Goal: Transaction & Acquisition: Purchase product/service

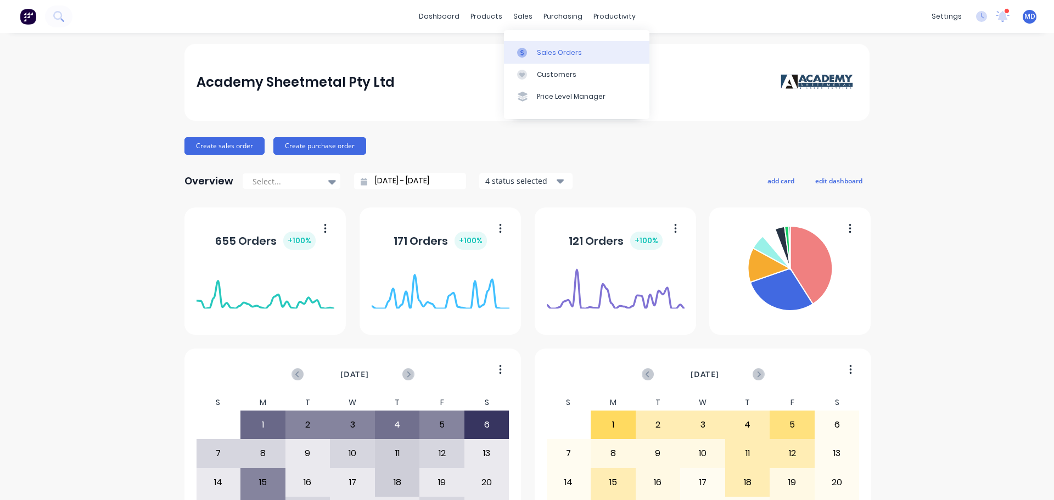
click at [523, 46] on link "Sales Orders" at bounding box center [576, 52] width 145 height 22
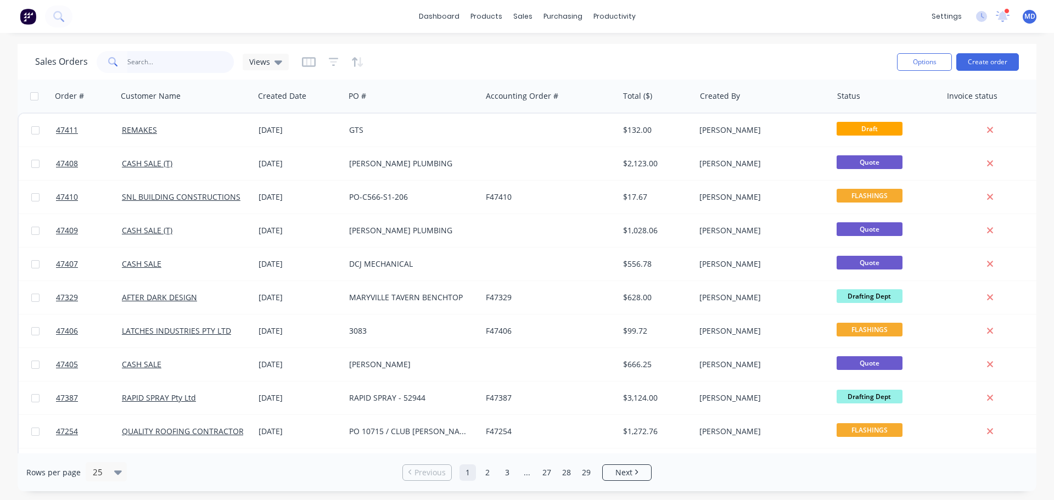
click at [137, 66] on input "text" at bounding box center [180, 62] width 107 height 22
click at [148, 58] on input "text" at bounding box center [180, 62] width 107 height 22
type input "41440"
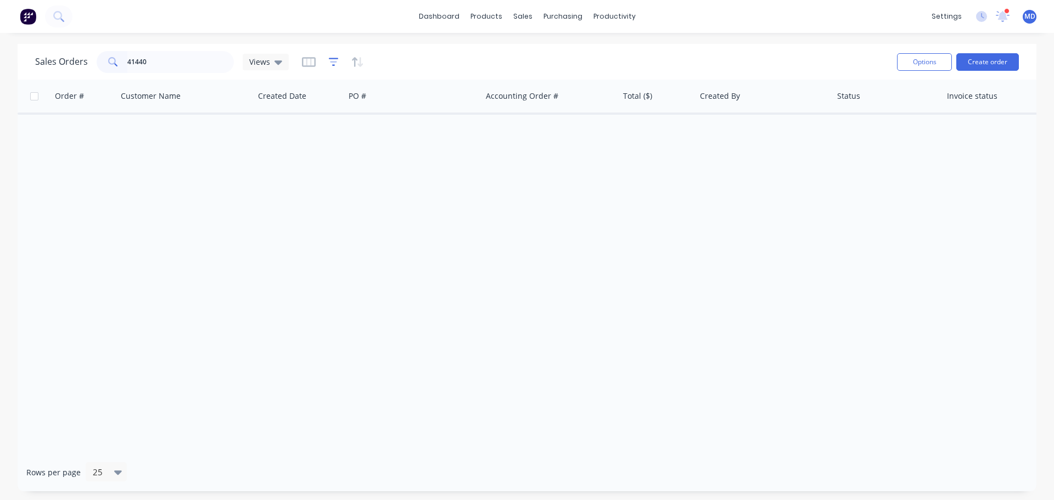
click at [336, 60] on icon "button" at bounding box center [334, 62] width 10 height 11
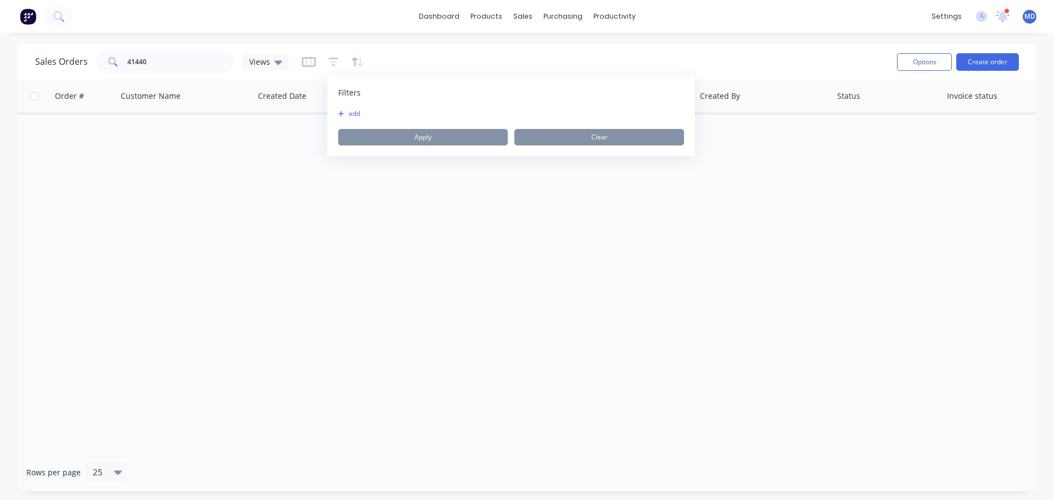
click at [341, 113] on icon "button" at bounding box center [340, 113] width 5 height 5
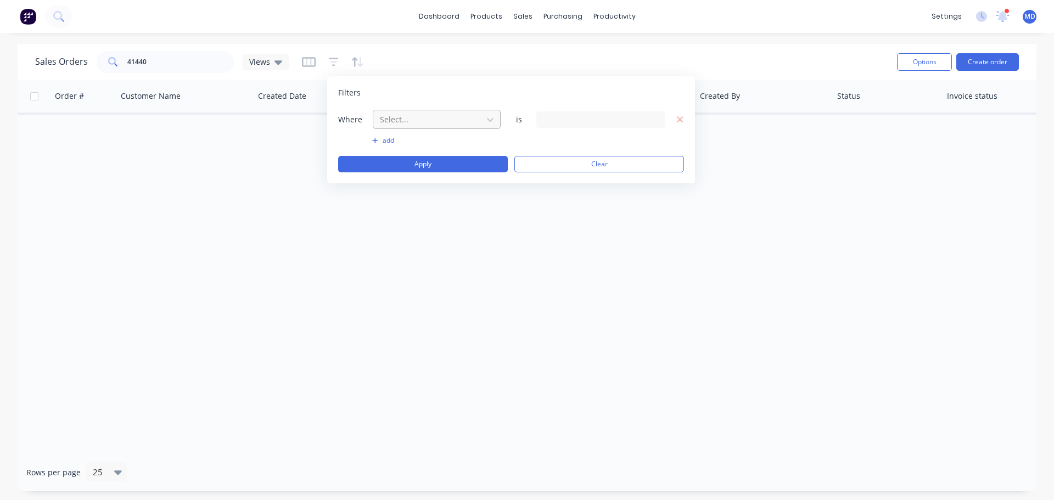
click at [387, 112] on div "Select..." at bounding box center [427, 119] width 105 height 18
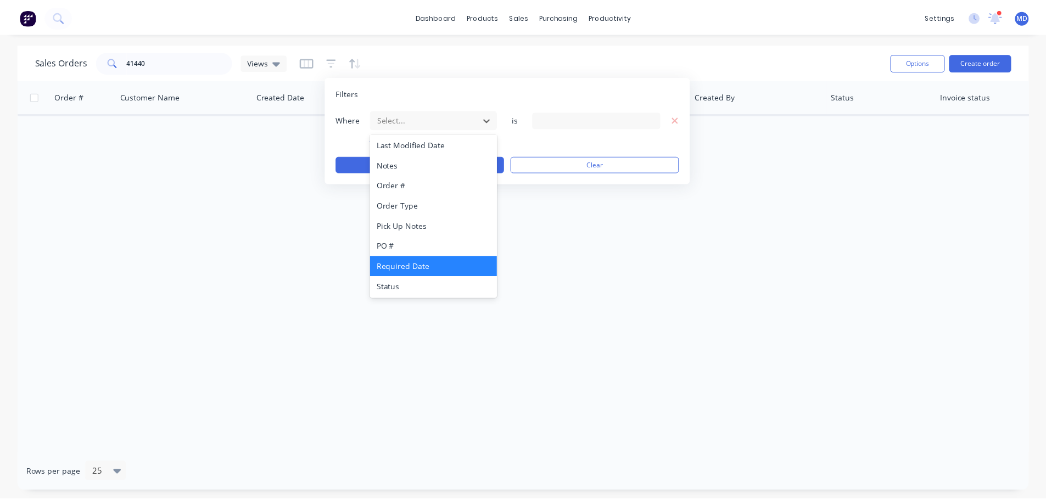
scroll to position [266, 0]
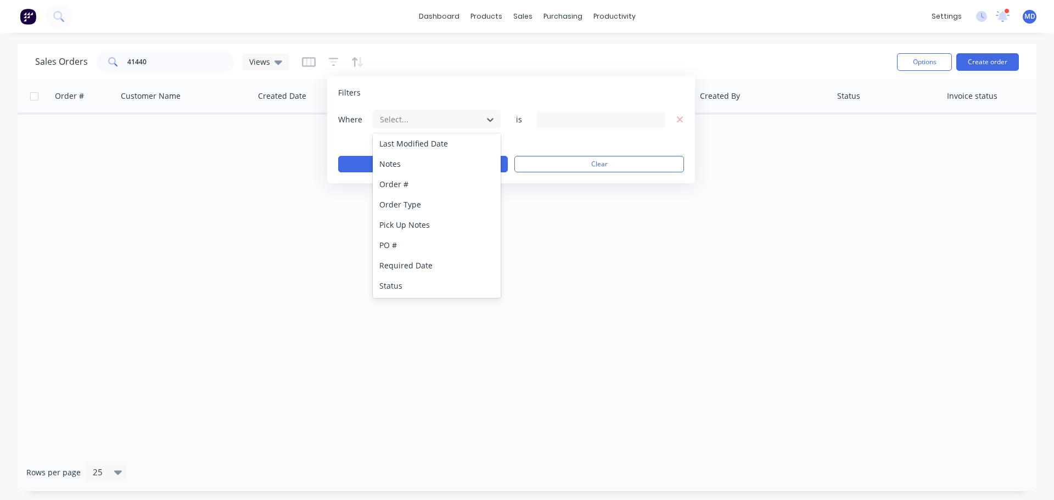
drag, startPoint x: 395, startPoint y: 283, endPoint x: 483, endPoint y: 176, distance: 138.0
click at [397, 280] on div "Status" at bounding box center [437, 286] width 128 height 20
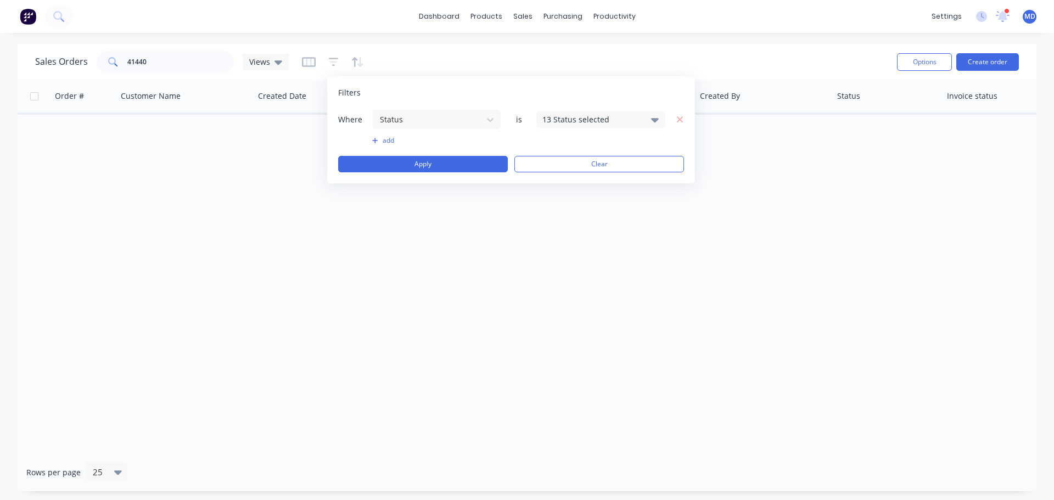
click at [586, 120] on div "13 Status selected" at bounding box center [591, 120] width 99 height 12
click at [551, 179] on div at bounding box center [554, 180] width 22 height 22
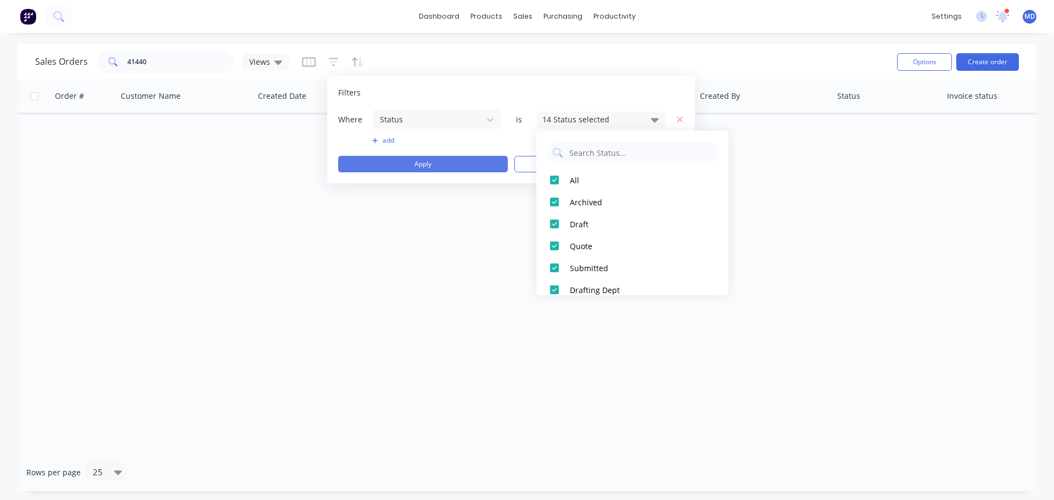
click at [472, 169] on button "Apply" at bounding box center [423, 164] width 170 height 16
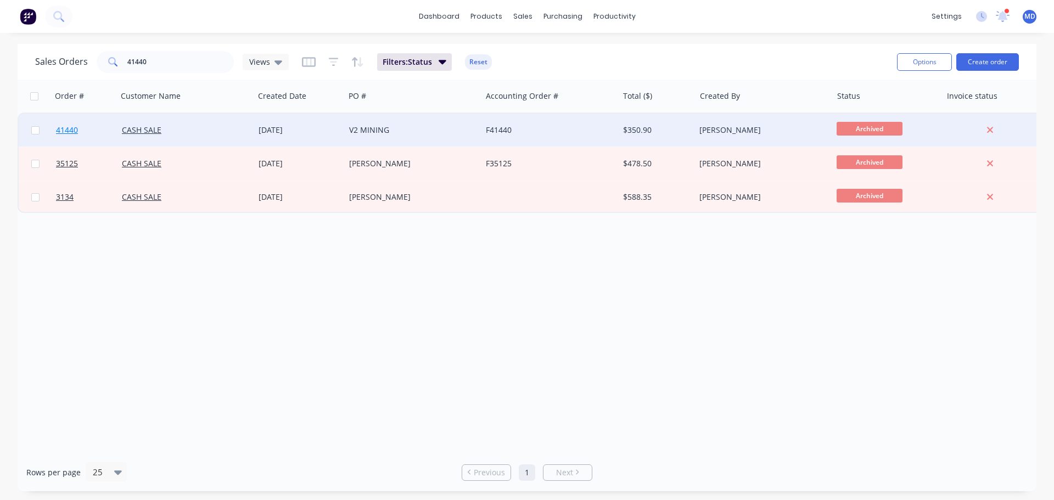
click at [65, 132] on span "41440" at bounding box center [67, 130] width 22 height 11
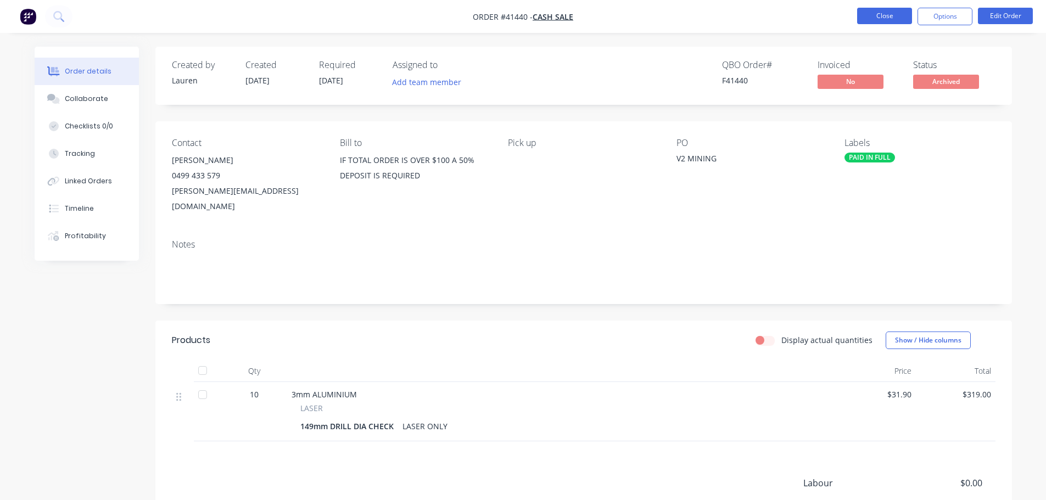
click at [873, 11] on button "Close" at bounding box center [884, 16] width 55 height 16
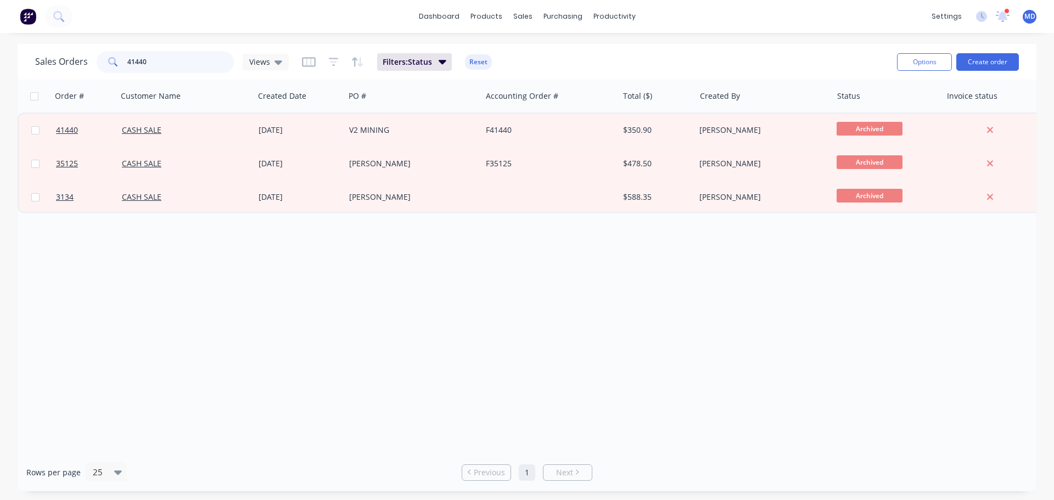
click at [152, 59] on input "41440" at bounding box center [180, 62] width 107 height 22
type input "4"
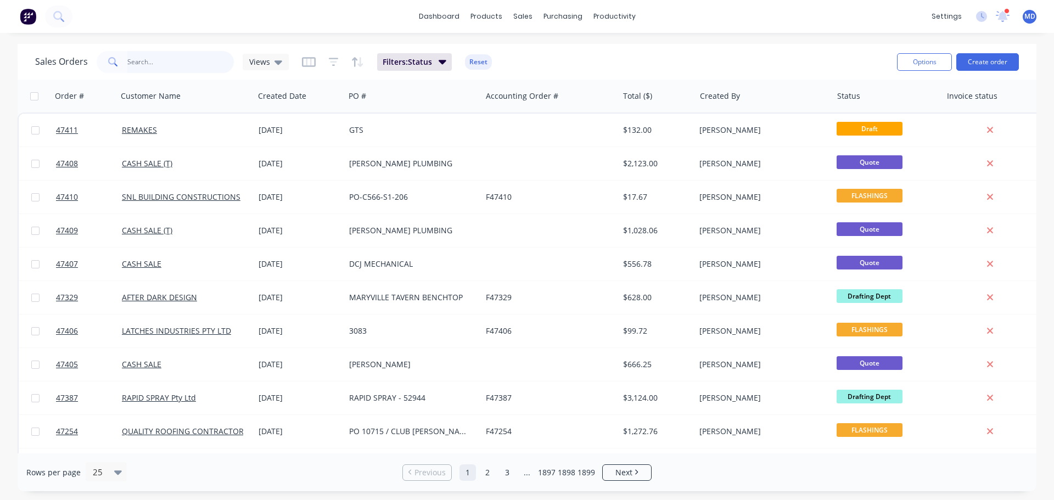
click at [161, 63] on input "text" at bounding box center [180, 62] width 107 height 22
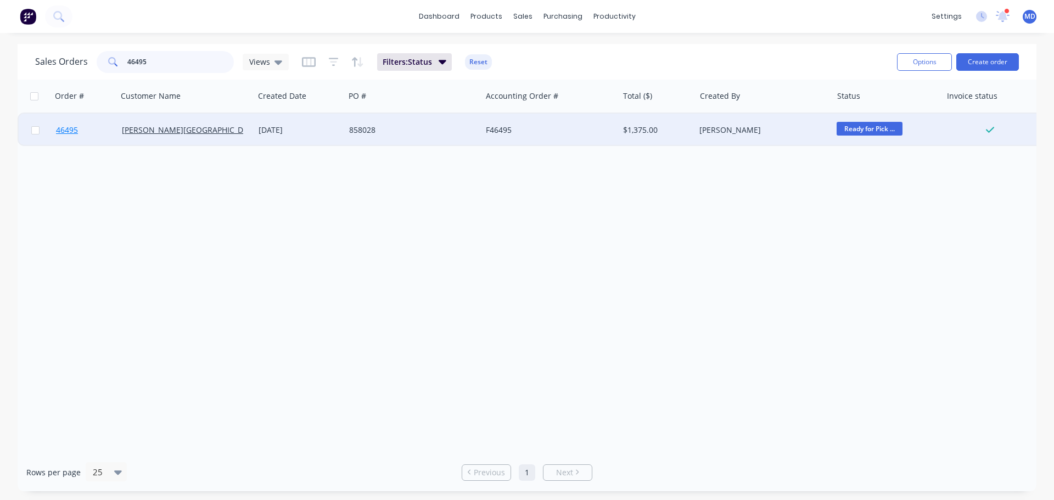
type input "46495"
click at [75, 126] on span "46495" at bounding box center [67, 130] width 22 height 11
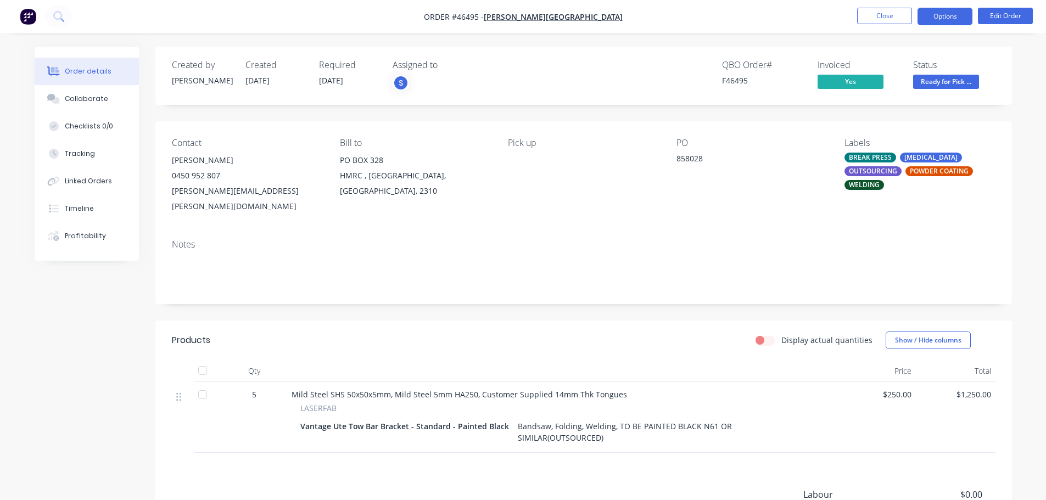
click at [935, 12] on button "Options" at bounding box center [944, 17] width 55 height 18
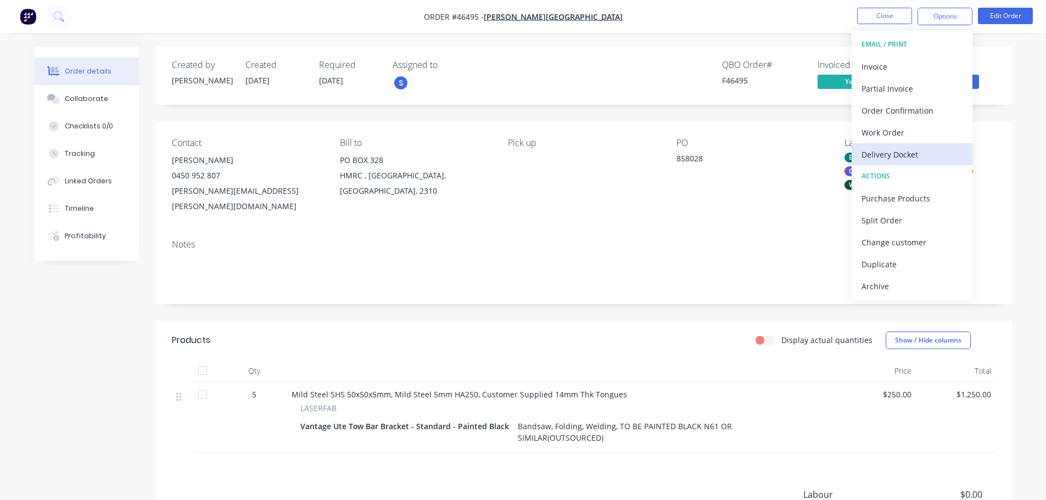
click at [867, 158] on div "Delivery Docket" at bounding box center [911, 155] width 101 height 16
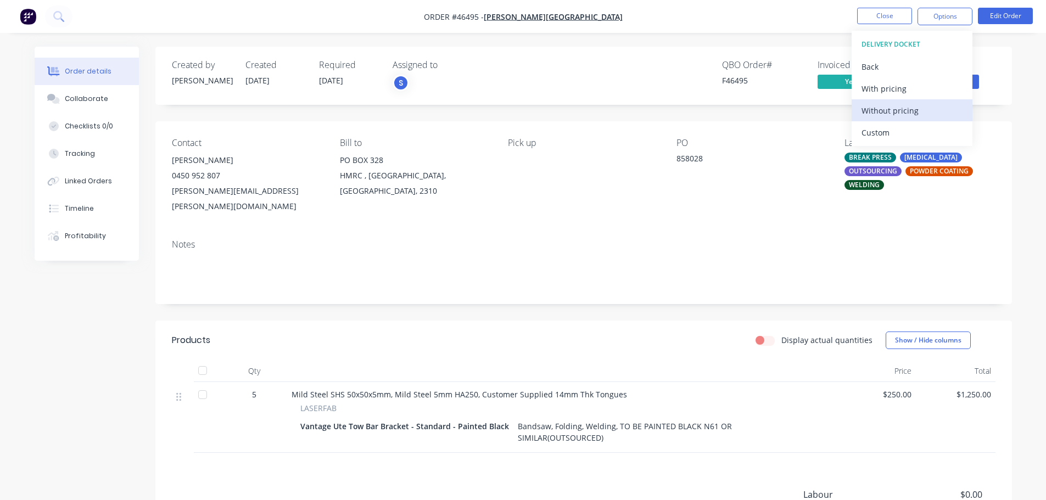
click at [873, 109] on div "Without pricing" at bounding box center [911, 111] width 101 height 16
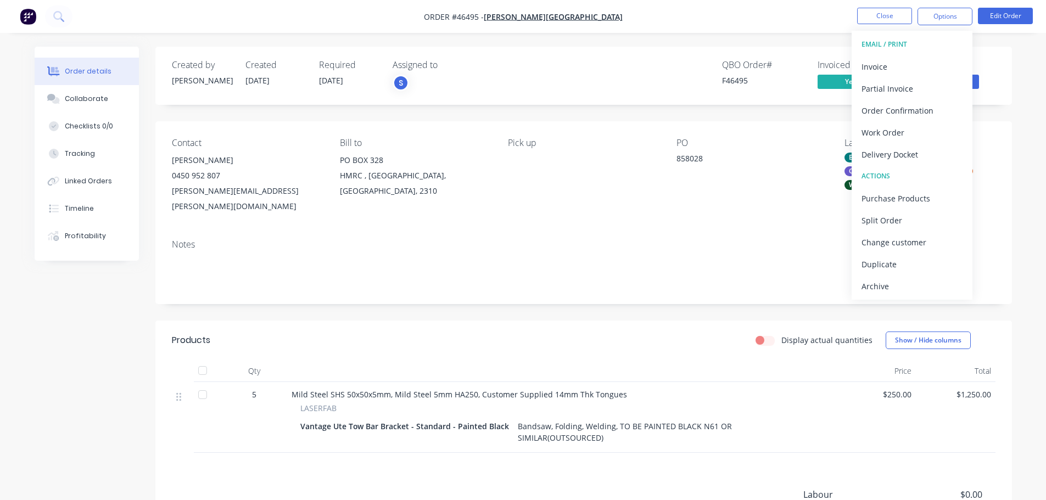
click at [1008, 44] on div "Order details Collaborate Checklists 0/0 Tracking Linked Orders Timeline Profit…" at bounding box center [523, 312] width 1046 height 624
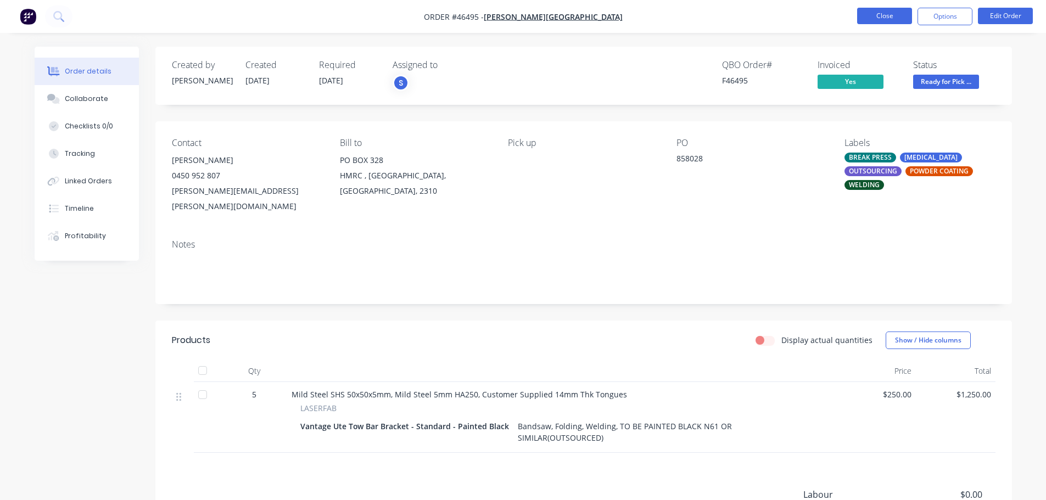
click at [879, 23] on button "Close" at bounding box center [884, 16] width 55 height 16
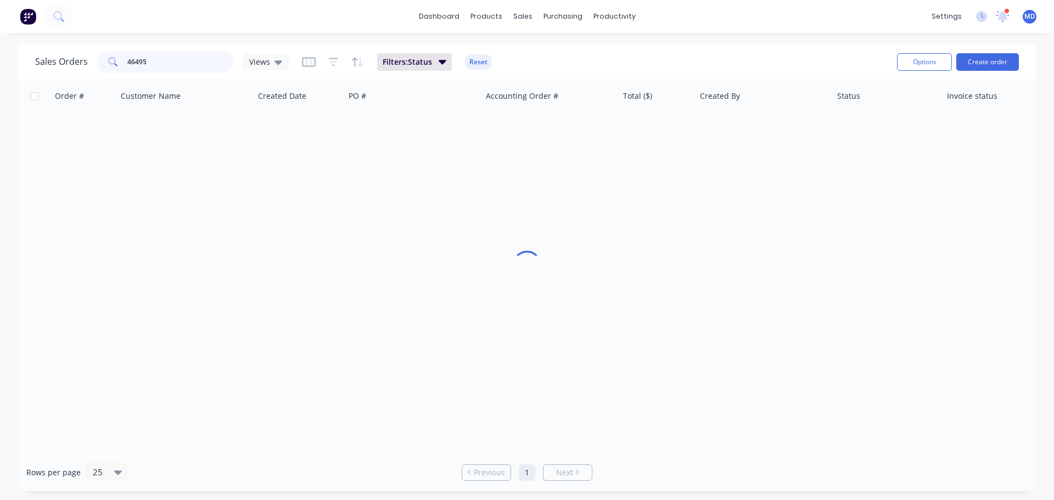
click at [210, 58] on input "46495" at bounding box center [180, 62] width 107 height 22
type input "4"
click at [533, 53] on div at bounding box center [529, 53] width 16 height 10
click at [971, 57] on button "Create order" at bounding box center [987, 62] width 63 height 18
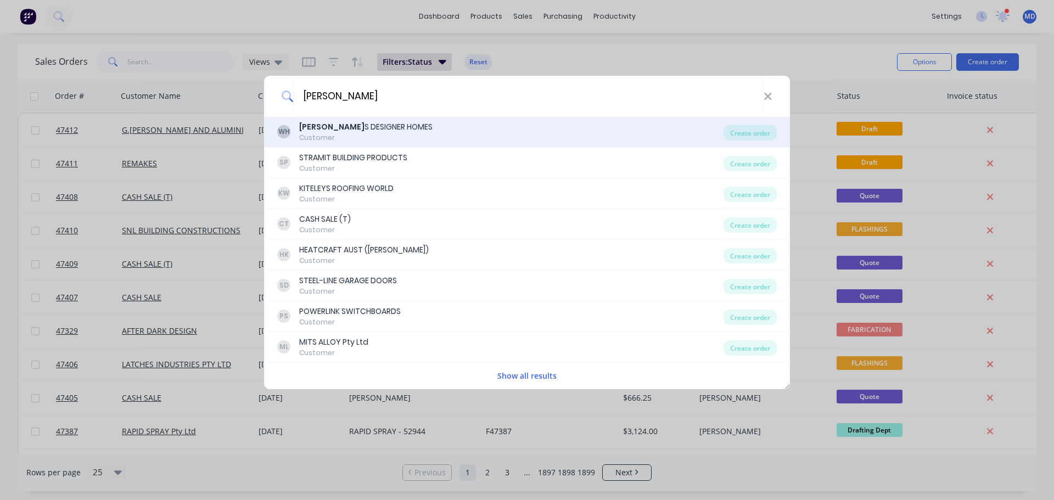
type input "[PERSON_NAME]"
click at [309, 128] on b "[PERSON_NAME]" at bounding box center [331, 126] width 65 height 11
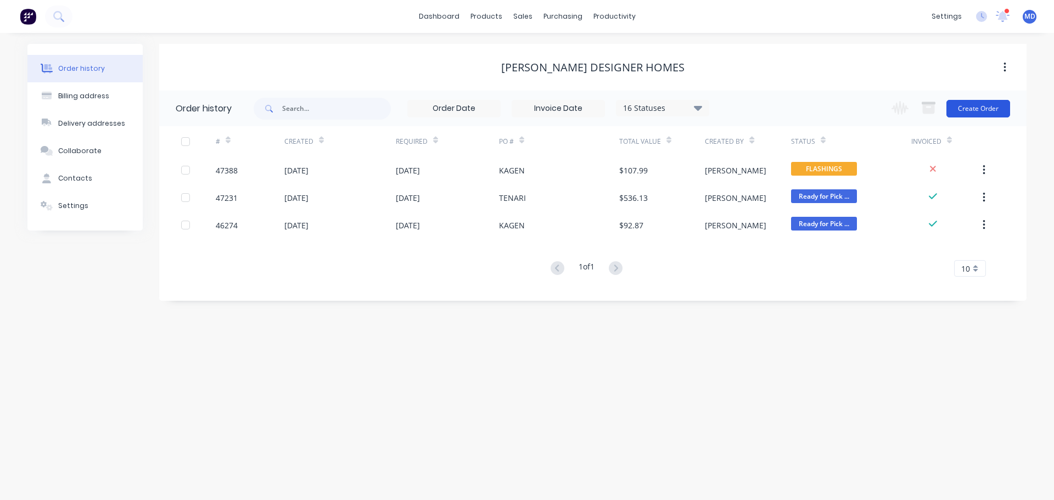
click at [961, 105] on button "Create Order" at bounding box center [978, 109] width 64 height 18
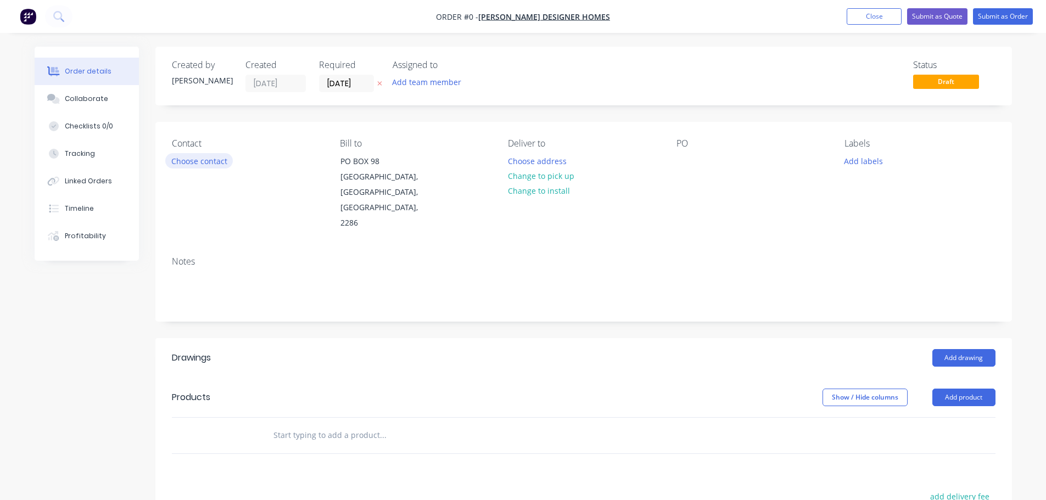
click at [195, 162] on button "Choose contact" at bounding box center [199, 160] width 68 height 15
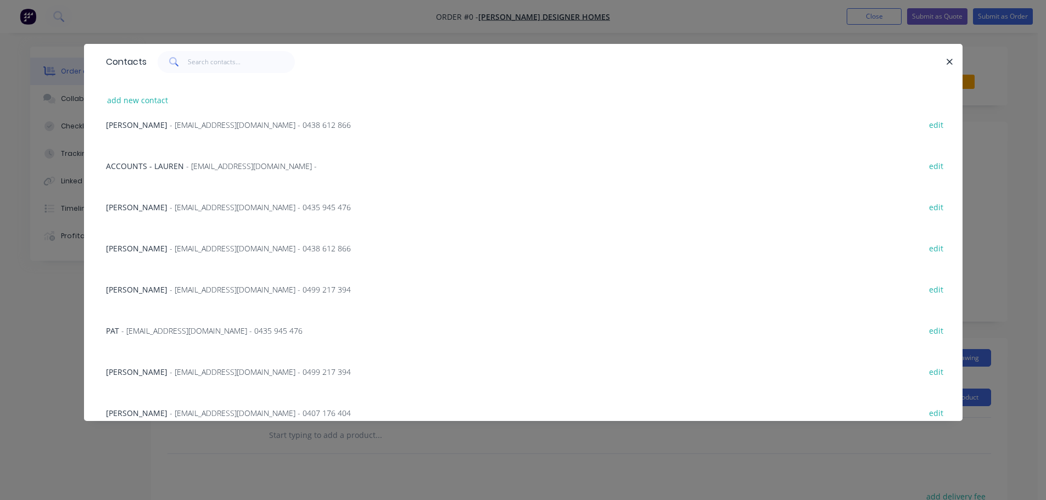
scroll to position [235, 0]
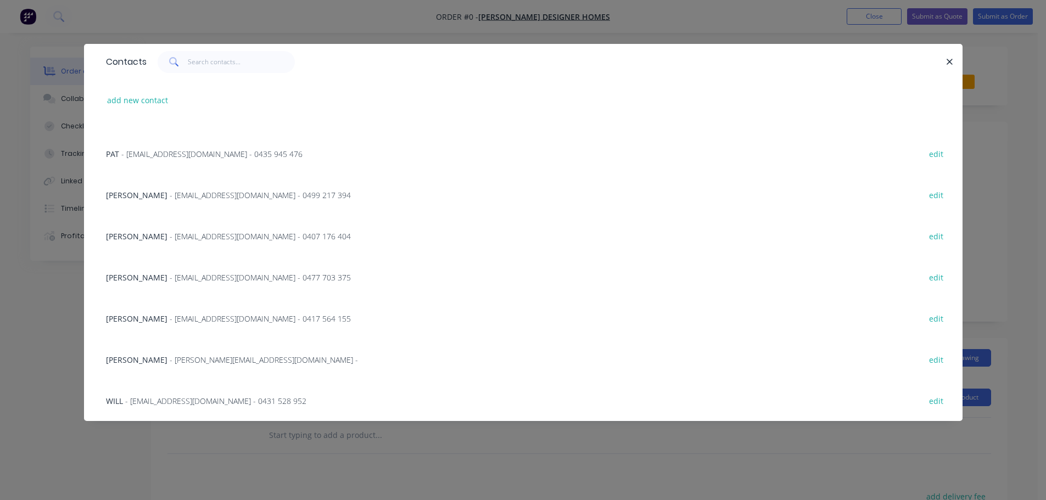
click at [166, 402] on span "- [EMAIL_ADDRESS][DOMAIN_NAME] - 0431 528 952" at bounding box center [215, 401] width 181 height 10
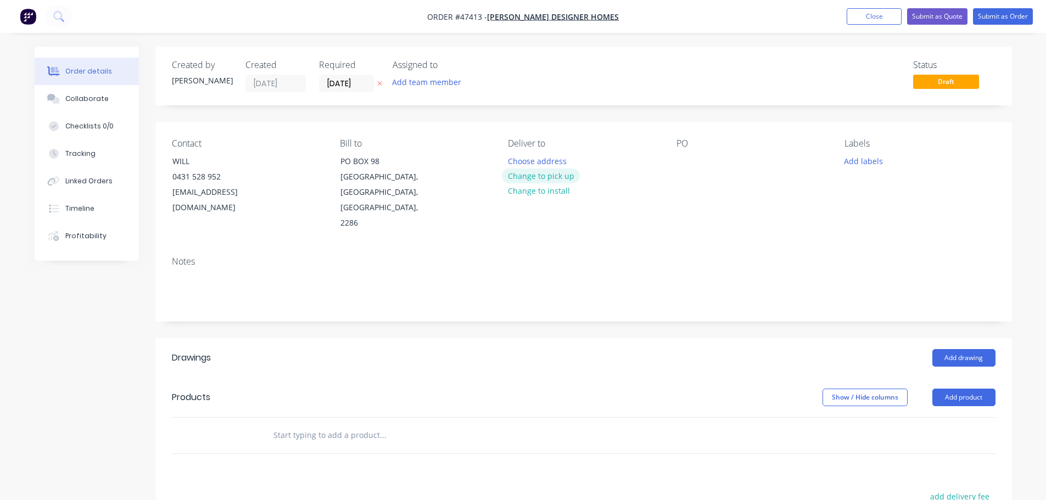
click at [535, 176] on button "Change to pick up" at bounding box center [541, 176] width 78 height 15
click at [683, 161] on div at bounding box center [685, 161] width 18 height 16
click at [974, 349] on button "Add drawing" at bounding box center [963, 358] width 63 height 18
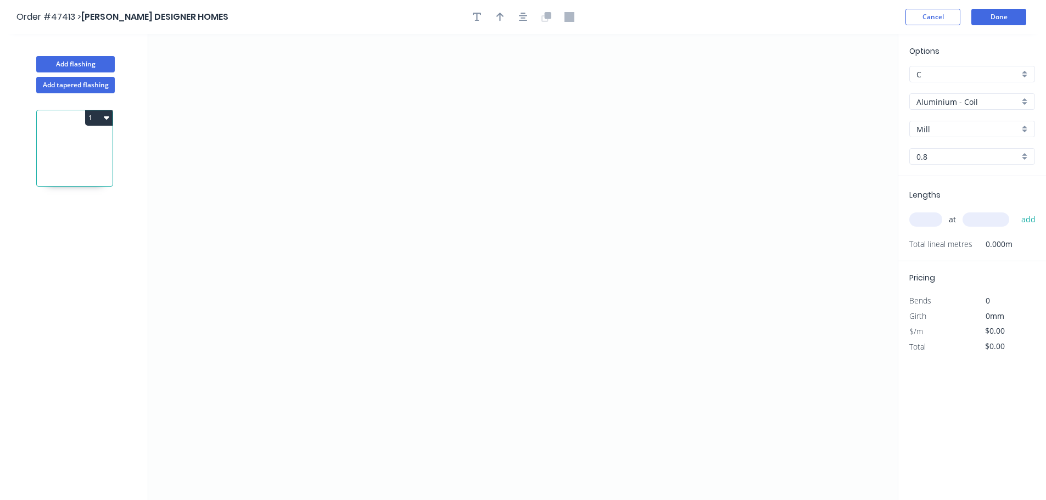
click at [982, 100] on input "Aluminium - Coil" at bounding box center [967, 102] width 103 height 12
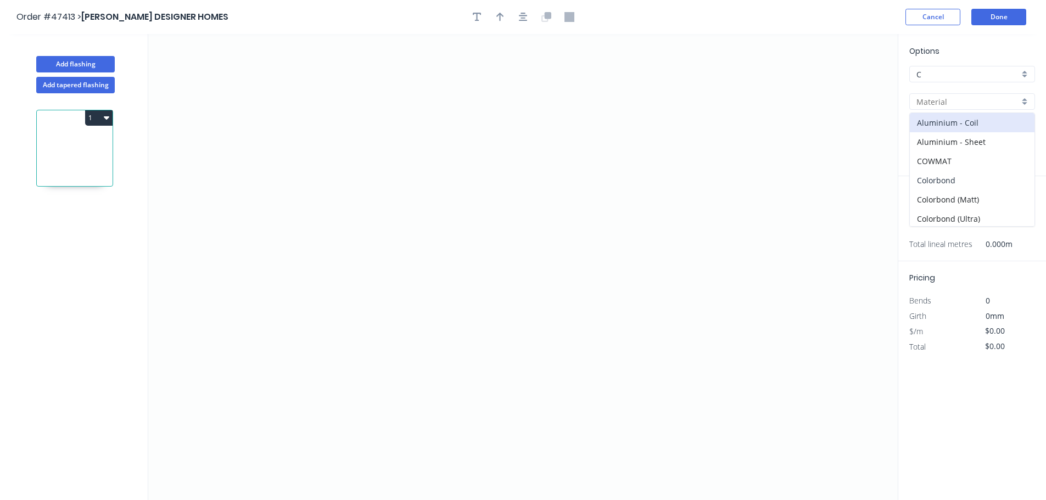
click at [943, 176] on div "Colorbond" at bounding box center [971, 180] width 125 height 19
type input "Colorbond"
type input "Basalt"
type input "0.55"
click at [952, 127] on input "Basalt" at bounding box center [967, 129] width 103 height 12
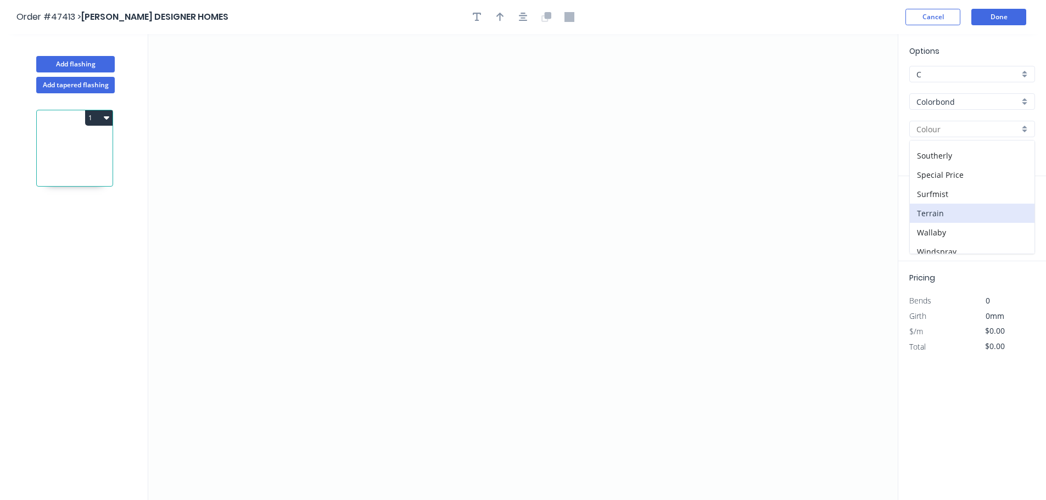
scroll to position [386, 0]
click at [949, 238] on div "Woodland Grey" at bounding box center [971, 243] width 125 height 19
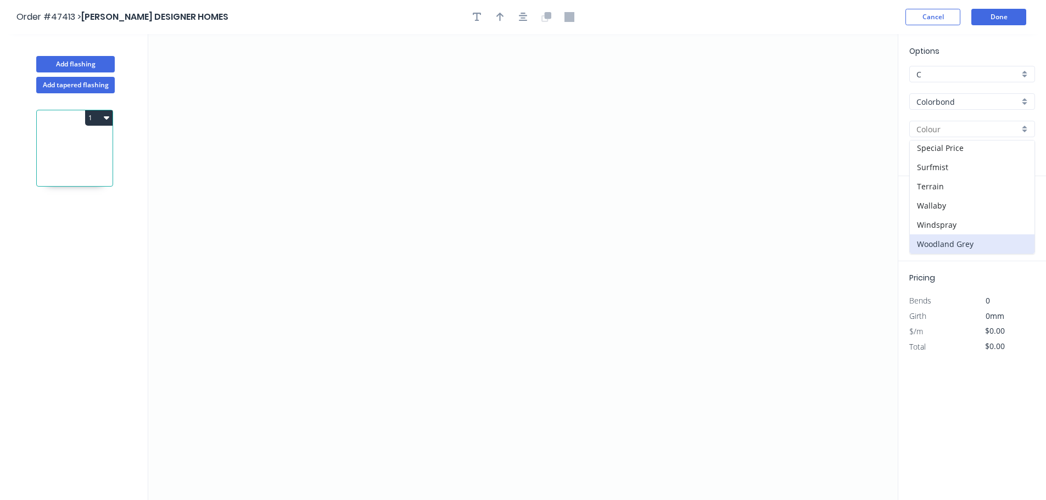
type input "Woodland Grey"
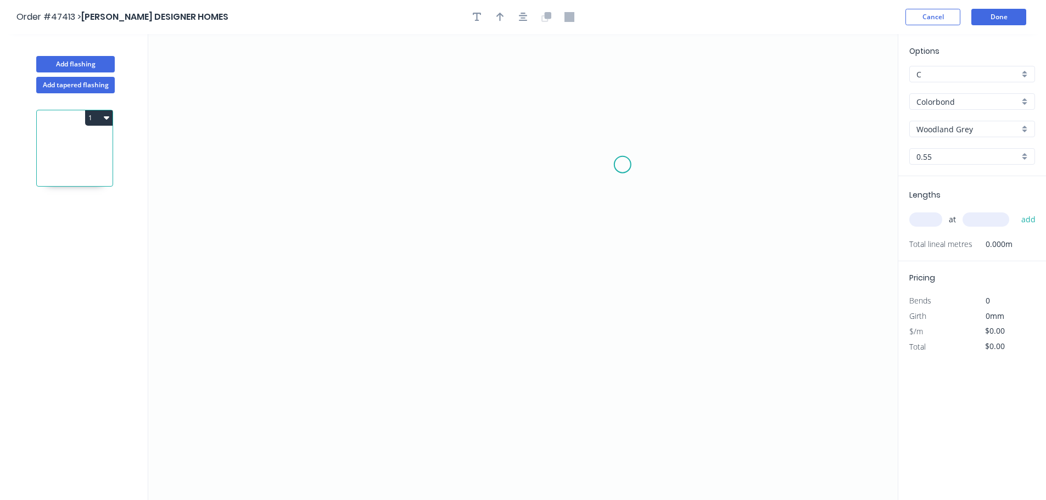
click at [620, 164] on icon "0" at bounding box center [522, 267] width 749 height 466
click at [321, 168] on icon "0" at bounding box center [522, 267] width 749 height 466
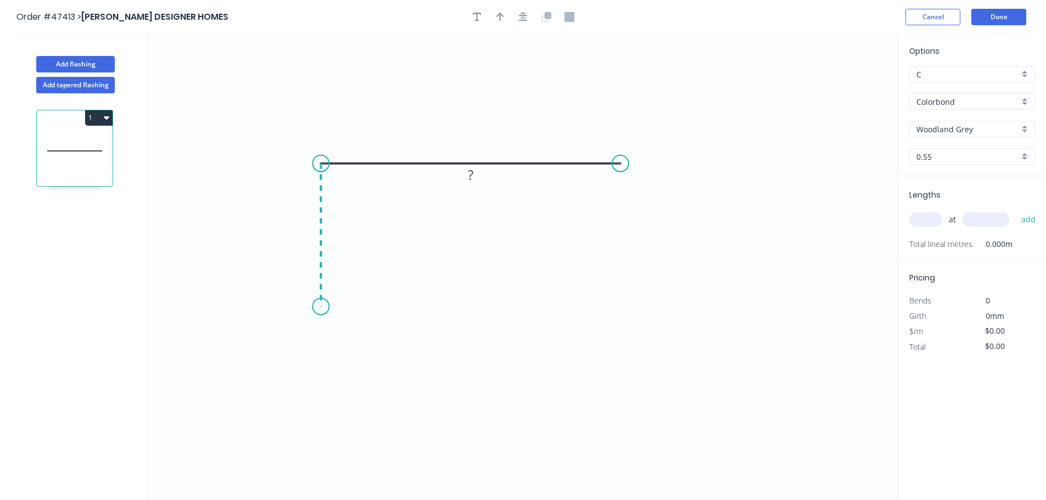
click at [321, 307] on icon "0 ?" at bounding box center [522, 267] width 749 height 466
click at [648, 201] on div "Crush & Fold" at bounding box center [677, 200] width 110 height 23
click at [628, 200] on div "Flip bend" at bounding box center [682, 200] width 110 height 23
click at [642, 179] on tspan "10" at bounding box center [641, 181] width 15 height 18
click at [502, 15] on icon "button" at bounding box center [500, 17] width 8 height 9
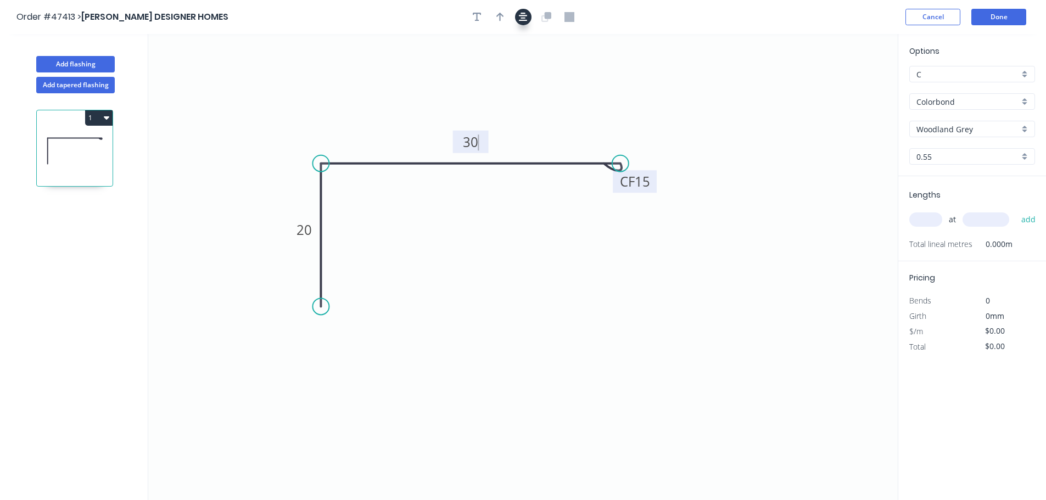
type input "$6.77"
drag, startPoint x: 843, startPoint y: 87, endPoint x: 395, endPoint y: 140, distance: 451.0
click at [395, 140] on icon at bounding box center [395, 127] width 10 height 35
click at [925, 221] on input "text" at bounding box center [925, 219] width 33 height 14
type input "1"
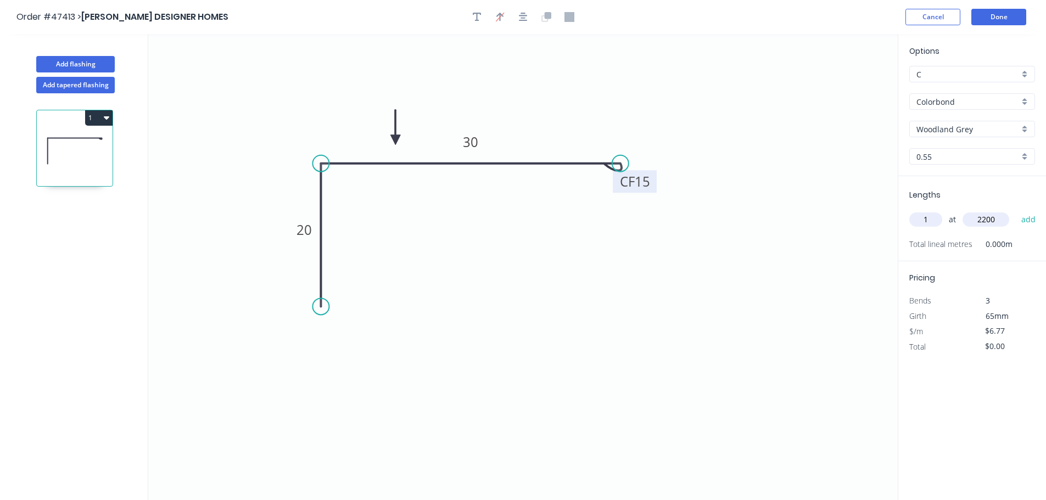
type input "2200"
click at [1015, 210] on button "add" at bounding box center [1028, 219] width 26 height 19
type input "$14.89"
type input "1"
type input "4300"
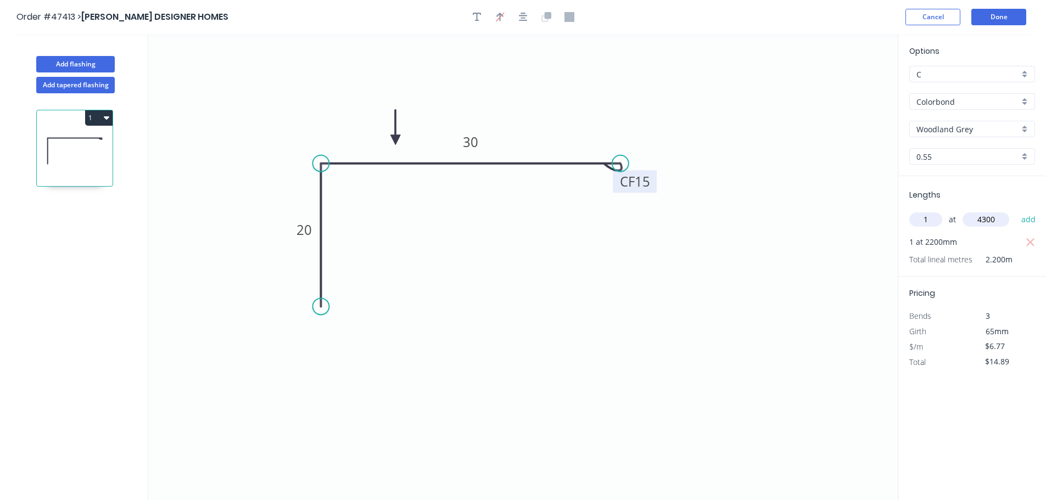
click at [1015, 210] on button "add" at bounding box center [1028, 219] width 26 height 19
type input "$44.01"
type input "1"
type input "1900"
click at [1015, 210] on button "add" at bounding box center [1028, 219] width 26 height 19
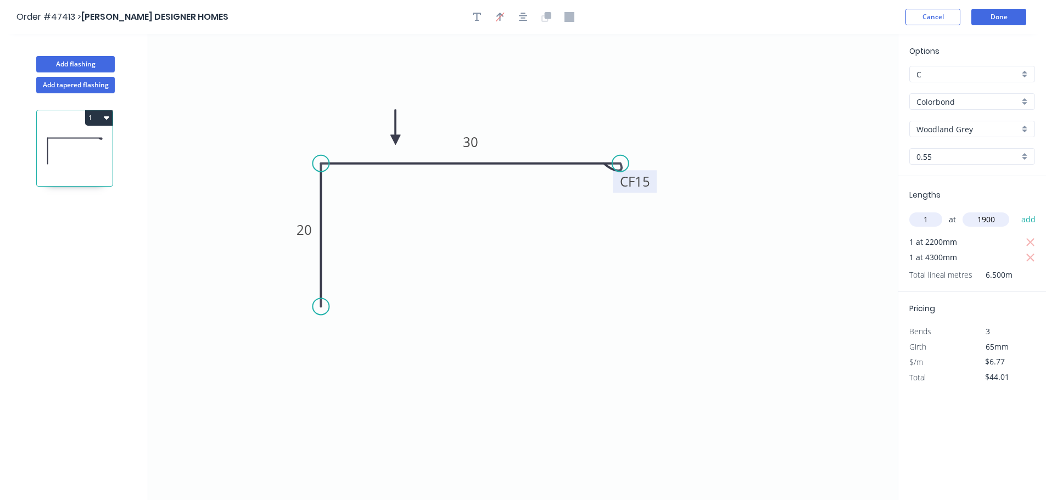
type input "$56.87"
type input "1"
type input "1600"
click at [1015, 210] on button "add" at bounding box center [1028, 219] width 26 height 19
type input "$67.70"
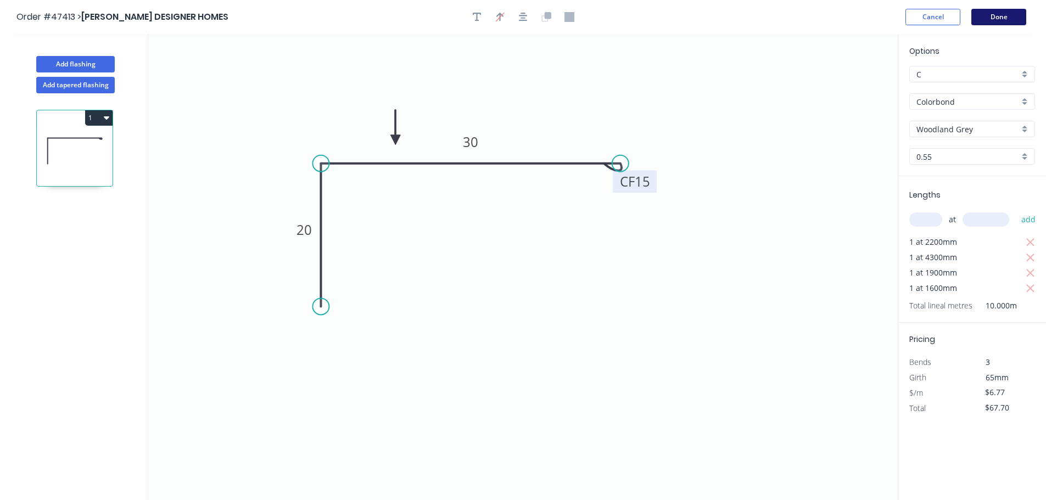
click at [987, 14] on button "Done" at bounding box center [998, 17] width 55 height 16
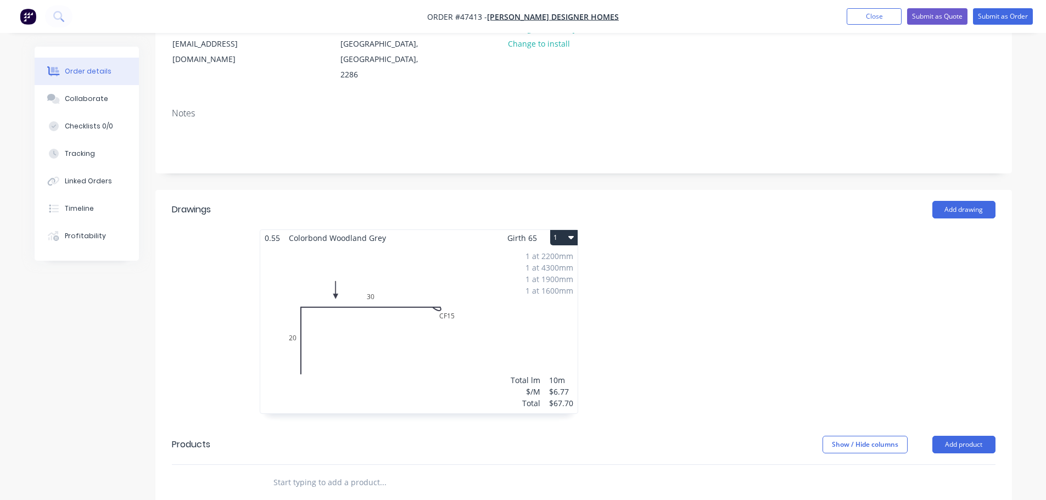
scroll to position [329, 0]
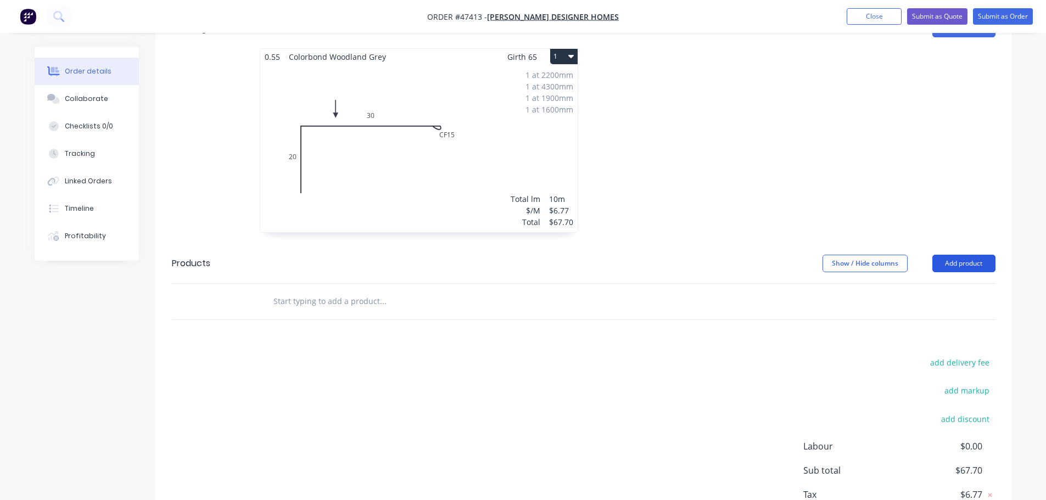
click at [969, 255] on button "Add product" at bounding box center [963, 264] width 63 height 18
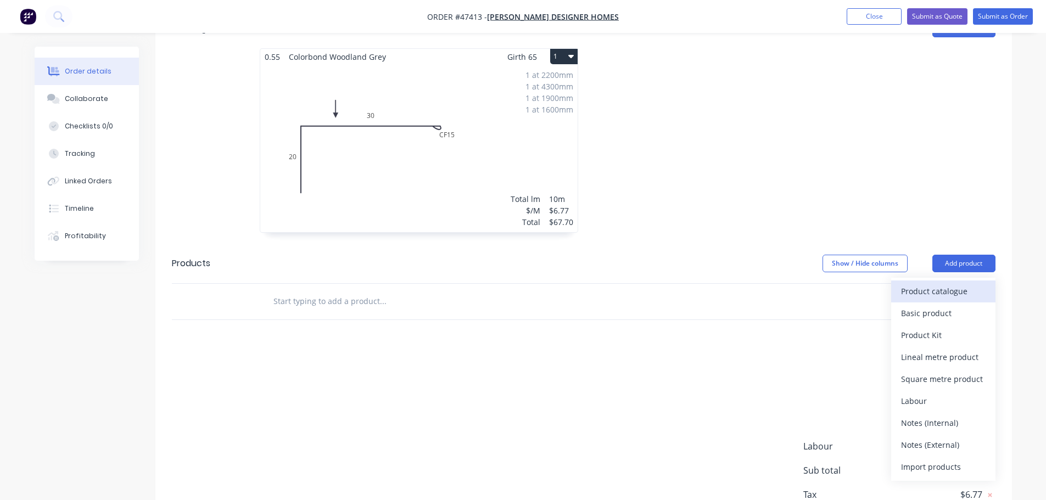
click at [928, 283] on div "Product catalogue" at bounding box center [943, 291] width 85 height 16
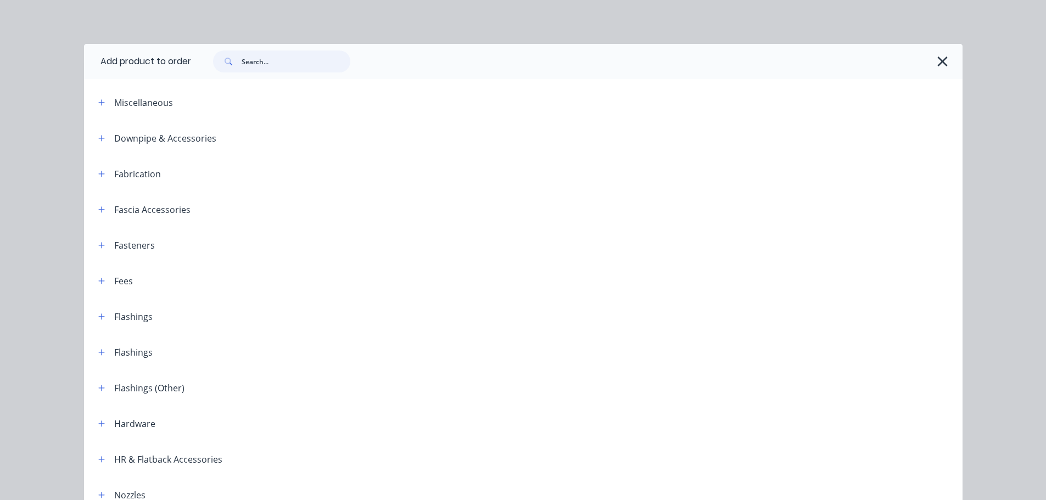
click at [280, 68] on input "text" at bounding box center [295, 61] width 109 height 22
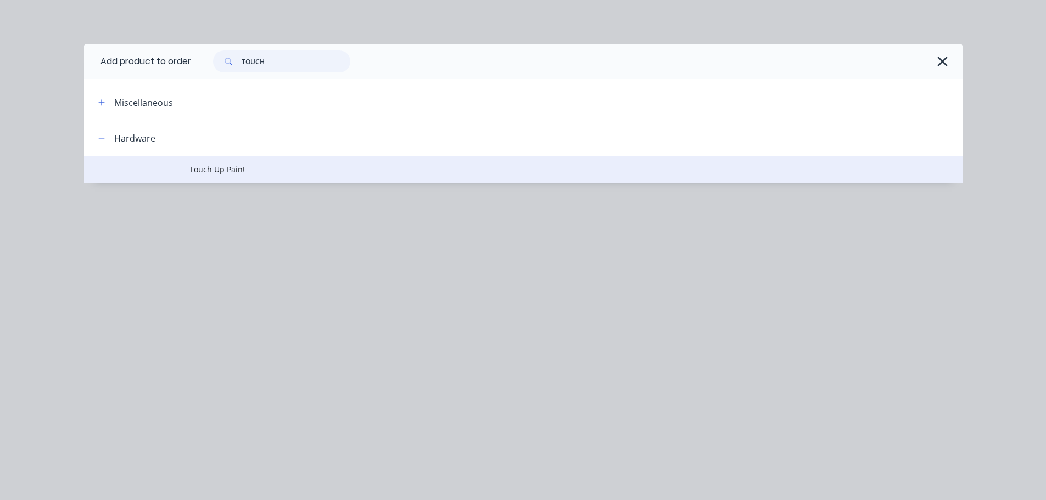
type input "TOUCH"
click at [199, 173] on span "Touch Up Paint" at bounding box center [498, 170] width 618 height 12
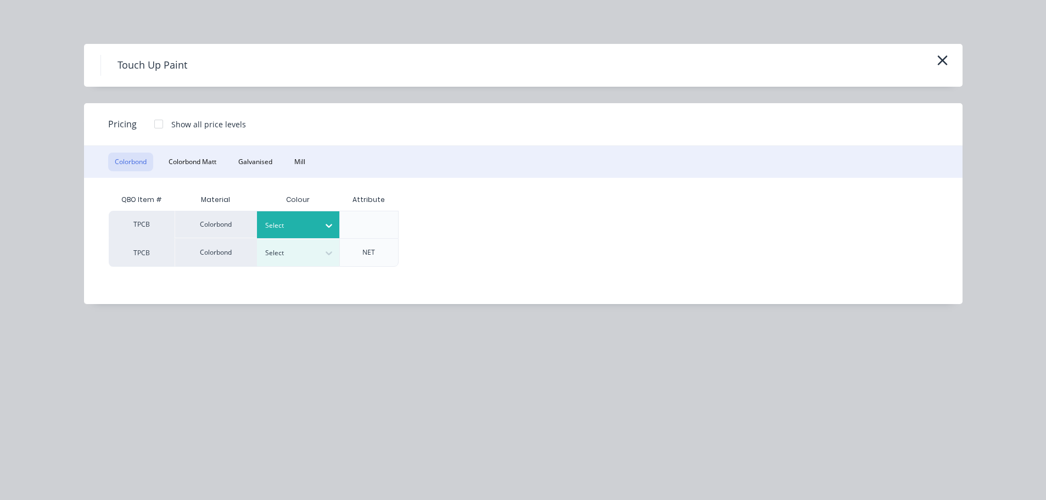
click at [260, 220] on div "Select" at bounding box center [287, 225] width 61 height 14
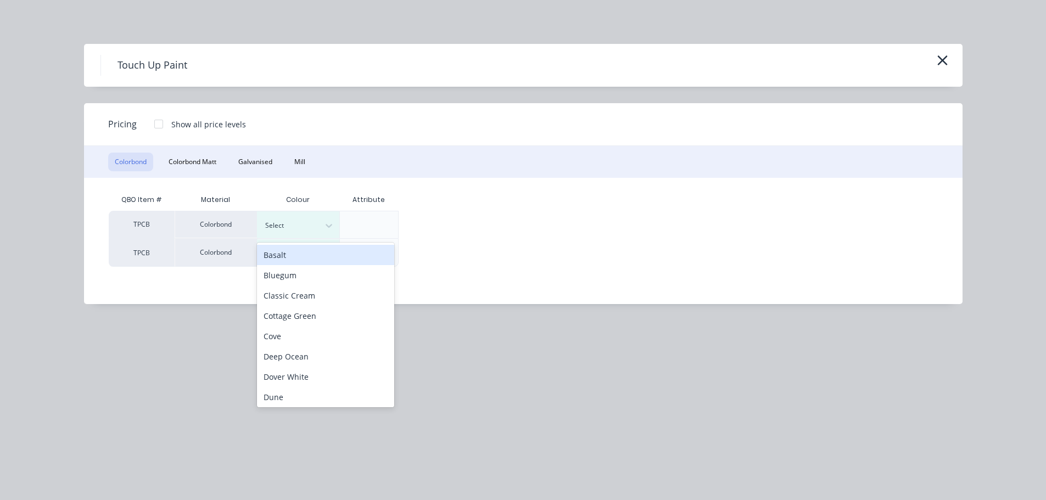
click at [277, 257] on div "Basalt" at bounding box center [325, 255] width 137 height 20
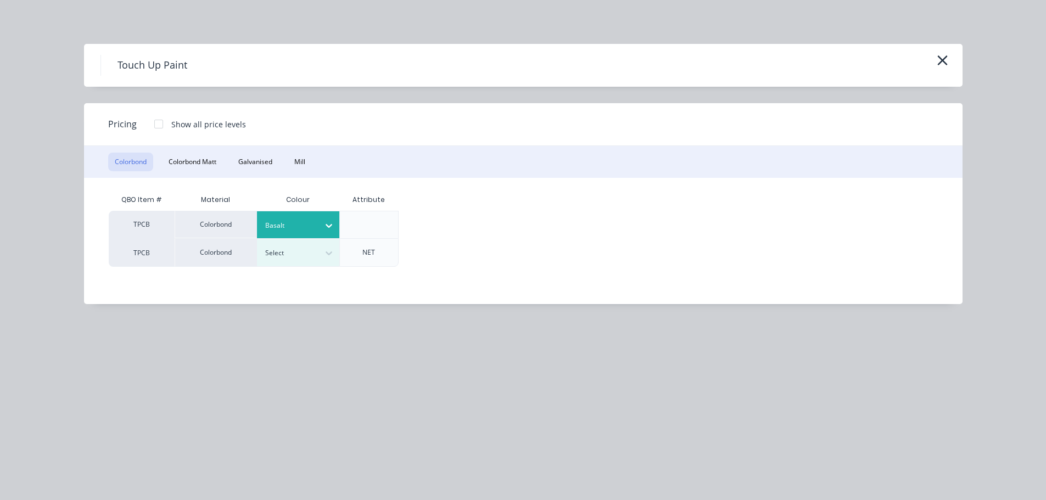
click at [161, 122] on div at bounding box center [159, 124] width 22 height 22
click at [440, 217] on div "$7.50" at bounding box center [435, 224] width 73 height 27
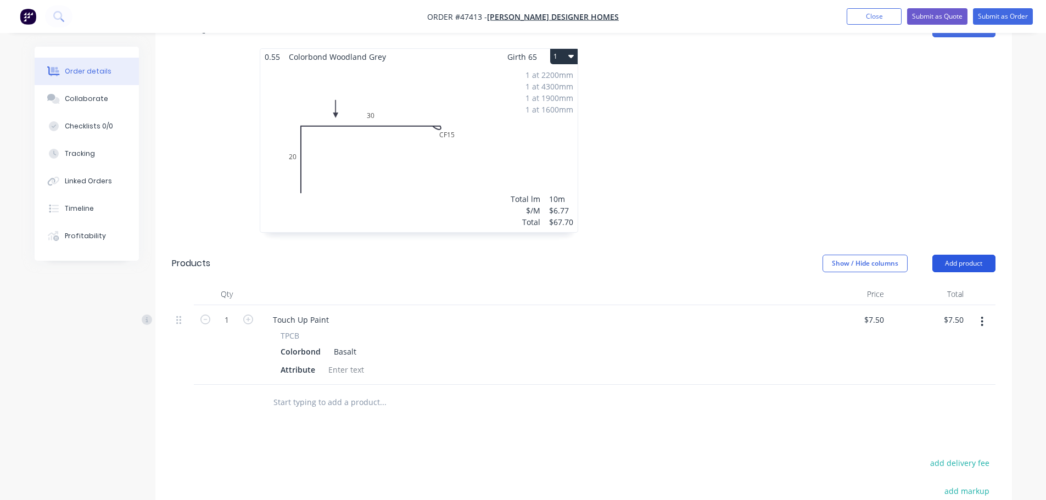
click at [948, 255] on button "Add product" at bounding box center [963, 264] width 63 height 18
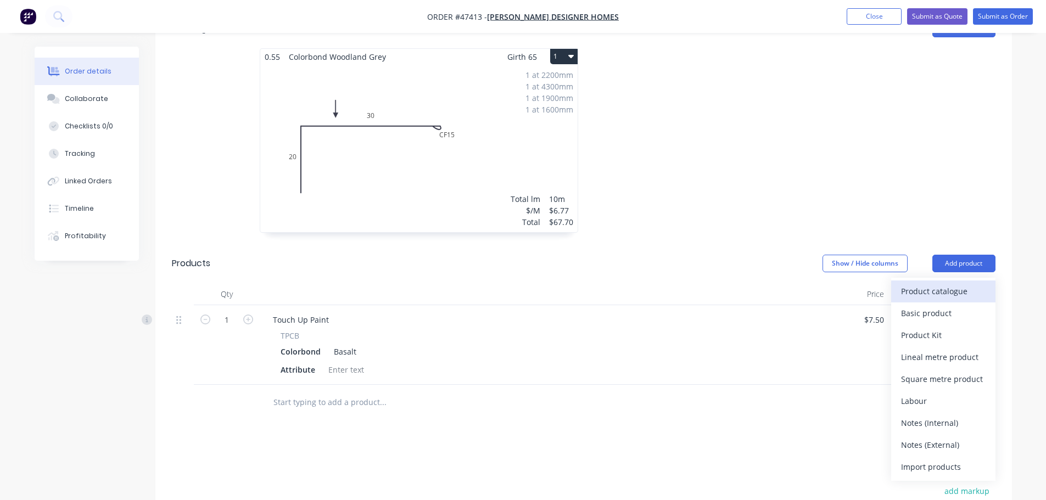
click at [920, 283] on div "Product catalogue" at bounding box center [943, 291] width 85 height 16
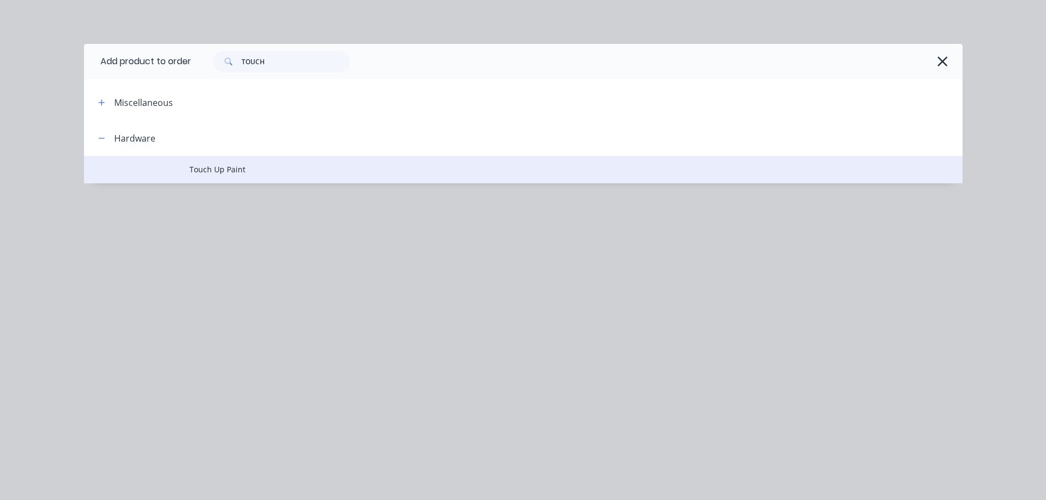
click at [206, 172] on span "Touch Up Paint" at bounding box center [498, 170] width 618 height 12
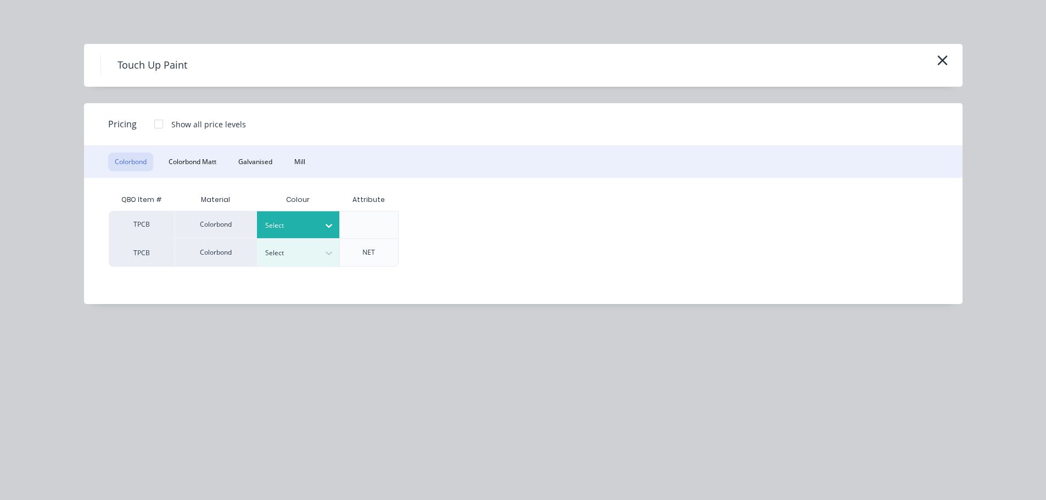
click at [272, 227] on div at bounding box center [289, 226] width 49 height 12
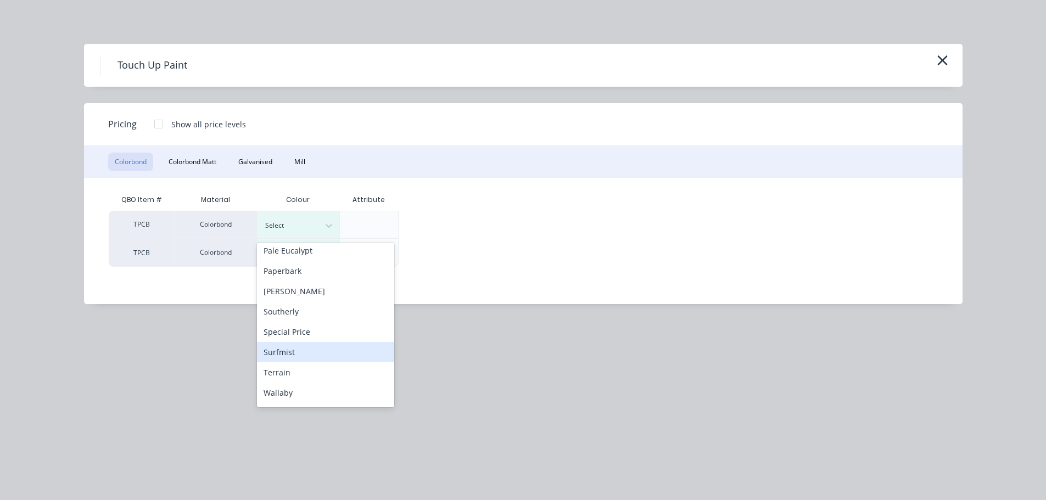
click at [281, 359] on div "Surfmist" at bounding box center [325, 352] width 137 height 20
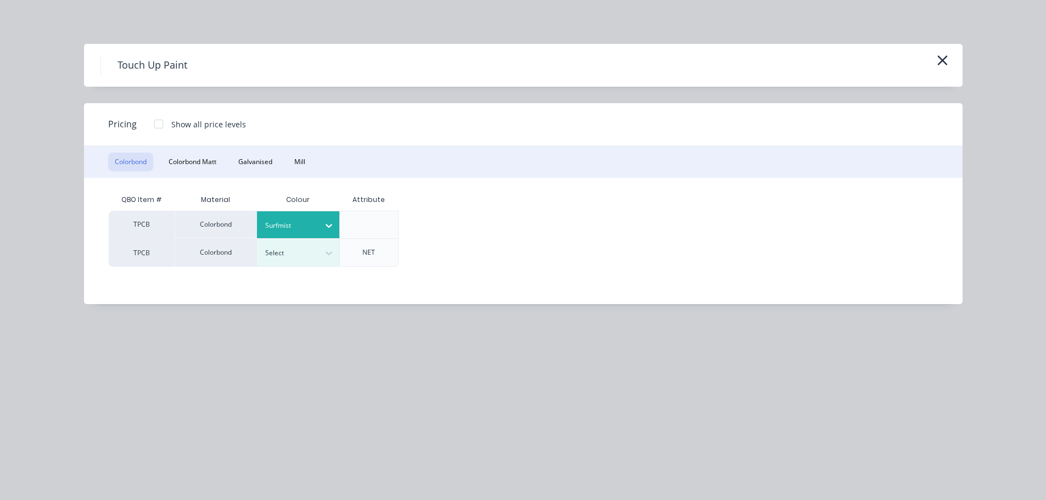
click at [160, 123] on div at bounding box center [159, 124] width 22 height 22
click at [435, 218] on div "$7.50" at bounding box center [435, 224] width 73 height 27
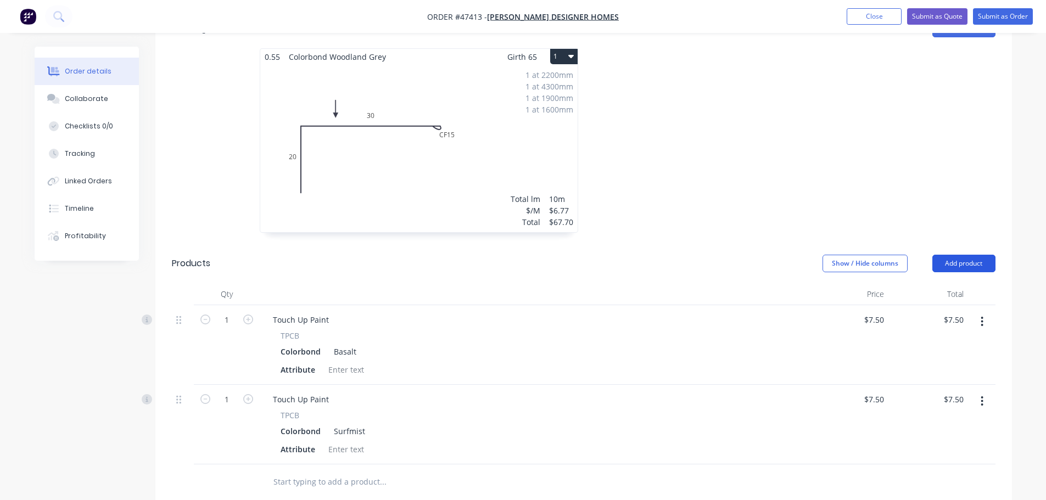
click at [950, 255] on button "Add product" at bounding box center [963, 264] width 63 height 18
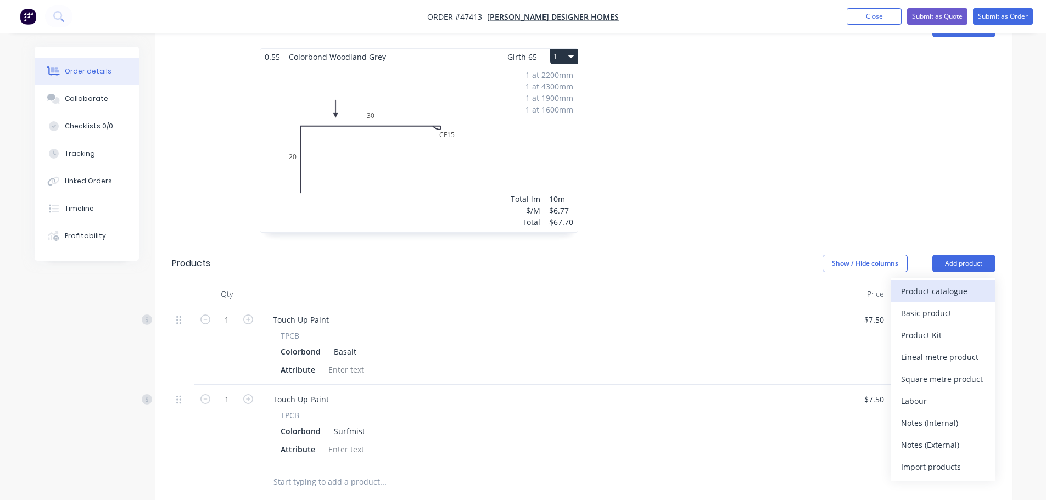
click at [927, 283] on div "Product catalogue" at bounding box center [943, 291] width 85 height 16
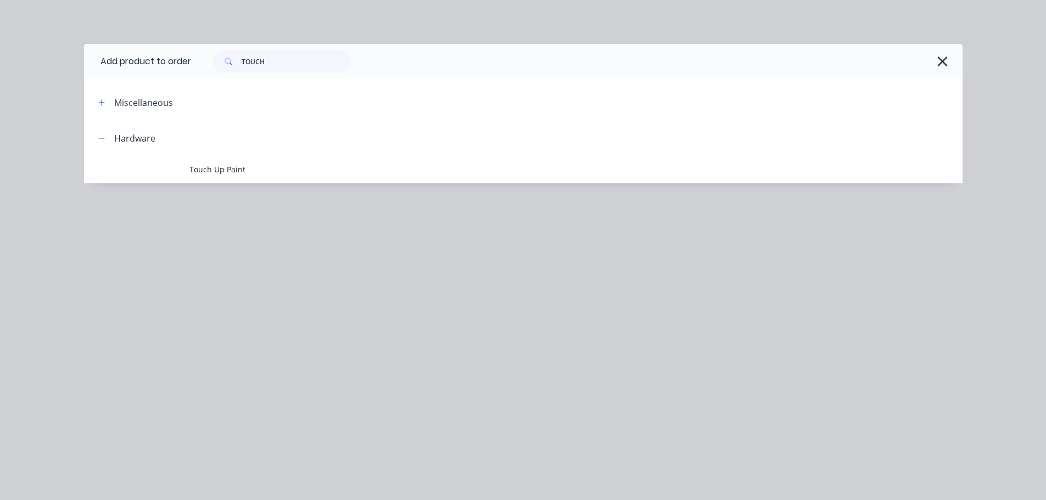
click at [218, 160] on td "Touch Up Paint" at bounding box center [575, 169] width 773 height 27
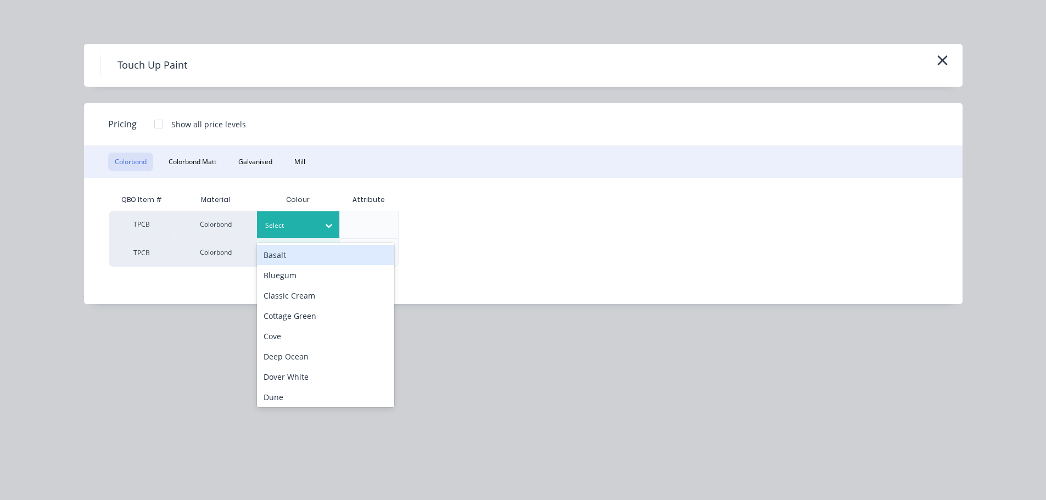
click at [294, 225] on div at bounding box center [289, 226] width 49 height 12
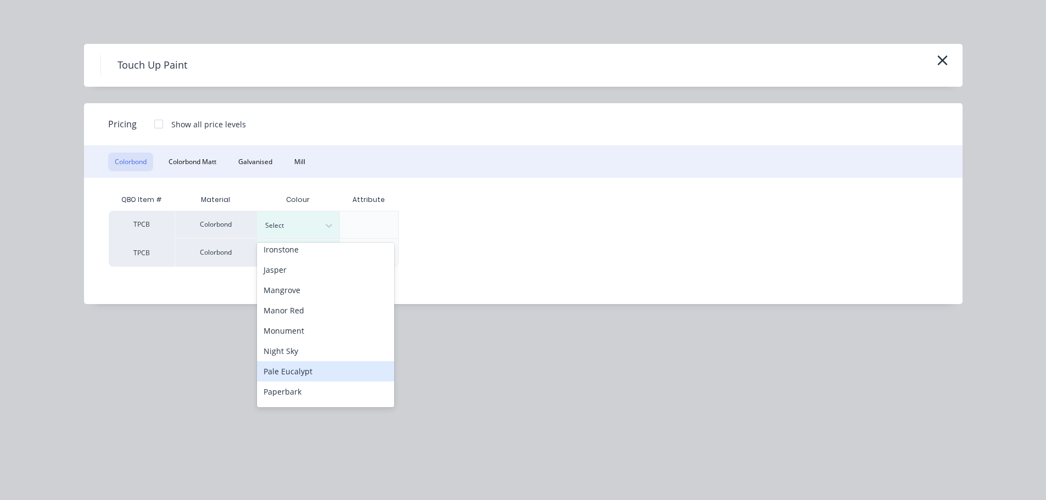
scroll to position [368, 0]
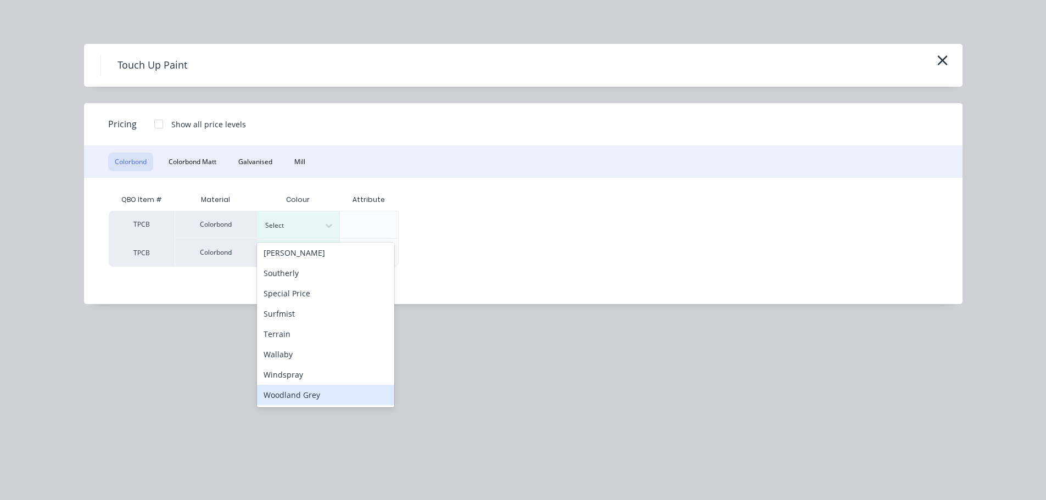
click at [302, 392] on div "Woodland Grey" at bounding box center [325, 395] width 137 height 20
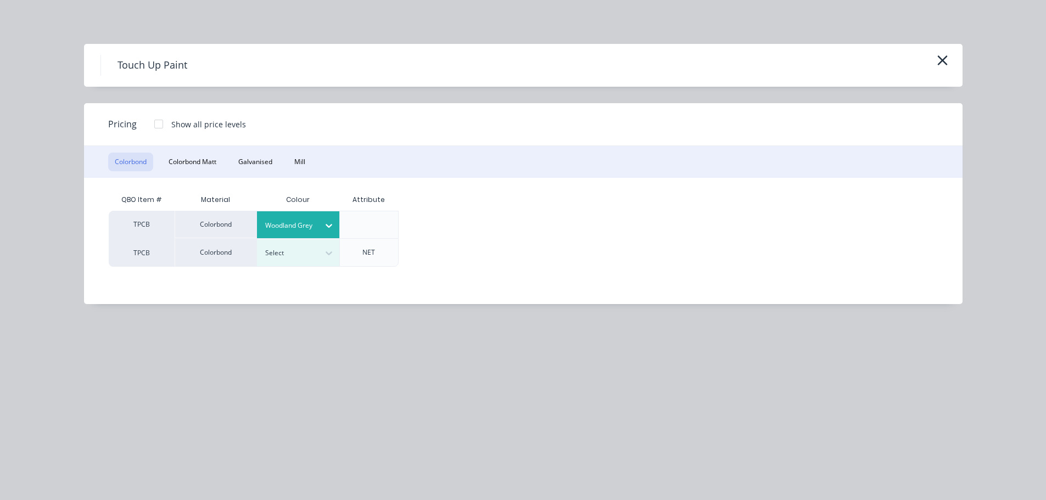
click at [158, 125] on div at bounding box center [159, 124] width 22 height 22
click at [434, 217] on div "$7.50" at bounding box center [435, 224] width 73 height 27
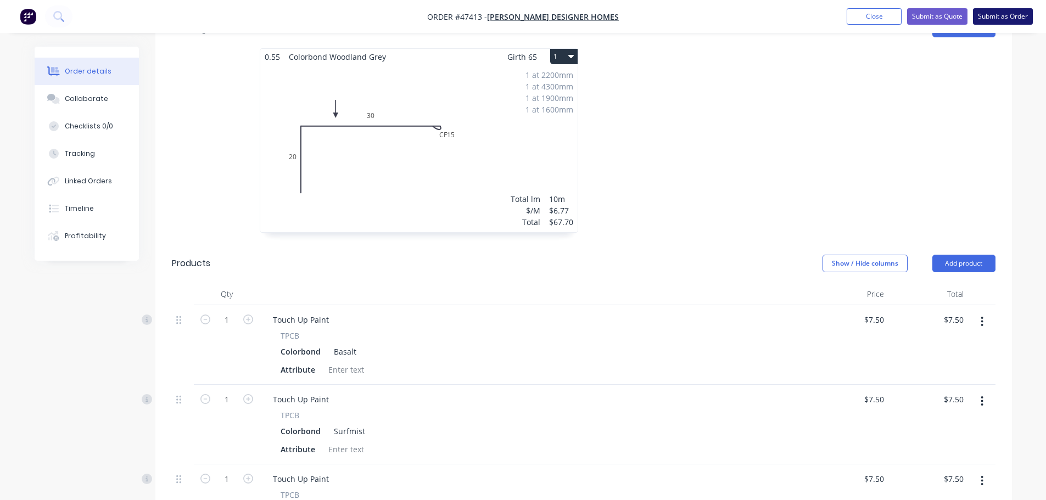
click at [1018, 16] on button "Submit as Order" at bounding box center [1003, 16] width 60 height 16
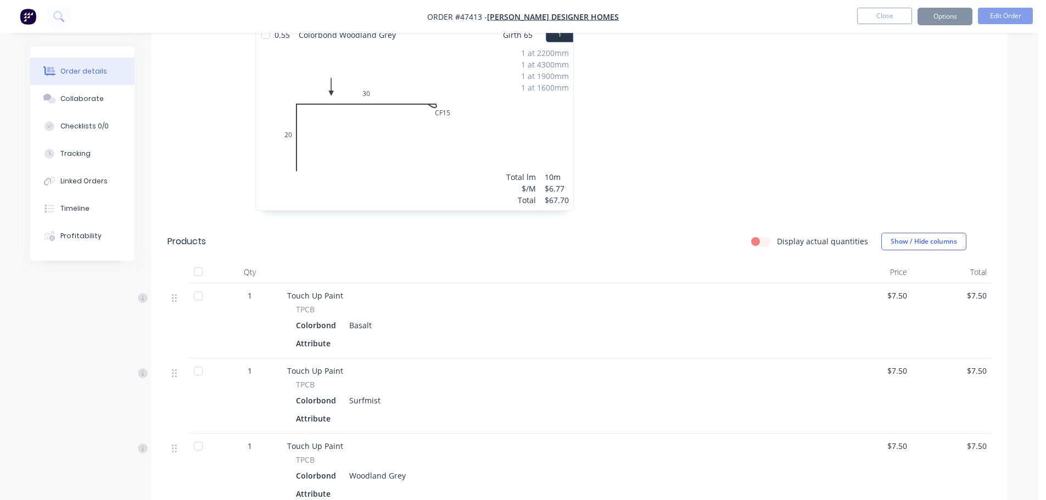
scroll to position [0, 0]
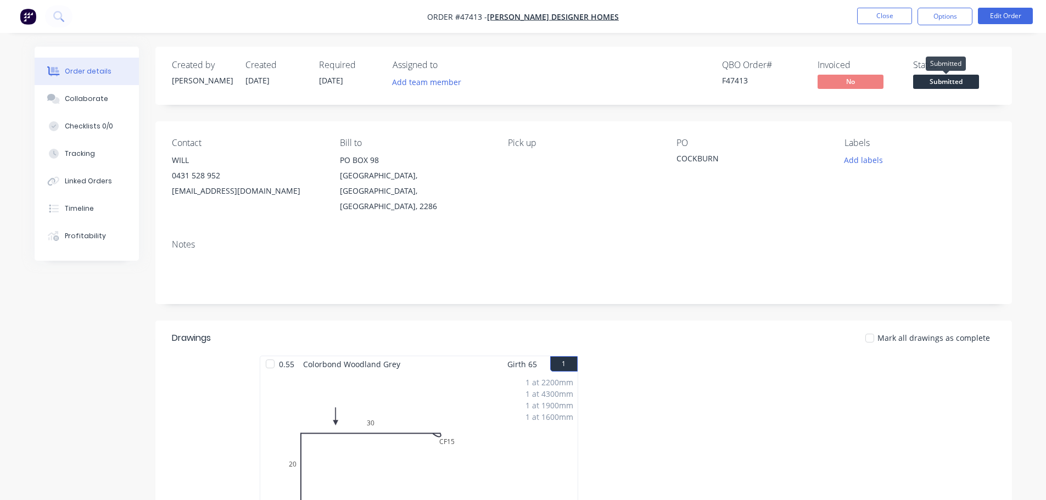
click at [935, 80] on span "Submitted" at bounding box center [946, 82] width 66 height 14
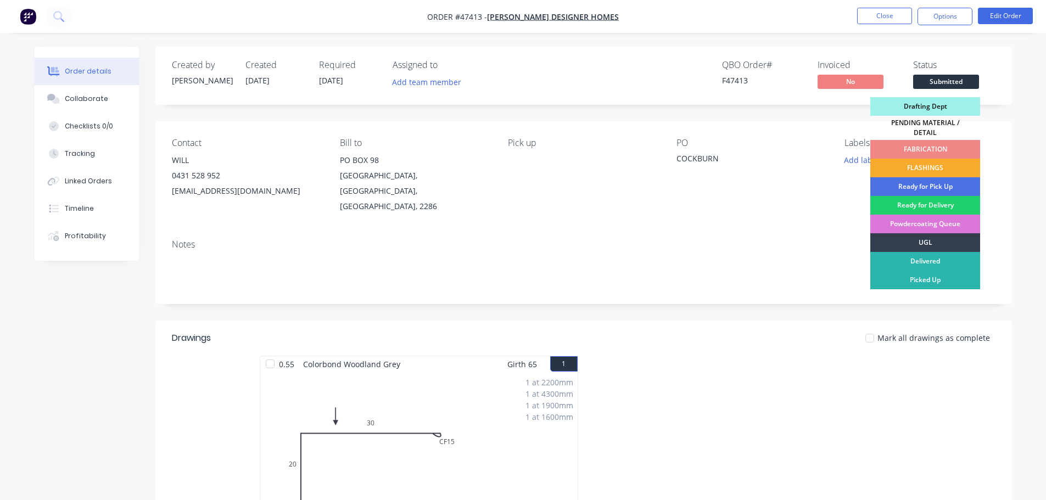
click at [929, 159] on div "FLASHINGS" at bounding box center [925, 168] width 110 height 19
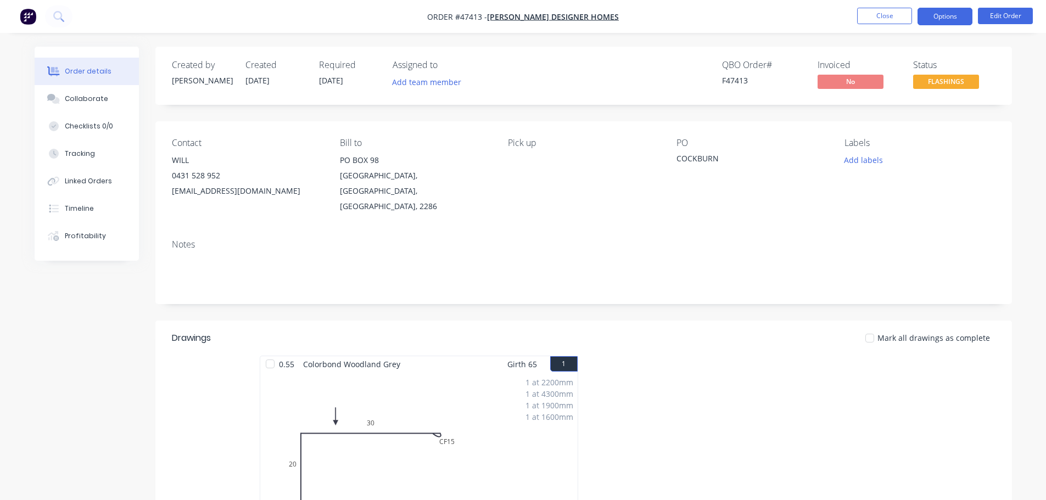
click at [943, 18] on button "Options" at bounding box center [944, 17] width 55 height 18
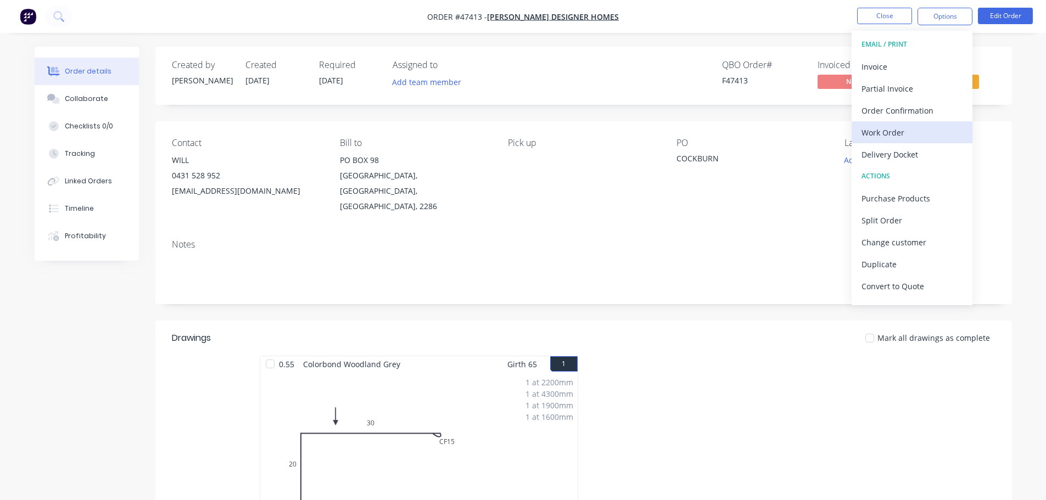
click at [893, 126] on div "Work Order" at bounding box center [911, 133] width 101 height 16
click at [897, 114] on div "Without pricing" at bounding box center [911, 111] width 101 height 16
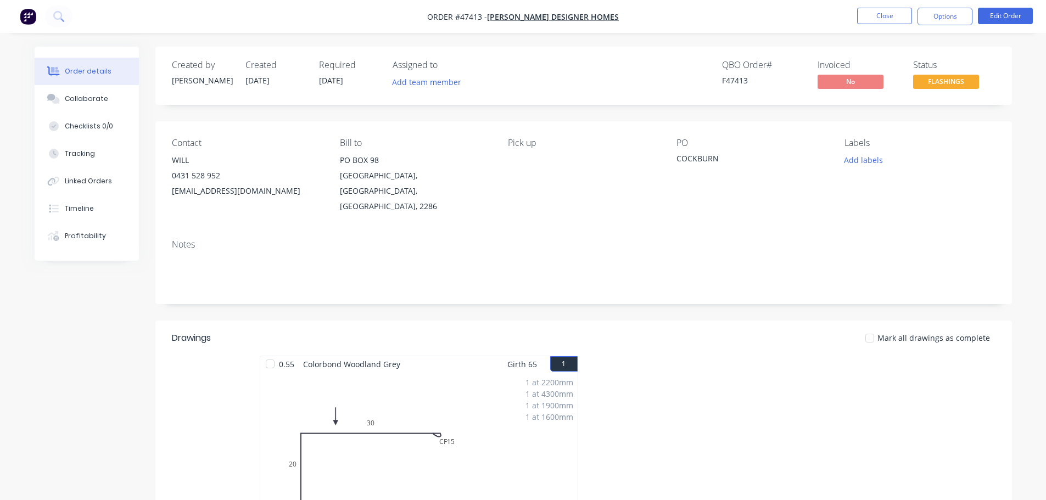
click at [884, 21] on button "Close" at bounding box center [884, 16] width 55 height 16
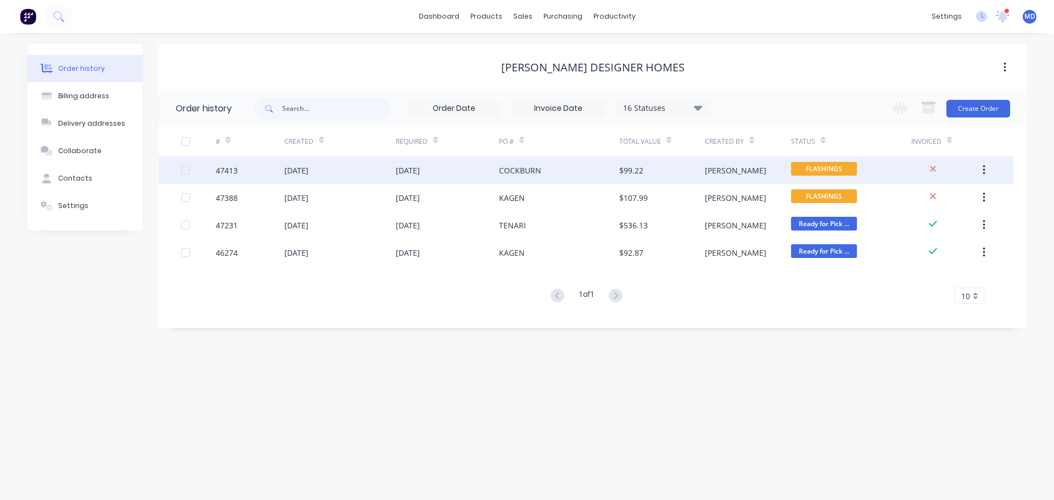
click at [272, 172] on div "47413" at bounding box center [250, 169] width 69 height 27
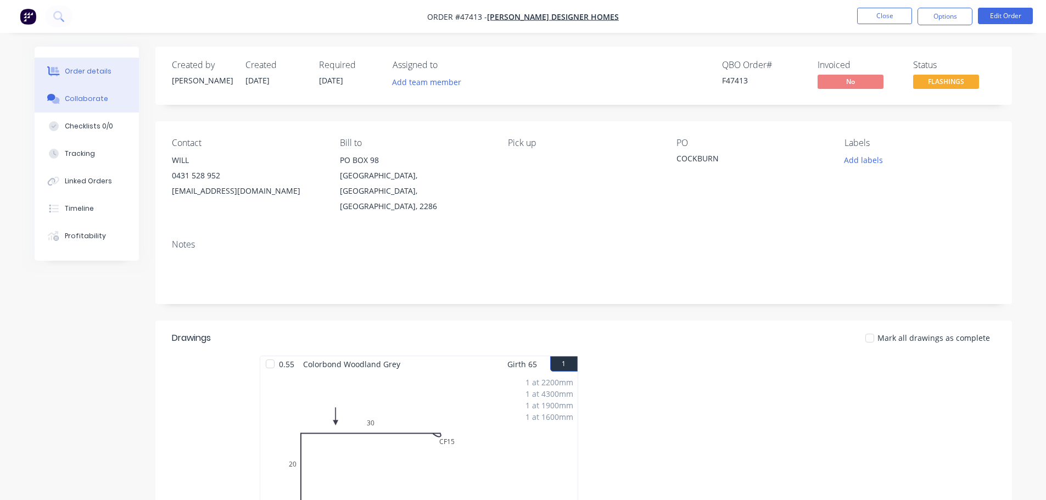
click at [102, 104] on button "Collaborate" at bounding box center [87, 98] width 104 height 27
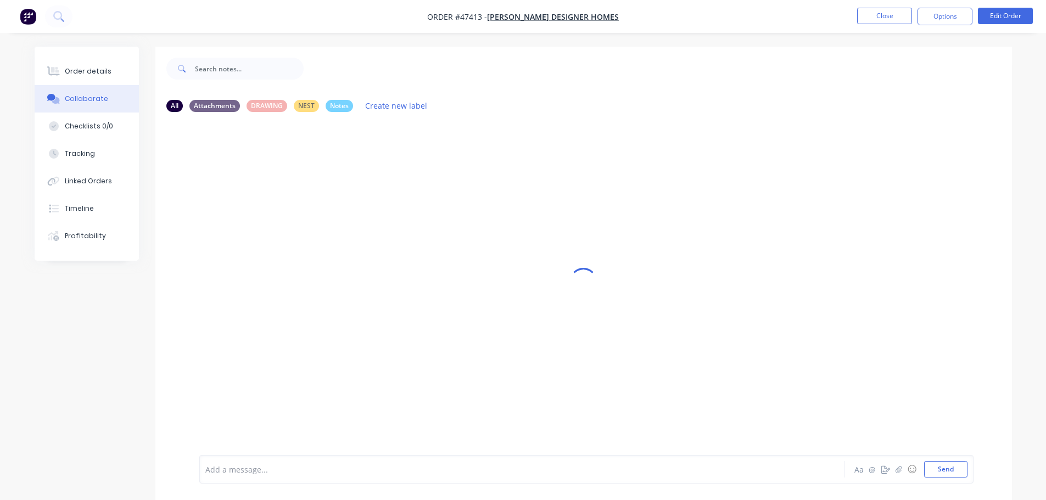
click at [231, 470] on div at bounding box center [491, 470] width 571 height 12
click at [934, 462] on button "Send" at bounding box center [945, 469] width 43 height 16
click at [89, 57] on div "Order details Collaborate Checklists 0/0 Tracking Linked Orders Timeline Profit…" at bounding box center [87, 154] width 104 height 214
click at [91, 66] on button "Order details" at bounding box center [87, 71] width 104 height 27
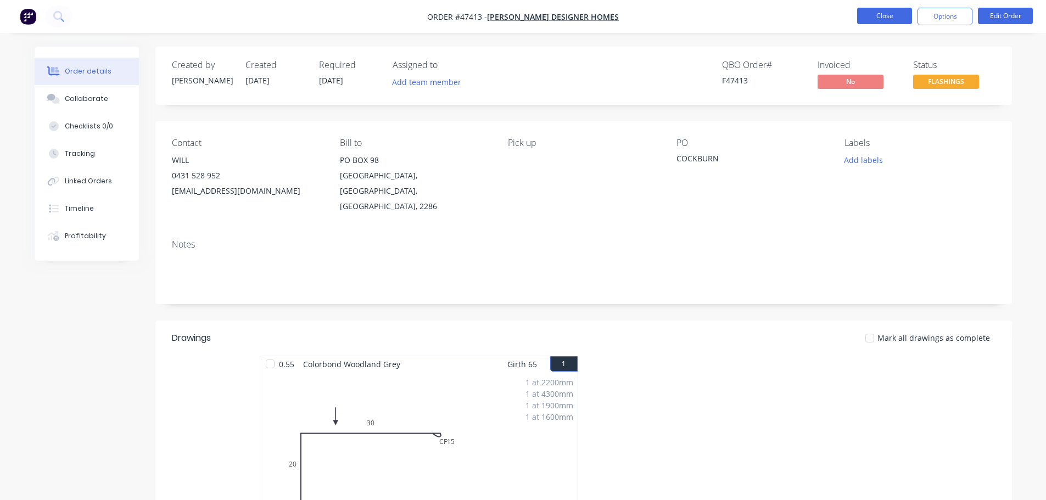
click at [879, 9] on button "Close" at bounding box center [884, 16] width 55 height 16
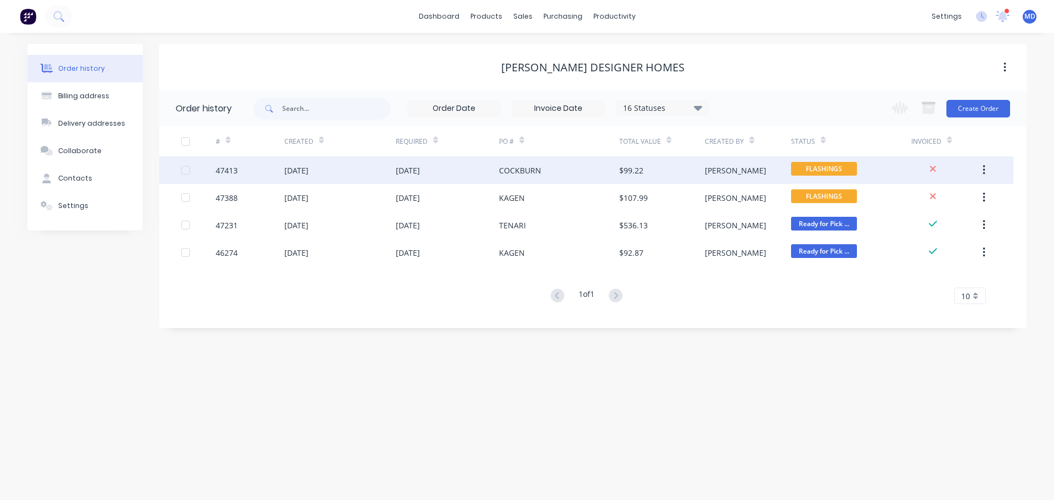
click at [222, 176] on div "47413" at bounding box center [250, 169] width 69 height 27
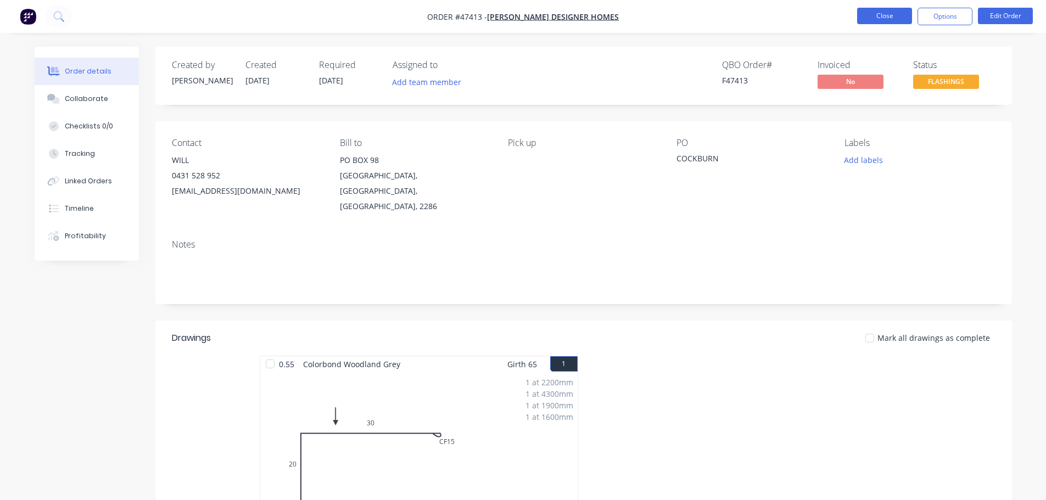
click at [874, 15] on button "Close" at bounding box center [884, 16] width 55 height 16
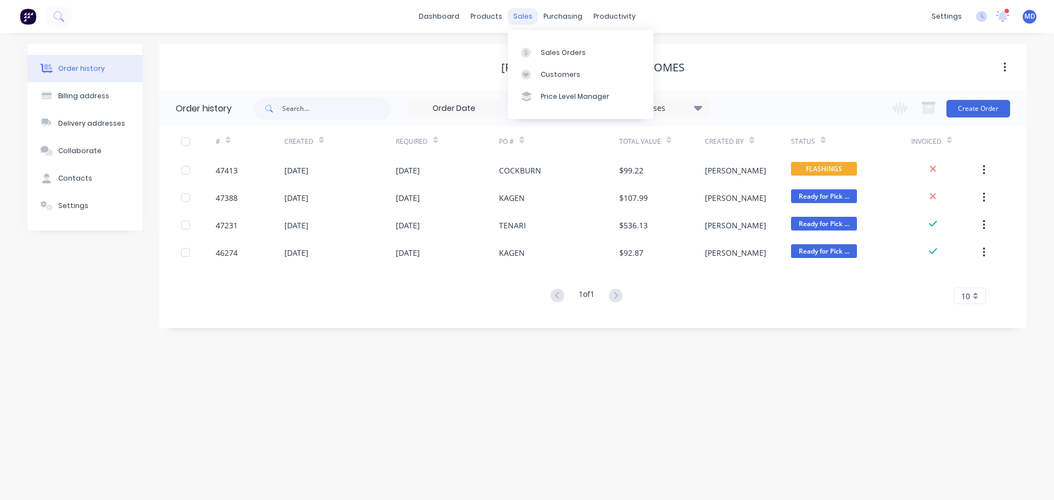
click at [519, 14] on div "sales" at bounding box center [523, 16] width 30 height 16
click at [994, 109] on button "Create Order" at bounding box center [978, 109] width 64 height 18
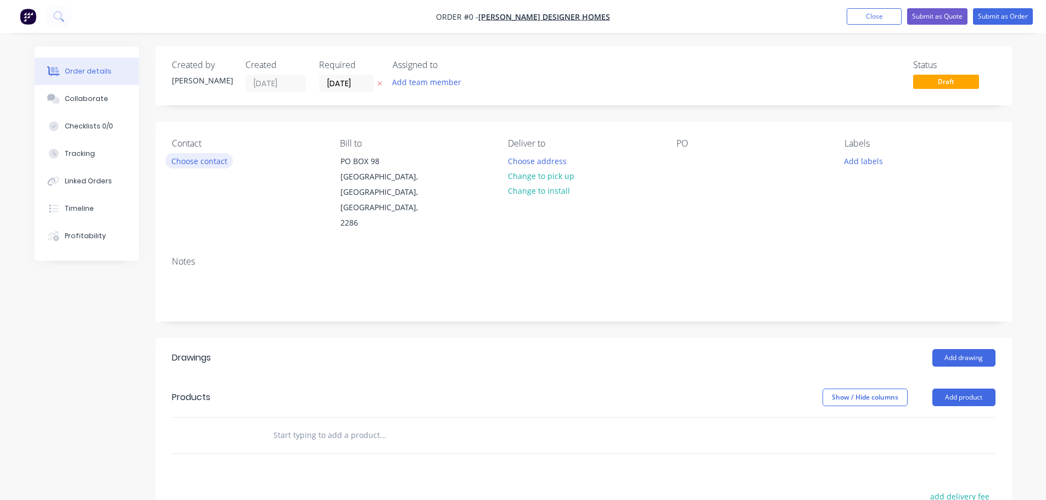
click at [220, 162] on button "Choose contact" at bounding box center [199, 160] width 68 height 15
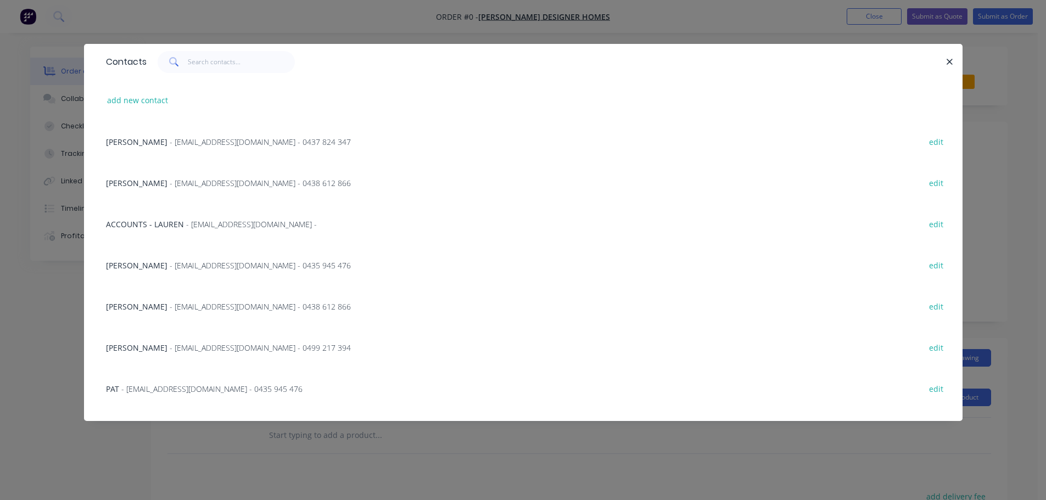
click at [164, 311] on span "[PERSON_NAME]" at bounding box center [136, 306] width 61 height 10
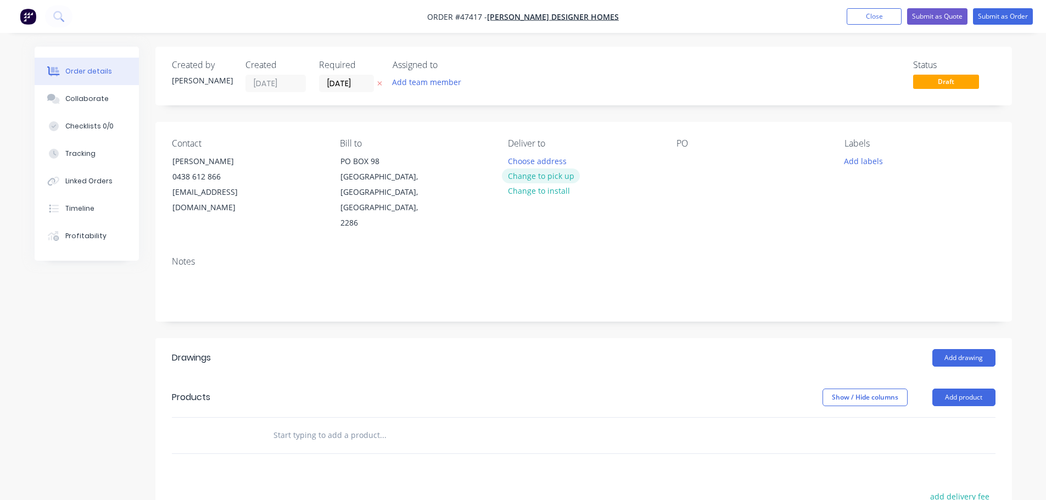
click at [547, 180] on button "Change to pick up" at bounding box center [541, 176] width 78 height 15
click at [518, 162] on div at bounding box center [517, 161] width 18 height 16
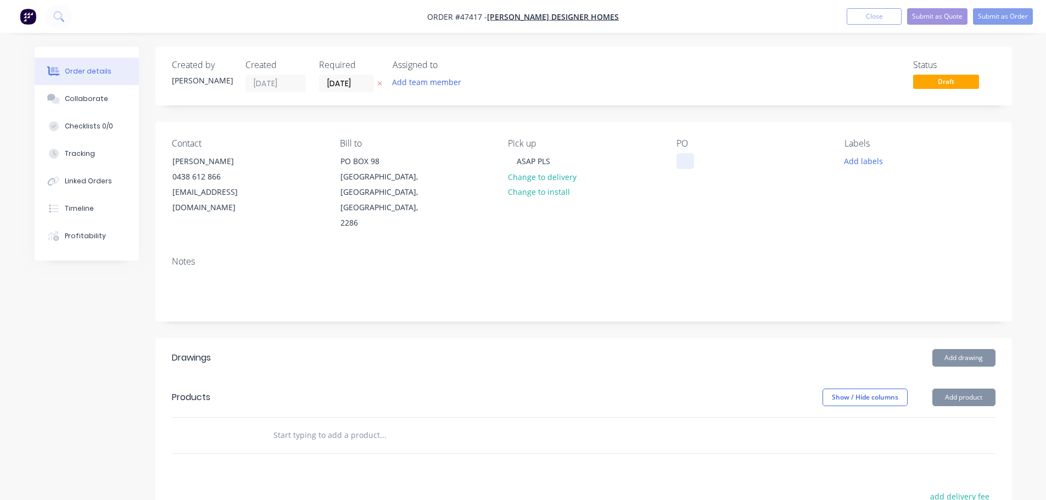
click at [682, 160] on div at bounding box center [685, 161] width 18 height 16
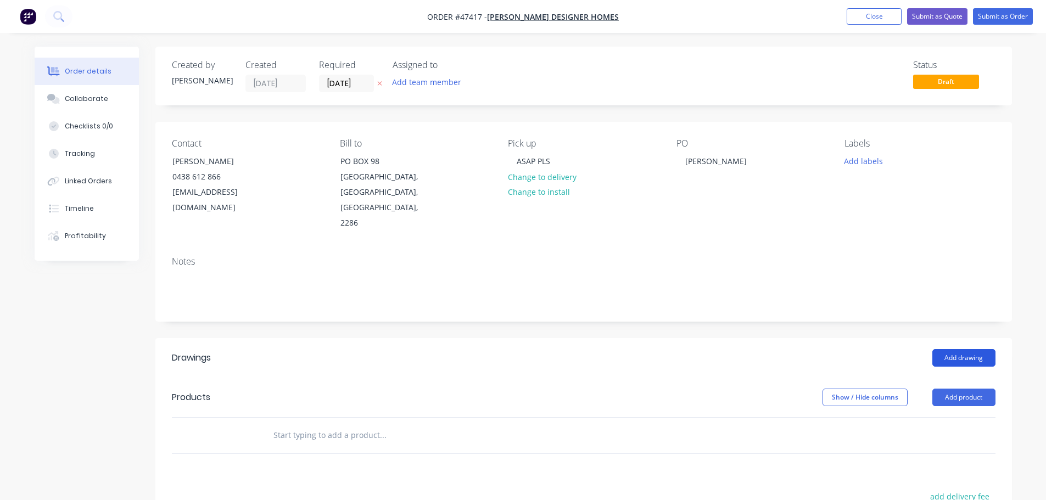
click at [941, 349] on button "Add drawing" at bounding box center [963, 358] width 63 height 18
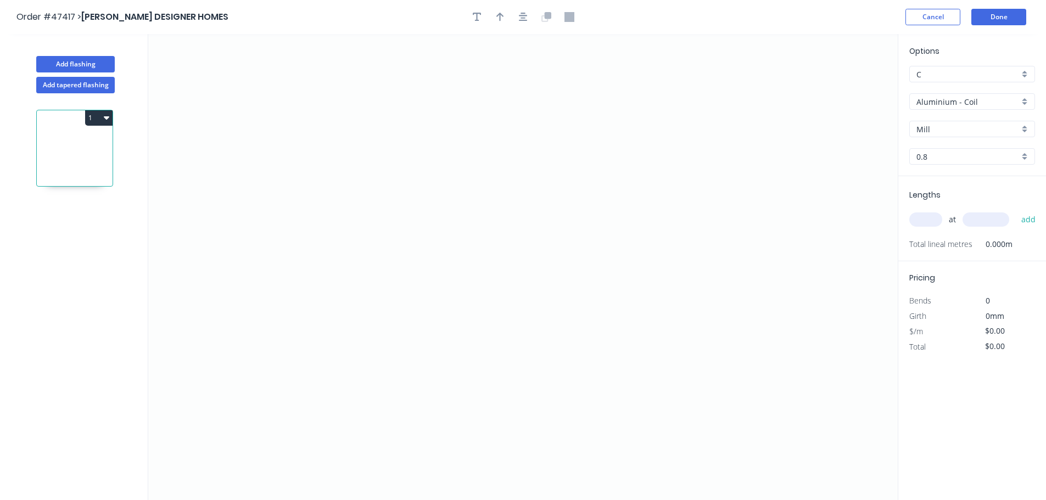
click at [949, 103] on input "Aluminium - Coil" at bounding box center [967, 102] width 103 height 12
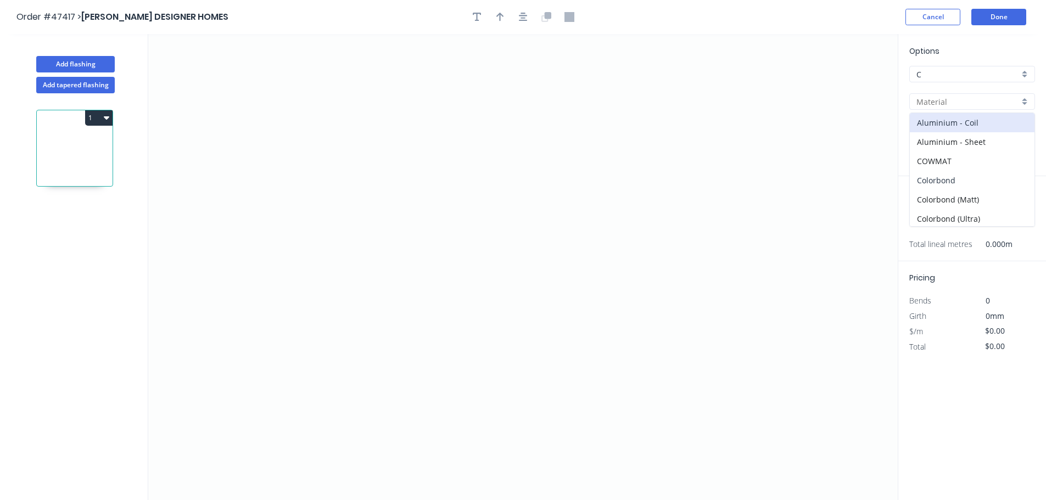
click at [937, 183] on div "Colorbond" at bounding box center [971, 180] width 125 height 19
type input "Colorbond"
type input "Basalt"
type input "0.55"
click at [936, 138] on div "Options C C Colorbond Colorbond Colorbond (Matt) Colorbond (Ultra) Basalt Basal…" at bounding box center [972, 110] width 148 height 131
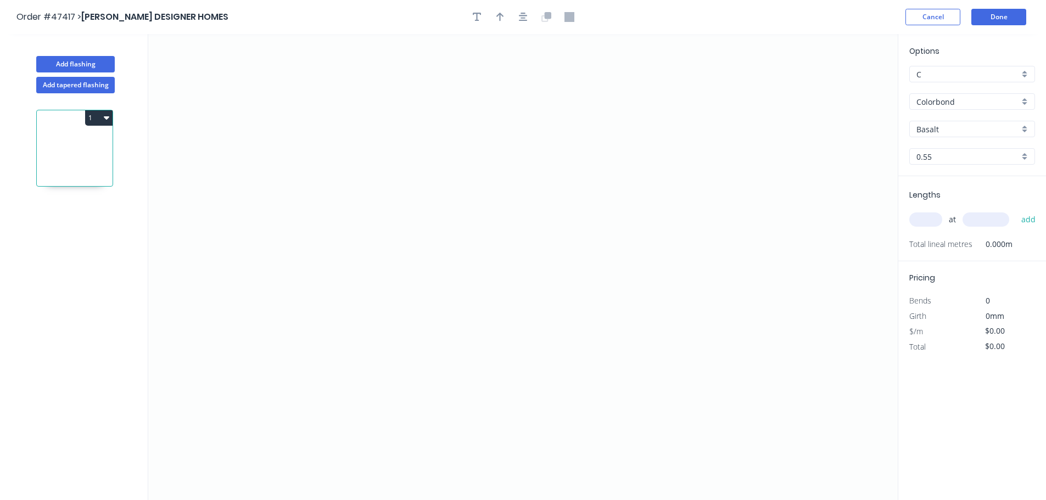
click at [937, 129] on input "Basalt" at bounding box center [967, 129] width 103 height 12
click at [941, 164] on div "Dover White" at bounding box center [971, 155] width 125 height 19
type input "Dover White"
click at [302, 111] on icon "0" at bounding box center [522, 267] width 749 height 466
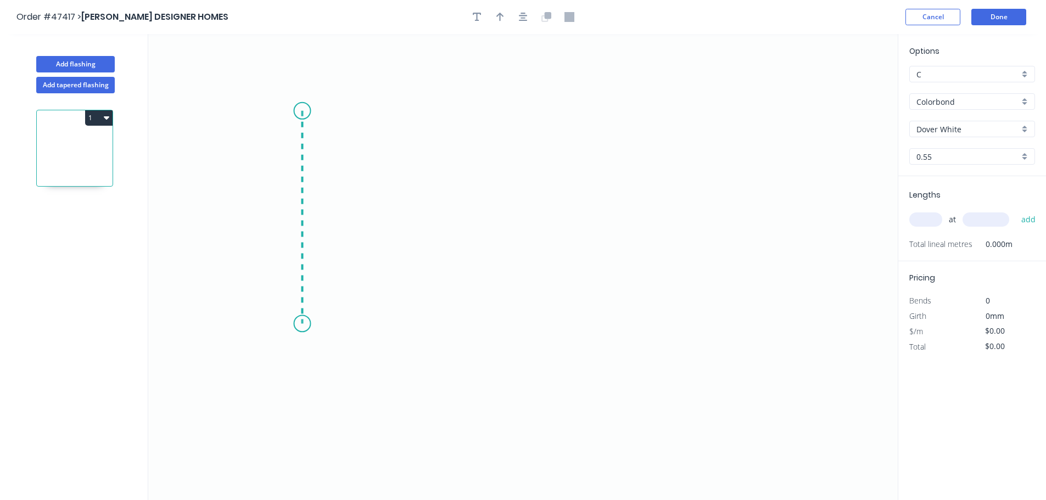
click at [297, 324] on icon "0" at bounding box center [522, 267] width 749 height 466
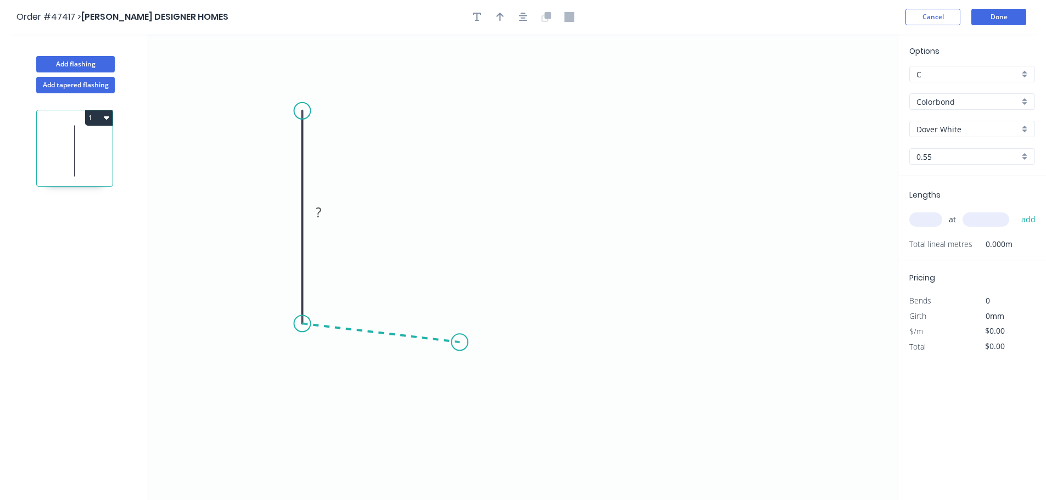
click at [459, 342] on icon at bounding box center [381, 332] width 158 height 19
drag, startPoint x: 461, startPoint y: 345, endPoint x: 467, endPoint y: 332, distance: 14.0
click at [467, 332] on circle at bounding box center [467, 323] width 16 height 16
click at [480, 366] on div "Crush & Fold" at bounding box center [522, 364] width 110 height 23
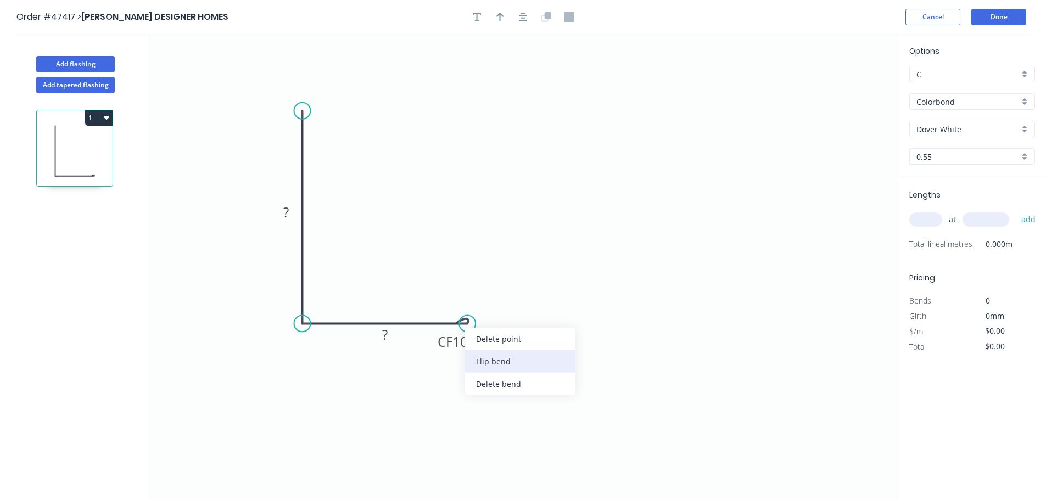
click at [478, 359] on div "Flip bend" at bounding box center [520, 361] width 110 height 23
click at [288, 217] on tspan "?" at bounding box center [285, 212] width 5 height 18
type input "$9.00"
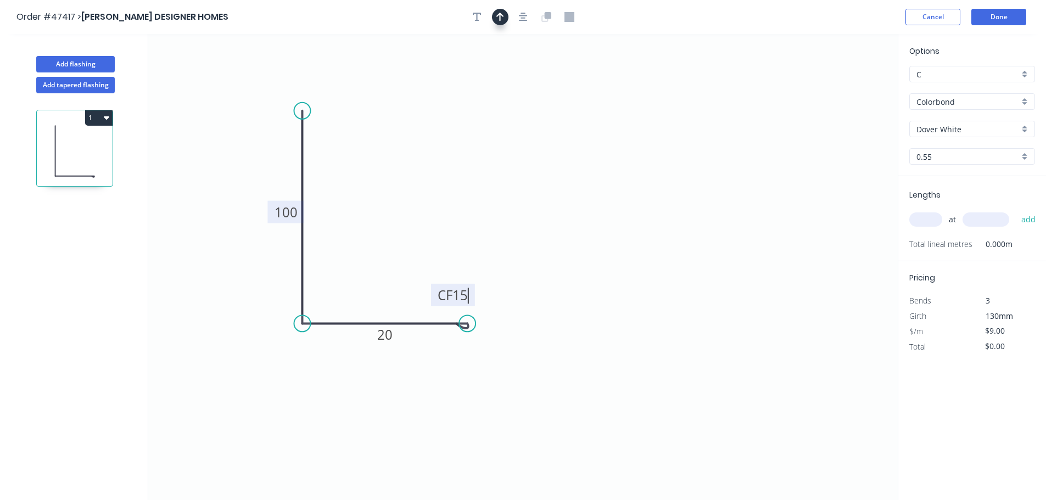
click at [502, 13] on icon "button" at bounding box center [500, 17] width 8 height 10
drag, startPoint x: 841, startPoint y: 88, endPoint x: 407, endPoint y: 240, distance: 460.3
click at [407, 240] on icon at bounding box center [407, 227] width 10 height 35
click at [923, 217] on input "text" at bounding box center [925, 219] width 33 height 14
type input "1"
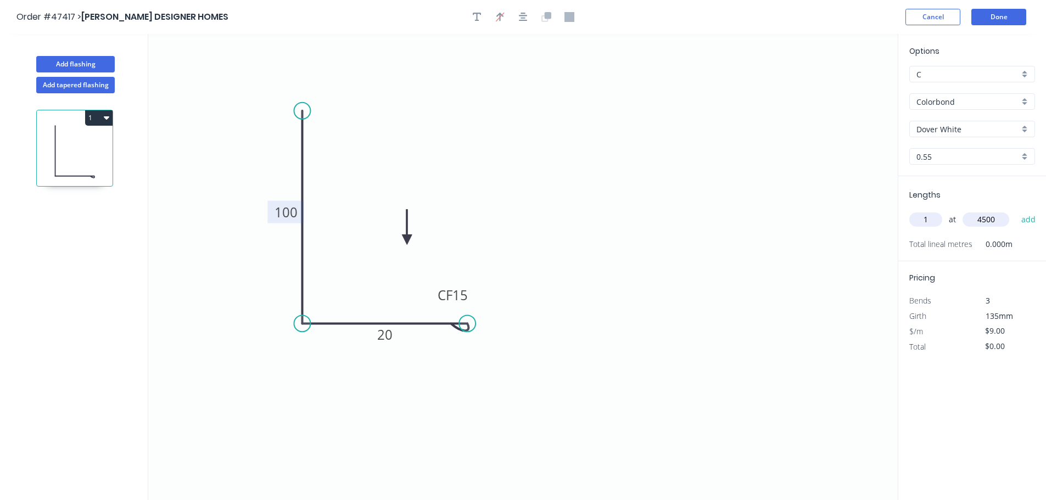
type input "4500"
click at [1015, 210] on button "add" at bounding box center [1028, 219] width 26 height 19
type input "$40.50"
type input "1"
type input "3800"
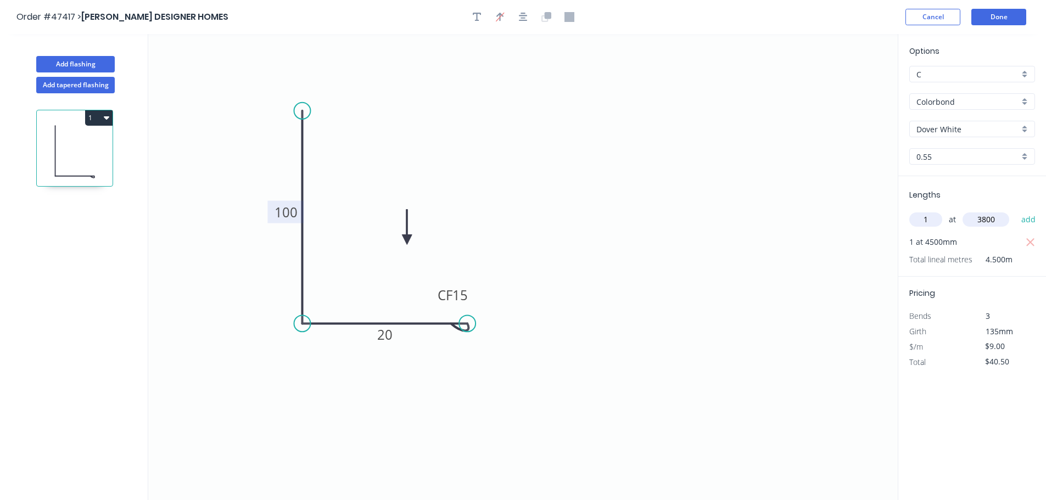
click at [1015, 210] on button "add" at bounding box center [1028, 219] width 26 height 19
type input "$74.70"
click at [988, 16] on button "Done" at bounding box center [998, 17] width 55 height 16
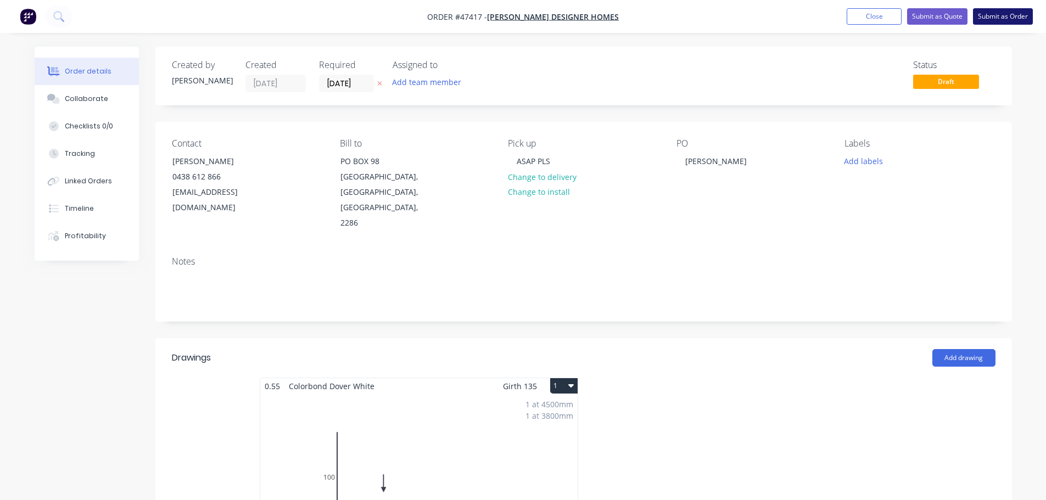
click at [990, 15] on button "Submit as Order" at bounding box center [1003, 16] width 60 height 16
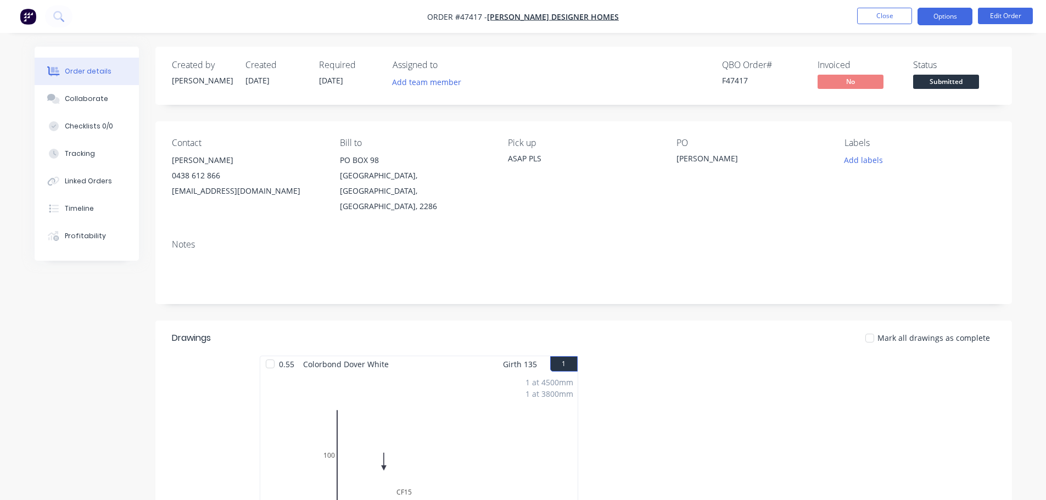
click at [949, 16] on button "Options" at bounding box center [944, 17] width 55 height 18
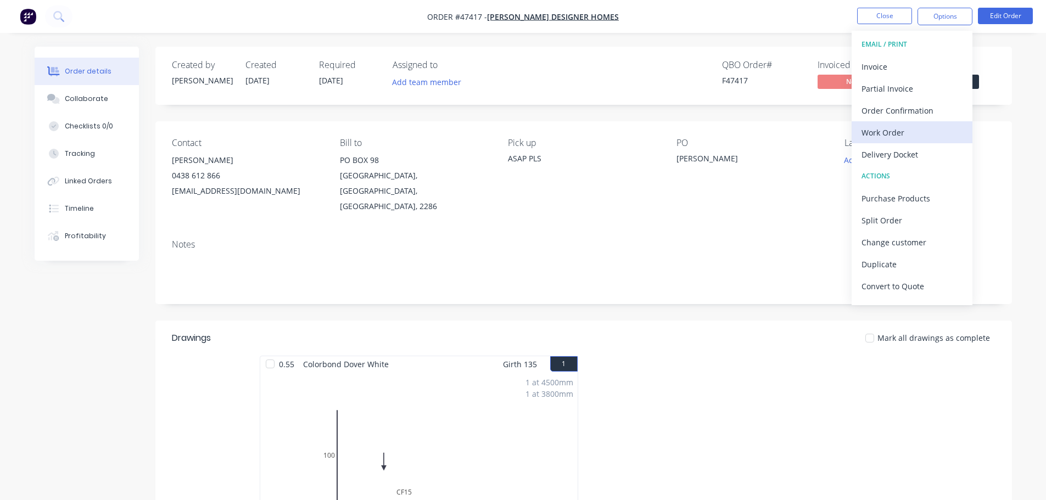
click at [893, 134] on div "Work Order" at bounding box center [911, 133] width 101 height 16
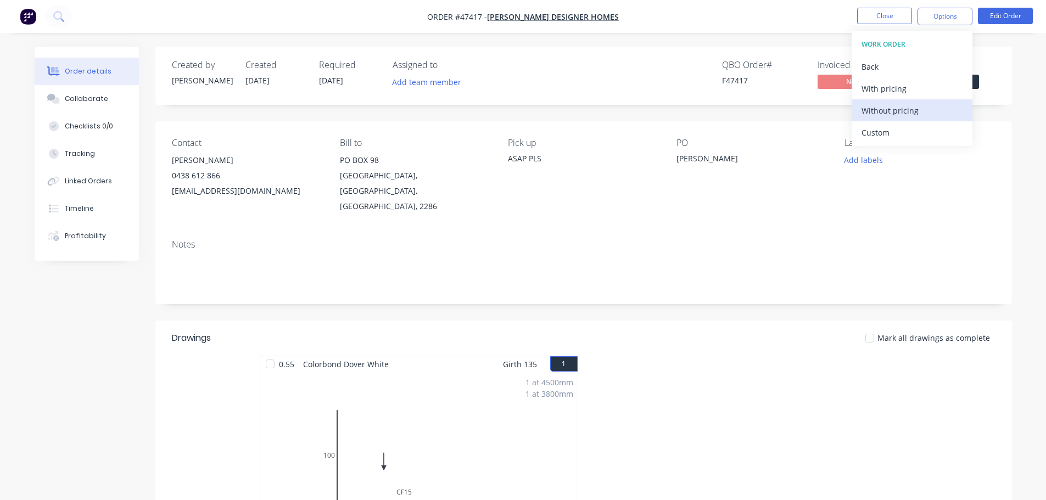
click at [899, 117] on div "Without pricing" at bounding box center [911, 111] width 101 height 16
click at [990, 81] on div "Status Submitted" at bounding box center [954, 76] width 82 height 32
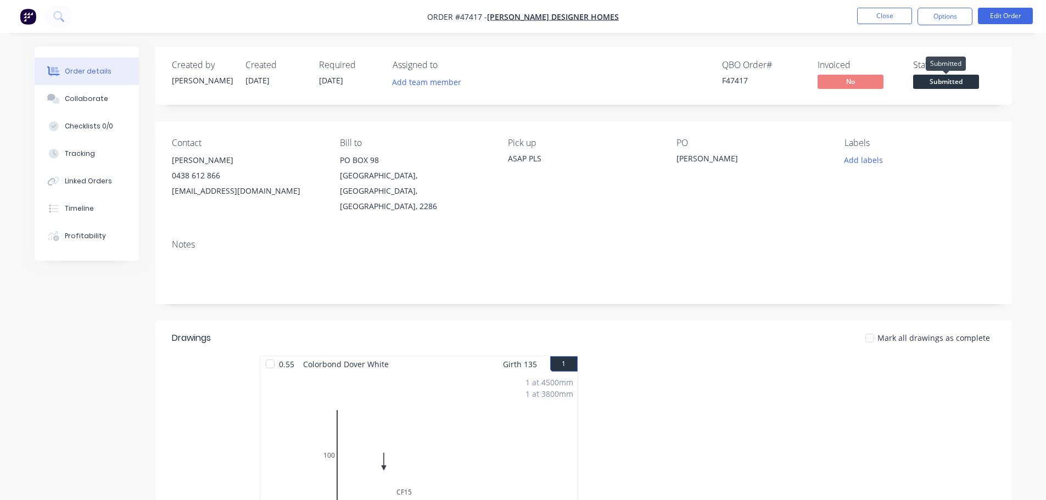
click at [952, 82] on span "Submitted" at bounding box center [946, 82] width 66 height 14
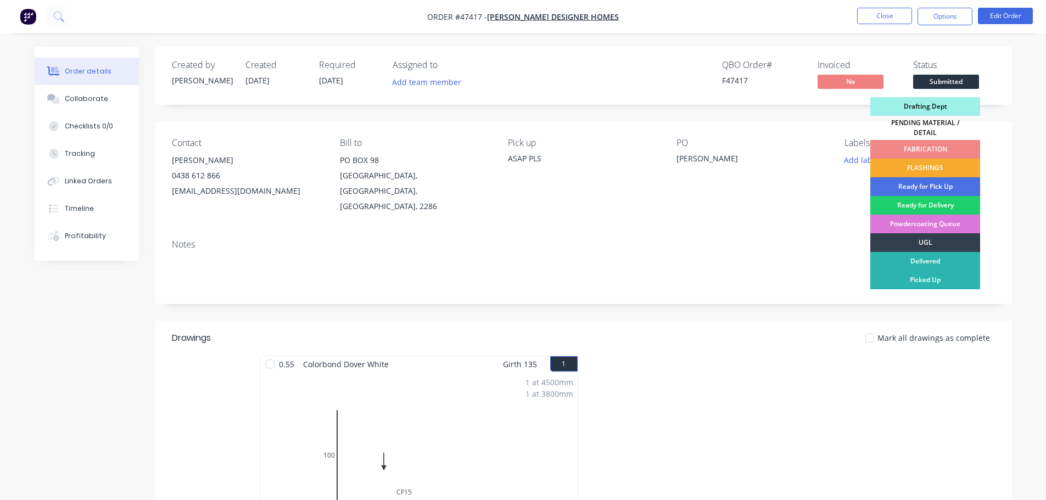
click at [940, 162] on div "FLASHINGS" at bounding box center [925, 168] width 110 height 19
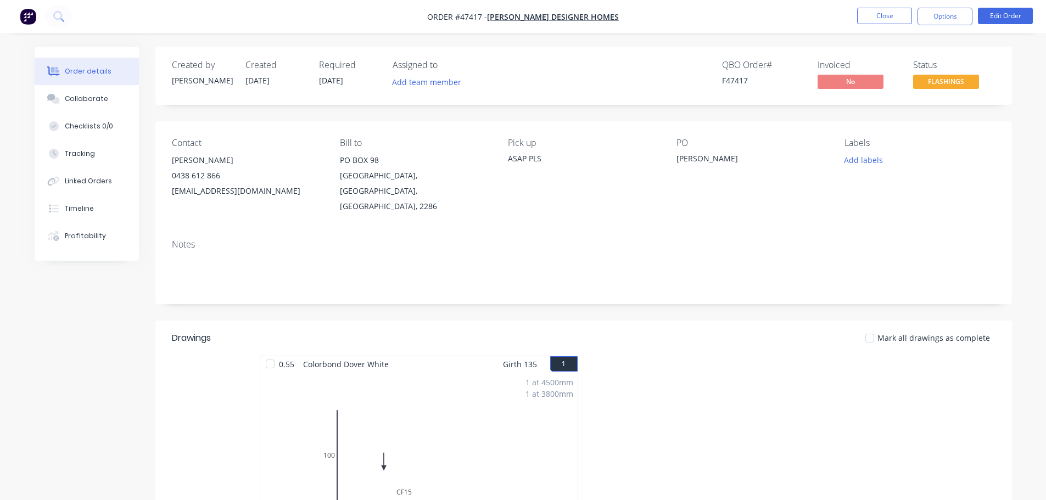
click at [883, 24] on li "Close" at bounding box center [884, 17] width 55 height 18
click at [885, 17] on button "Close" at bounding box center [884, 16] width 55 height 16
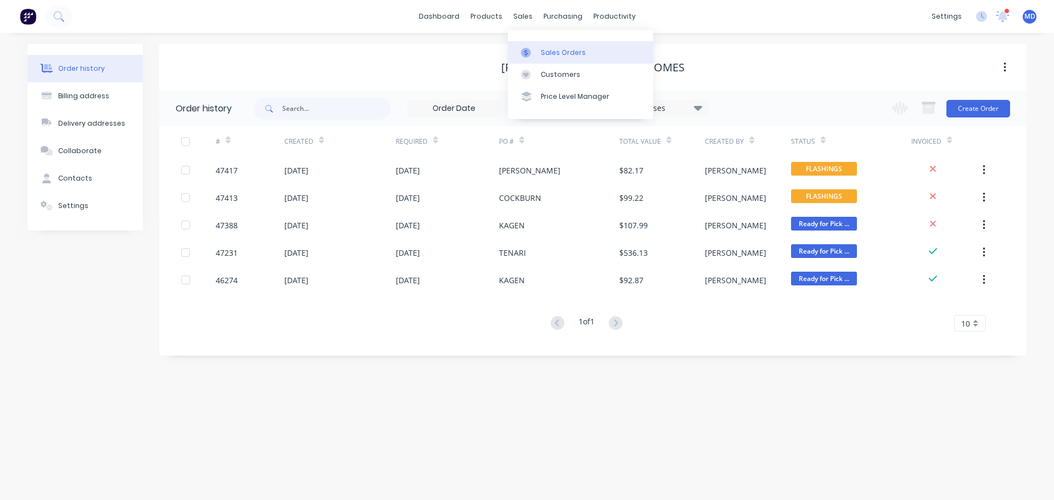
click at [545, 55] on div "Sales Orders" at bounding box center [563, 53] width 45 height 10
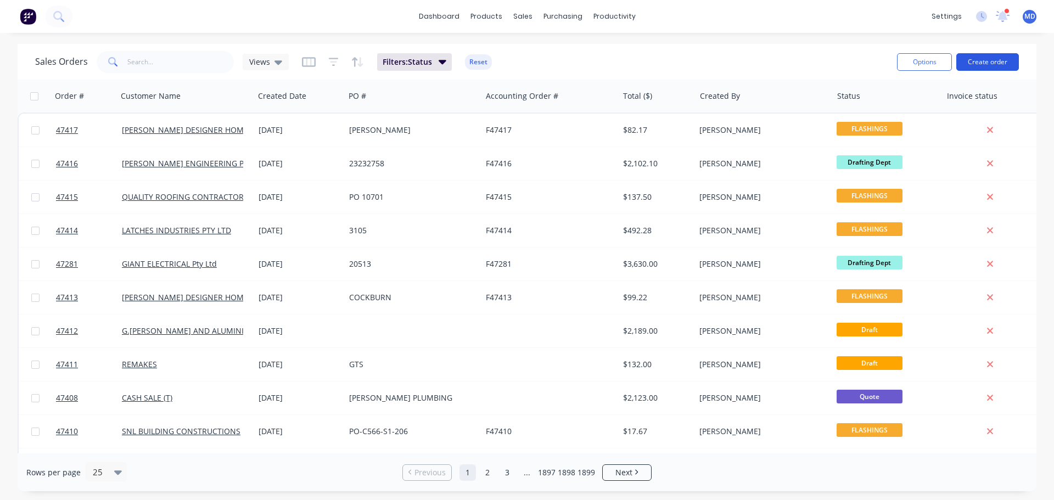
click at [995, 61] on button "Create order" at bounding box center [987, 62] width 63 height 18
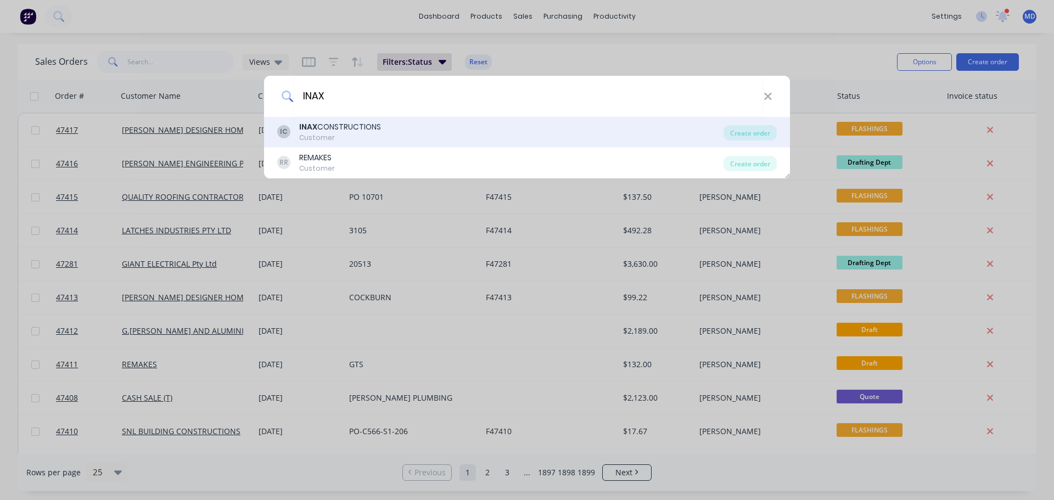
type input "INAX"
click at [367, 130] on div "INAX CONSTRUCTIONS" at bounding box center [340, 127] width 82 height 12
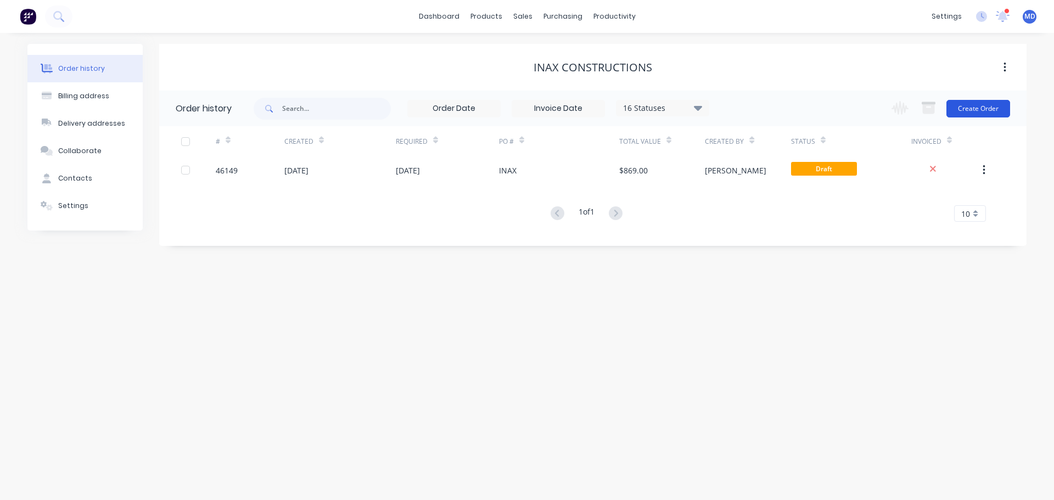
click at [971, 113] on button "Create Order" at bounding box center [978, 109] width 64 height 18
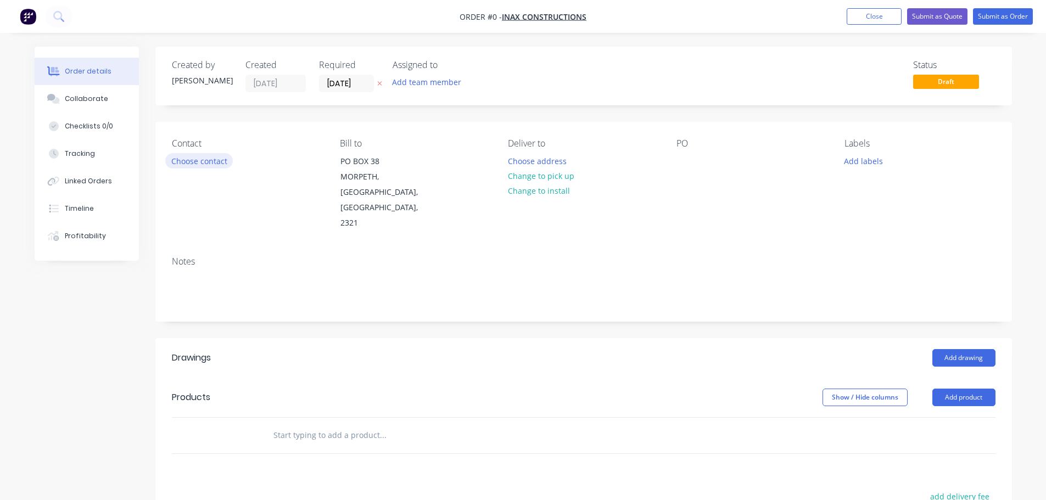
click at [192, 167] on button "Choose contact" at bounding box center [199, 160] width 68 height 15
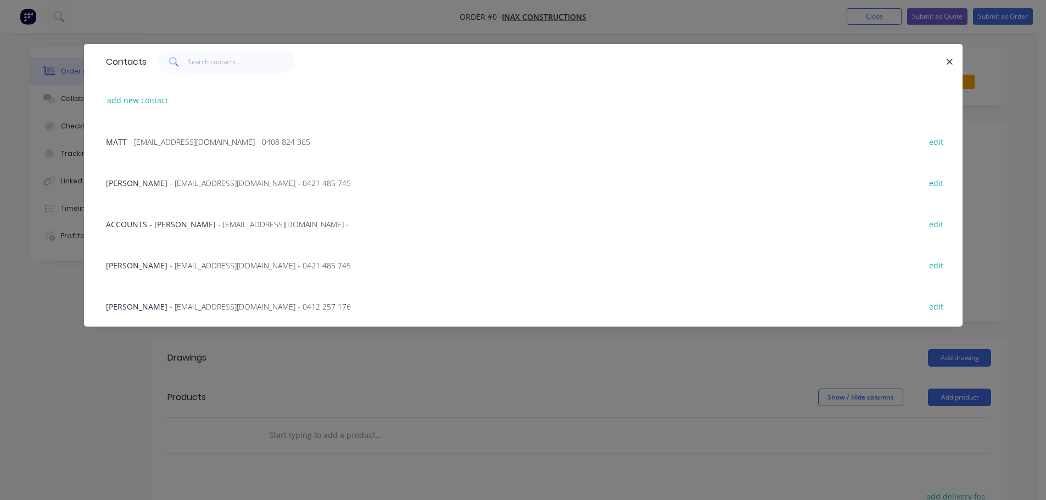
click at [170, 265] on span "- [EMAIL_ADDRESS][DOMAIN_NAME] - 0421 485 745" at bounding box center [260, 265] width 181 height 10
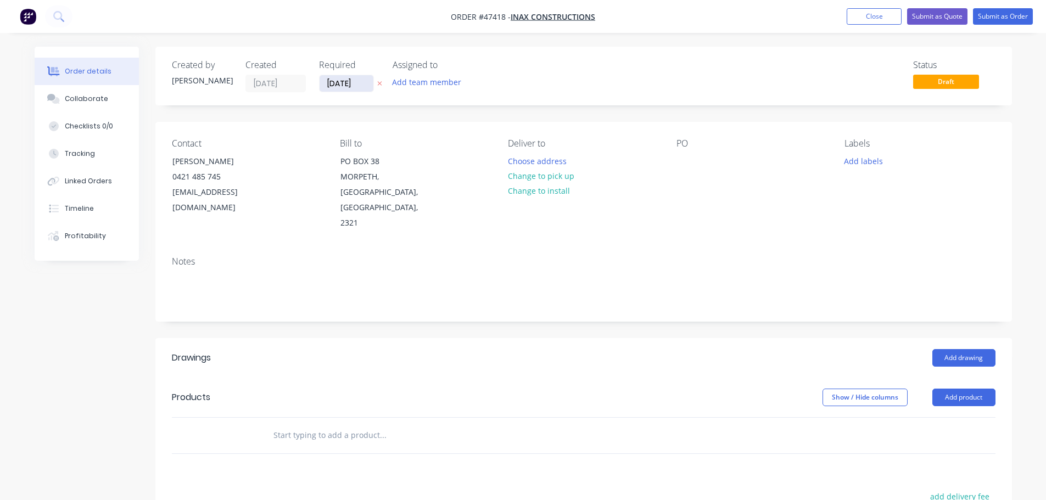
click at [350, 89] on input "[DATE]" at bounding box center [346, 83] width 54 height 16
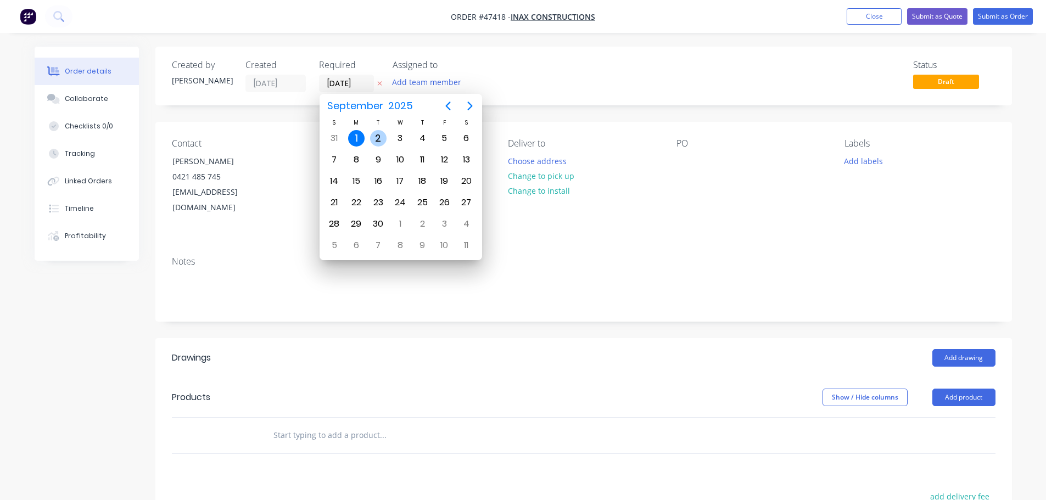
click at [378, 141] on div "2" at bounding box center [378, 138] width 16 height 16
type input "[DATE]"
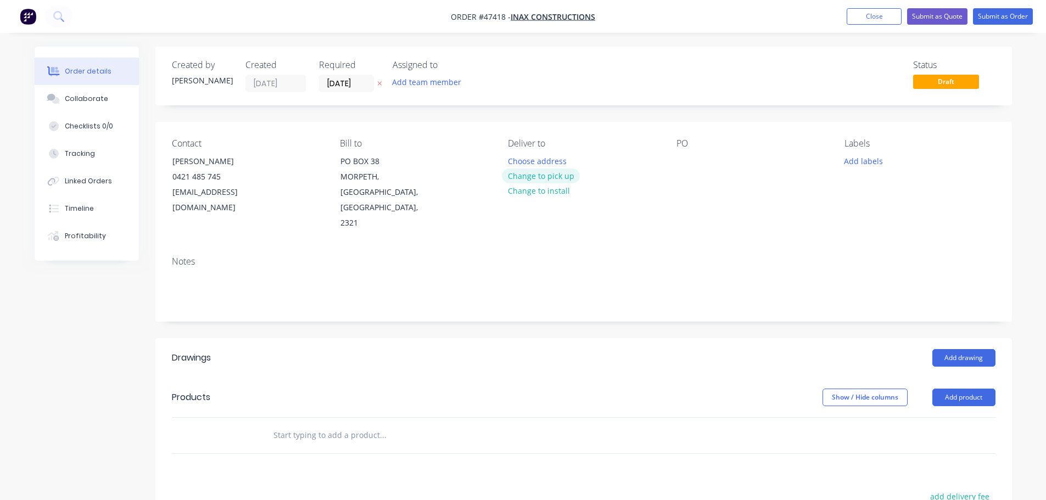
click at [520, 182] on button "Change to pick up" at bounding box center [541, 176] width 78 height 15
click at [679, 160] on div at bounding box center [685, 161] width 18 height 16
click at [956, 349] on button "Add drawing" at bounding box center [963, 358] width 63 height 18
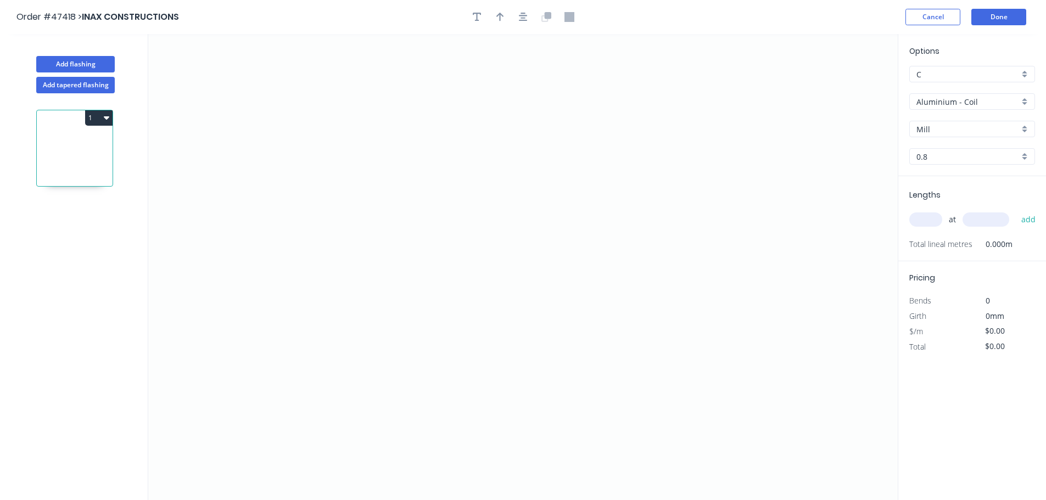
click at [937, 113] on div "Options C C Aluminium - Coil Aluminium - Coil Mill Mill 0.8 0.8" at bounding box center [972, 110] width 148 height 131
click at [937, 108] on div "Aluminium - Coil" at bounding box center [972, 101] width 126 height 16
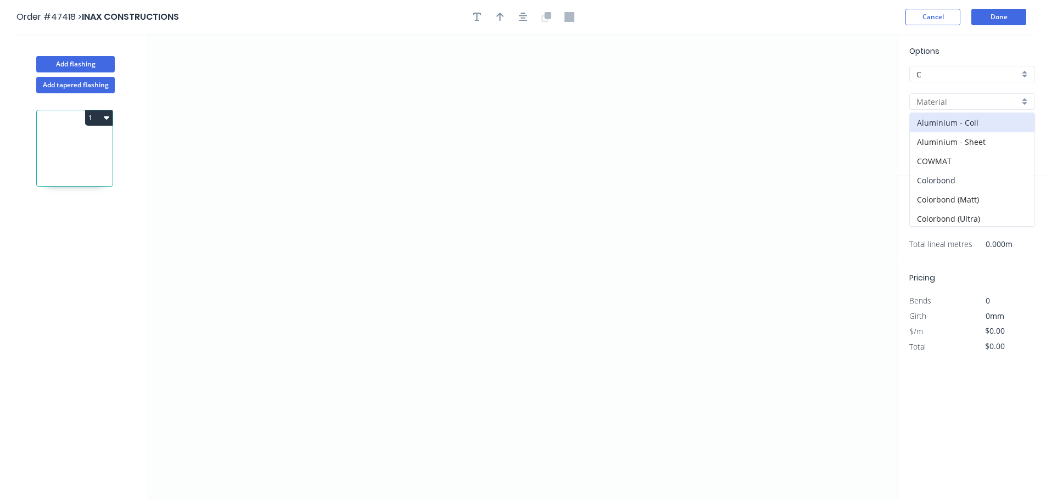
click at [932, 184] on div "Colorbond" at bounding box center [971, 180] width 125 height 19
type input "Colorbond"
type input "Basalt"
type input "0.55"
click at [929, 131] on input "Basalt" at bounding box center [967, 129] width 103 height 12
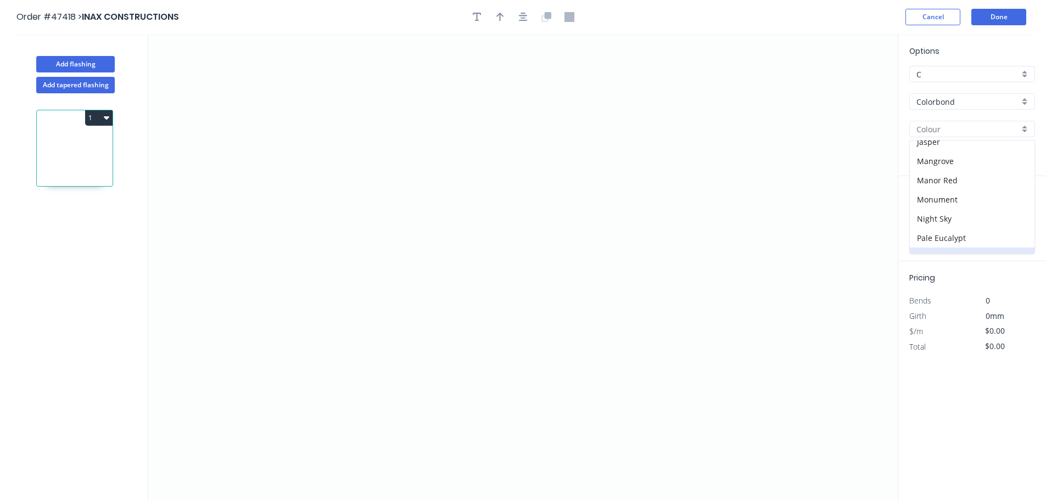
scroll to position [329, 0]
click at [935, 224] on div "Surfmist" at bounding box center [971, 224] width 125 height 19
type input "Surfmist"
click at [342, 314] on icon "0" at bounding box center [522, 267] width 749 height 466
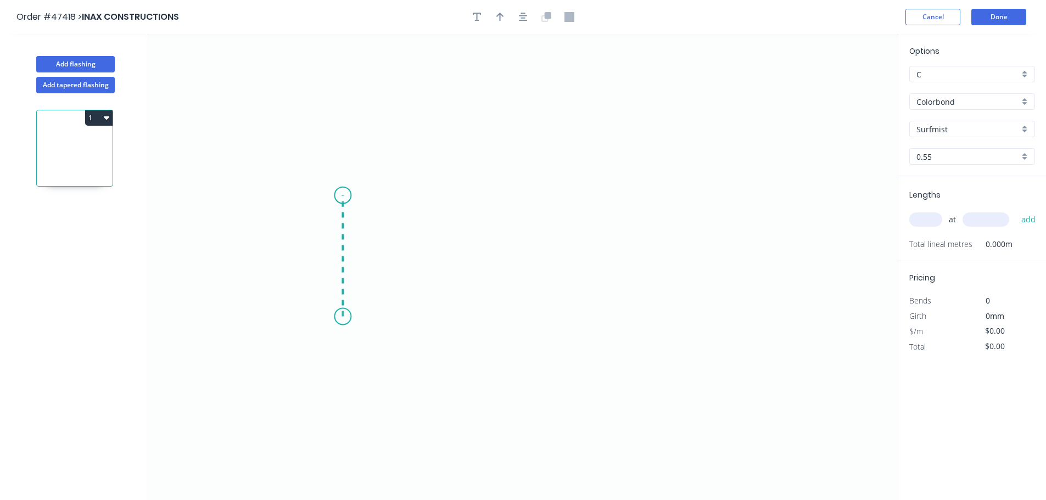
click at [335, 195] on icon "0" at bounding box center [522, 267] width 749 height 466
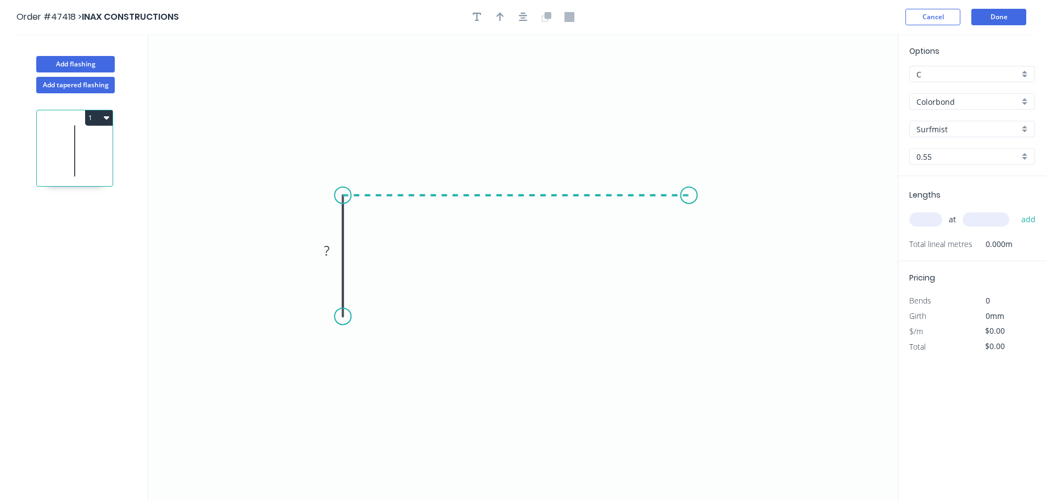
click at [690, 194] on icon "0 ?" at bounding box center [522, 267] width 749 height 466
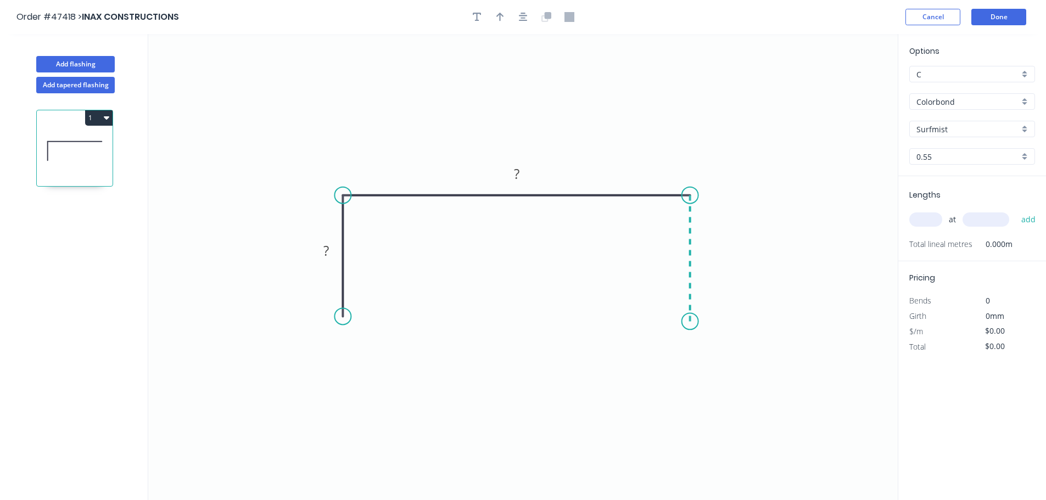
click at [689, 322] on icon "0 ? ?" at bounding box center [522, 267] width 749 height 466
click at [702, 350] on div "Crush & Fold" at bounding box center [744, 356] width 110 height 23
click at [703, 352] on div "Flip bend" at bounding box center [744, 361] width 110 height 23
click at [366, 357] on div "Crush & Fold" at bounding box center [401, 357] width 110 height 23
click at [328, 301] on tspan "10" at bounding box center [326, 297] width 15 height 18
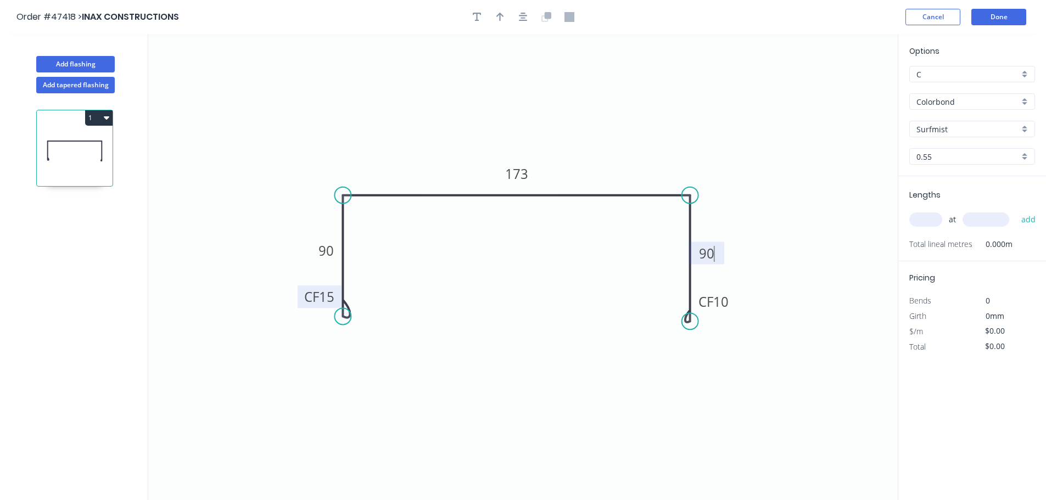
type input "$21.61"
click at [495, 19] on button "button" at bounding box center [500, 17] width 16 height 16
drag, startPoint x: 845, startPoint y: 86, endPoint x: 639, endPoint y: 166, distance: 220.2
click at [619, 171] on icon at bounding box center [614, 161] width 10 height 35
click at [925, 219] on input "text" at bounding box center [925, 219] width 33 height 14
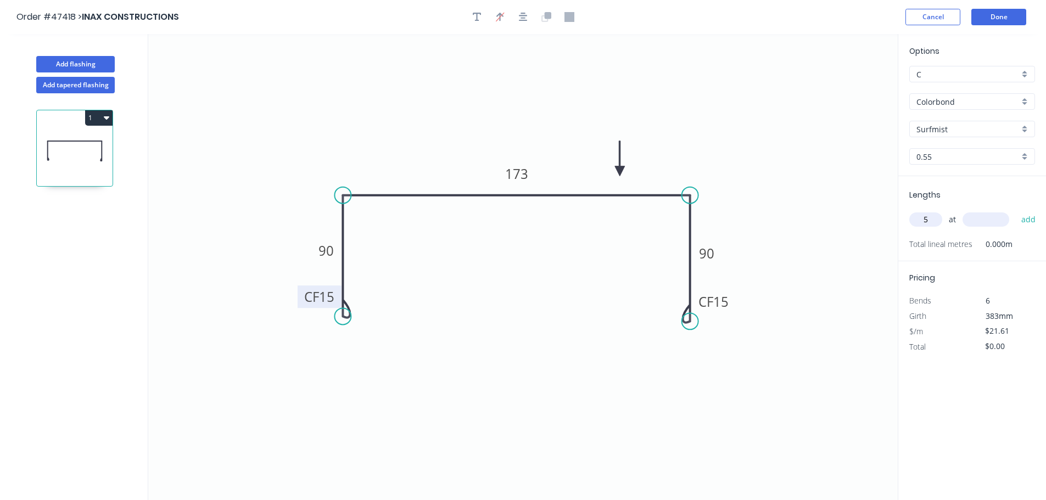
type input "5"
type input "1300"
click at [1015, 210] on button "add" at bounding box center [1028, 219] width 26 height 19
click at [1027, 243] on icon "button" at bounding box center [1030, 242] width 10 height 13
type input "$0.00"
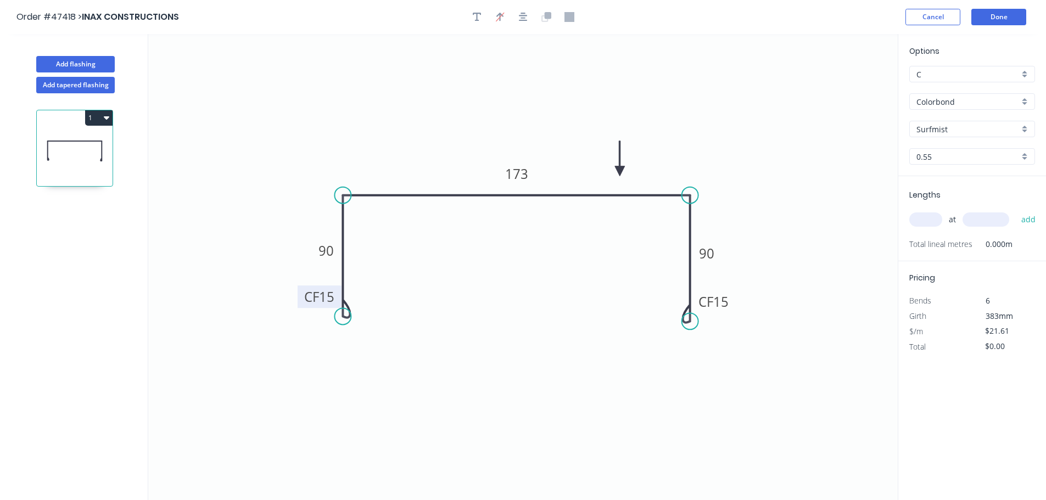
click at [937, 224] on input "text" at bounding box center [925, 219] width 33 height 14
type input "5"
type input "3100"
click at [1015, 210] on button "add" at bounding box center [1028, 219] width 26 height 19
type input "$334.96"
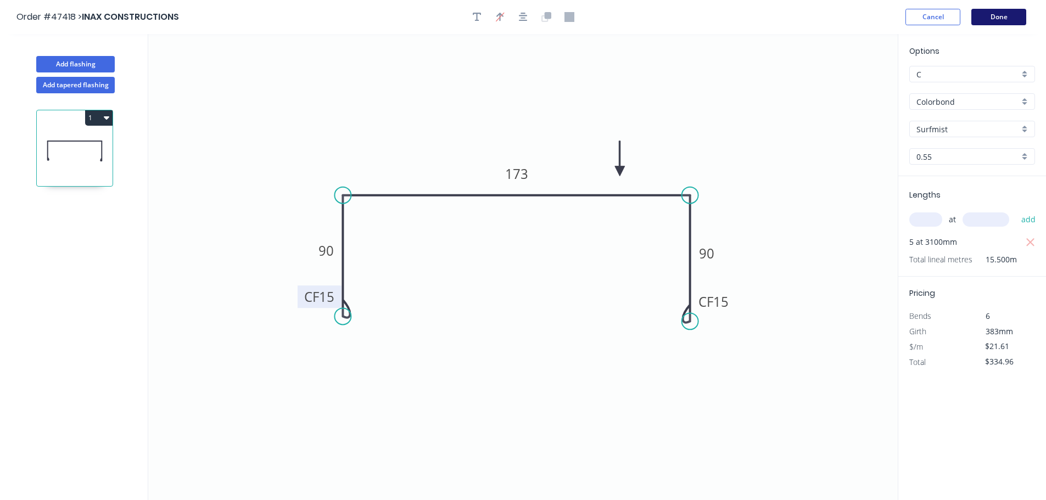
click at [992, 20] on button "Done" at bounding box center [998, 17] width 55 height 16
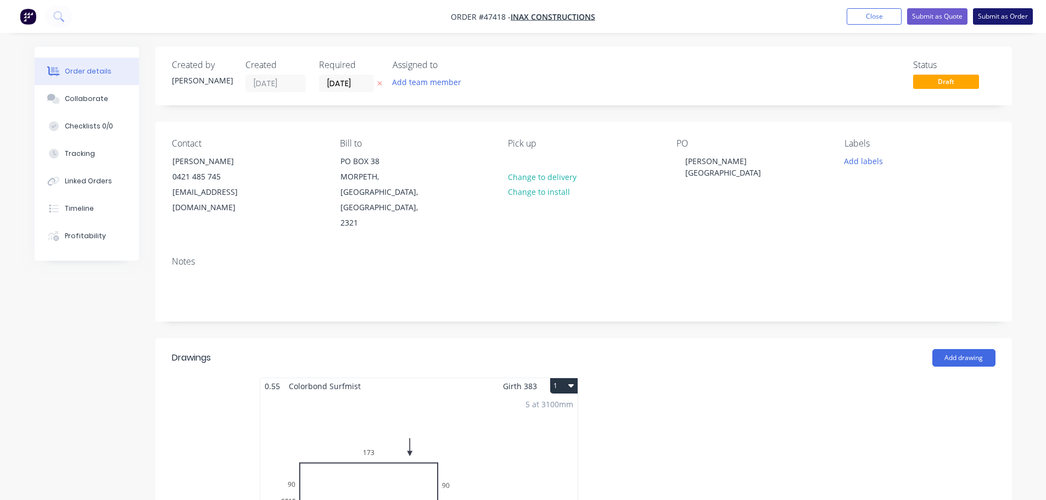
click at [1002, 18] on button "Submit as Order" at bounding box center [1003, 16] width 60 height 16
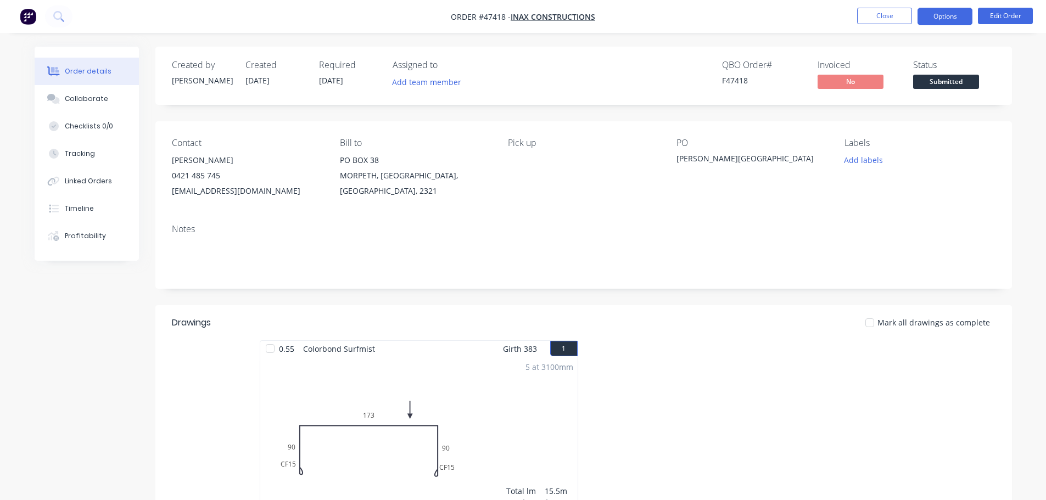
click at [957, 16] on button "Options" at bounding box center [944, 17] width 55 height 18
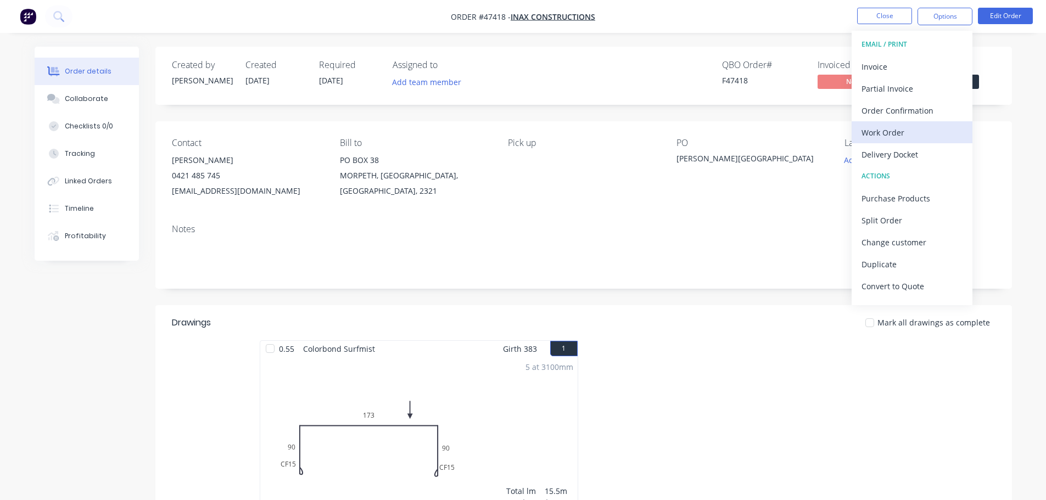
click at [906, 130] on div "Work Order" at bounding box center [911, 133] width 101 height 16
click at [909, 119] on button "Without pricing" at bounding box center [911, 110] width 121 height 22
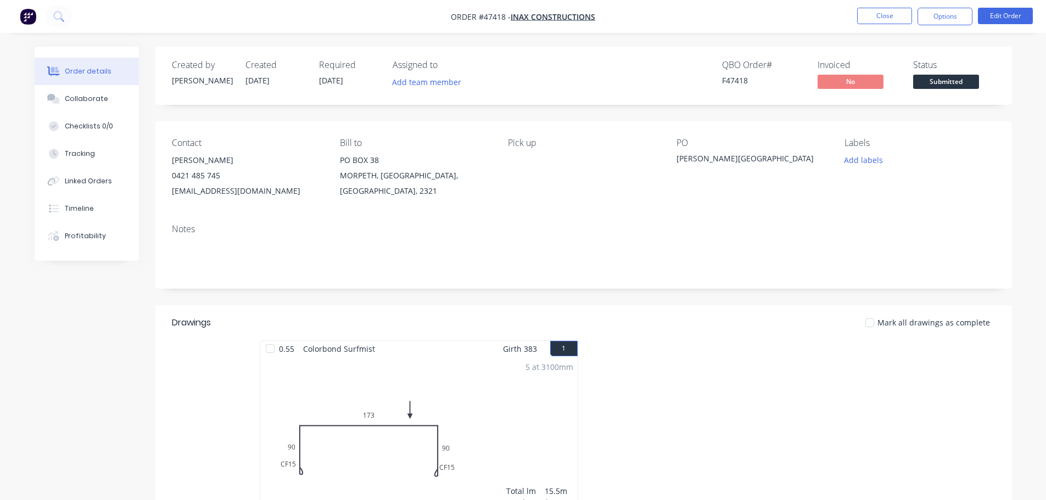
drag, startPoint x: 1019, startPoint y: 153, endPoint x: 978, endPoint y: 102, distance: 65.1
click at [1019, 151] on div "Order details Collaborate Checklists 0/0 Tracking Linked Orders Timeline Profit…" at bounding box center [523, 377] width 999 height 660
click at [967, 77] on span "Submitted" at bounding box center [946, 82] width 66 height 14
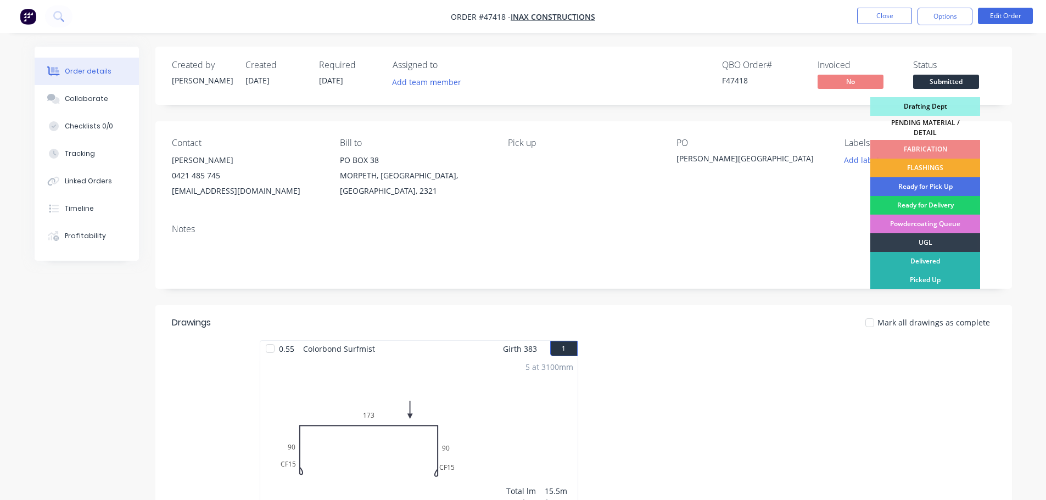
click at [951, 161] on div "FLASHINGS" at bounding box center [925, 168] width 110 height 19
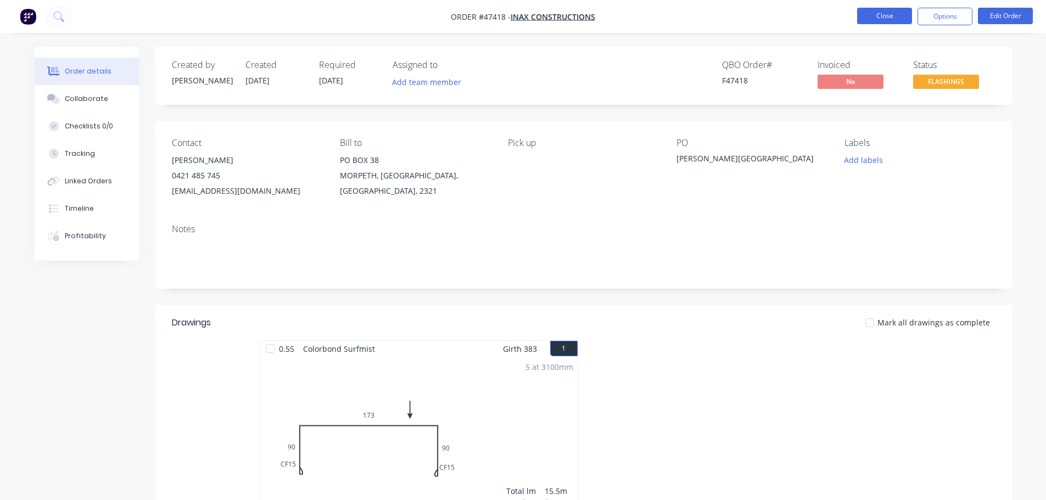
click at [881, 16] on button "Close" at bounding box center [884, 16] width 55 height 16
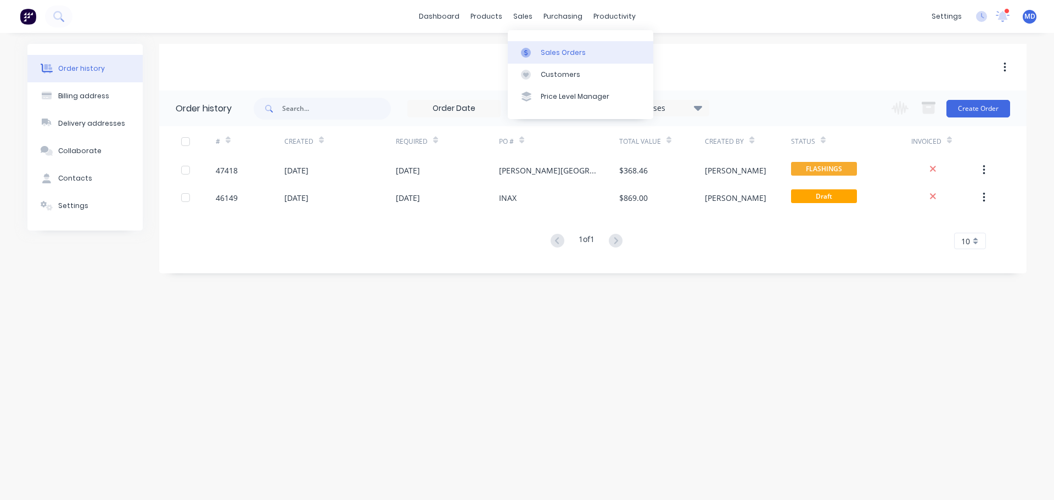
click at [540, 48] on link "Sales Orders" at bounding box center [580, 52] width 145 height 22
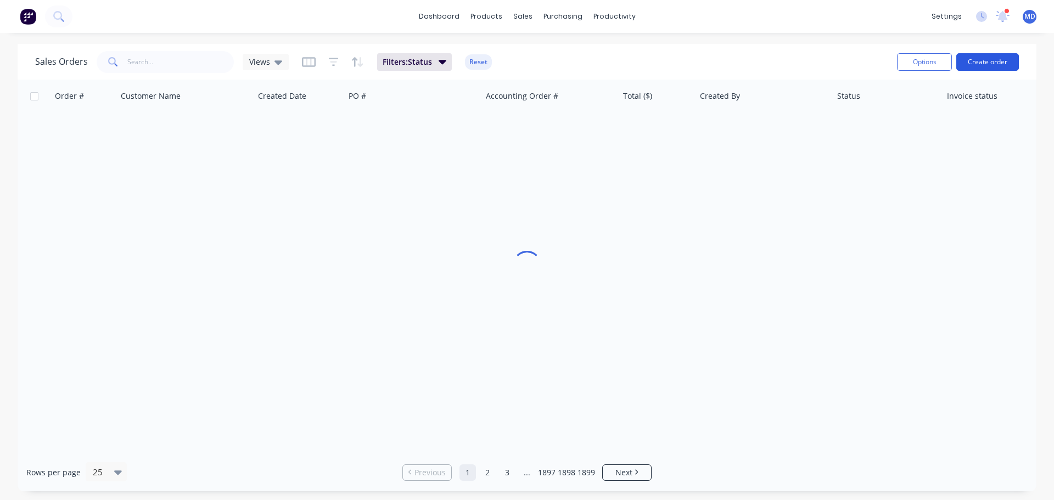
click at [995, 60] on button "Create order" at bounding box center [987, 62] width 63 height 18
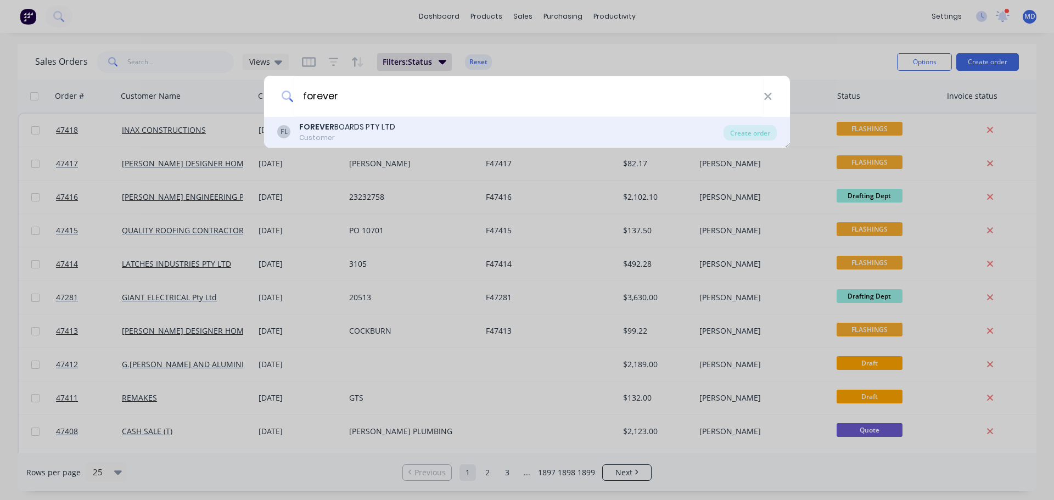
type input "forever"
click at [358, 135] on div "Customer" at bounding box center [347, 138] width 96 height 10
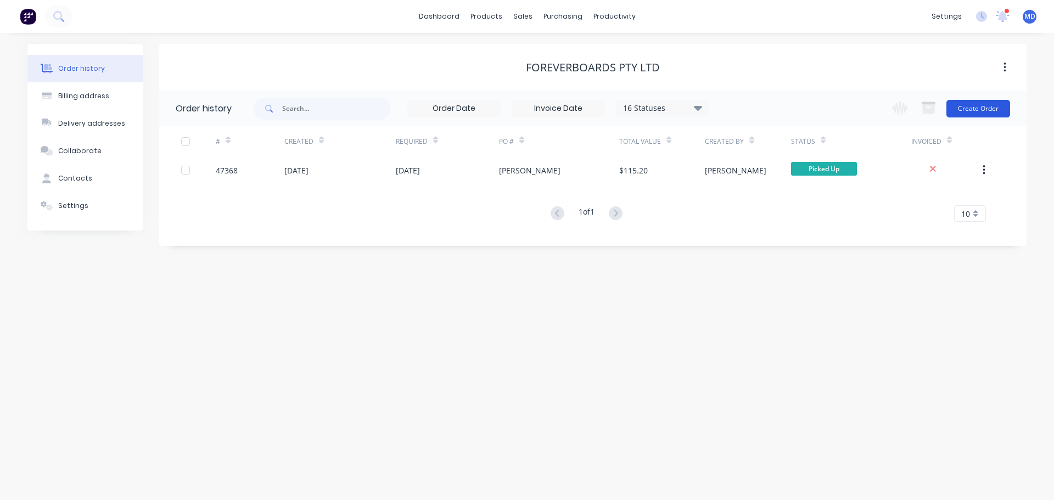
click at [985, 109] on button "Create Order" at bounding box center [978, 109] width 64 height 18
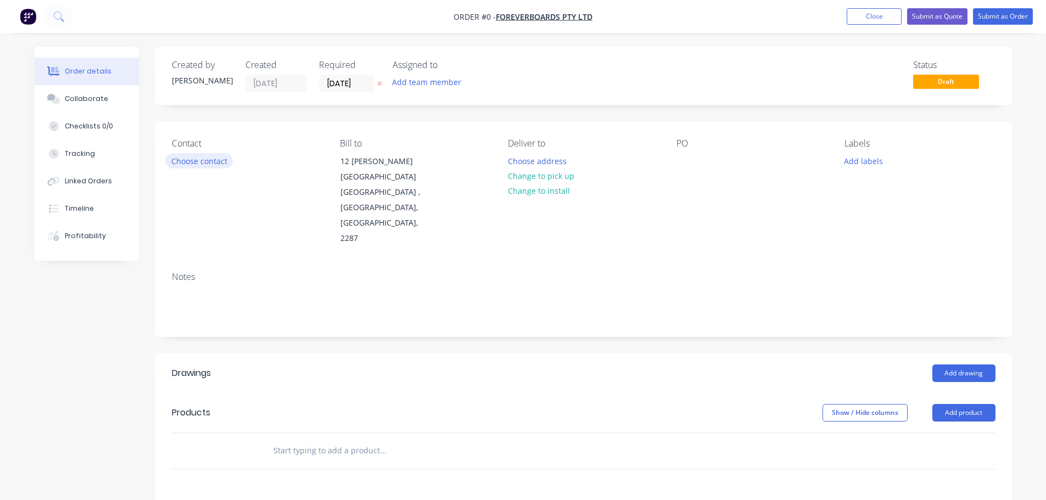
click at [206, 163] on button "Choose contact" at bounding box center [199, 160] width 68 height 15
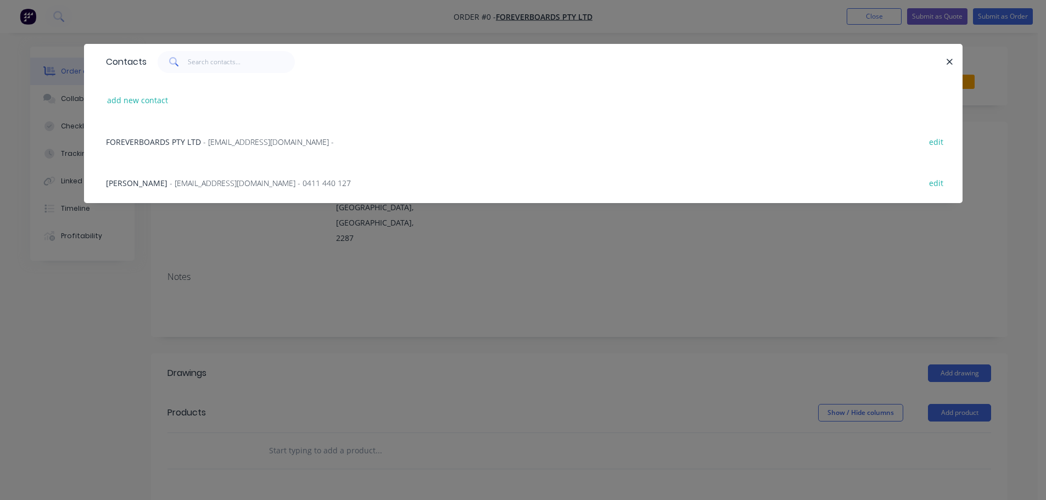
click at [195, 151] on div "FOREVERBOARDS PTY LTD - [EMAIL_ADDRESS][DOMAIN_NAME] - edit" at bounding box center [522, 141] width 845 height 41
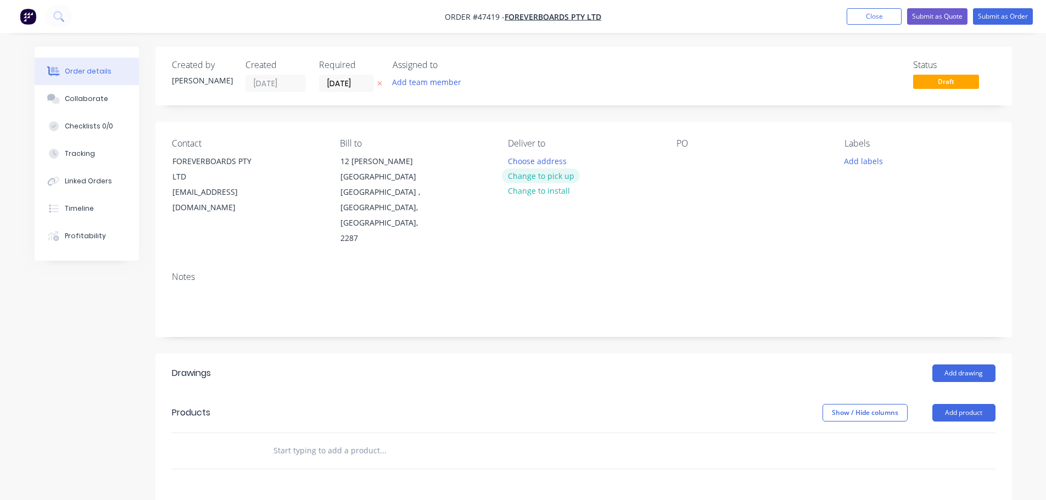
click at [525, 179] on button "Change to pick up" at bounding box center [541, 176] width 78 height 15
click at [681, 165] on div at bounding box center [685, 161] width 18 height 16
click at [751, 161] on div "[GEOGRAPHIC_DATA]" at bounding box center [722, 161] width 93 height 16
click at [960, 364] on button "Add drawing" at bounding box center [963, 373] width 63 height 18
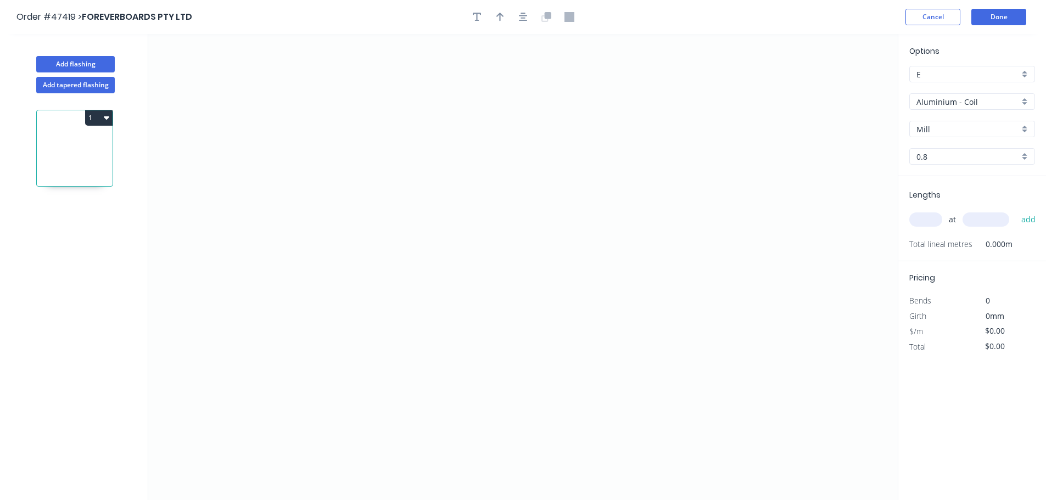
click at [975, 108] on div "Aluminium - Coil" at bounding box center [972, 101] width 126 height 16
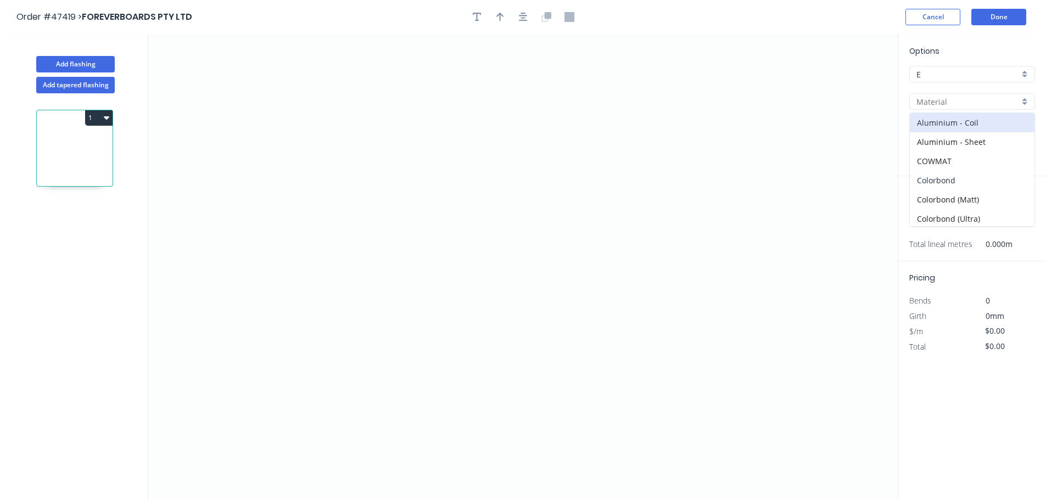
click at [926, 183] on div "Colorbond" at bounding box center [971, 180] width 125 height 19
type input "Colorbond"
type input "Basalt"
type input "0.55"
click at [932, 134] on input "Basalt" at bounding box center [967, 129] width 103 height 12
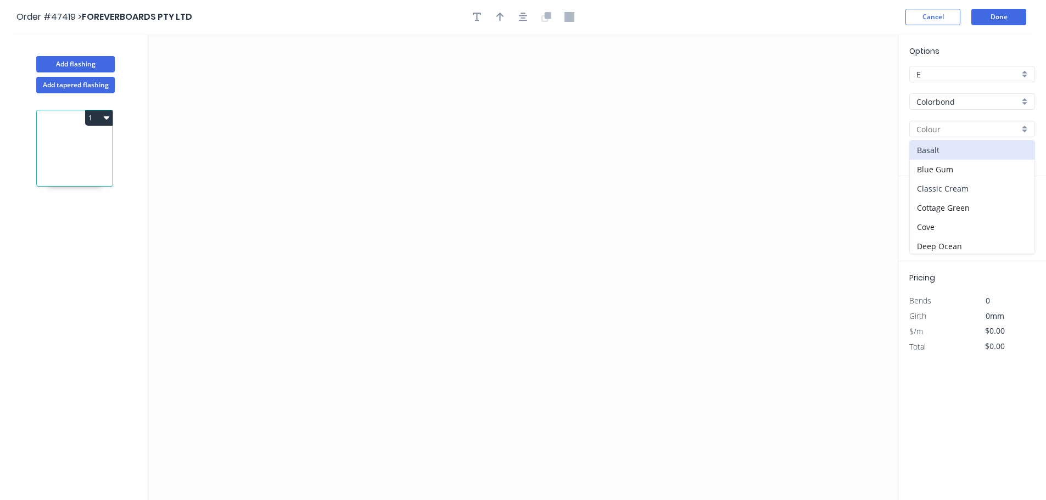
click at [948, 192] on div "Classic Cream" at bounding box center [971, 188] width 125 height 19
type input "Classic Cream"
click at [501, 93] on icon "0" at bounding box center [522, 267] width 749 height 466
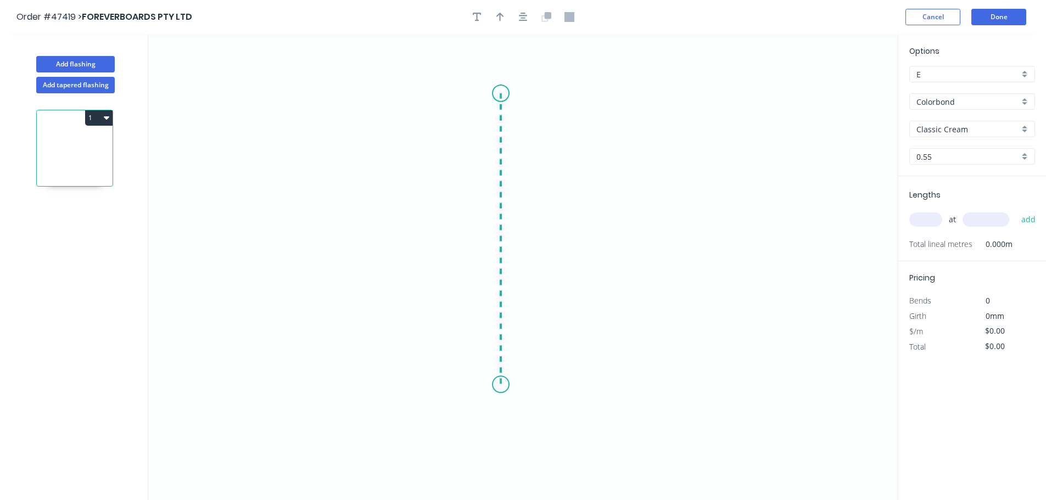
click at [491, 385] on icon "0" at bounding box center [522, 267] width 749 height 466
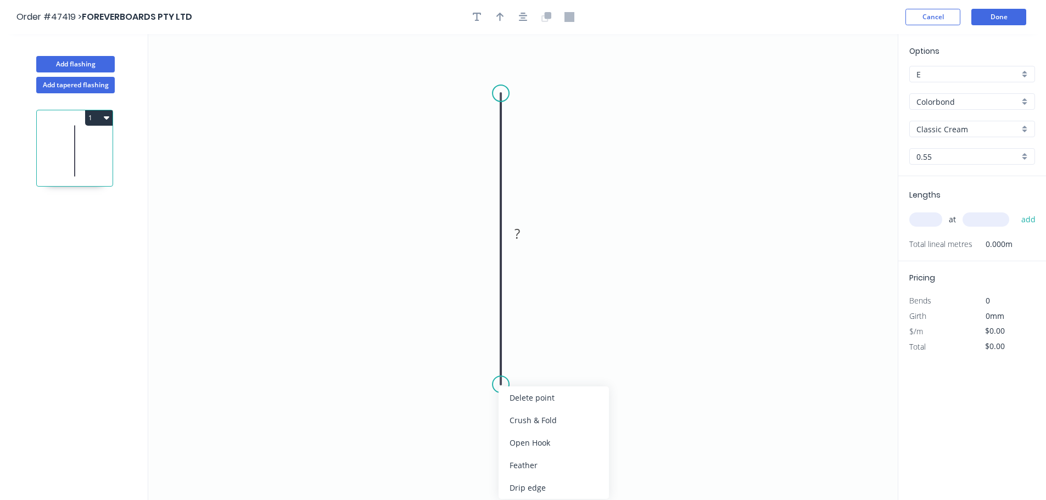
click at [518, 419] on div "Crush & Fold" at bounding box center [553, 420] width 110 height 23
click at [520, 419] on div "Flip bend" at bounding box center [558, 423] width 110 height 23
click at [536, 361] on tspan "10" at bounding box center [531, 365] width 15 height 18
click at [495, 13] on button "button" at bounding box center [500, 17] width 16 height 16
drag, startPoint x: 842, startPoint y: 86, endPoint x: 547, endPoint y: 177, distance: 308.7
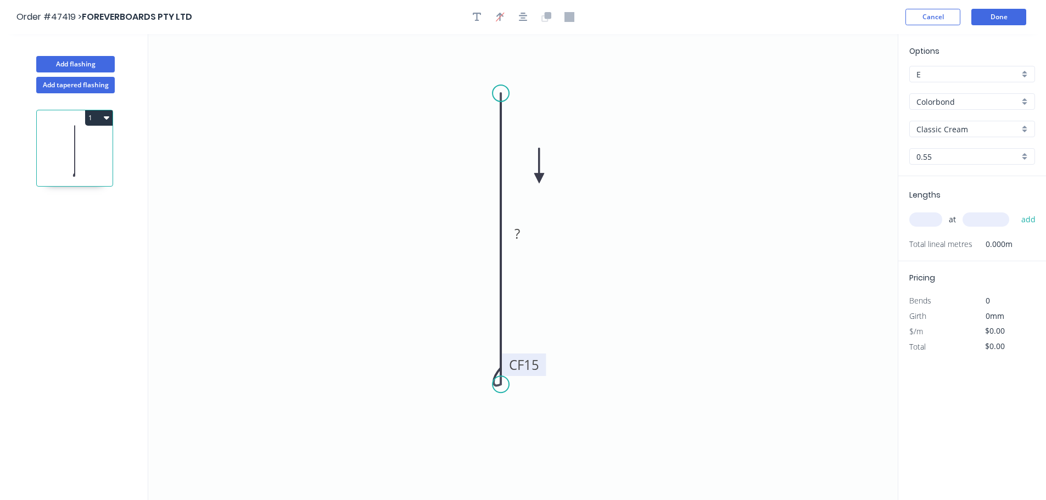
click at [544, 178] on icon at bounding box center [539, 165] width 10 height 35
click at [547, 177] on icon at bounding box center [547, 165] width 10 height 35
click at [547, 177] on icon at bounding box center [556, 169] width 32 height 32
drag, startPoint x: 926, startPoint y: 217, endPoint x: 918, endPoint y: 218, distance: 8.3
click at [926, 217] on input "text" at bounding box center [925, 219] width 33 height 14
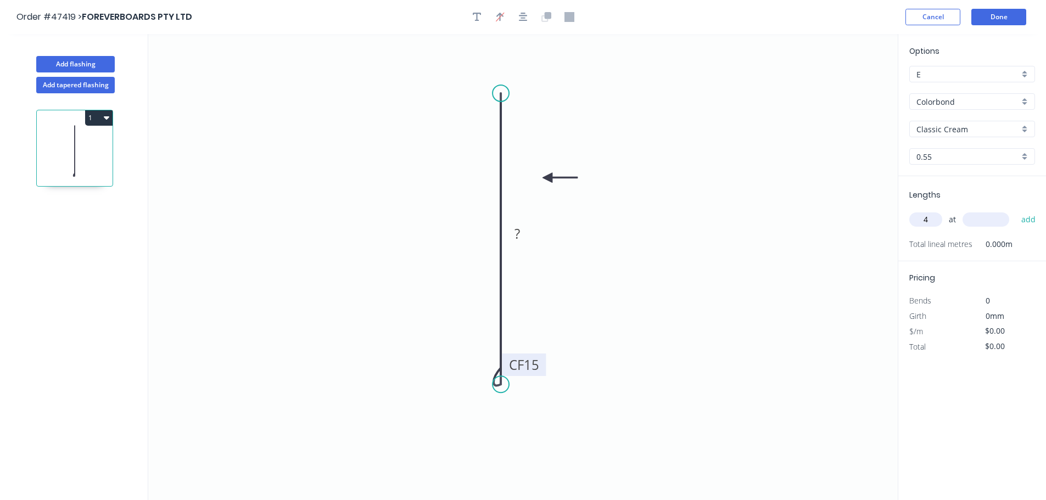
type input "4"
type input "3200"
click at [1015, 210] on button "add" at bounding box center [1028, 219] width 26 height 19
click at [990, 24] on button "Done" at bounding box center [998, 17] width 55 height 16
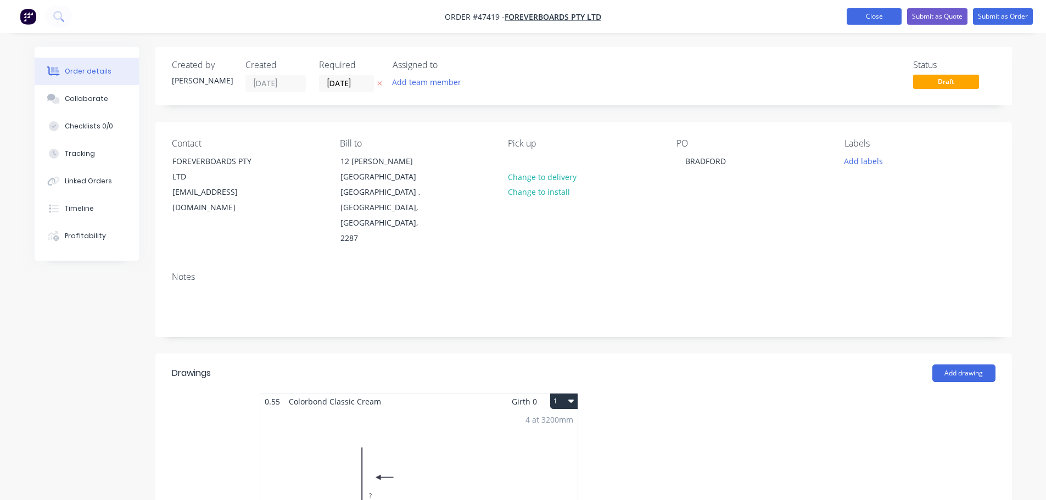
click at [862, 17] on button "Close" at bounding box center [873, 16] width 55 height 16
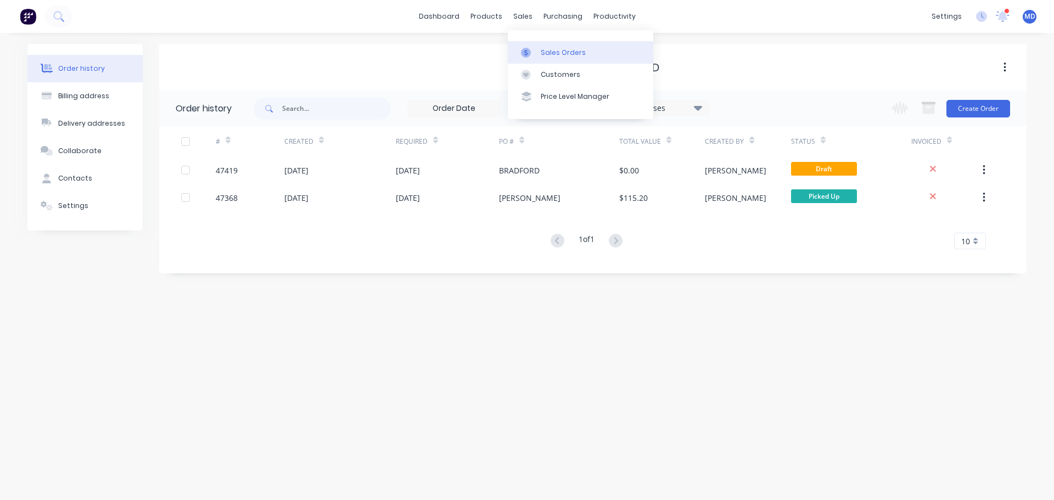
click at [546, 51] on div "Sales Orders" at bounding box center [563, 53] width 45 height 10
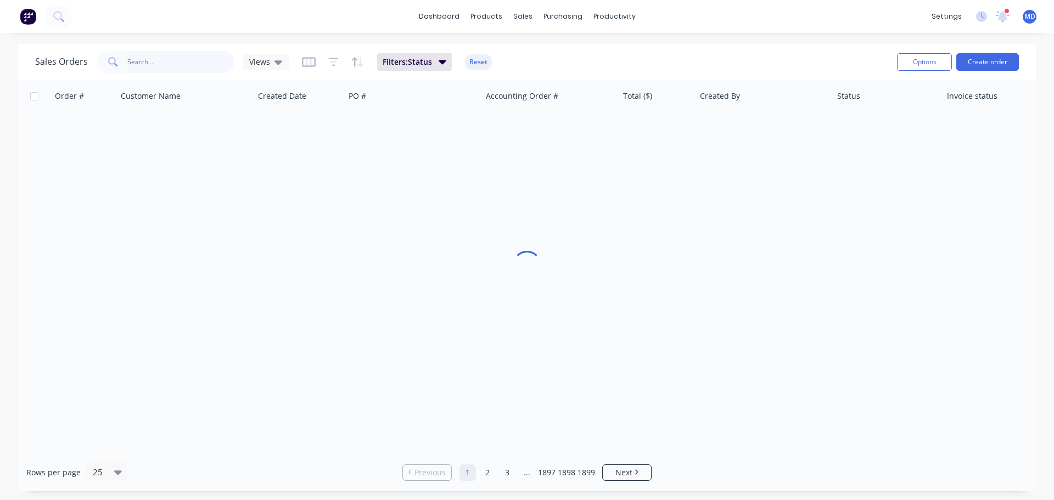
click at [189, 58] on input "text" at bounding box center [180, 62] width 107 height 22
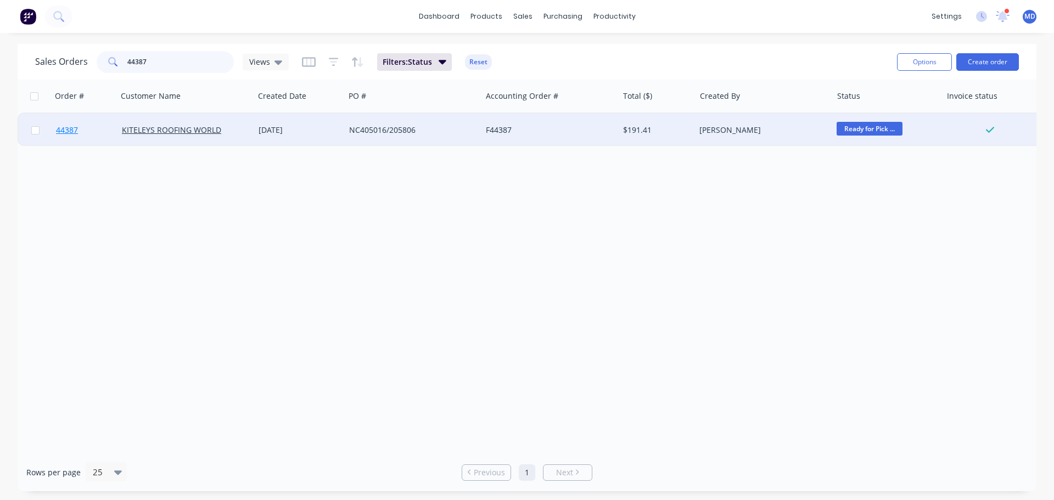
type input "44387"
click at [71, 128] on span "44387" at bounding box center [67, 130] width 22 height 11
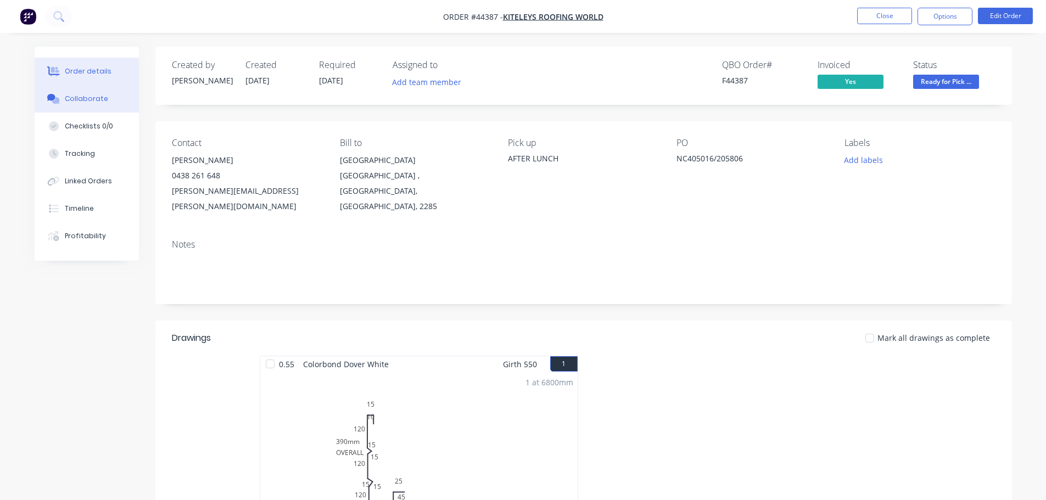
click at [87, 99] on div "Collaborate" at bounding box center [86, 99] width 43 height 10
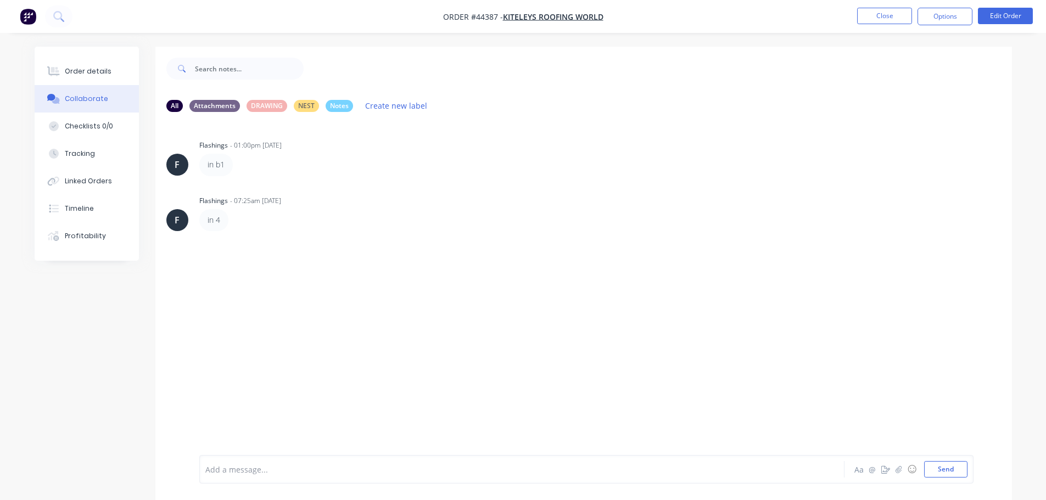
click at [246, 464] on div at bounding box center [491, 470] width 571 height 12
click at [933, 467] on button "Send" at bounding box center [945, 469] width 43 height 16
click at [112, 75] on button "Order details" at bounding box center [87, 71] width 104 height 27
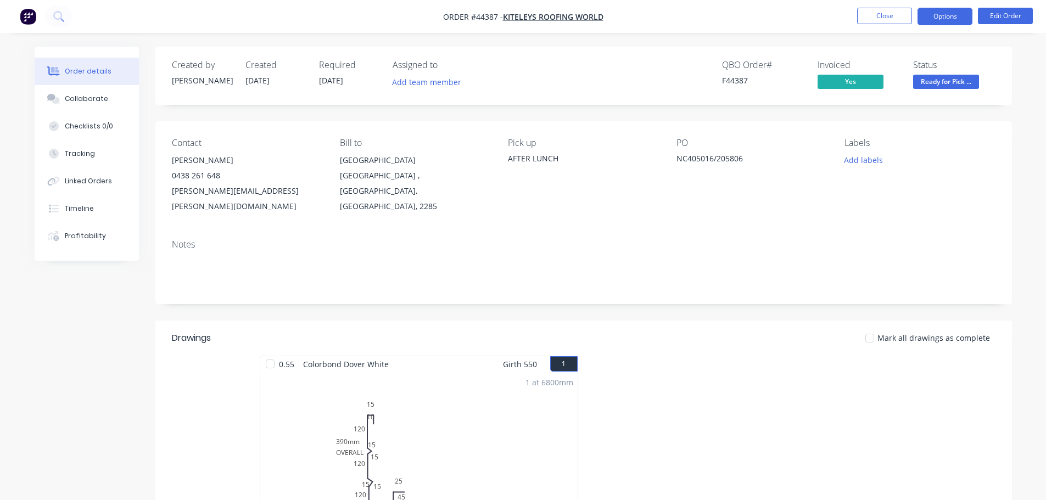
click at [959, 12] on button "Options" at bounding box center [944, 17] width 55 height 18
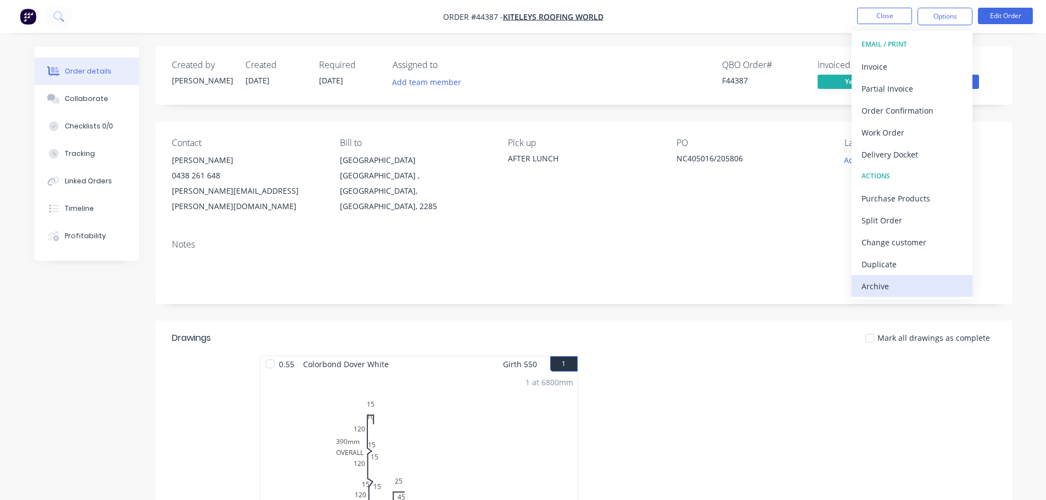
click at [898, 283] on div "Archive" at bounding box center [911, 286] width 101 height 16
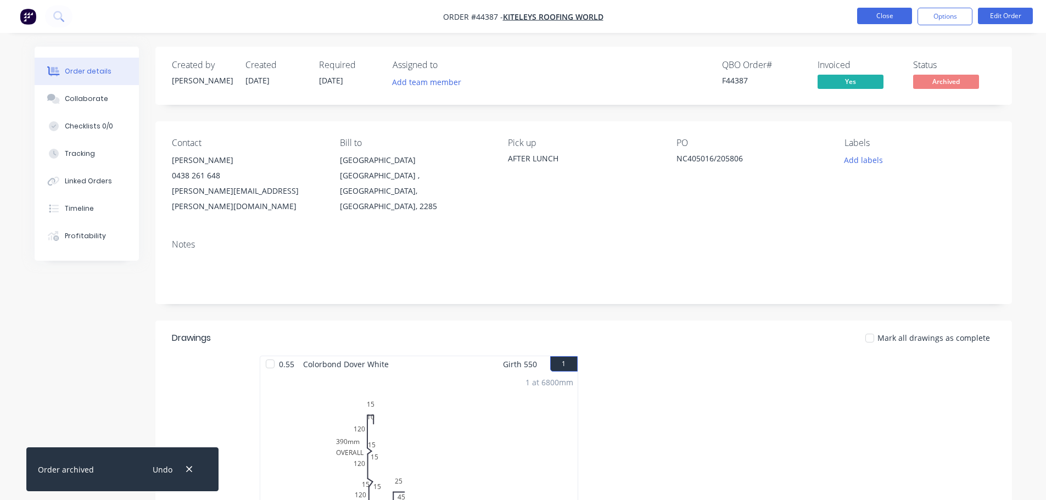
click at [875, 13] on button "Close" at bounding box center [884, 16] width 55 height 16
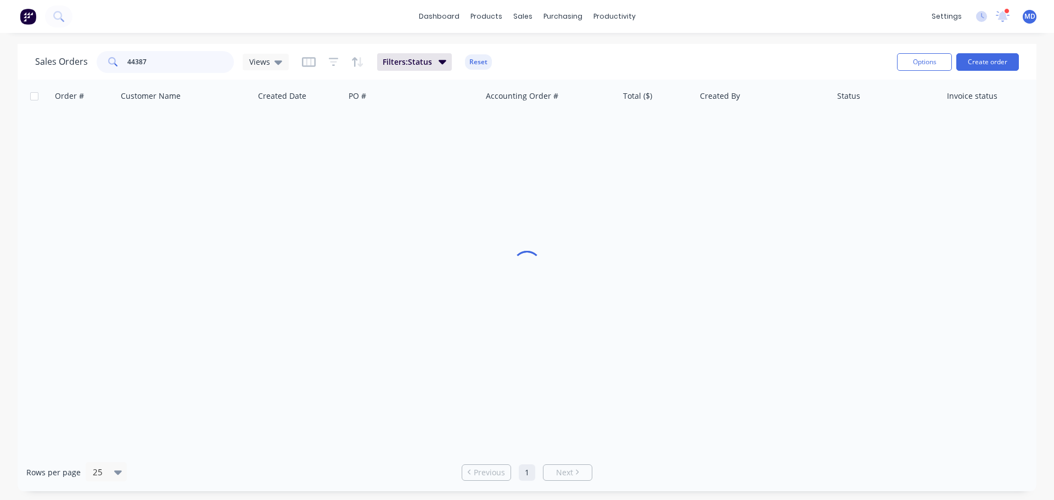
click at [176, 64] on input "44387" at bounding box center [180, 62] width 107 height 22
type input "4"
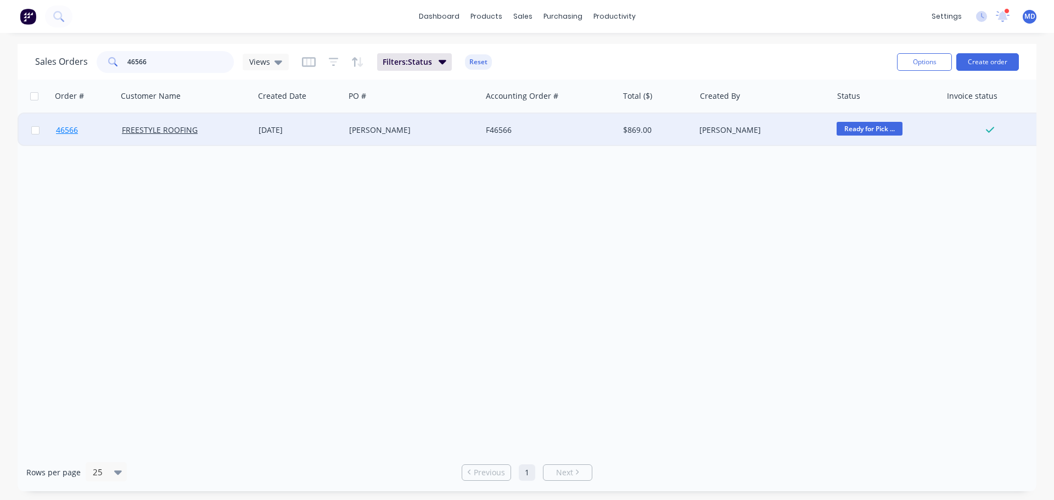
type input "46566"
click at [75, 127] on span "46566" at bounding box center [67, 130] width 22 height 11
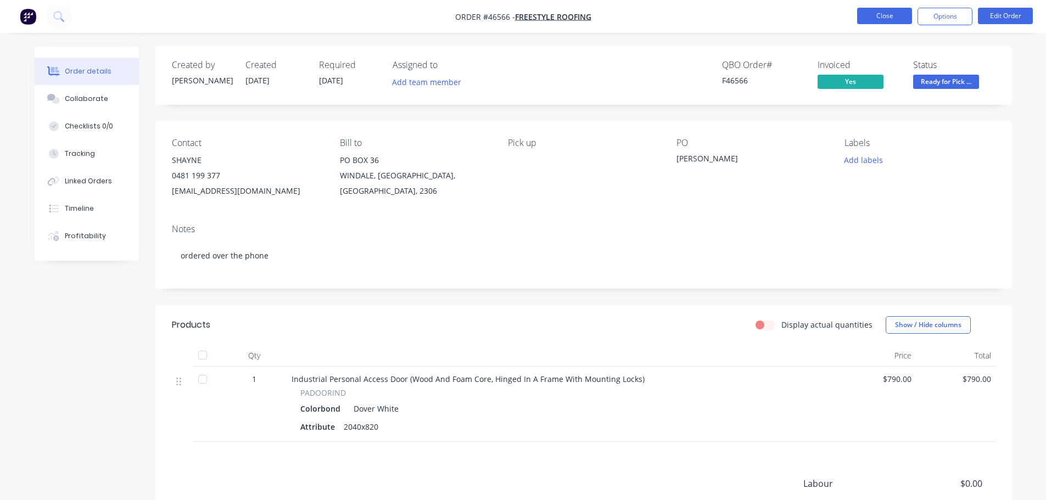
click at [879, 18] on button "Close" at bounding box center [884, 16] width 55 height 16
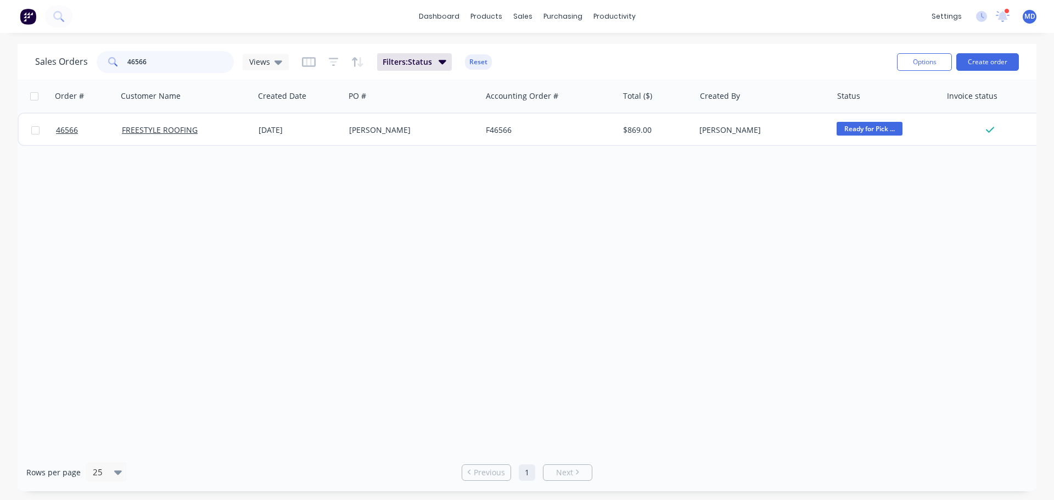
drag, startPoint x: 158, startPoint y: 68, endPoint x: 78, endPoint y: 69, distance: 79.0
click at [86, 68] on div "Sales Orders 46566 Views" at bounding box center [162, 62] width 254 height 22
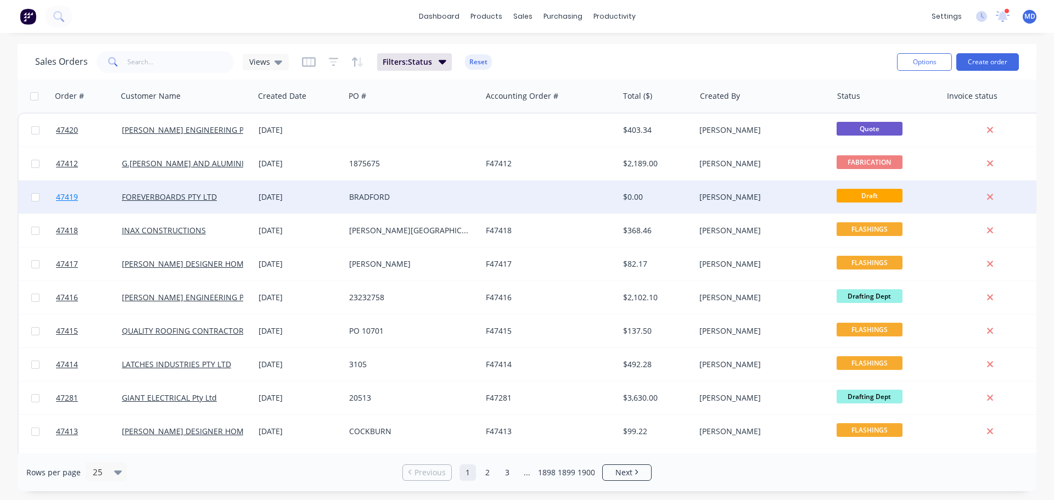
click at [75, 198] on span "47419" at bounding box center [67, 197] width 22 height 11
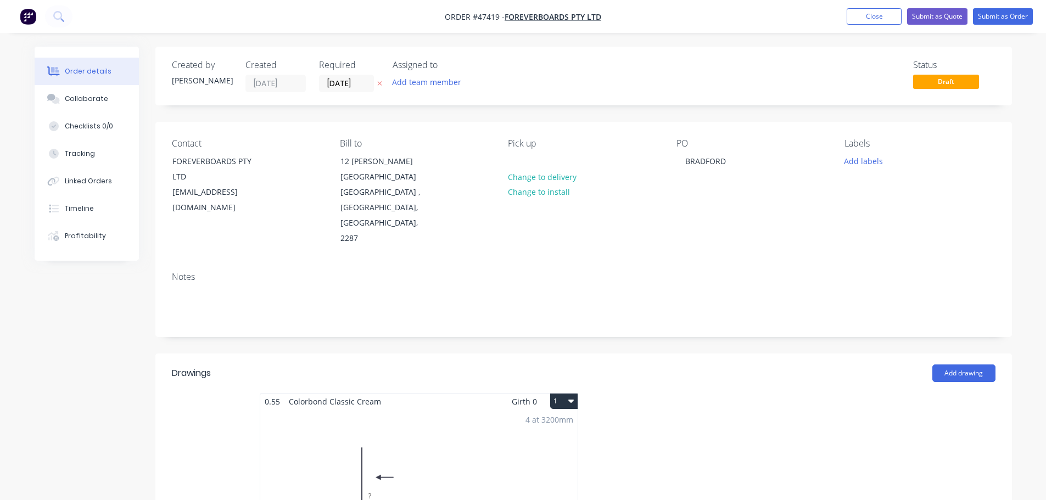
click at [430, 409] on div "4 at 3200mm Total lm $/M Total 12.8m $0.00 $0.00" at bounding box center [418, 492] width 317 height 167
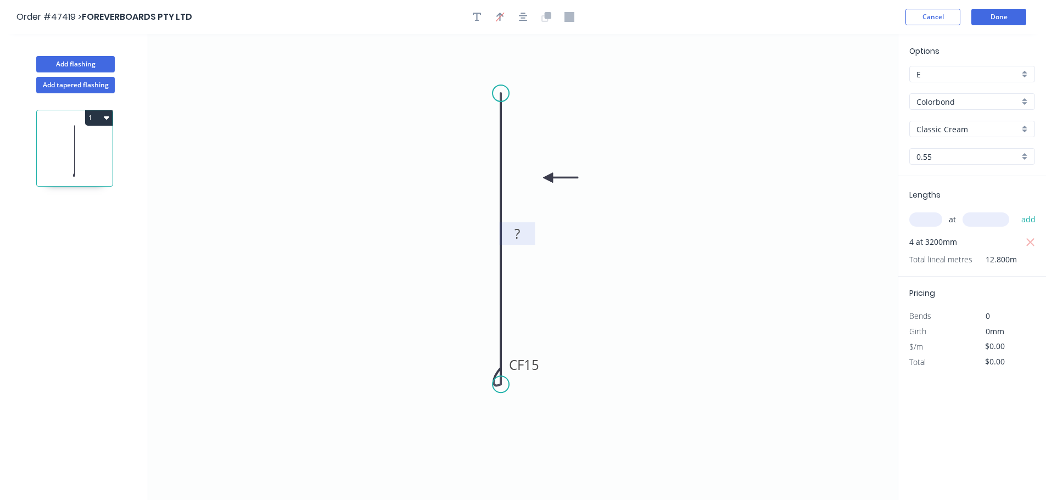
click at [516, 241] on tspan "?" at bounding box center [516, 233] width 5 height 18
drag, startPoint x: 839, startPoint y: 228, endPoint x: 956, endPoint y: 107, distance: 167.7
click at [841, 224] on icon "0 CF 15 150" at bounding box center [522, 267] width 749 height 466
type input "$9.67"
type input "$123.78"
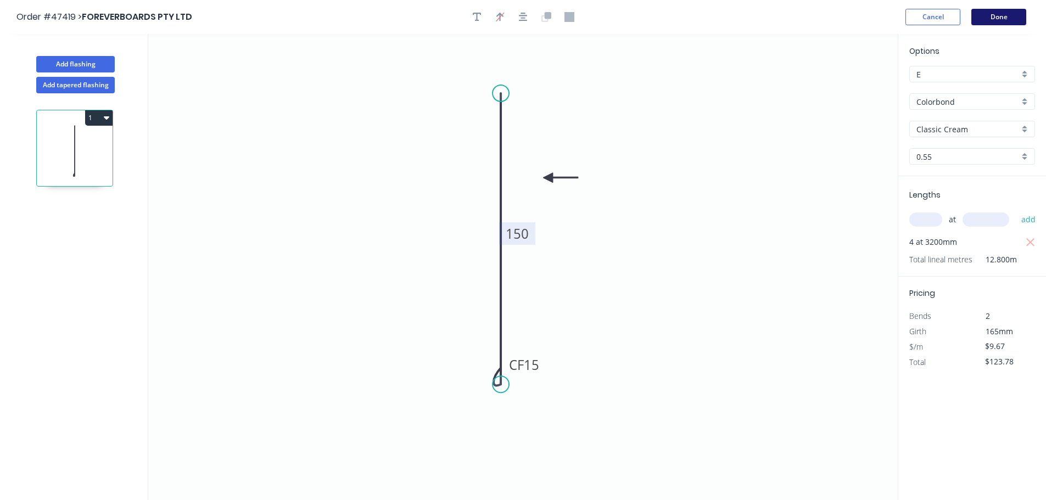
click at [1002, 16] on button "Done" at bounding box center [998, 17] width 55 height 16
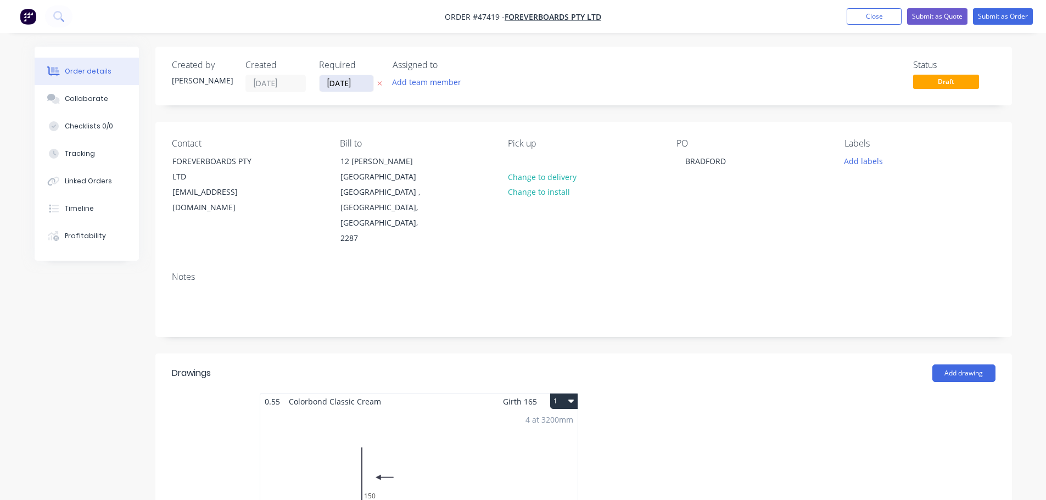
click at [345, 86] on input "[DATE]" at bounding box center [346, 83] width 54 height 16
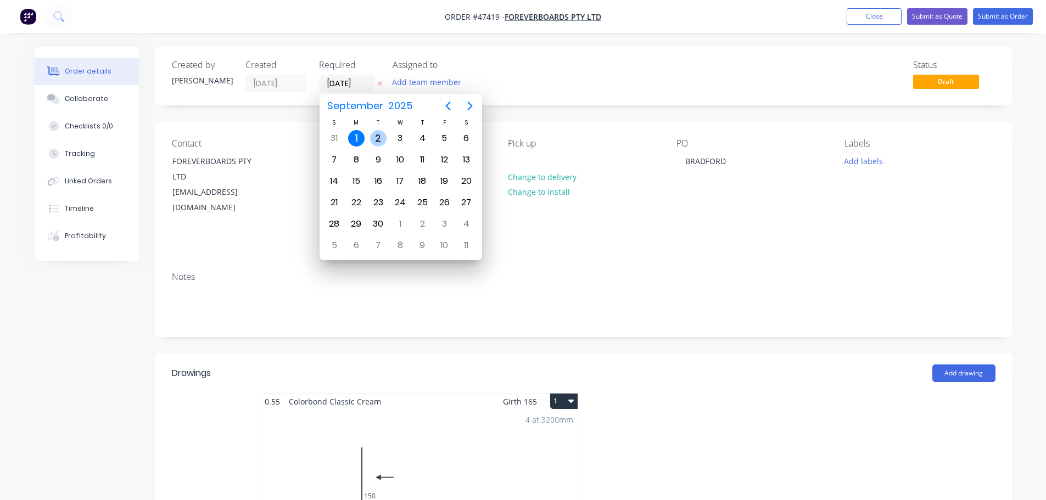
click at [378, 141] on div "2" at bounding box center [378, 138] width 16 height 16
type input "[DATE]"
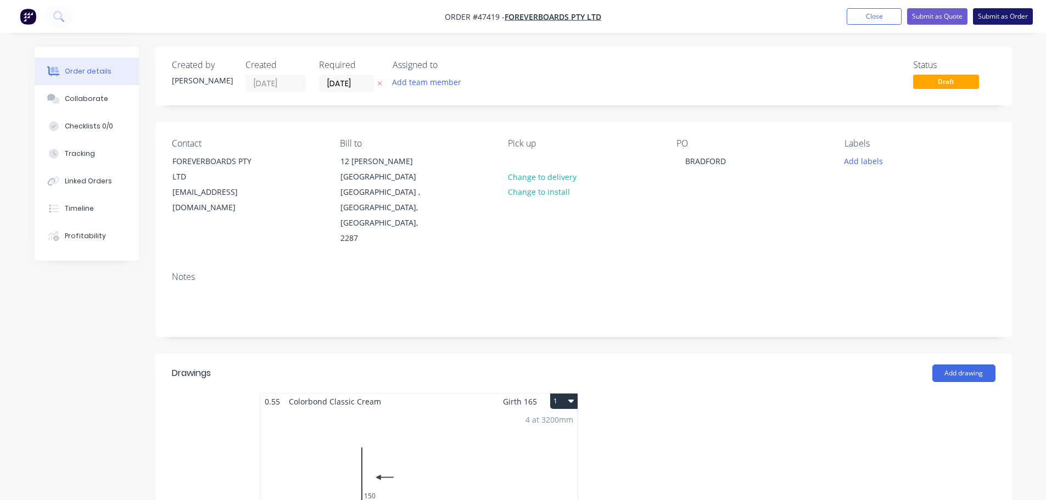
click at [997, 15] on button "Submit as Order" at bounding box center [1003, 16] width 60 height 16
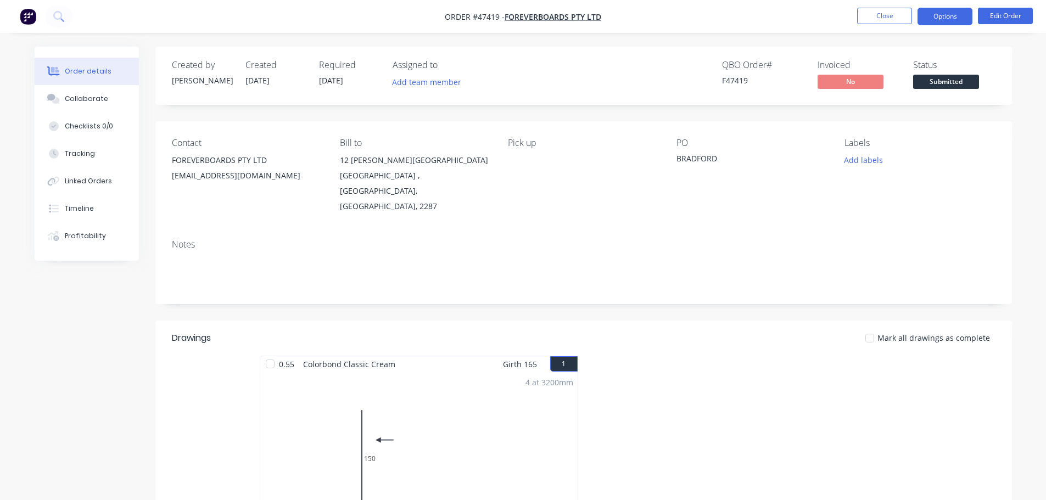
click at [935, 15] on button "Options" at bounding box center [944, 17] width 55 height 18
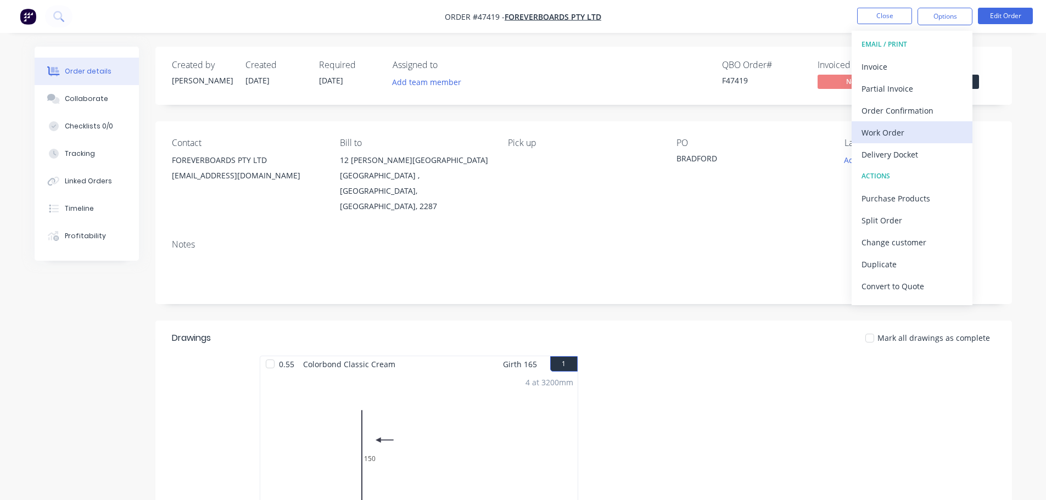
click at [913, 122] on button "Work Order" at bounding box center [911, 132] width 121 height 22
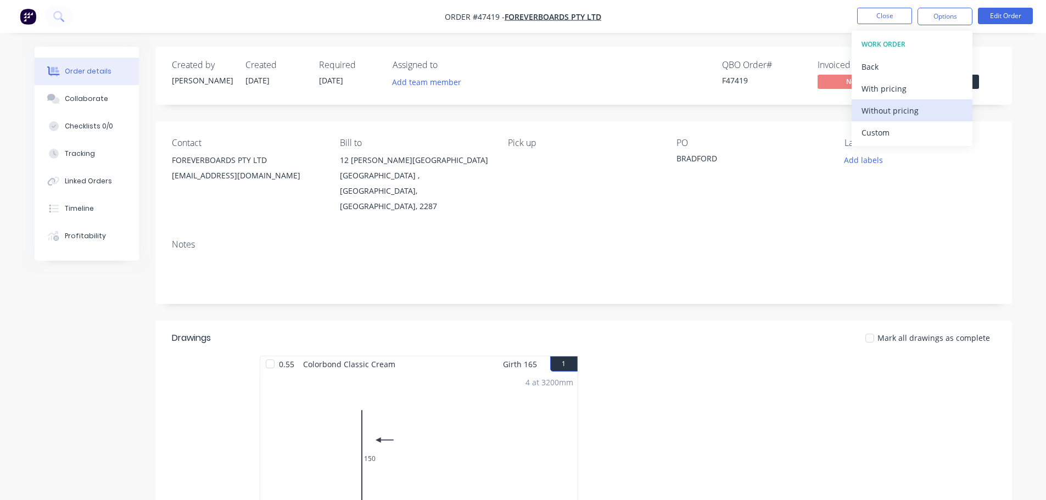
click at [920, 109] on div "Without pricing" at bounding box center [911, 111] width 101 height 16
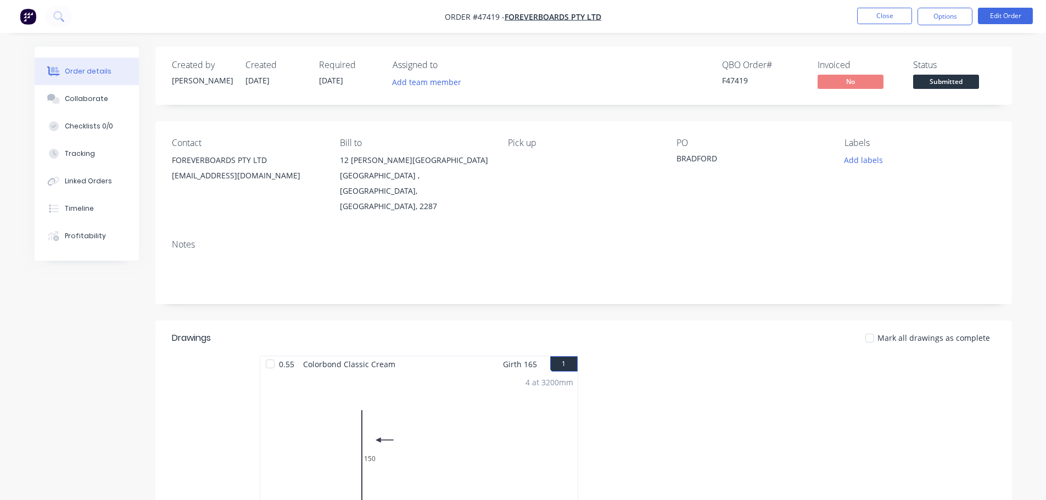
click at [990, 64] on div "Status" at bounding box center [954, 65] width 82 height 10
click at [948, 86] on span "Submitted" at bounding box center [946, 82] width 66 height 14
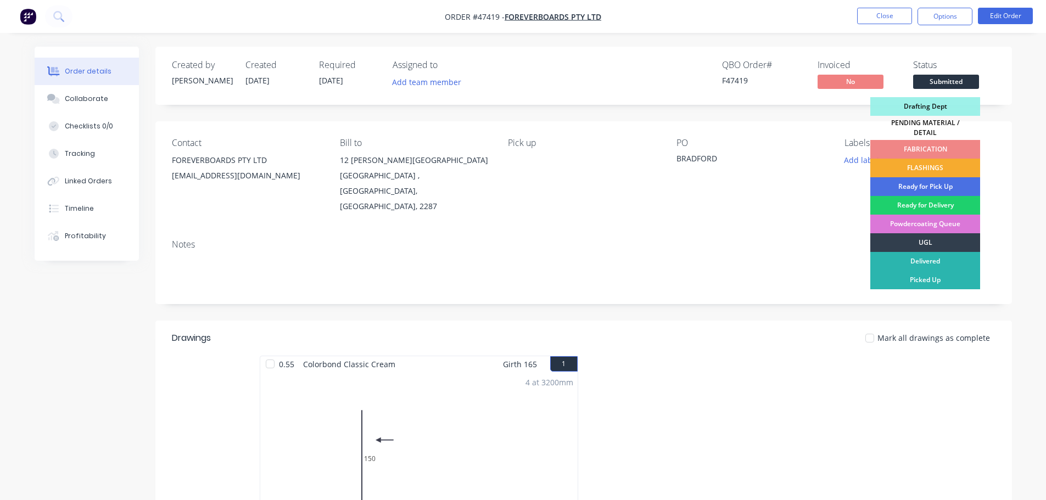
click at [941, 169] on div "FLASHINGS" at bounding box center [925, 168] width 110 height 19
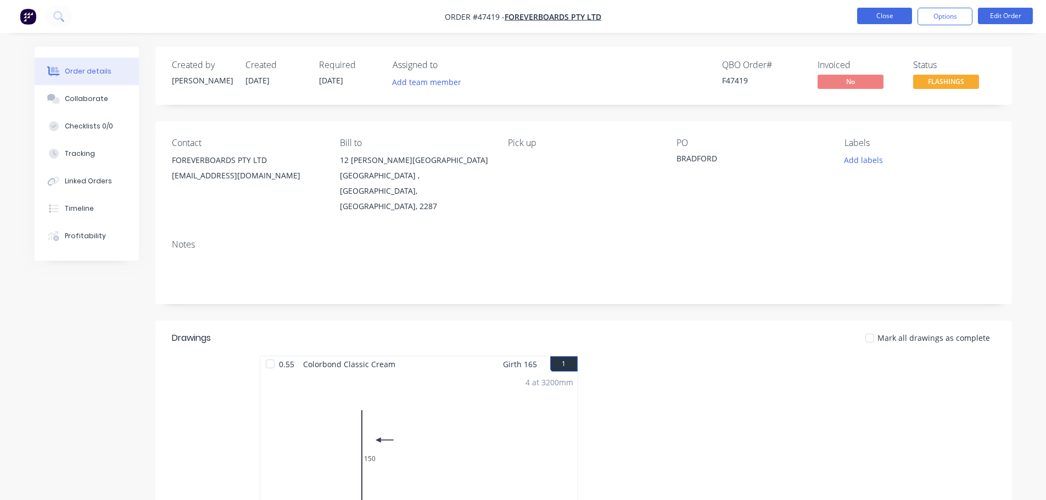
click at [883, 13] on button "Close" at bounding box center [884, 16] width 55 height 16
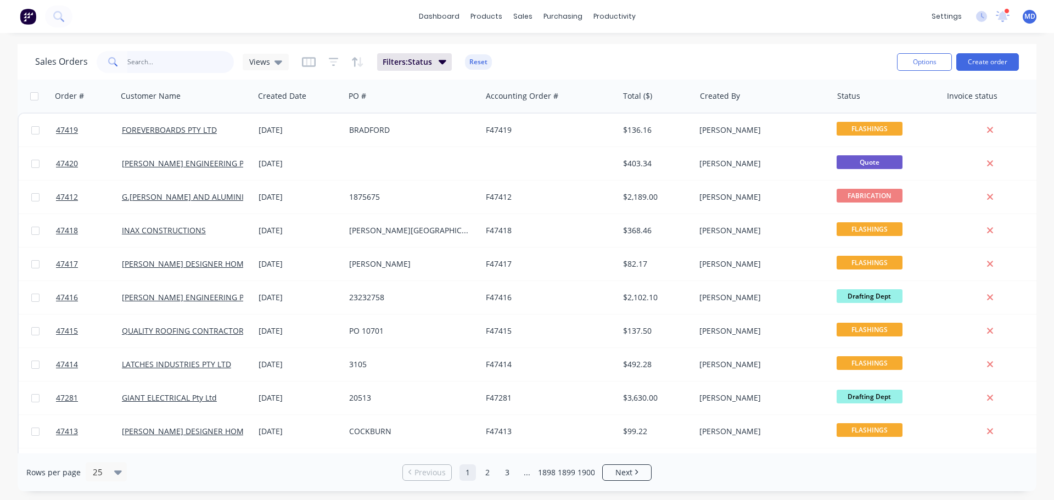
drag, startPoint x: 179, startPoint y: 60, endPoint x: 181, endPoint y: 46, distance: 14.4
click at [179, 59] on input "text" at bounding box center [180, 62] width 107 height 22
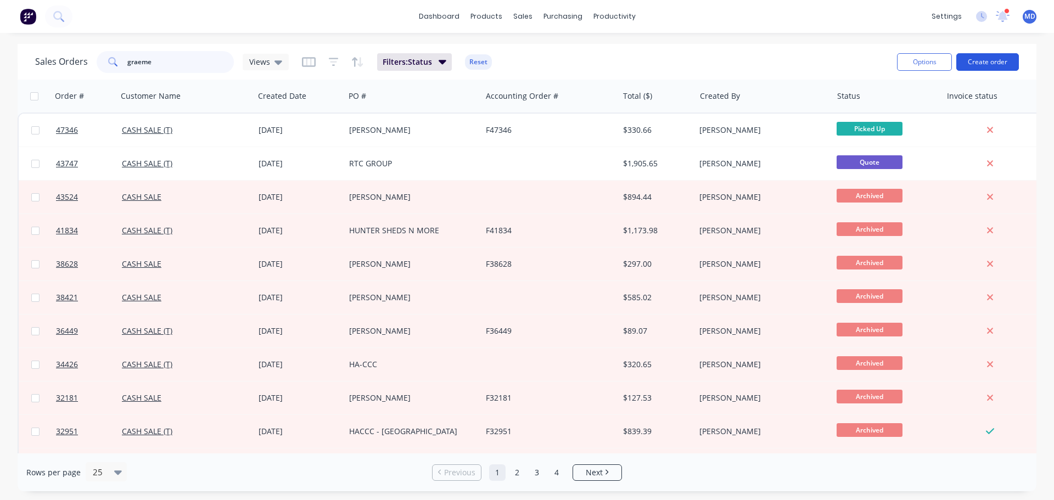
type input "graeme"
click at [979, 56] on button "Create order" at bounding box center [987, 62] width 63 height 18
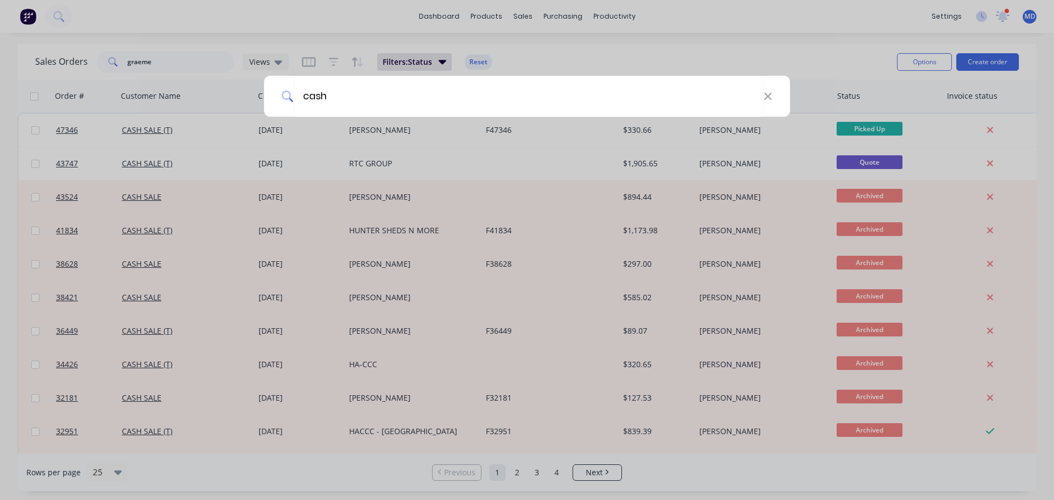
type input "cash"
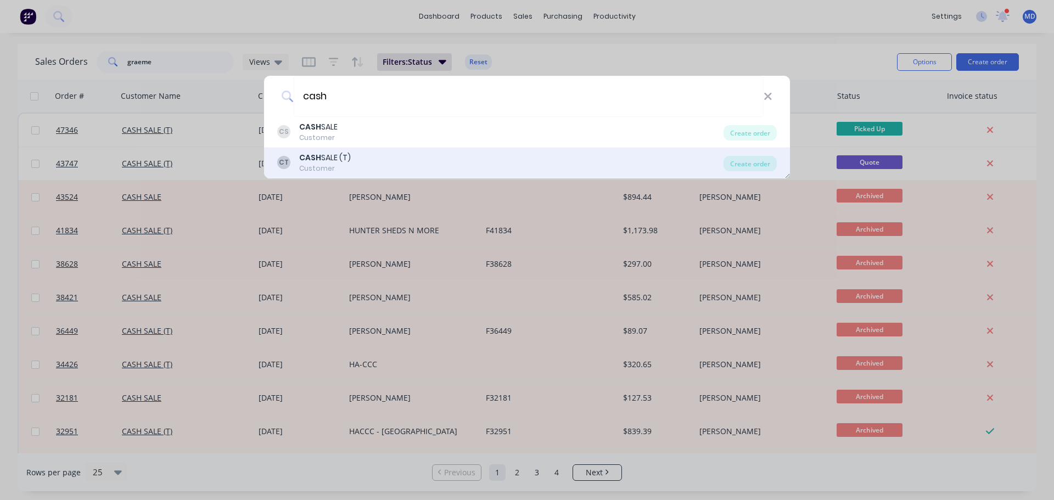
click at [322, 160] on div "CASH SALE (T)" at bounding box center [325, 158] width 52 height 12
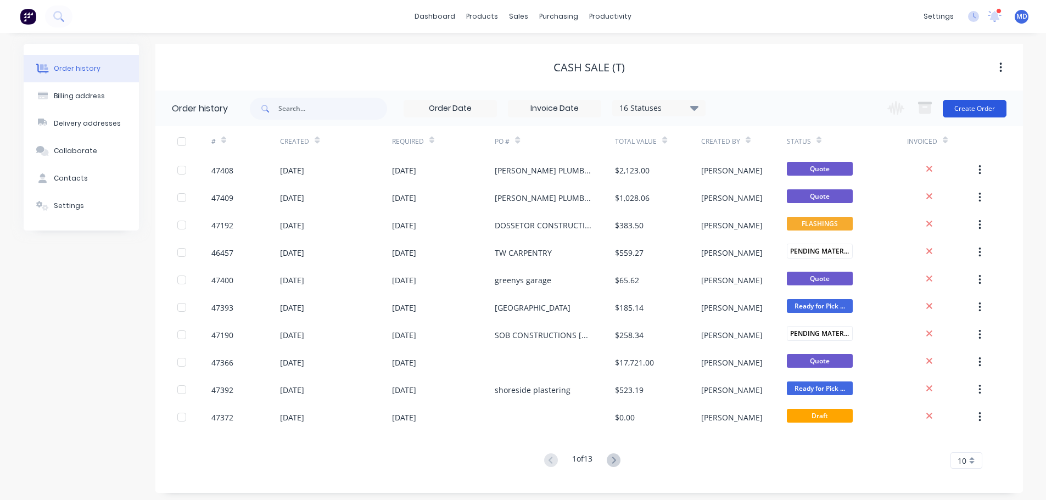
click at [959, 108] on button "Create Order" at bounding box center [974, 109] width 64 height 18
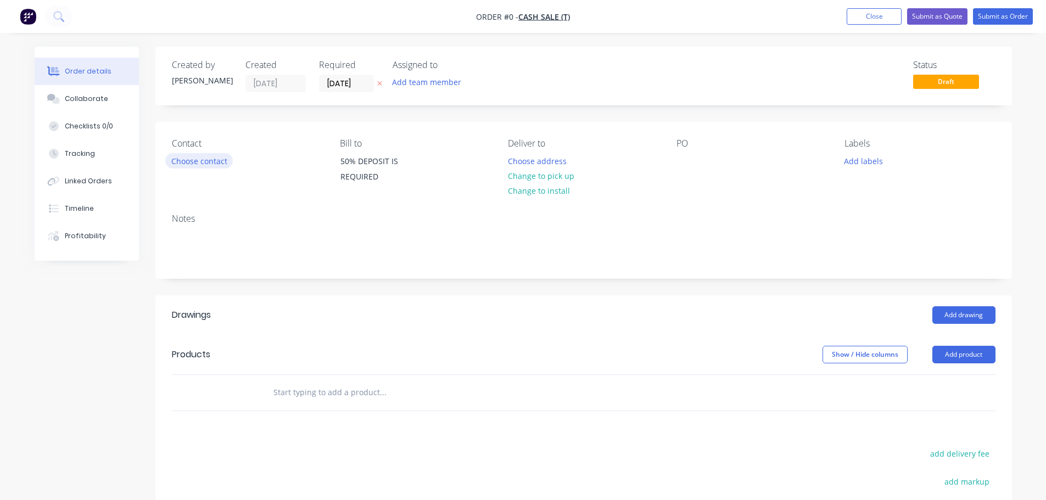
click at [197, 160] on button "Choose contact" at bounding box center [199, 160] width 68 height 15
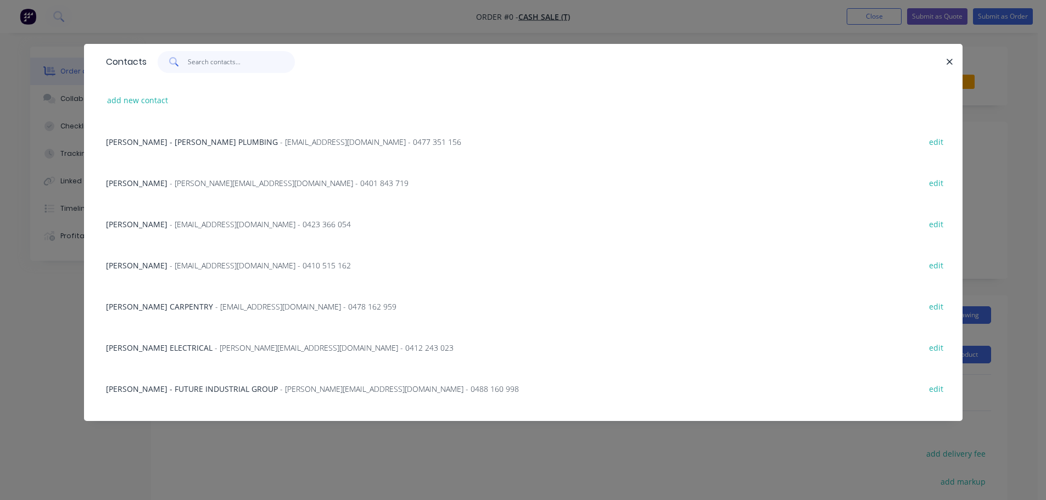
click at [192, 64] on input "text" at bounding box center [241, 62] width 107 height 22
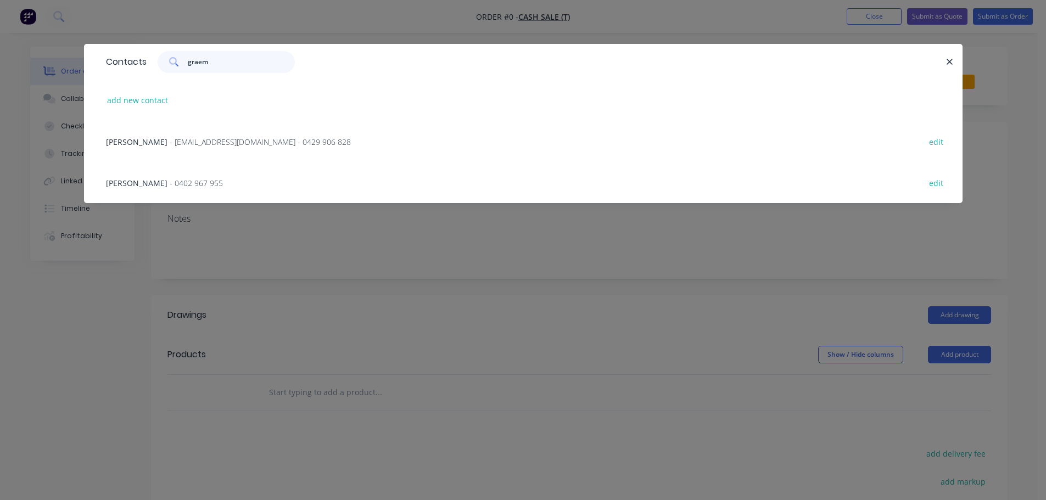
type input "graem"
click at [186, 176] on div "[PERSON_NAME] - 0402 967 955 edit" at bounding box center [522, 182] width 845 height 41
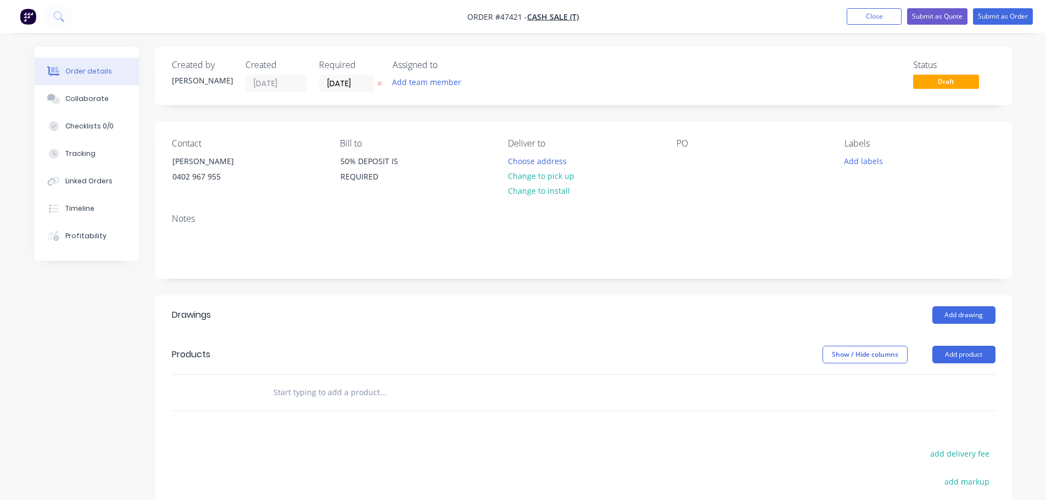
drag, startPoint x: 543, startPoint y: 176, endPoint x: 665, endPoint y: 171, distance: 122.5
click at [547, 174] on button "Change to pick up" at bounding box center [541, 176] width 78 height 15
drag, startPoint x: 682, startPoint y: 159, endPoint x: 672, endPoint y: 159, distance: 9.3
click at [682, 158] on div at bounding box center [685, 161] width 18 height 16
click at [953, 322] on button "Add drawing" at bounding box center [963, 315] width 63 height 18
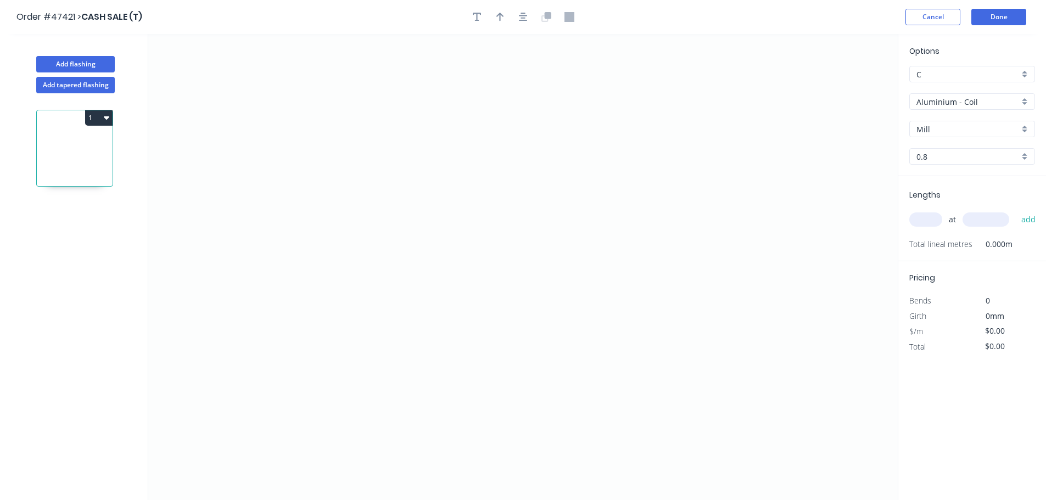
click at [952, 104] on input "Aluminium - Coil" at bounding box center [967, 102] width 103 height 12
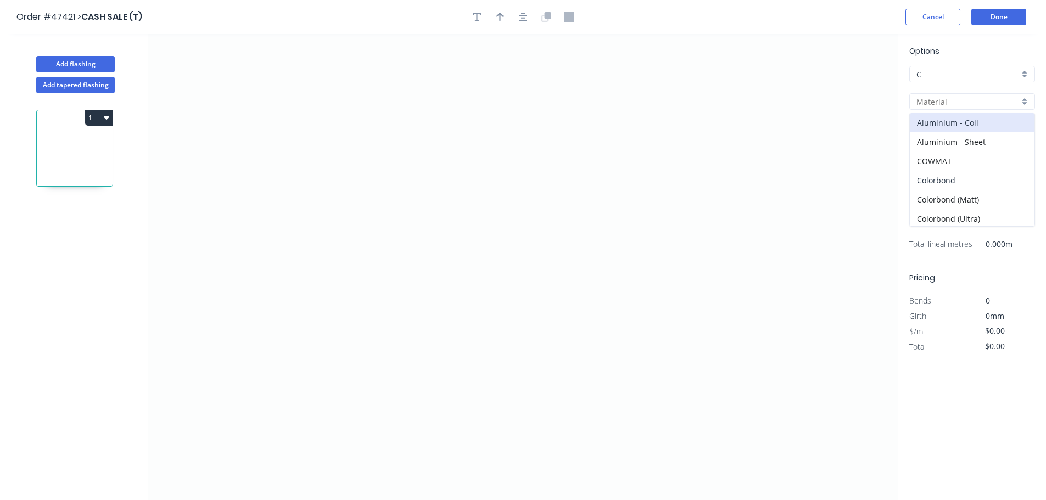
click at [950, 172] on div "Colorbond" at bounding box center [971, 180] width 125 height 19
type input "Colorbond"
type input "Basalt"
type input "0.55"
click at [958, 128] on input "Basalt" at bounding box center [967, 129] width 103 height 12
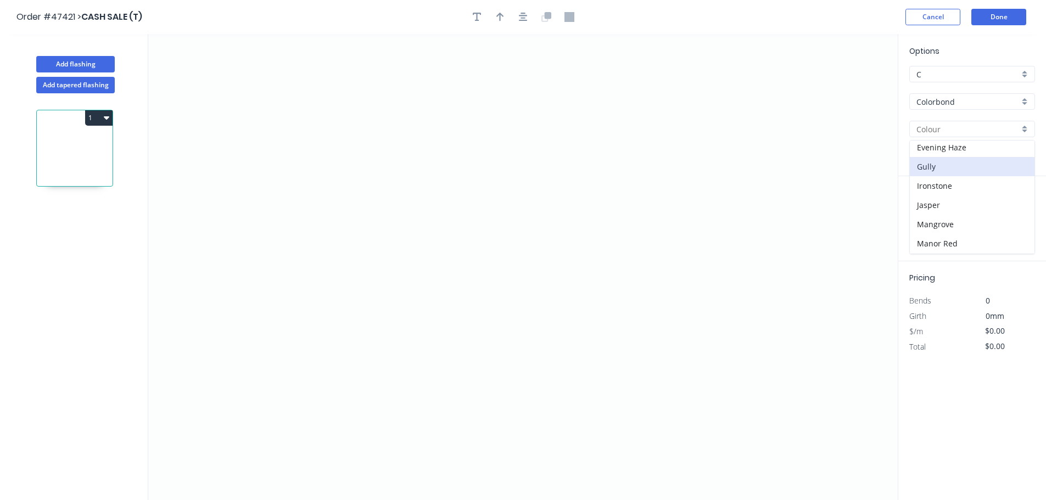
scroll to position [329, 0]
click at [940, 215] on div "Surfmist" at bounding box center [971, 224] width 125 height 19
type input "Surfmist"
click at [322, 153] on icon "0" at bounding box center [522, 267] width 749 height 466
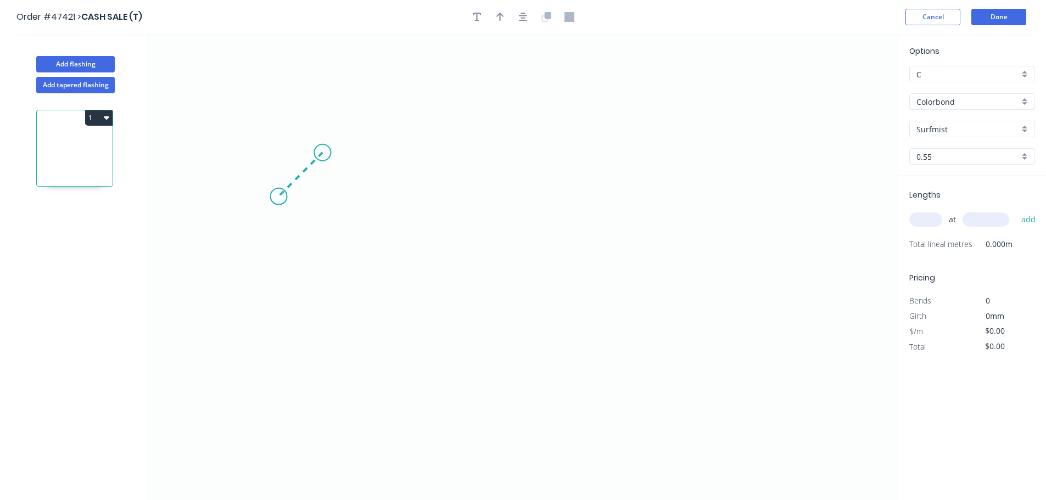
click at [278, 196] on icon "0" at bounding box center [522, 267] width 749 height 466
click at [280, 336] on icon "0 ?" at bounding box center [522, 267] width 749 height 466
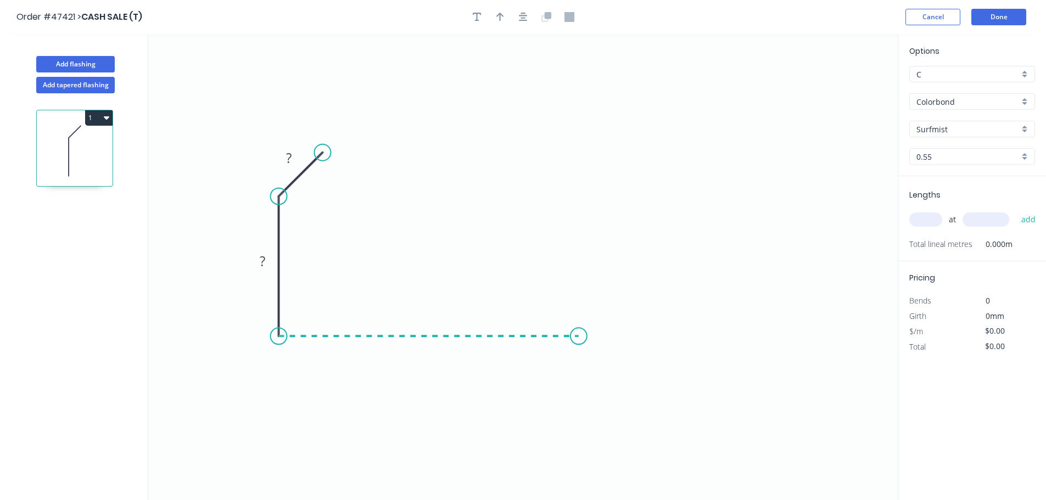
click at [583, 356] on icon "0 ? ?" at bounding box center [522, 267] width 749 height 466
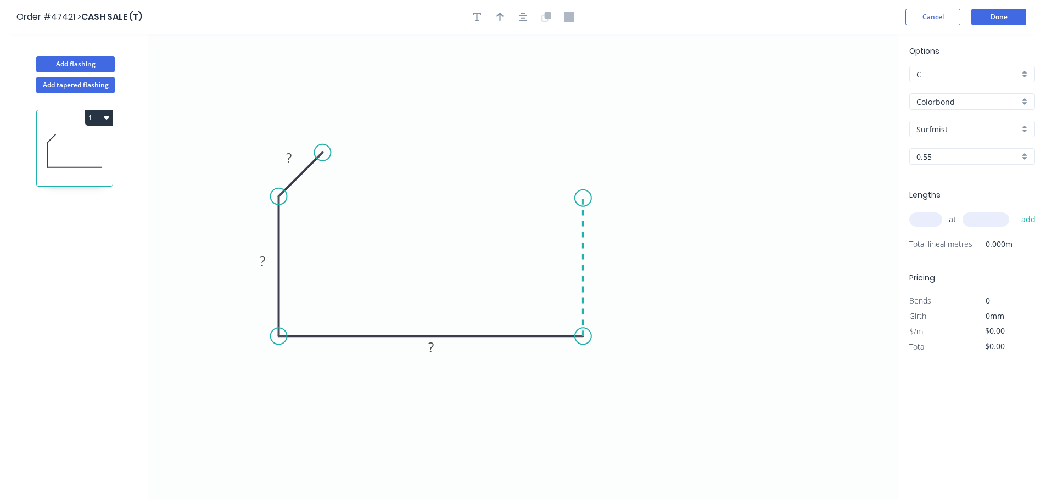
click at [580, 198] on icon "0 ? ? ?" at bounding box center [522, 267] width 749 height 466
click at [542, 156] on icon "0 ? ? ? ?" at bounding box center [522, 267] width 749 height 466
click at [288, 159] on tspan "?" at bounding box center [288, 158] width 5 height 18
click at [503, 20] on icon "button" at bounding box center [500, 17] width 8 height 10
type input "$15.22"
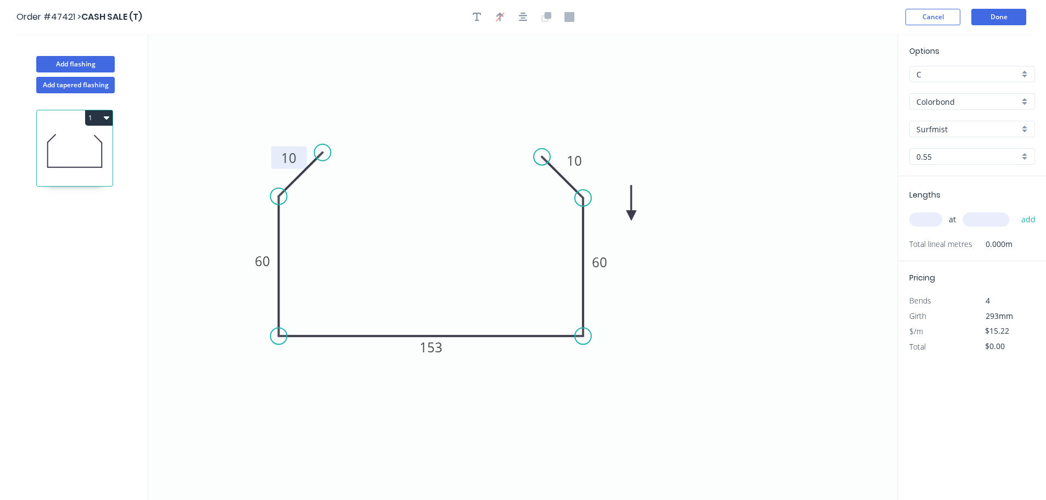
drag, startPoint x: 839, startPoint y: 86, endPoint x: 631, endPoint y: 216, distance: 245.1
click at [631, 216] on icon at bounding box center [631, 203] width 10 height 35
click at [631, 216] on icon at bounding box center [640, 206] width 32 height 32
click at [925, 215] on input "text" at bounding box center [925, 219] width 33 height 14
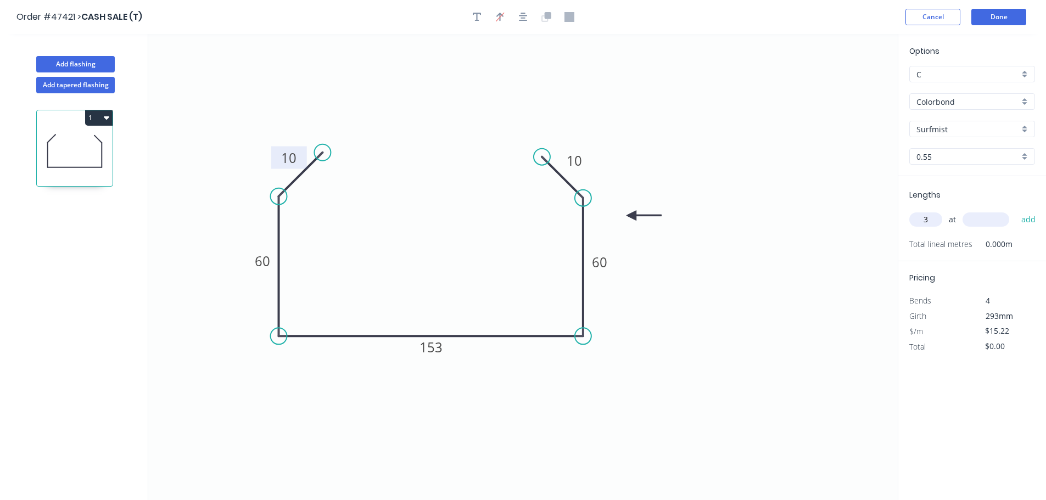
type input "3"
type input "3000"
click at [1015, 210] on button "add" at bounding box center [1028, 219] width 26 height 19
type input "$136.98"
click at [1001, 16] on button "Done" at bounding box center [998, 17] width 55 height 16
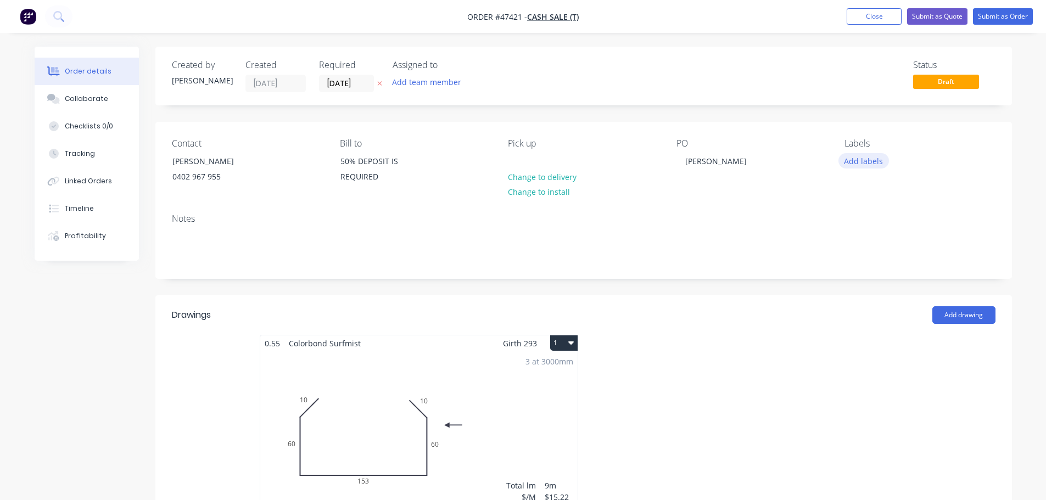
click at [850, 159] on button "Add labels" at bounding box center [863, 160] width 50 height 15
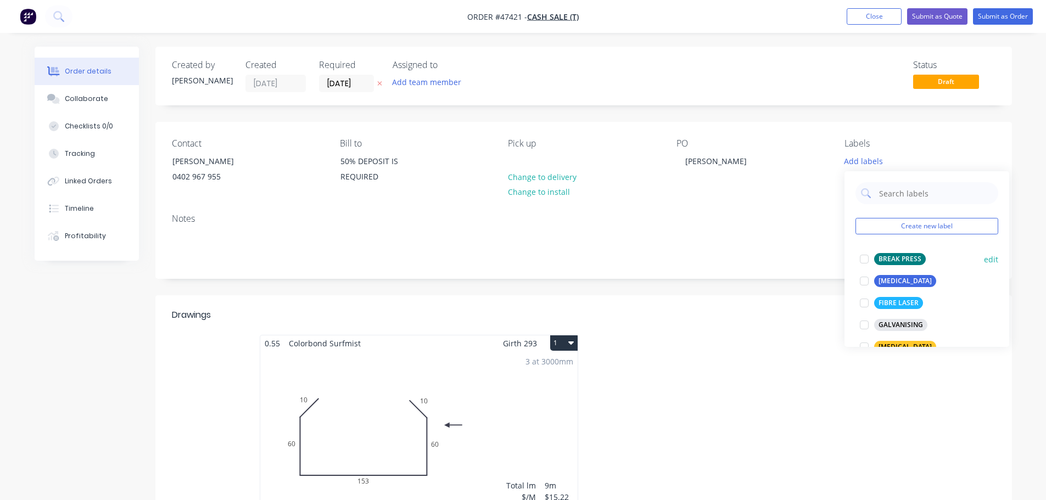
scroll to position [220, 0]
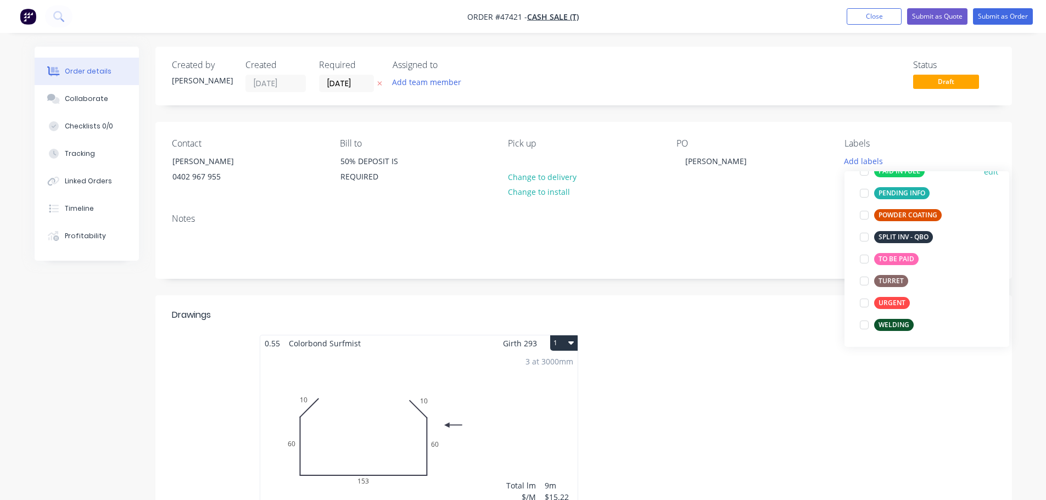
click at [866, 173] on div at bounding box center [864, 171] width 22 height 22
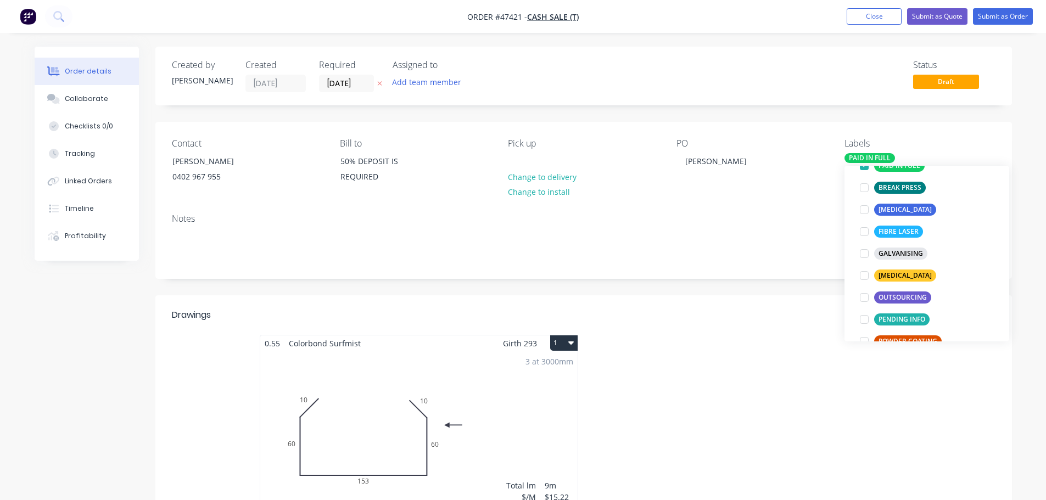
click at [789, 185] on div "PO [PERSON_NAME]" at bounding box center [751, 163] width 150 height 50
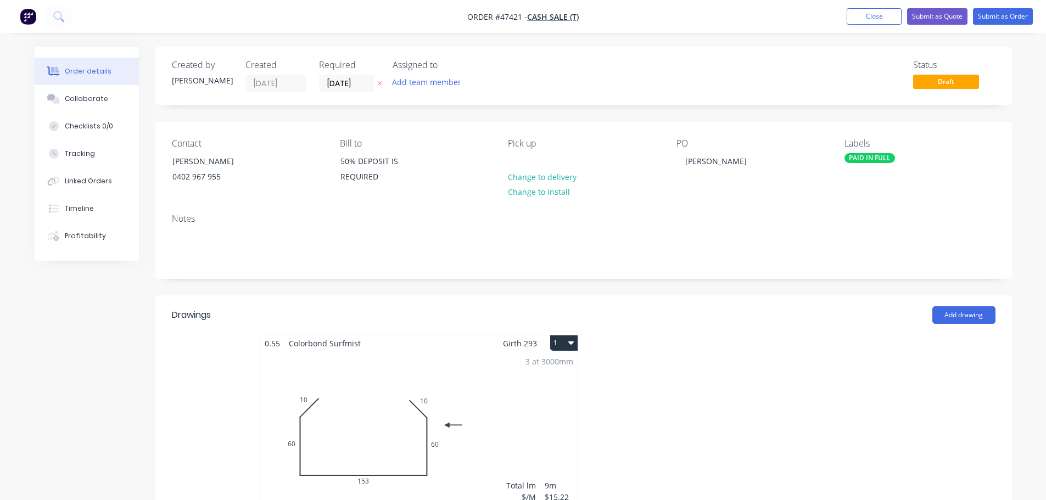
click at [529, 155] on div "Pick up Change to delivery Change to install" at bounding box center [583, 163] width 150 height 50
click at [518, 150] on div "Pick up Change to delivery Change to install" at bounding box center [583, 163] width 150 height 50
click at [516, 160] on div at bounding box center [517, 161] width 18 height 16
click at [992, 17] on button "Submit as Order" at bounding box center [1003, 16] width 60 height 16
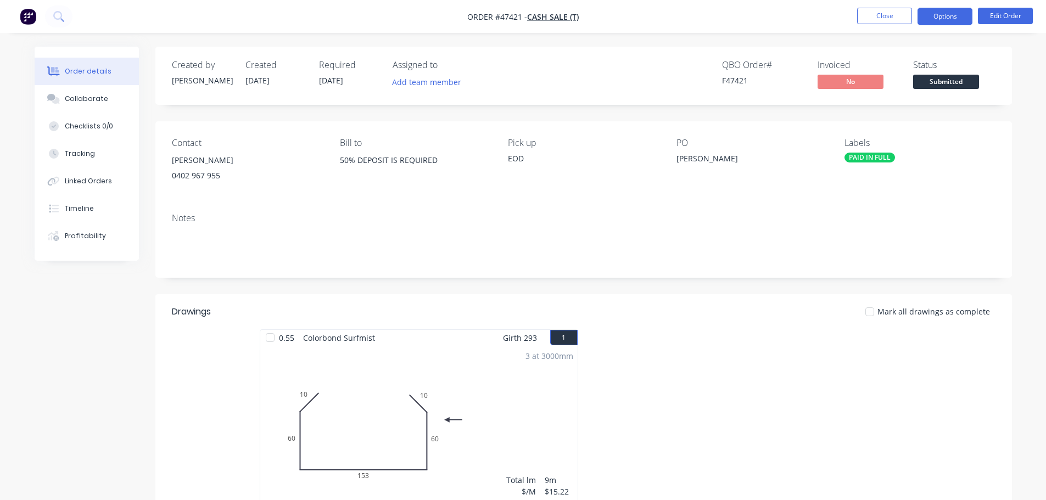
click at [943, 15] on button "Options" at bounding box center [944, 17] width 55 height 18
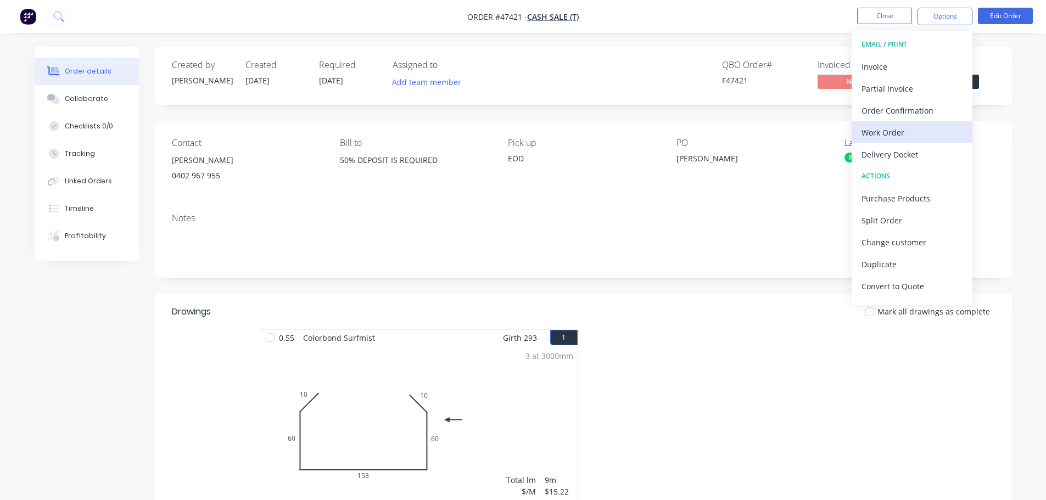
click at [908, 131] on div "Work Order" at bounding box center [911, 133] width 101 height 16
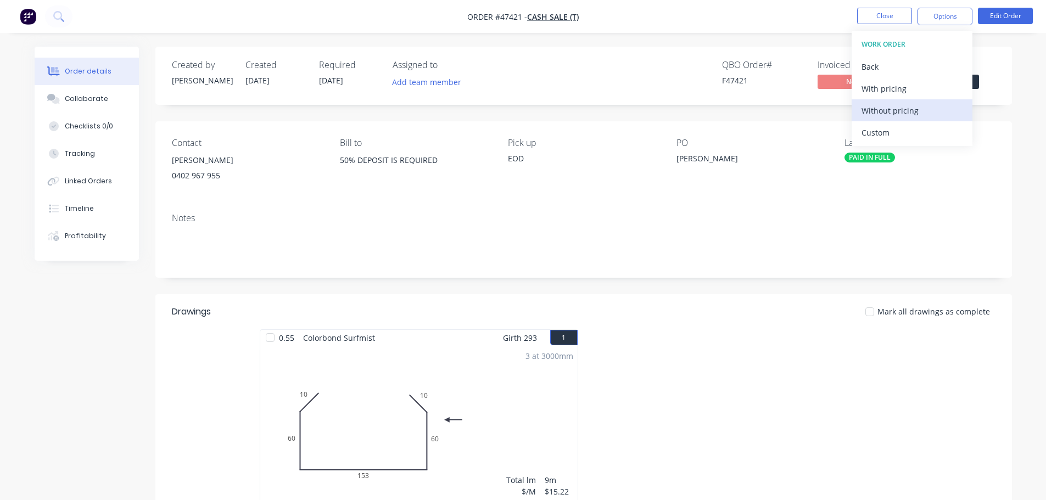
click at [917, 117] on div "Without pricing" at bounding box center [911, 111] width 101 height 16
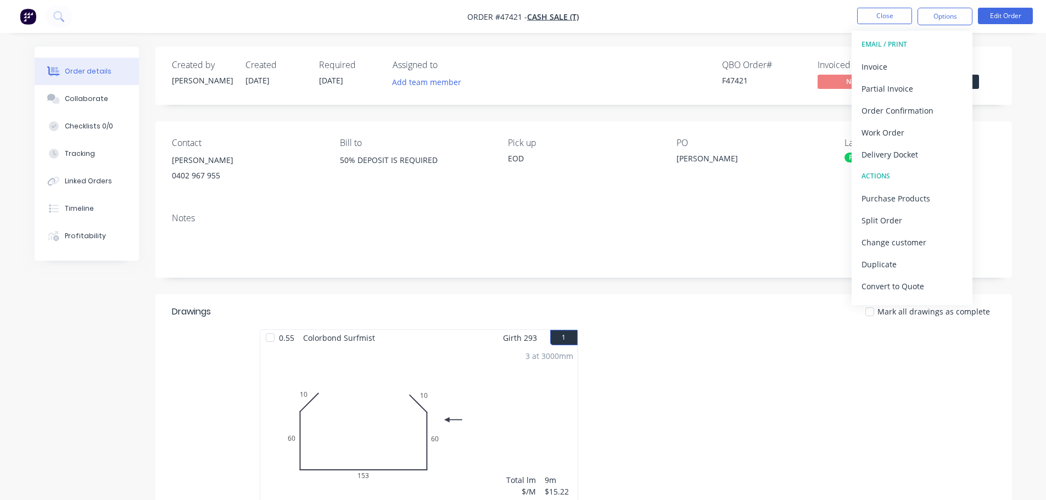
click at [993, 60] on div "Status" at bounding box center [954, 65] width 82 height 10
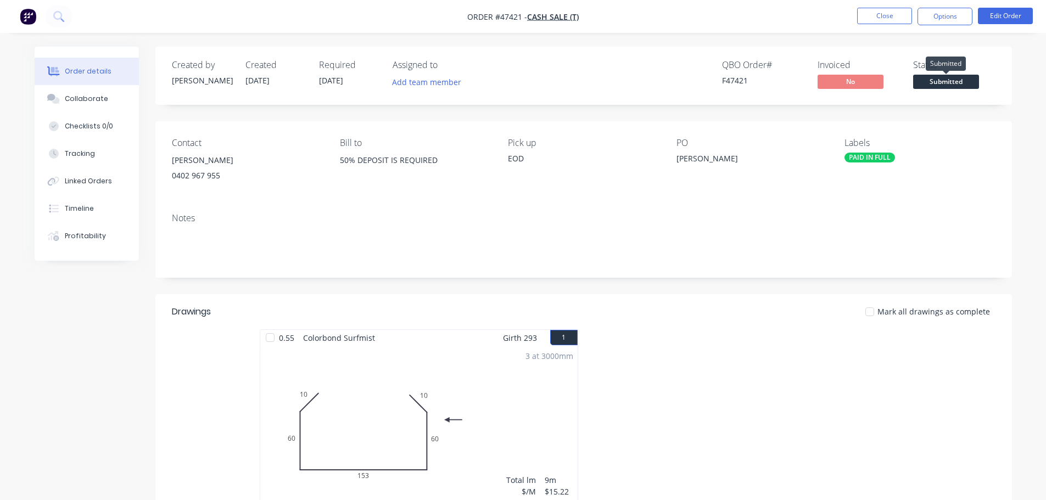
drag, startPoint x: 960, startPoint y: 78, endPoint x: 961, endPoint y: 94, distance: 16.0
click at [959, 78] on span "Submitted" at bounding box center [946, 82] width 66 height 14
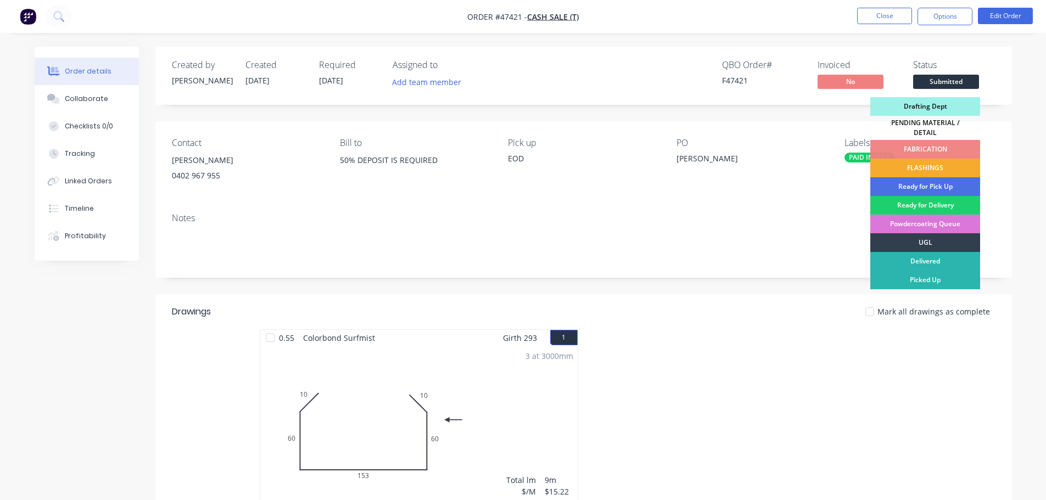
click at [923, 164] on div "FLASHINGS" at bounding box center [925, 168] width 110 height 19
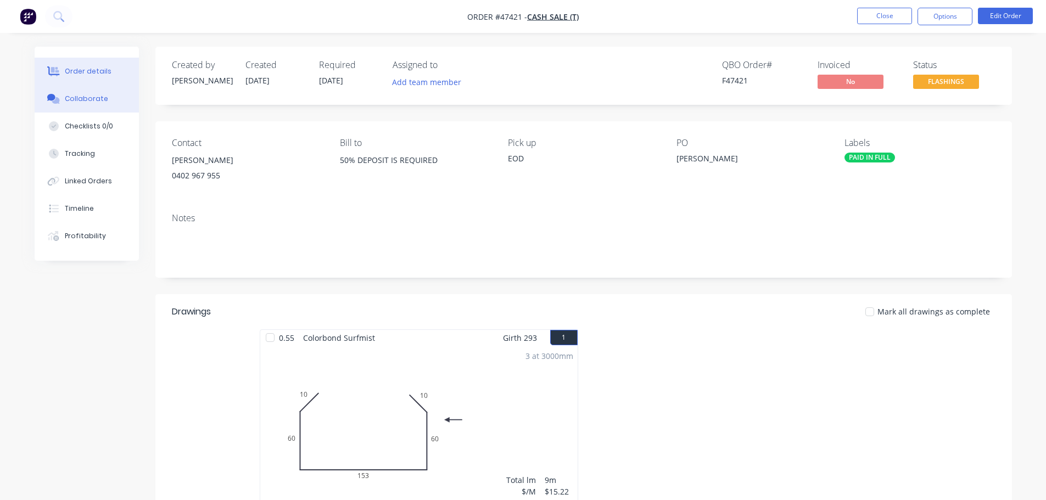
click at [83, 105] on button "Collaborate" at bounding box center [87, 98] width 104 height 27
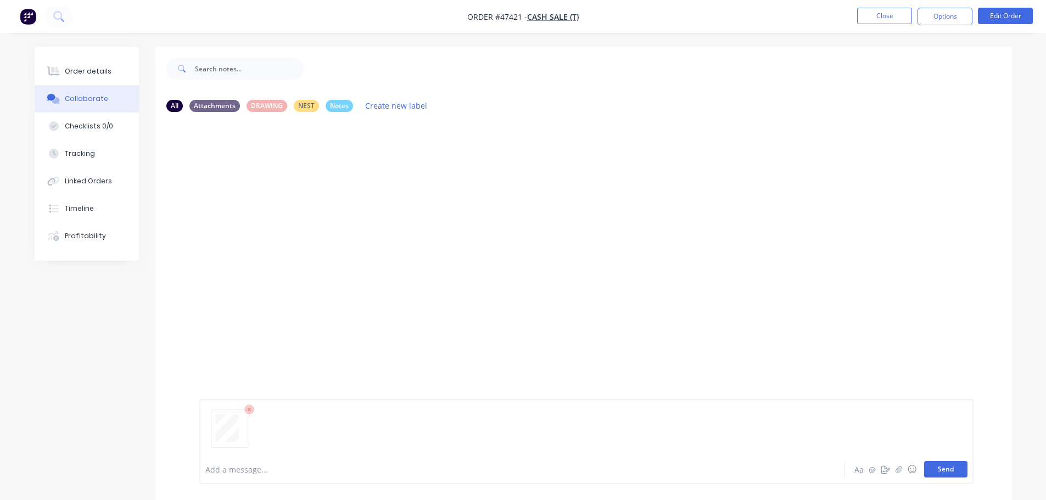
click at [943, 467] on button "Send" at bounding box center [945, 469] width 43 height 16
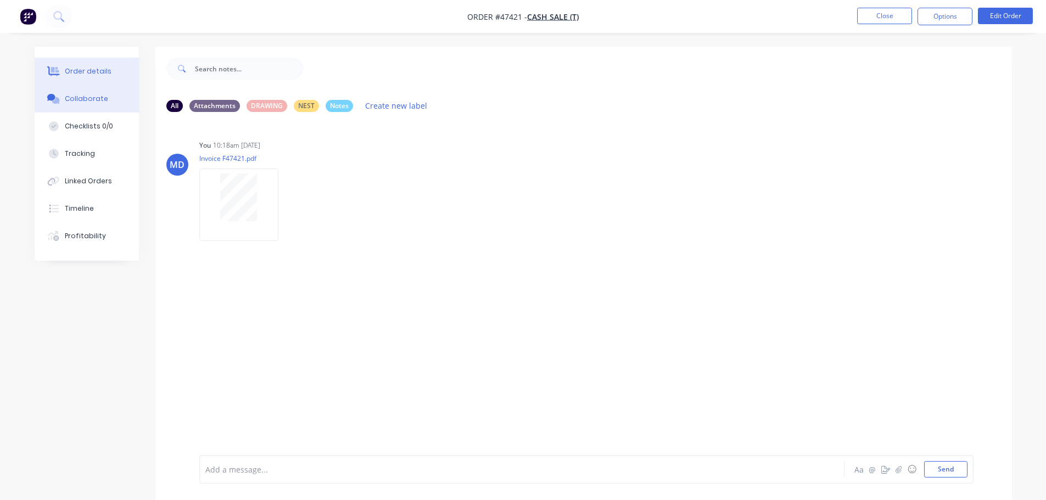
click at [55, 65] on button "Order details" at bounding box center [87, 71] width 104 height 27
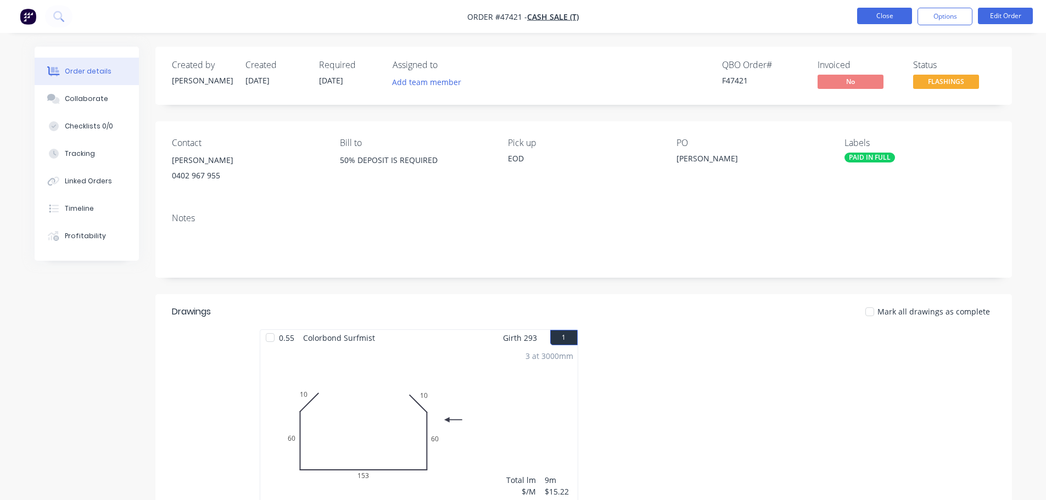
click at [883, 11] on button "Close" at bounding box center [884, 16] width 55 height 16
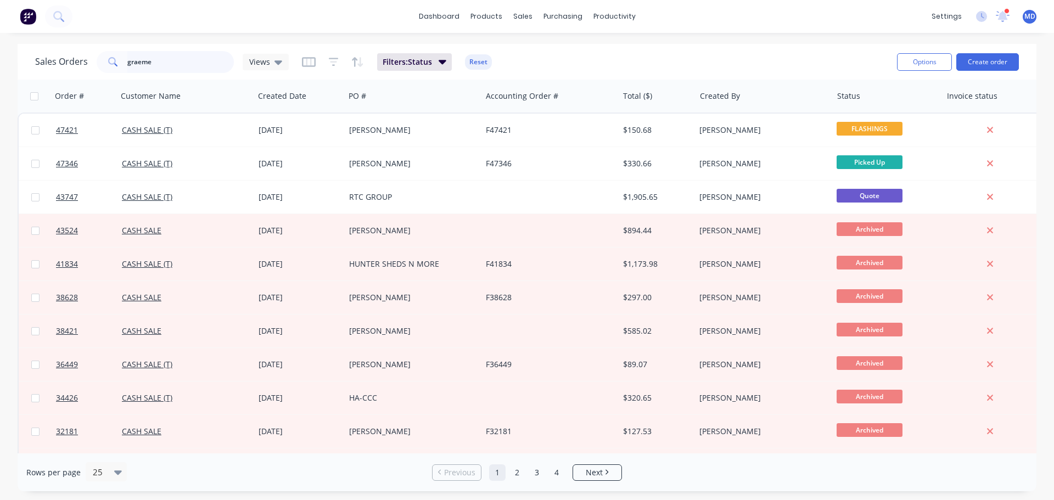
click at [153, 62] on input "graeme" at bounding box center [180, 62] width 107 height 22
type input "g"
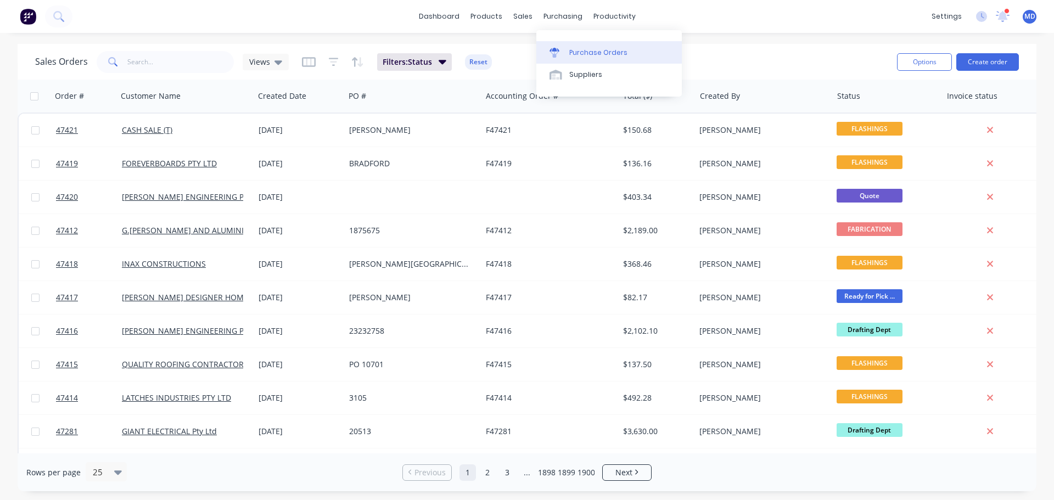
click at [573, 55] on div "Purchase Orders" at bounding box center [598, 53] width 58 height 10
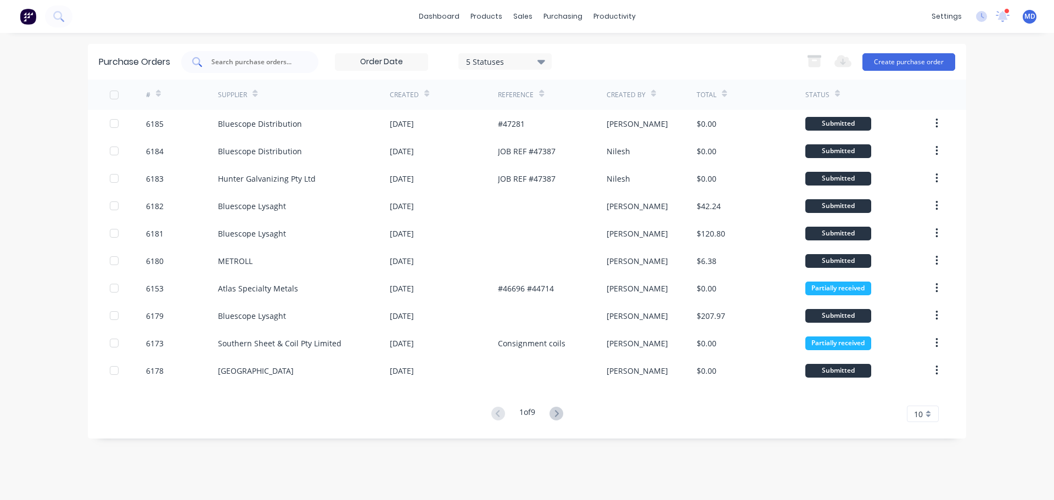
click at [246, 64] on input "text" at bounding box center [255, 62] width 91 height 11
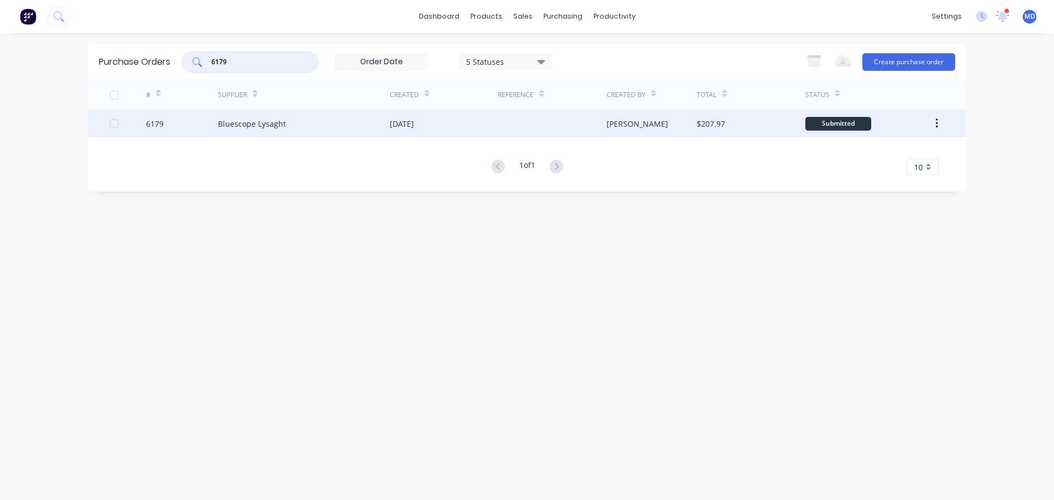
type input "6179"
click at [156, 121] on div "6179" at bounding box center [155, 124] width 18 height 12
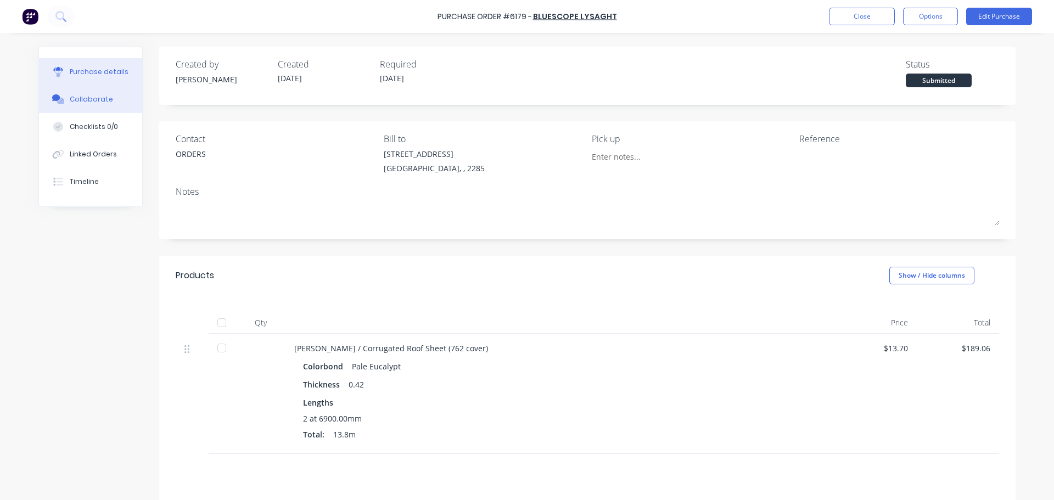
click at [87, 102] on div "Collaborate" at bounding box center [91, 99] width 43 height 10
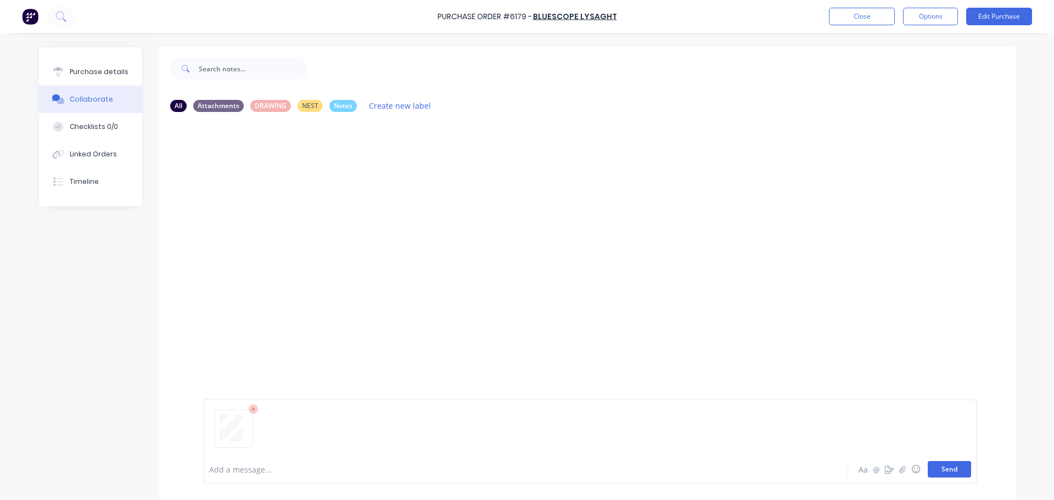
click at [957, 467] on button "Send" at bounding box center [949, 469] width 43 height 16
click at [73, 70] on div "Purchase details" at bounding box center [99, 72] width 59 height 10
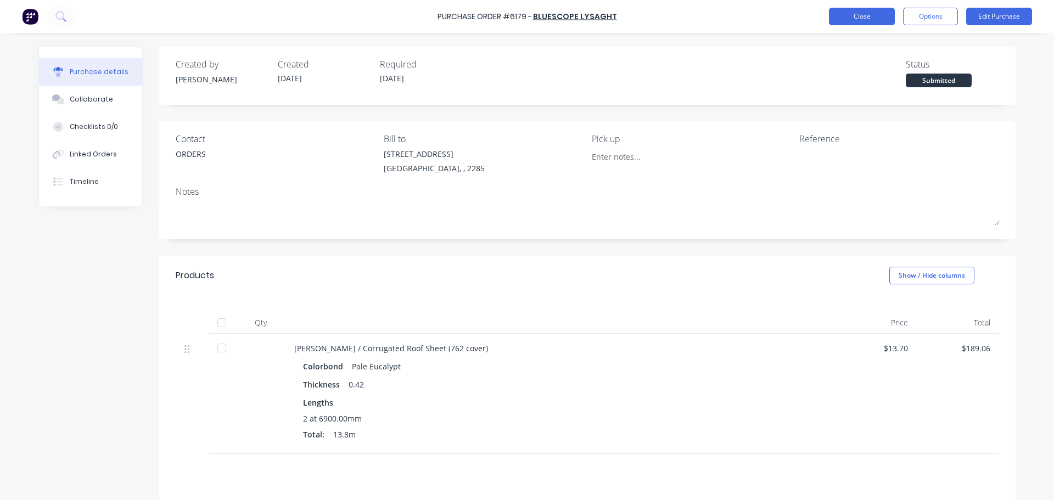
click at [853, 17] on button "Close" at bounding box center [862, 17] width 66 height 18
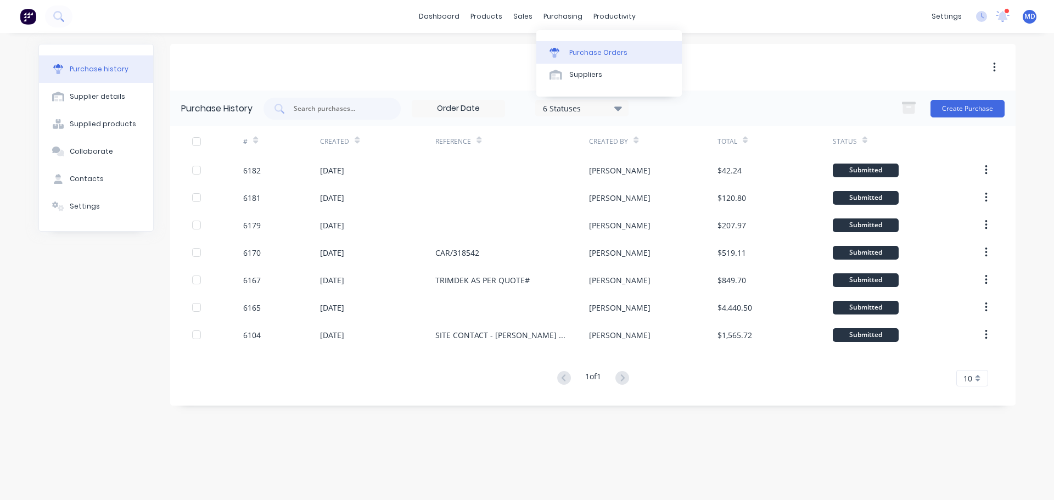
click at [569, 52] on div "Purchase Orders" at bounding box center [598, 53] width 58 height 10
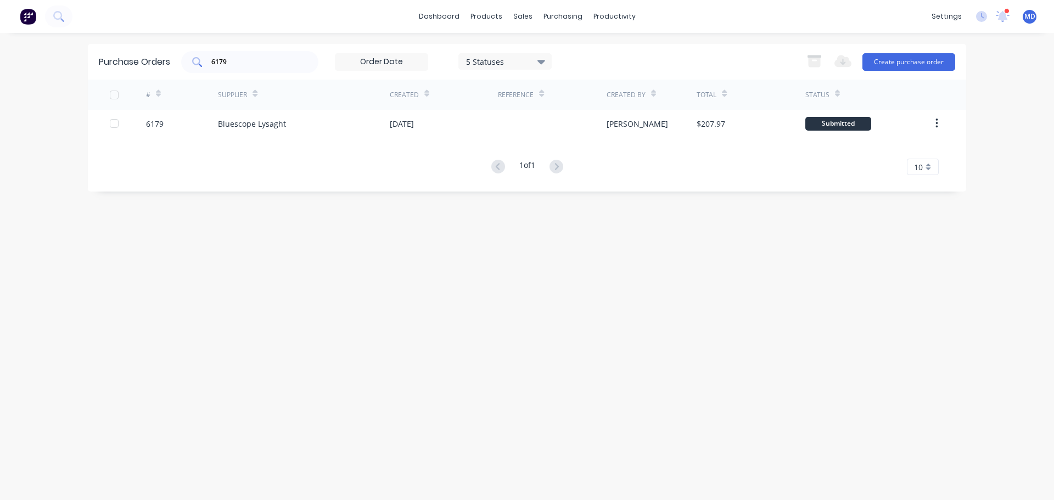
click at [266, 64] on input "6179" at bounding box center [255, 62] width 91 height 11
type input "6"
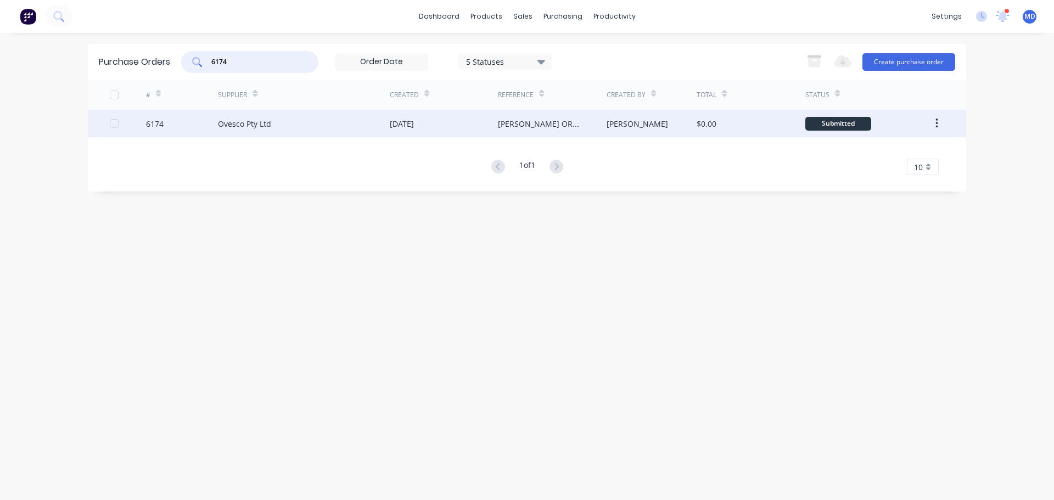
type input "6174"
click at [152, 122] on div "6174" at bounding box center [155, 124] width 18 height 12
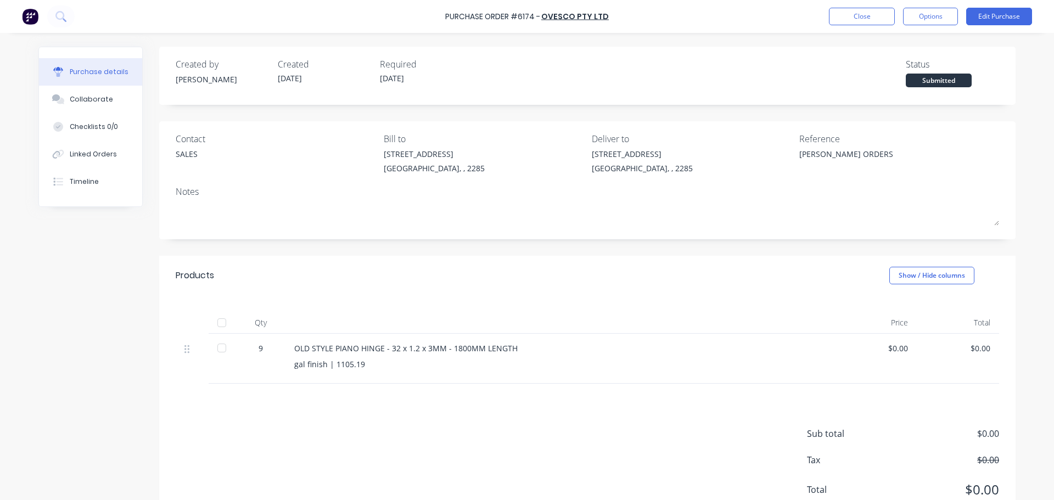
click at [219, 325] on div at bounding box center [222, 323] width 22 height 22
click at [838, 15] on button "Close" at bounding box center [862, 17] width 66 height 18
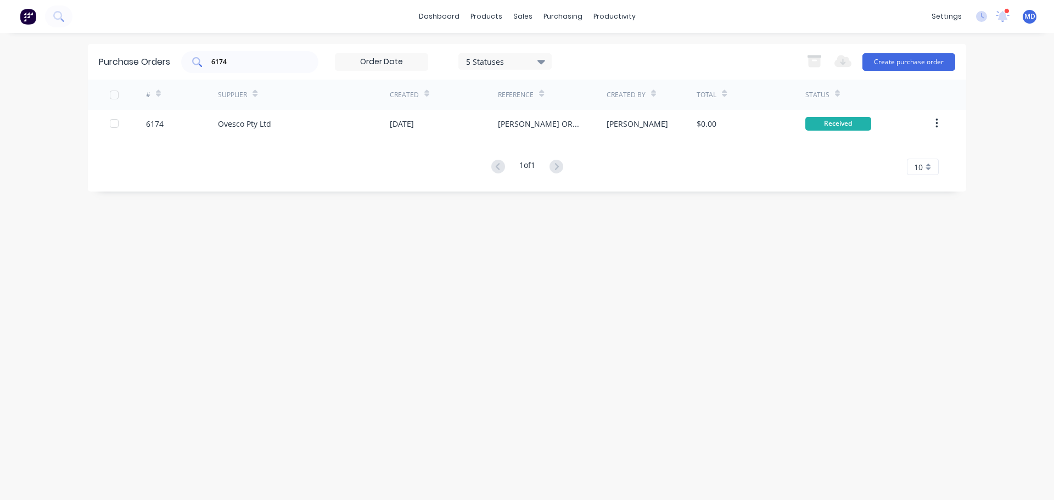
click at [259, 57] on input "6174" at bounding box center [255, 62] width 91 height 11
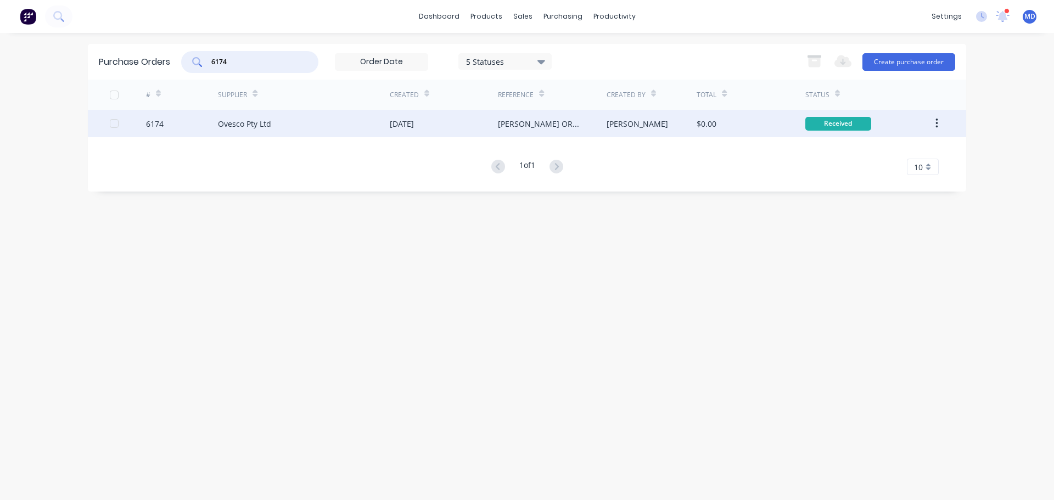
click at [146, 121] on div "6174" at bounding box center [155, 124] width 18 height 12
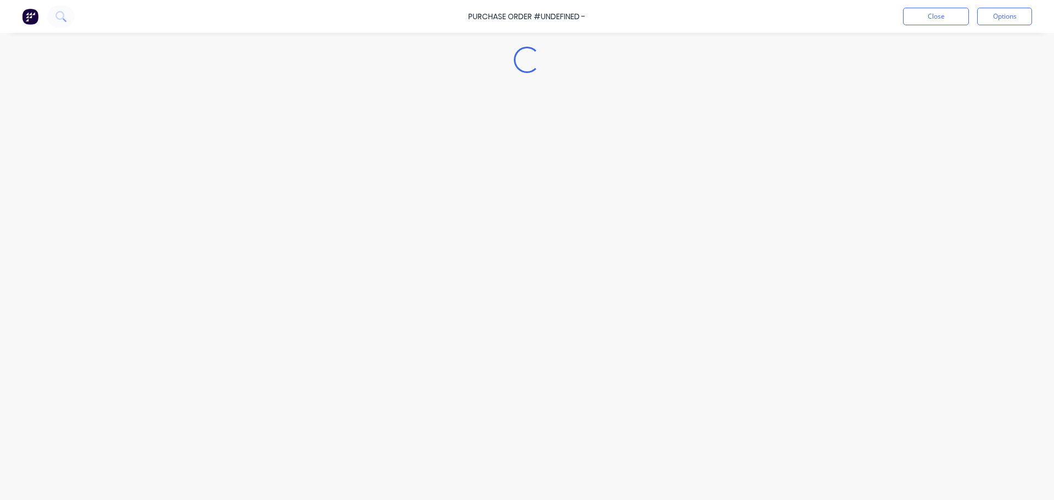
type textarea "x"
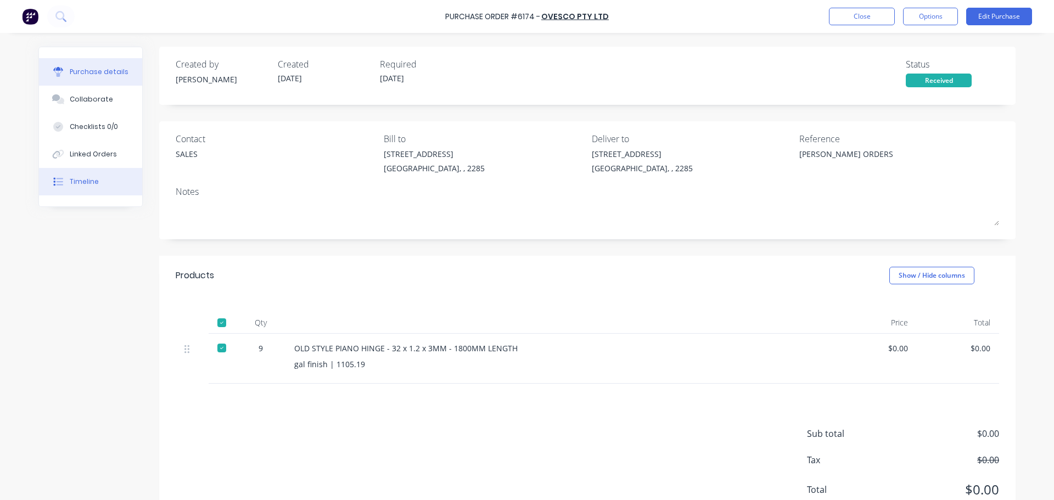
click at [94, 183] on button "Timeline" at bounding box center [90, 181] width 103 height 27
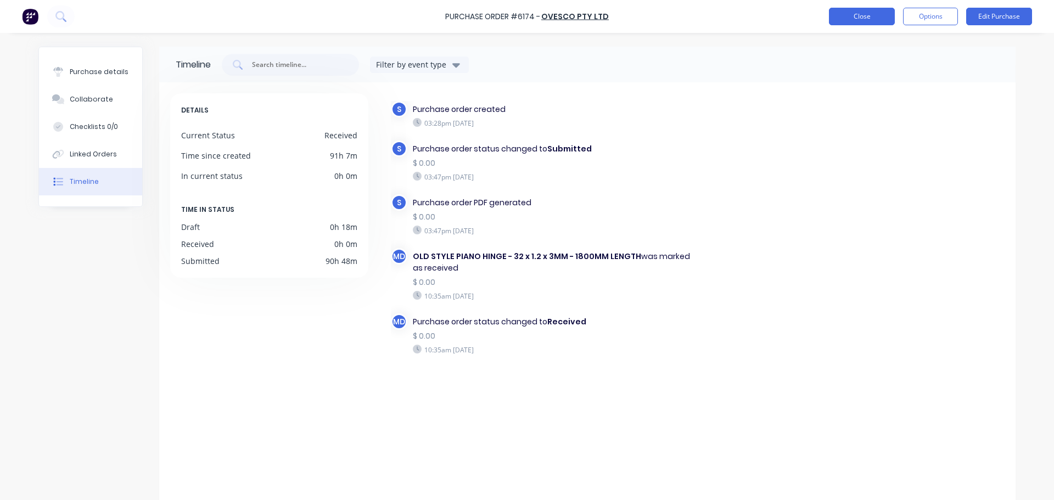
click at [845, 14] on button "Close" at bounding box center [862, 17] width 66 height 18
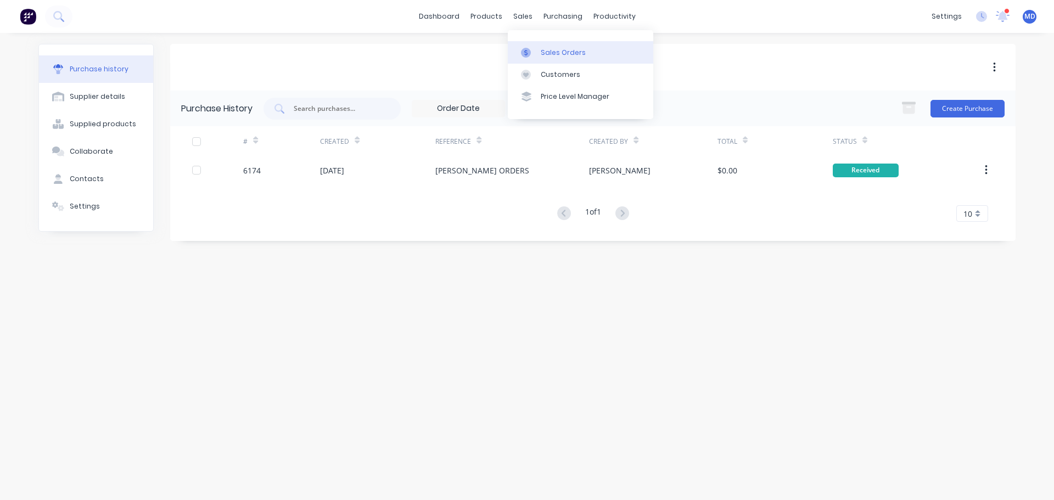
click at [524, 48] on icon at bounding box center [526, 53] width 10 height 10
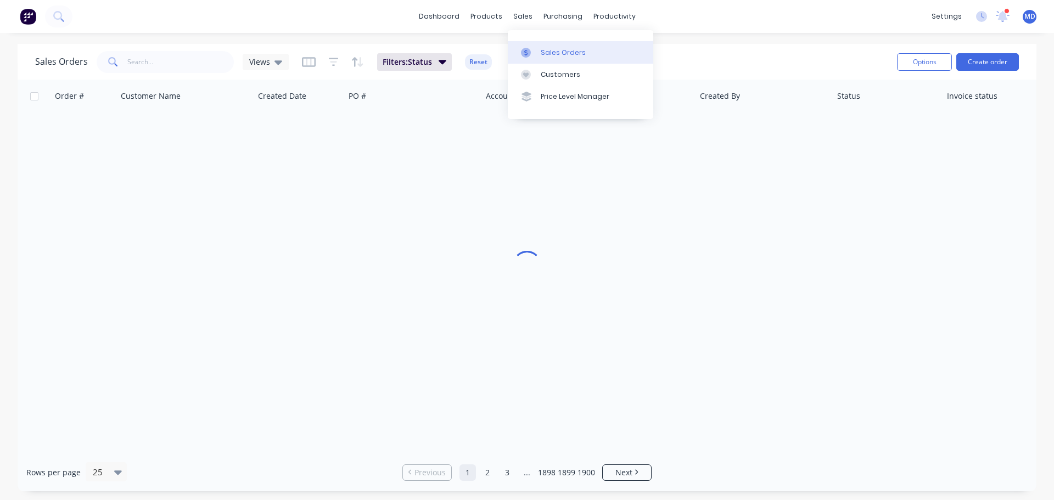
click at [531, 50] on div at bounding box center [529, 53] width 16 height 10
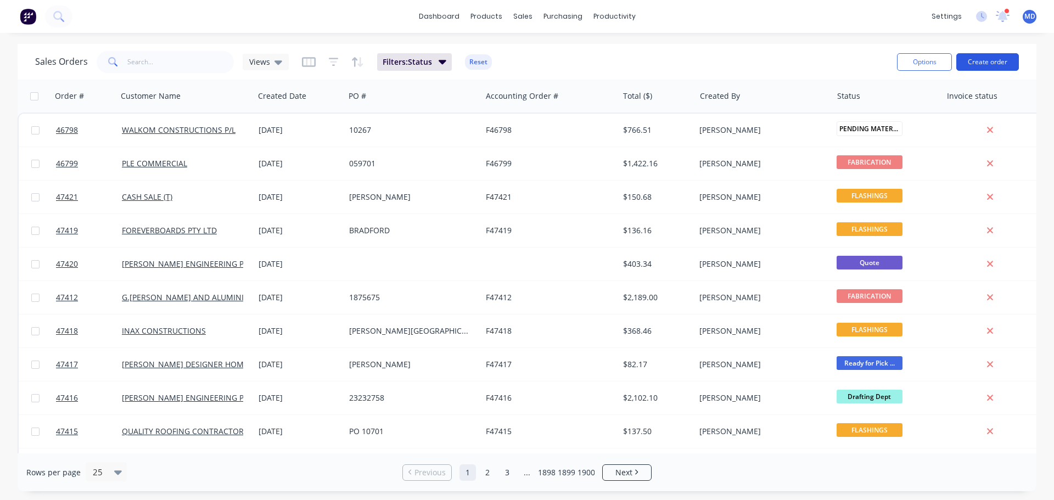
click at [964, 64] on button "Create order" at bounding box center [987, 62] width 63 height 18
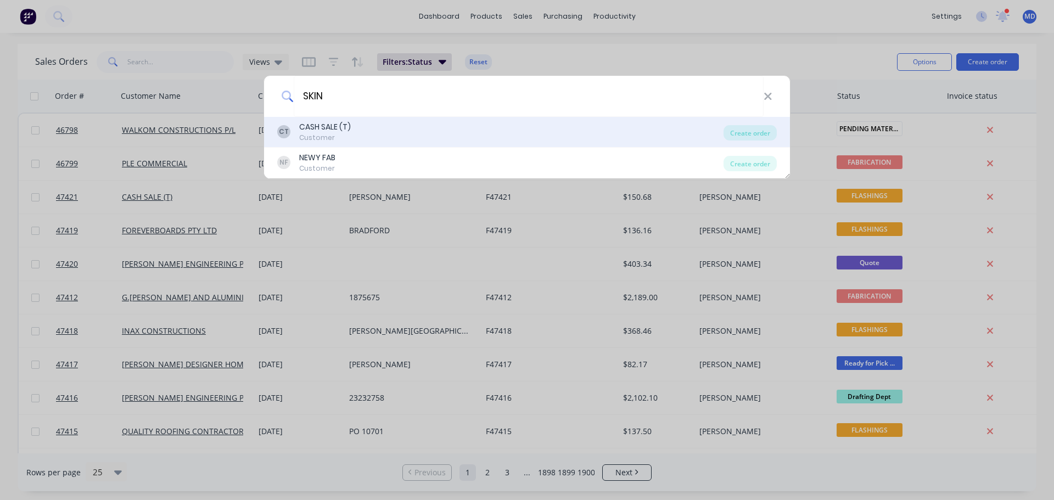
type input "SKIN"
click at [330, 125] on div "CASH SALE (T)" at bounding box center [325, 127] width 52 height 12
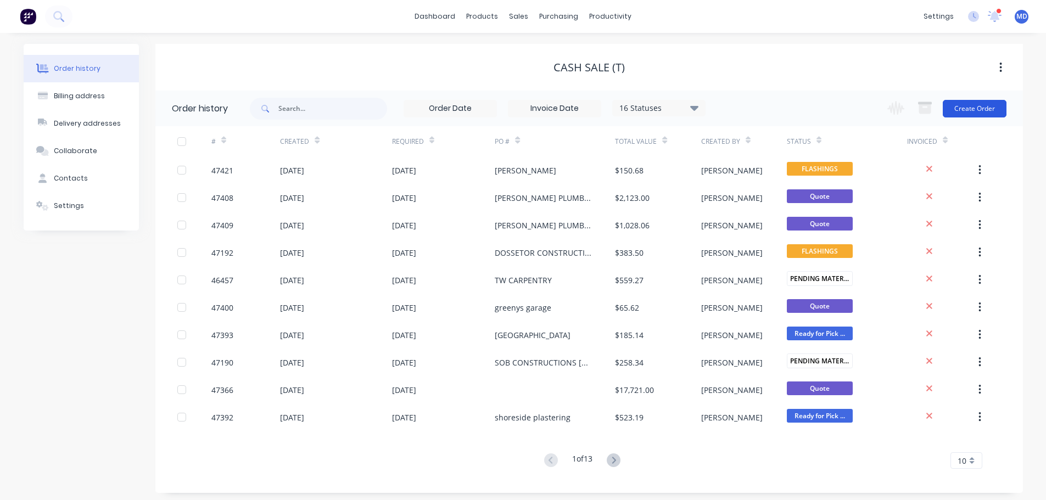
click at [968, 106] on button "Create Order" at bounding box center [974, 109] width 64 height 18
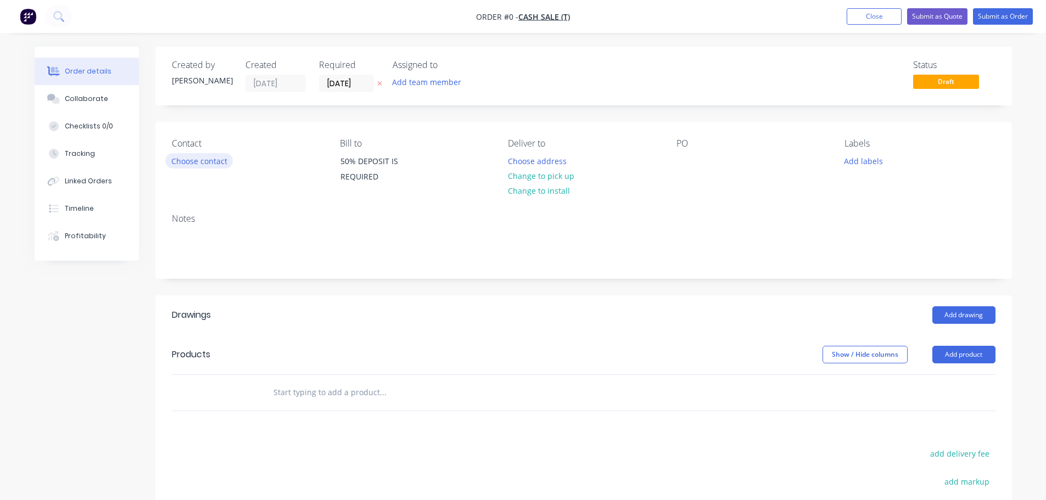
click at [189, 166] on button "Choose contact" at bounding box center [199, 160] width 68 height 15
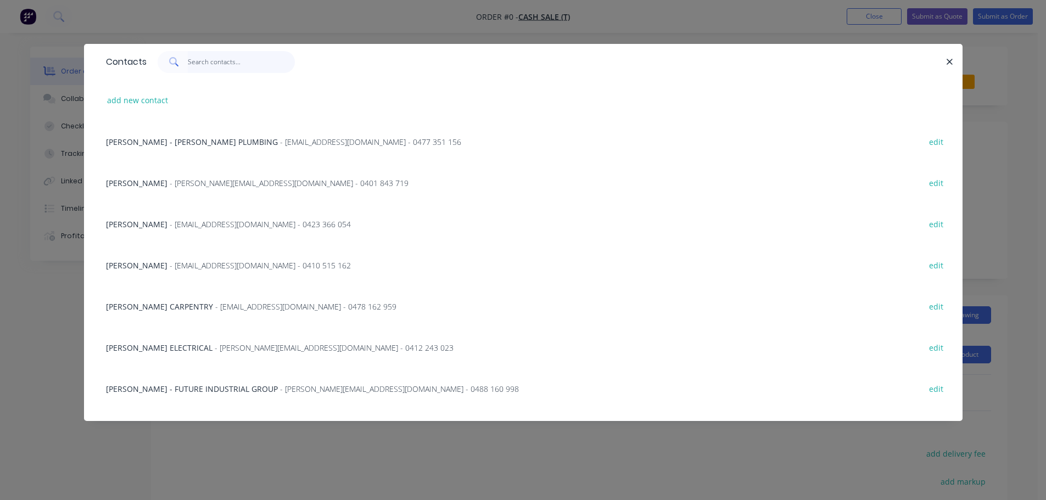
click at [211, 64] on input "text" at bounding box center [241, 62] width 107 height 22
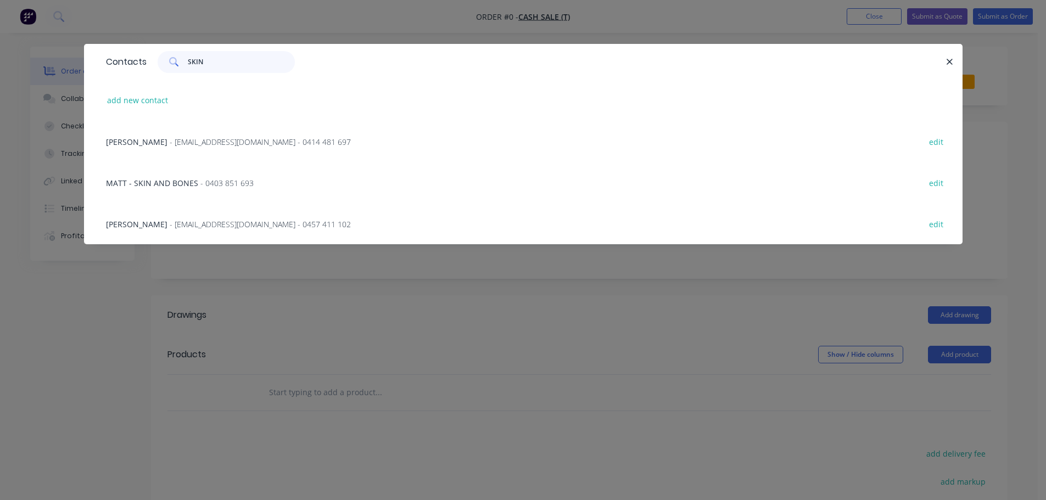
type input "SKIN"
click at [144, 137] on span "[PERSON_NAME]" at bounding box center [136, 142] width 61 height 10
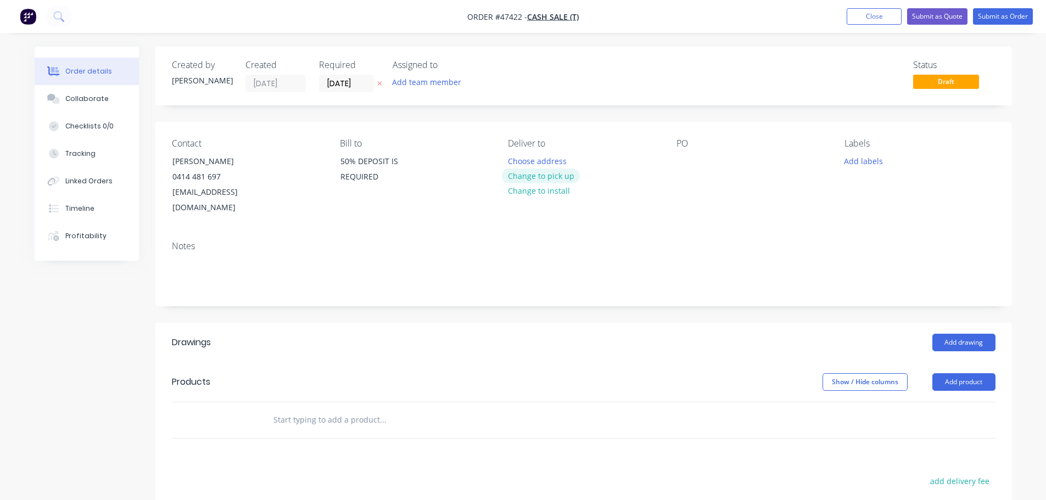
click at [542, 181] on button "Change to pick up" at bounding box center [541, 176] width 78 height 15
click at [513, 161] on div at bounding box center [517, 161] width 18 height 16
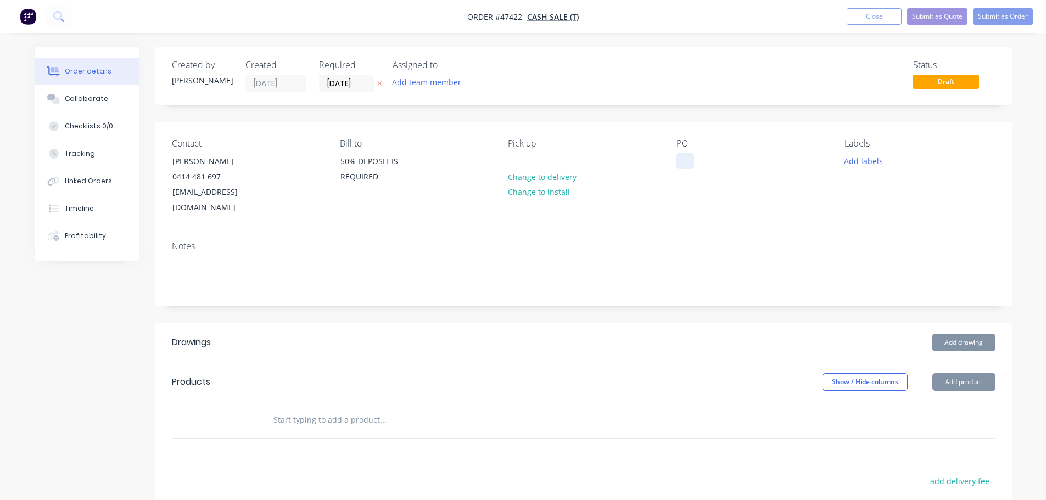
click at [686, 166] on div at bounding box center [685, 161] width 18 height 16
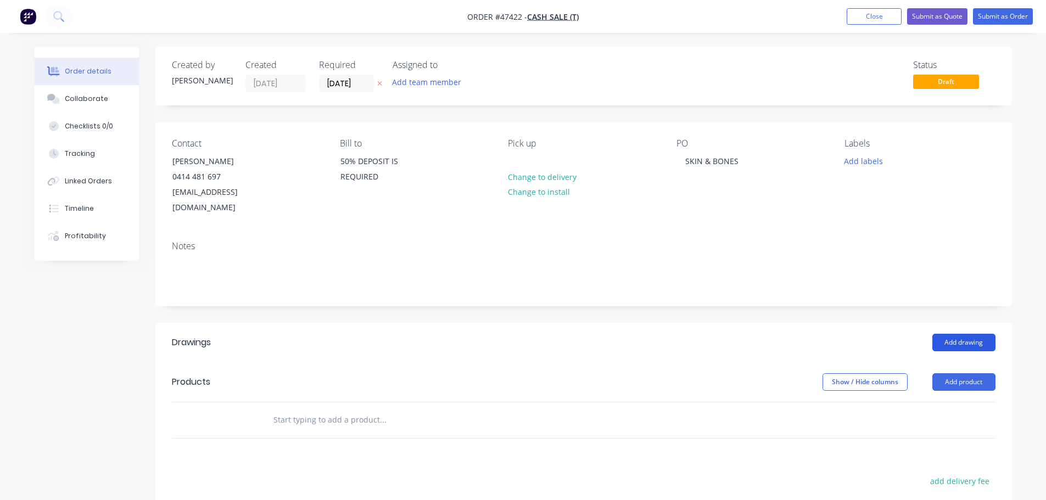
click at [953, 334] on button "Add drawing" at bounding box center [963, 343] width 63 height 18
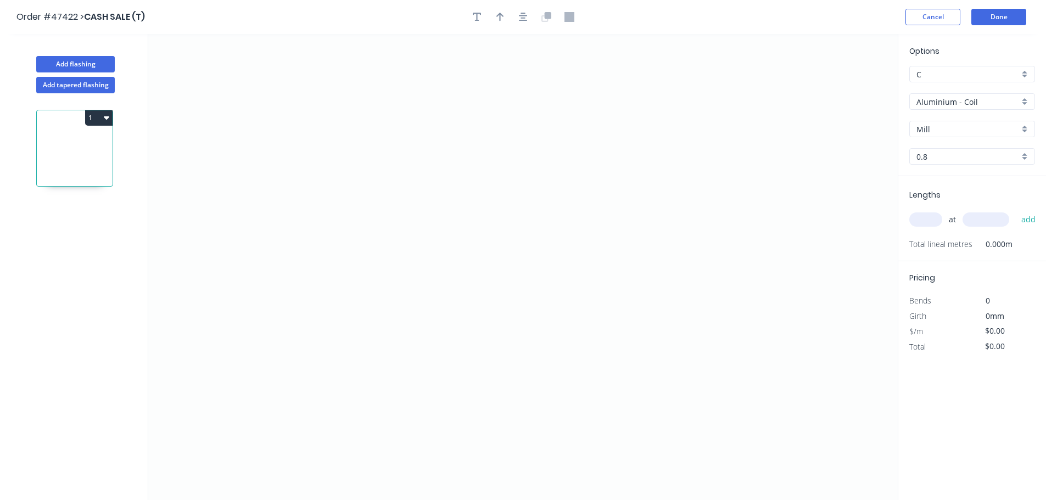
click at [941, 100] on input "Aluminium - Coil" at bounding box center [967, 102] width 103 height 12
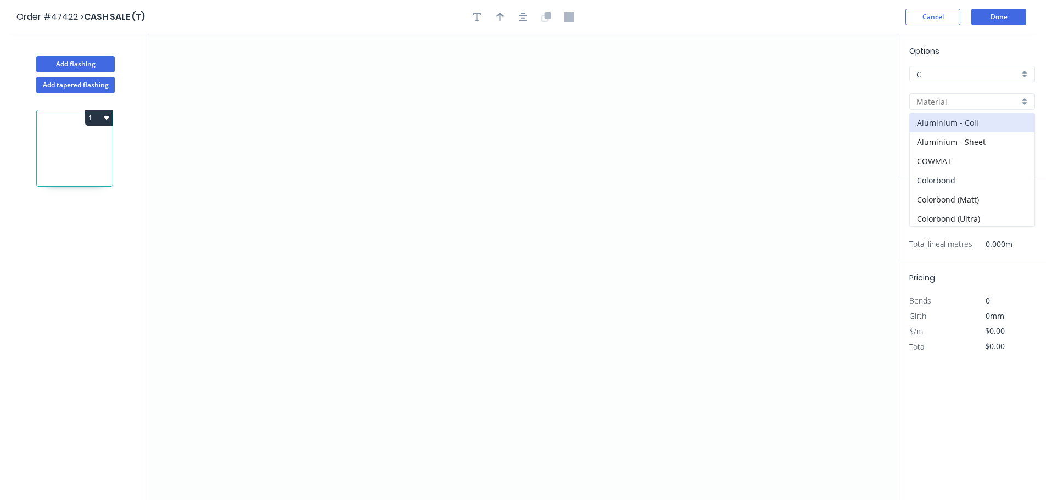
click at [928, 177] on div "Colorbond" at bounding box center [971, 180] width 125 height 19
type input "Colorbond"
type input "Basalt"
type input "0.55"
click at [940, 130] on input "Basalt" at bounding box center [967, 129] width 103 height 12
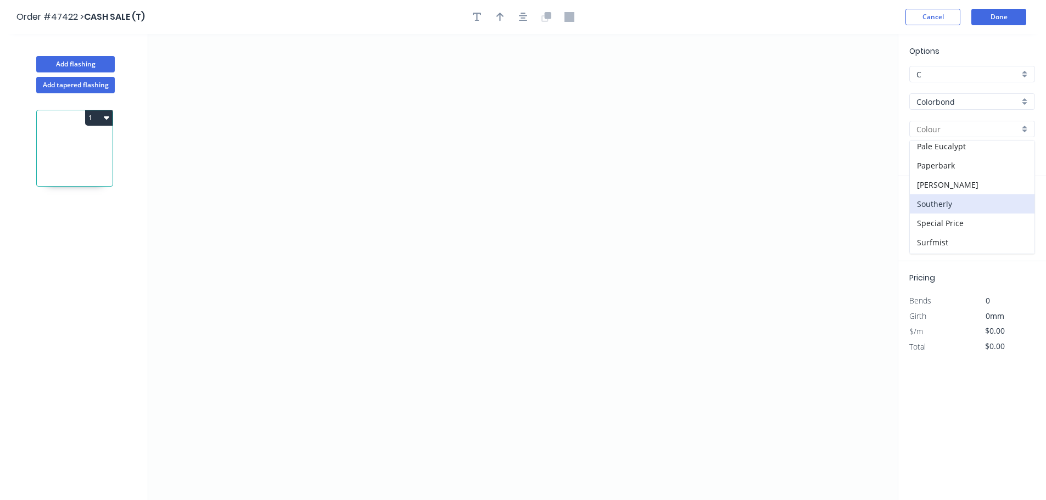
scroll to position [329, 0]
click at [926, 225] on div "Surfmist" at bounding box center [971, 224] width 125 height 19
type input "Surfmist"
click at [435, 74] on icon "0" at bounding box center [522, 267] width 749 height 466
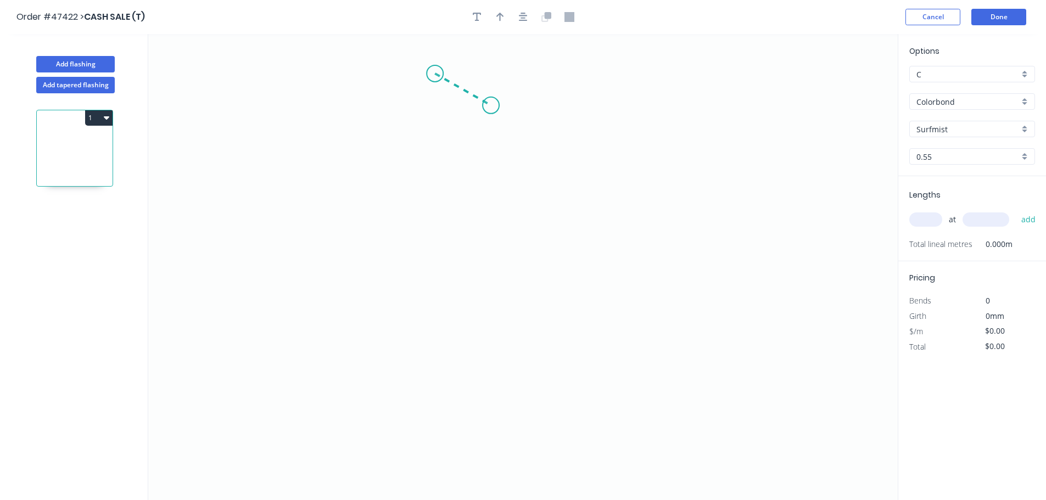
click at [491, 105] on icon "0" at bounding box center [522, 267] width 749 height 466
click at [481, 268] on icon "0 ?" at bounding box center [522, 267] width 749 height 466
click at [402, 308] on icon "0 ? ? ? º" at bounding box center [522, 267] width 749 height 466
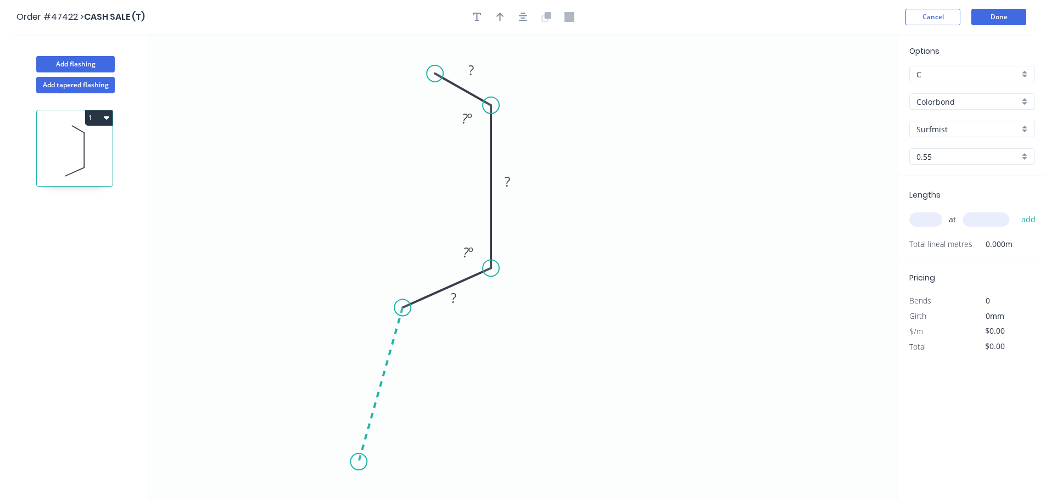
click at [358, 463] on icon "0 ? ? ? ? º ? º" at bounding box center [522, 267] width 749 height 466
click at [329, 486] on icon "0 ? ? ? ? ? º ? º ? º" at bounding box center [522, 267] width 749 height 466
click at [469, 71] on tspan "?" at bounding box center [470, 70] width 5 height 18
type input "$10.02"
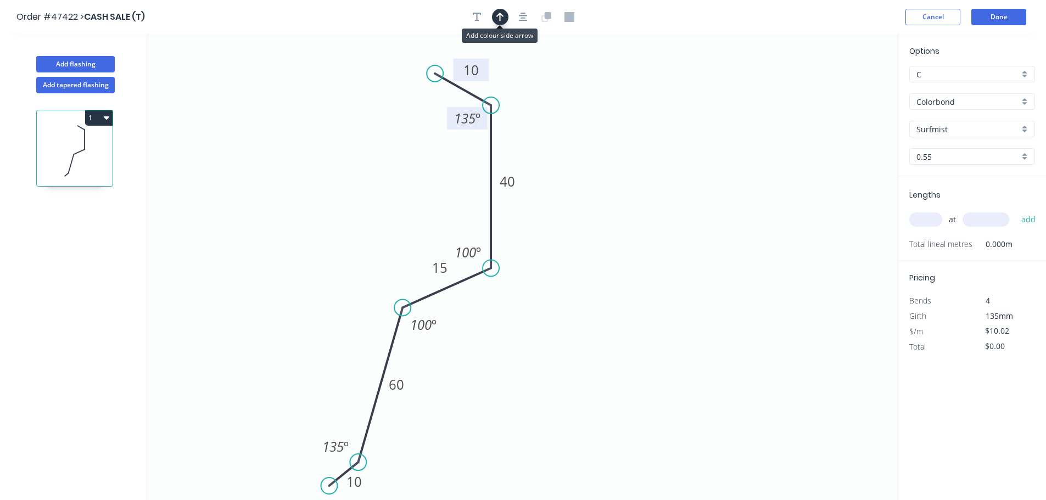
click at [503, 14] on icon "button" at bounding box center [500, 17] width 8 height 10
drag, startPoint x: 832, startPoint y: 93, endPoint x: 772, endPoint y: 229, distance: 148.5
click at [403, 212] on icon at bounding box center [401, 199] width 10 height 35
click at [407, 212] on icon "0 10 60 15 40 10 135 º 100 º 100 º 135 º" at bounding box center [522, 267] width 749 height 466
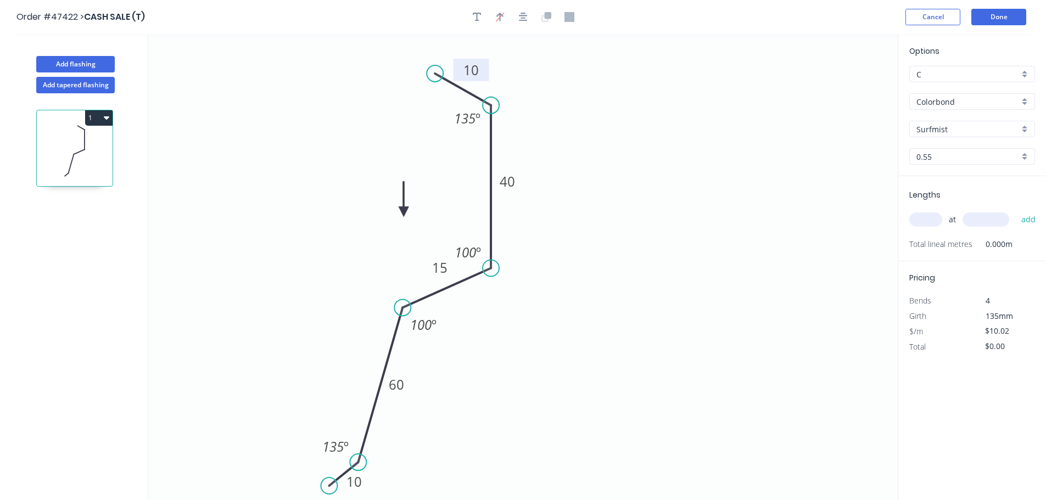
click at [407, 212] on icon "0 10 60 15 40 10 135 º 100 º 100 º 135 º" at bounding box center [522, 267] width 749 height 466
click at [403, 210] on icon at bounding box center [403, 199] width 10 height 35
click at [403, 210] on icon at bounding box center [413, 203] width 32 height 32
click at [403, 210] on icon at bounding box center [415, 212] width 35 height 10
click at [403, 210] on icon at bounding box center [413, 221] width 32 height 32
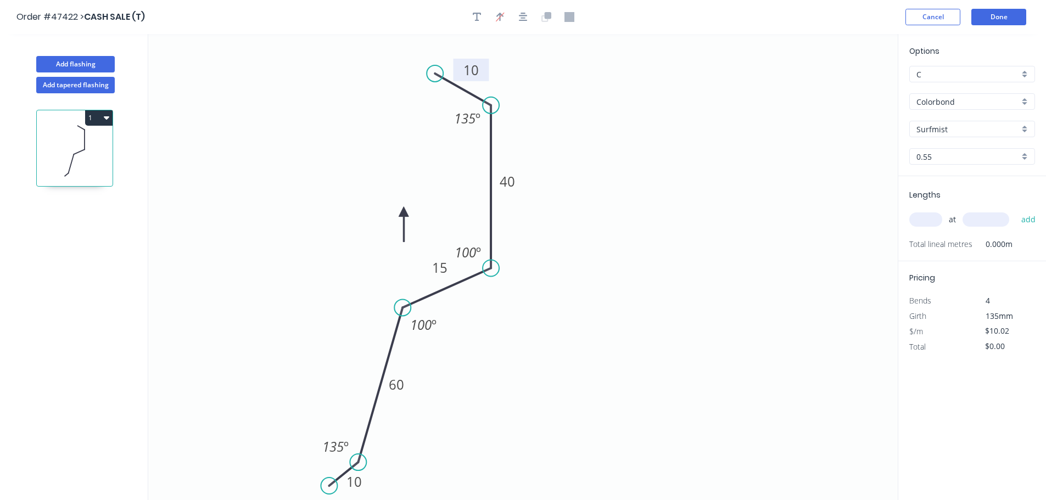
click at [403, 210] on icon at bounding box center [403, 224] width 10 height 35
click at [403, 210] on icon at bounding box center [395, 221] width 32 height 32
click at [402, 210] on icon at bounding box center [390, 212] width 35 height 10
click at [921, 217] on input "text" at bounding box center [925, 219] width 33 height 14
type input "2"
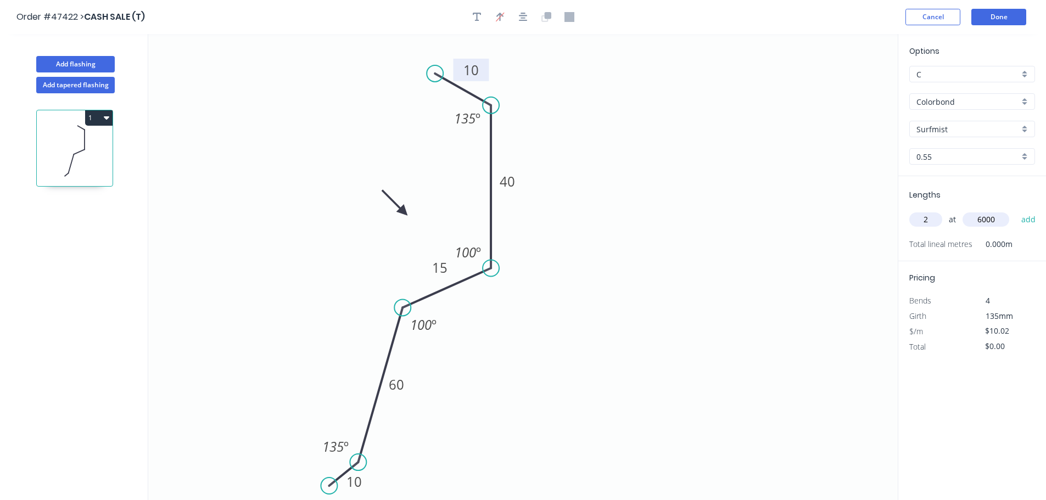
type input "6000"
click at [1015, 210] on button "add" at bounding box center [1028, 219] width 26 height 19
type input "$120.24"
type input "1"
type input "1200"
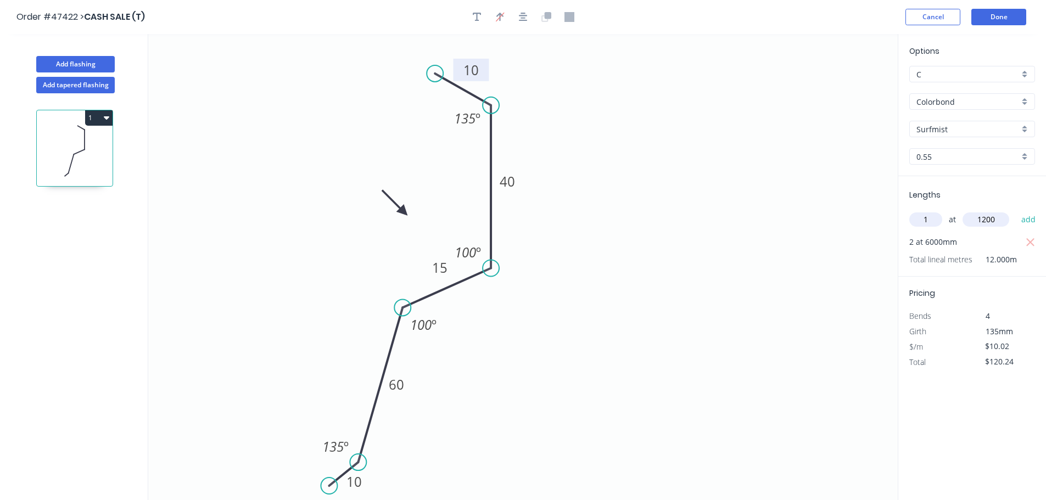
click at [1015, 210] on button "add" at bounding box center [1028, 219] width 26 height 19
type input "$132.26"
click at [97, 61] on button "Add flashing" at bounding box center [75, 64] width 78 height 16
type input "$0.00"
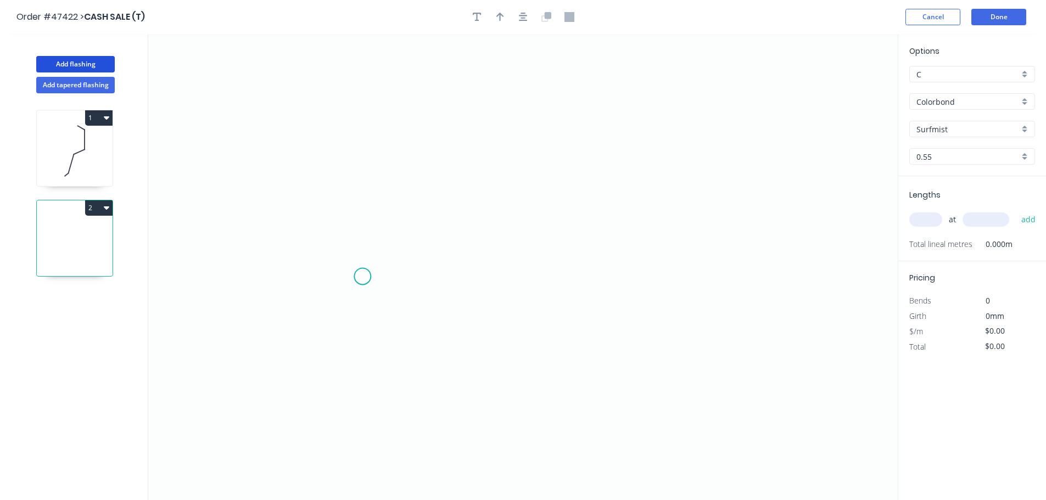
click at [362, 277] on icon "0" at bounding box center [522, 267] width 749 height 466
click at [329, 317] on icon "0" at bounding box center [522, 267] width 749 height 466
click at [321, 146] on icon "0 ?" at bounding box center [522, 267] width 749 height 466
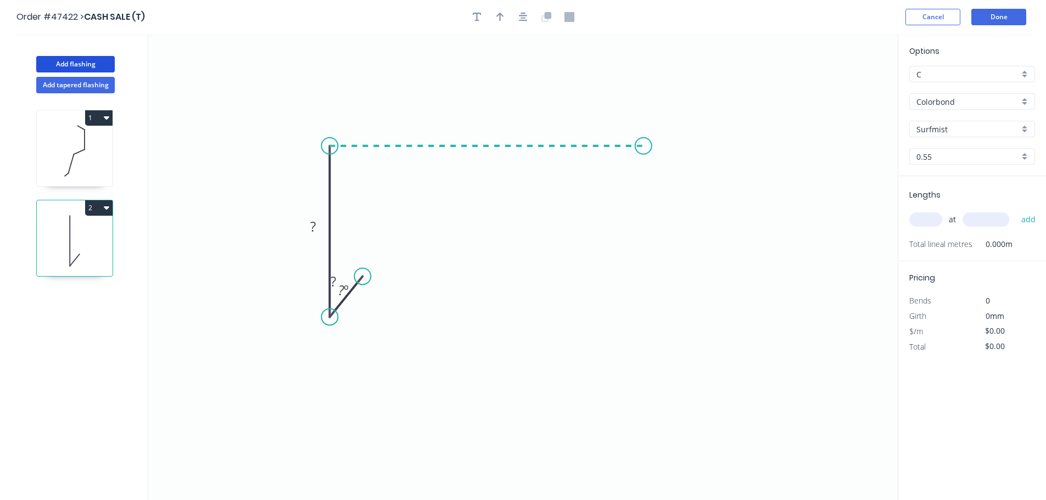
click at [643, 136] on icon "0 ? ? ? º" at bounding box center [522, 267] width 749 height 466
drag, startPoint x: 636, startPoint y: 326, endPoint x: 607, endPoint y: 297, distance: 41.1
click at [631, 321] on icon "0 ? ? ? ? º" at bounding box center [522, 267] width 749 height 466
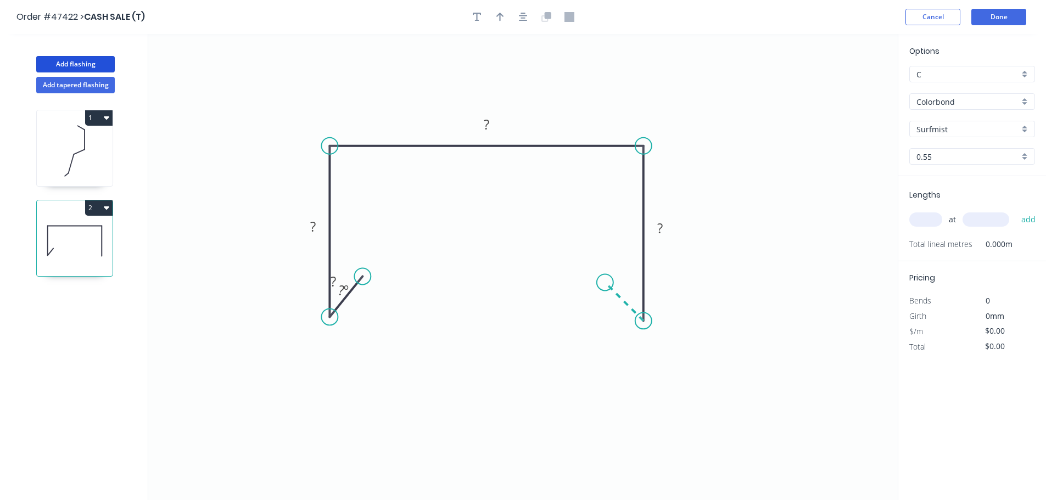
click at [605, 282] on icon "0 ? ? ? ? ? º" at bounding box center [522, 267] width 749 height 466
click at [368, 279] on circle at bounding box center [368, 277] width 16 height 16
click at [363, 310] on tspan "?" at bounding box center [360, 304] width 5 height 18
click at [501, 19] on icon "button" at bounding box center [500, 17] width 8 height 10
type input "$19.68"
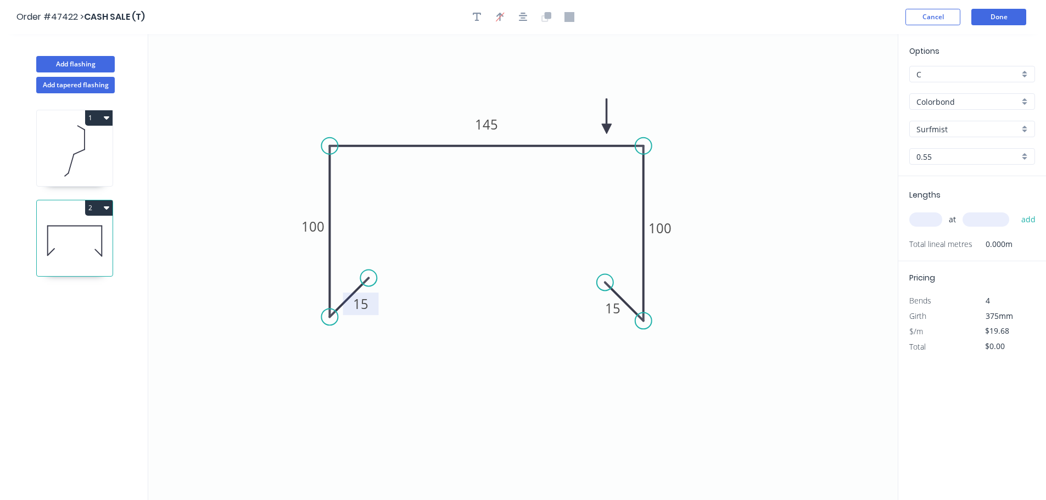
drag, startPoint x: 839, startPoint y: 86, endPoint x: 593, endPoint y: 127, distance: 249.3
click at [602, 127] on icon at bounding box center [607, 116] width 10 height 35
click at [930, 226] on input "text" at bounding box center [925, 219] width 33 height 14
type input "1"
type input "1200"
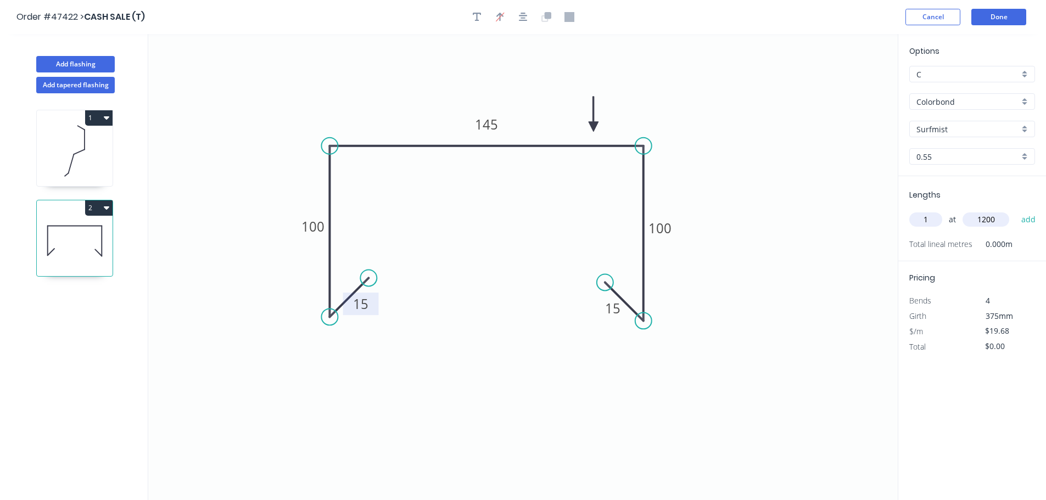
click at [1015, 210] on button "add" at bounding box center [1028, 219] width 26 height 19
click at [95, 209] on button "2" at bounding box center [98, 207] width 27 height 15
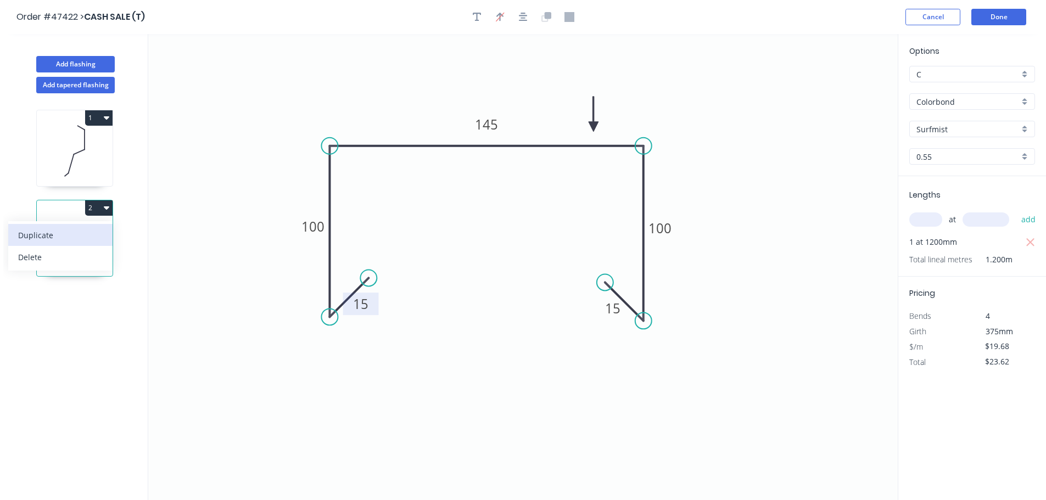
click at [71, 237] on div "Duplicate" at bounding box center [60, 235] width 85 height 16
type input "$0.00"
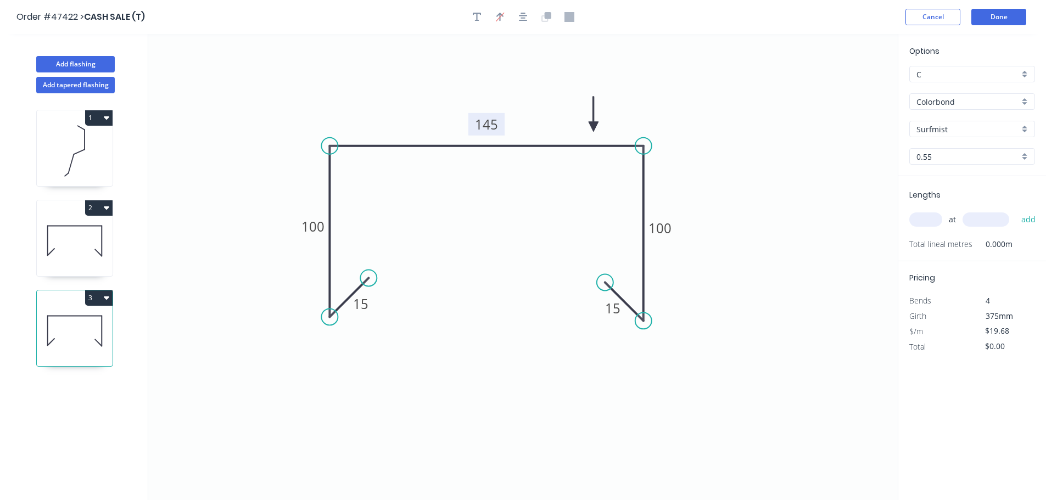
click at [479, 122] on tspan "145" at bounding box center [486, 124] width 23 height 18
click at [924, 221] on input "text" at bounding box center [925, 219] width 33 height 14
type input "$24.23"
type input "2"
type input "6000"
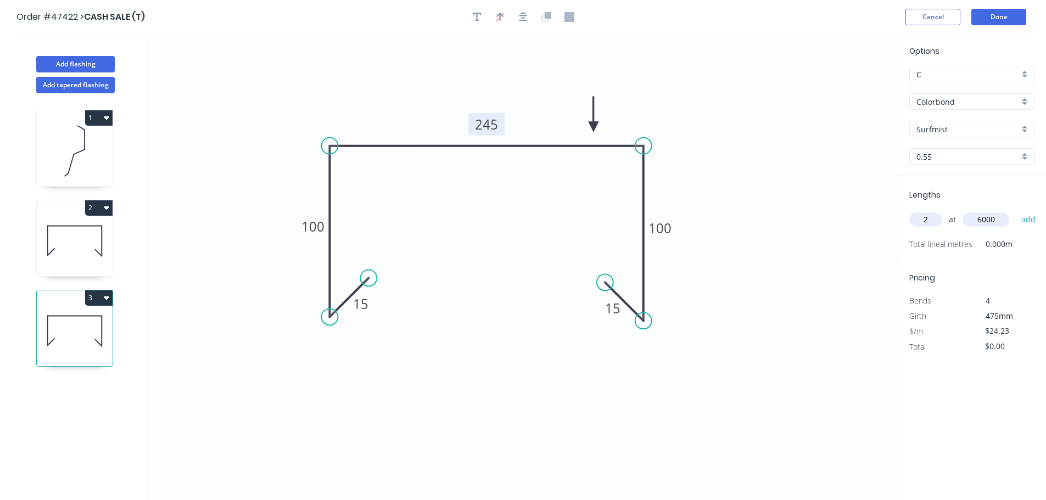
click at [1015, 210] on button "add" at bounding box center [1028, 219] width 26 height 19
type input "$290.76"
click at [999, 14] on button "Done" at bounding box center [998, 17] width 55 height 16
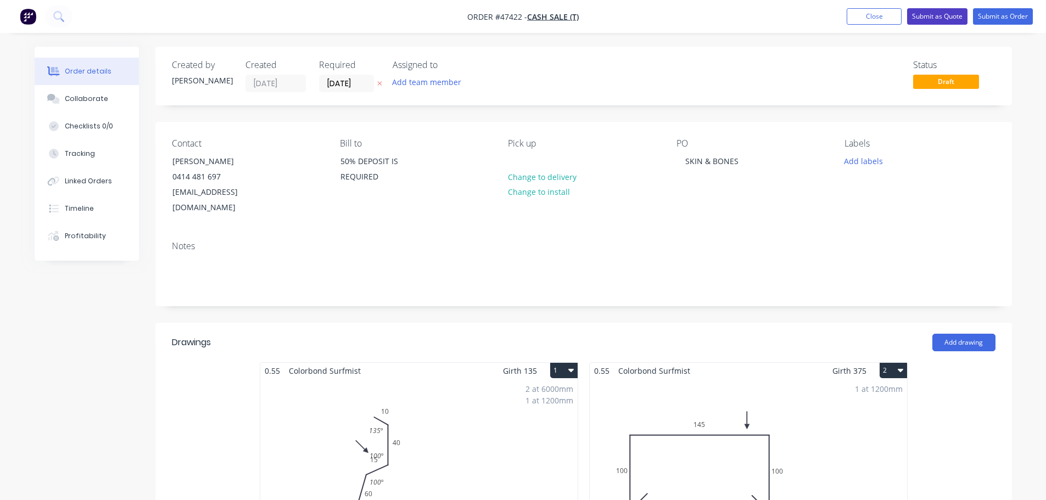
click at [938, 15] on button "Submit as Quote" at bounding box center [937, 16] width 60 height 16
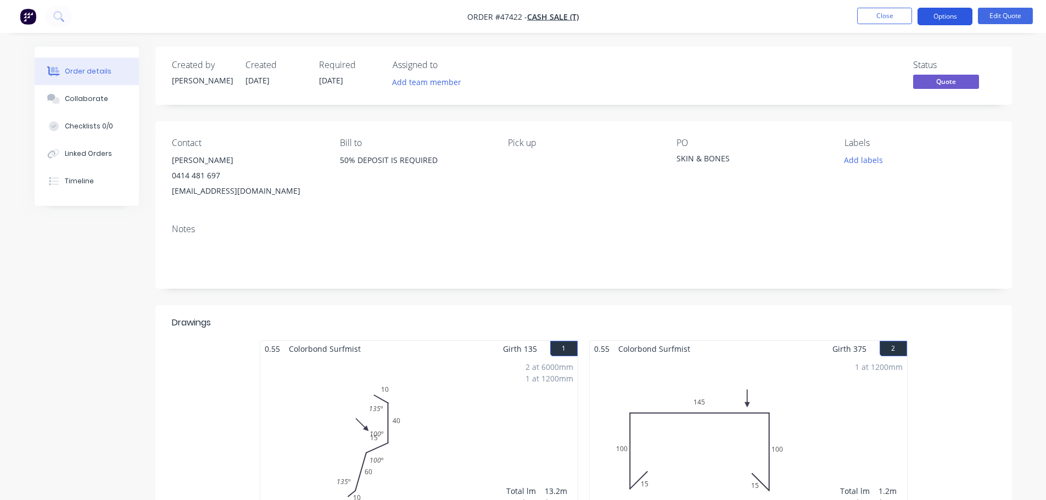
click at [934, 14] on button "Options" at bounding box center [944, 17] width 55 height 18
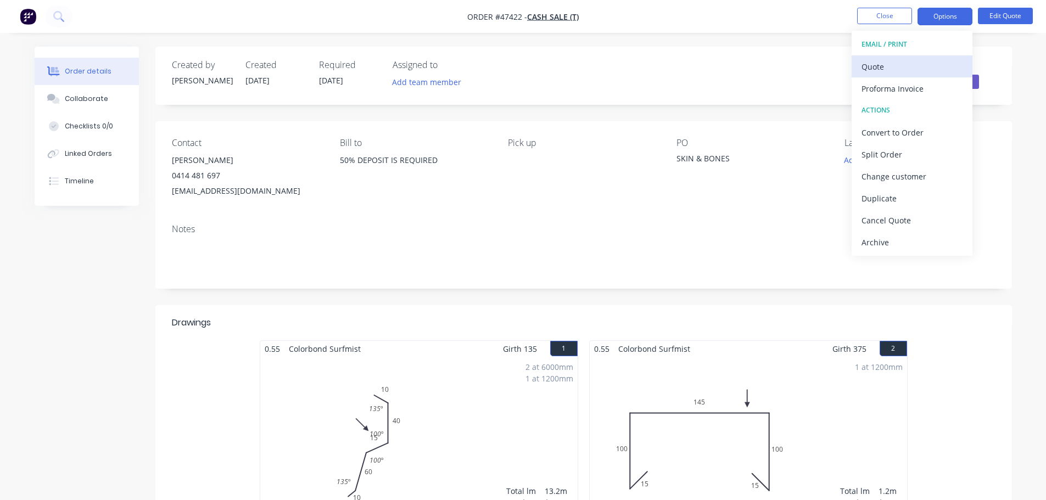
click at [891, 64] on div "Quote" at bounding box center [911, 67] width 101 height 16
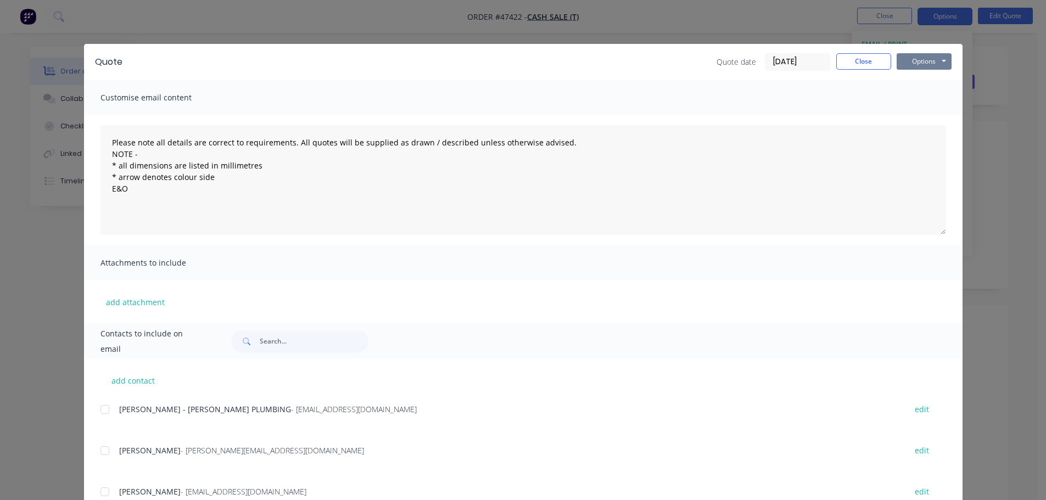
click at [924, 65] on button "Options" at bounding box center [923, 61] width 55 height 16
click at [908, 101] on button "Print" at bounding box center [931, 99] width 70 height 18
click at [930, 58] on button "Options" at bounding box center [923, 61] width 55 height 16
click at [905, 96] on button "Print" at bounding box center [931, 99] width 70 height 18
click at [679, 55] on div "Quote date [DATE] Close Options Preview Print Email" at bounding box center [542, 62] width 818 height 18
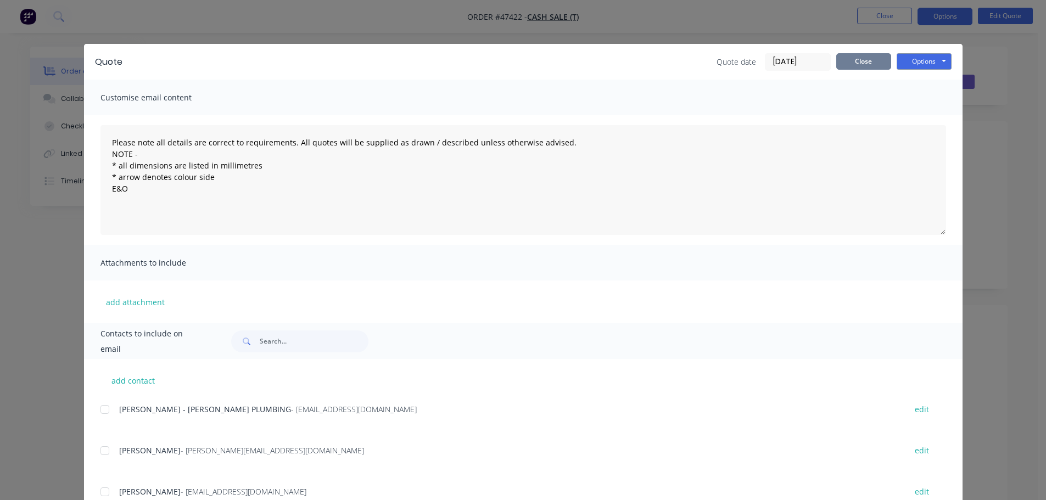
click at [862, 61] on button "Close" at bounding box center [863, 61] width 55 height 16
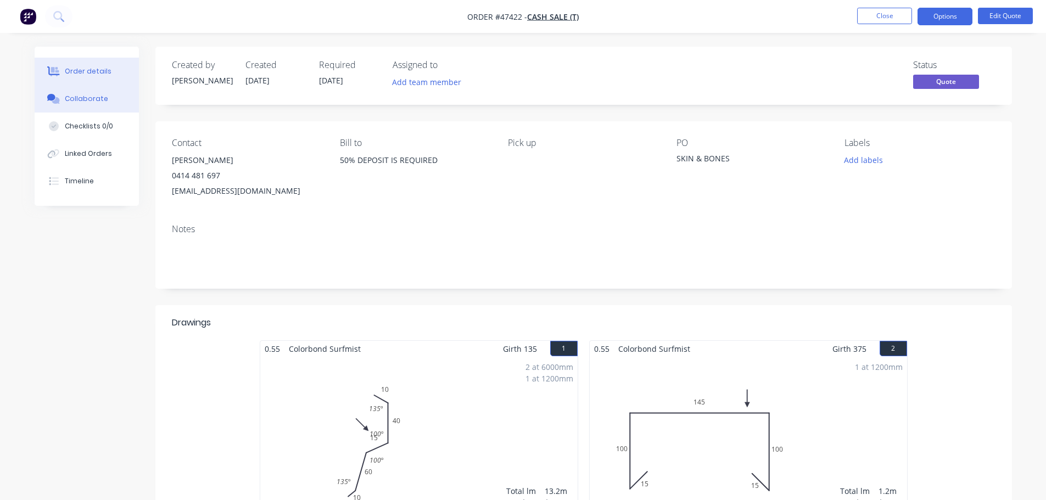
click at [105, 103] on button "Collaborate" at bounding box center [87, 98] width 104 height 27
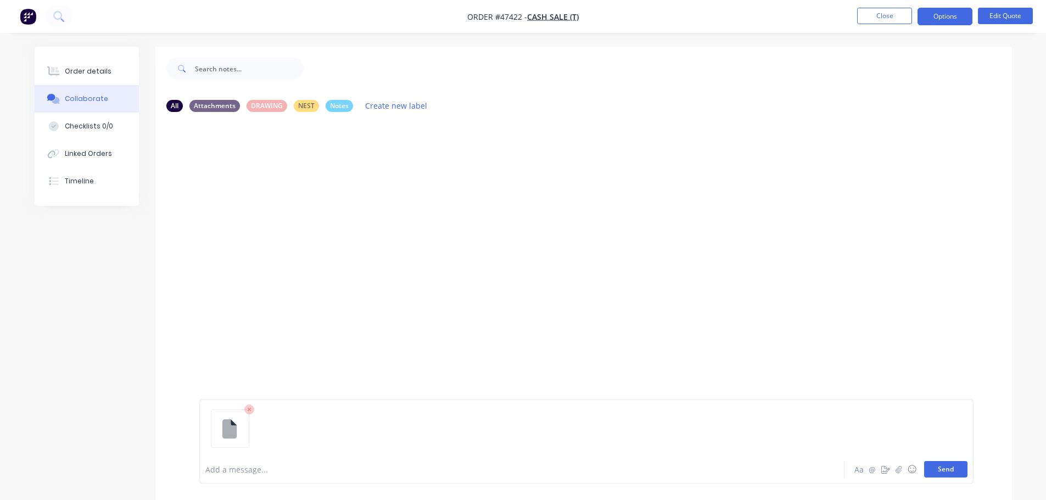
click at [946, 474] on button "Send" at bounding box center [945, 469] width 43 height 16
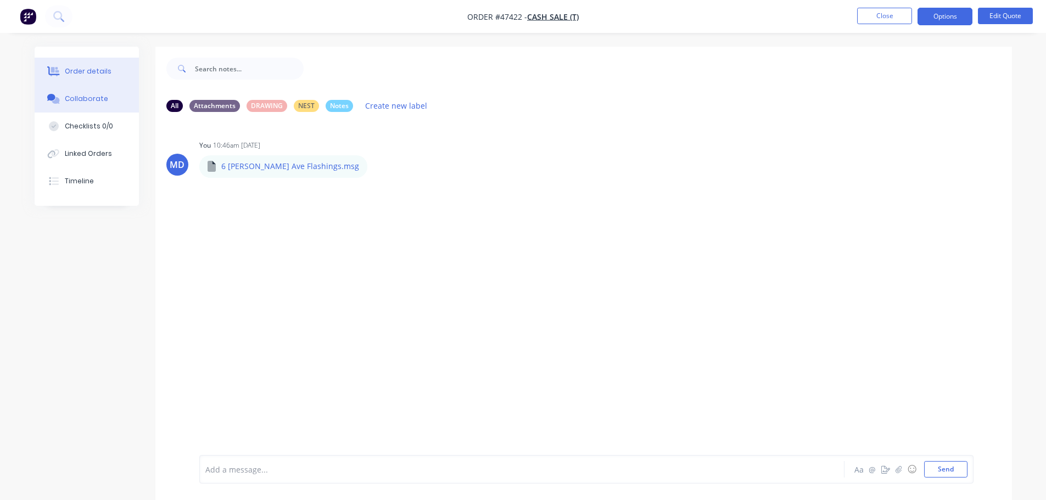
click at [71, 63] on button "Order details" at bounding box center [87, 71] width 104 height 27
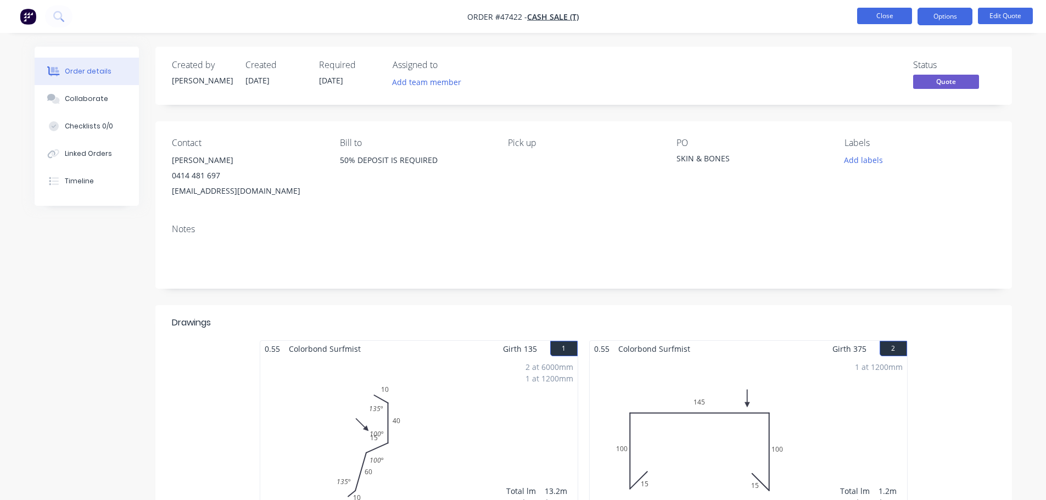
click at [874, 19] on button "Close" at bounding box center [884, 16] width 55 height 16
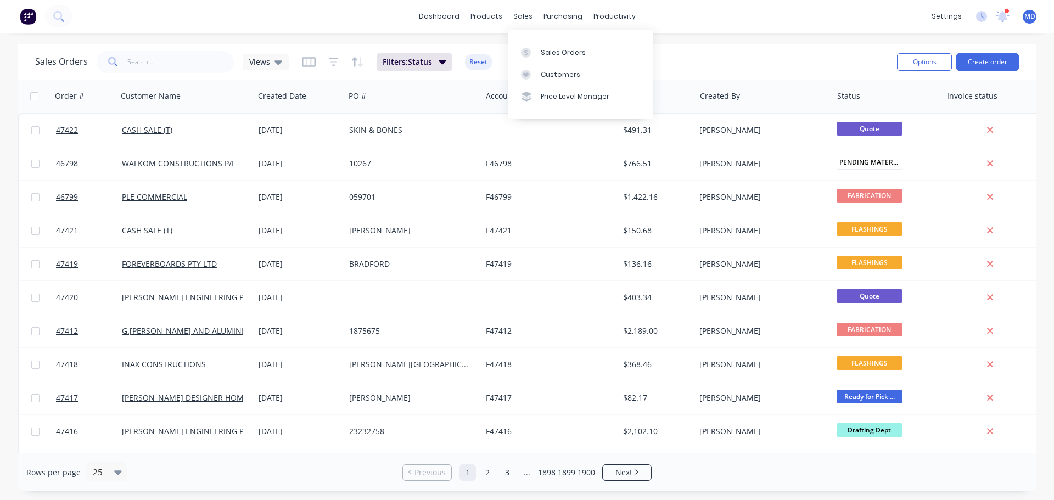
click at [546, 53] on div "Sales Orders" at bounding box center [563, 53] width 45 height 10
click at [169, 69] on input "text" at bounding box center [180, 62] width 107 height 22
click at [970, 63] on button "Create order" at bounding box center [987, 62] width 63 height 18
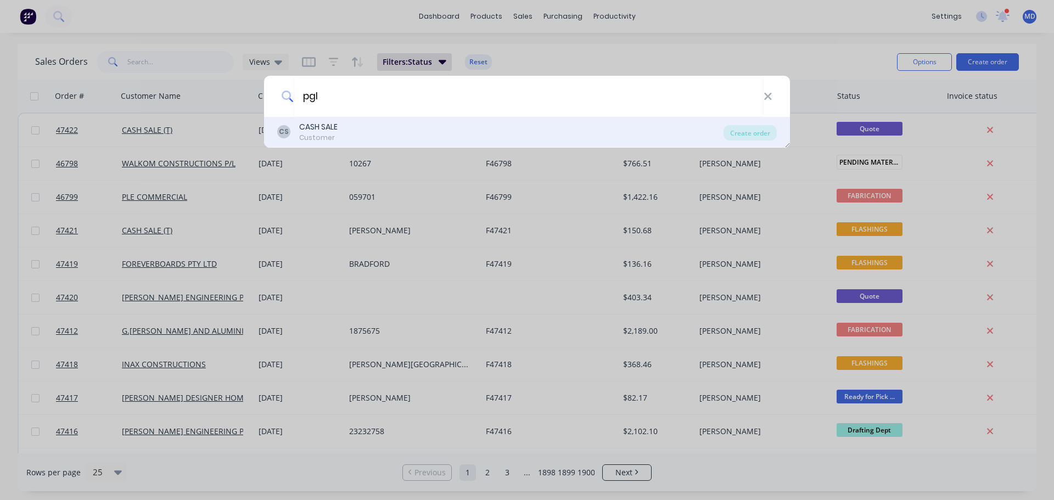
type input "pgl"
click at [329, 130] on div "CASH SALE" at bounding box center [318, 127] width 38 height 12
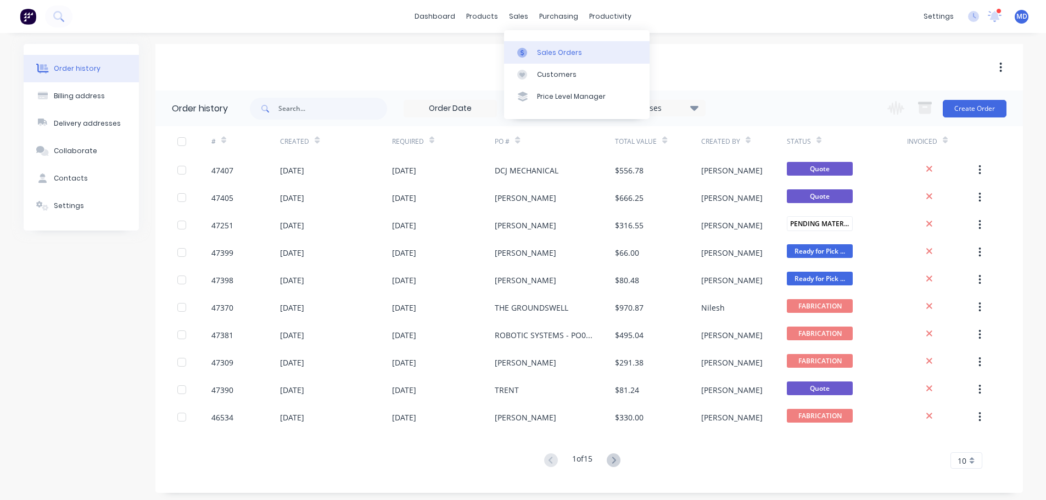
click at [536, 46] on link "Sales Orders" at bounding box center [576, 52] width 145 height 22
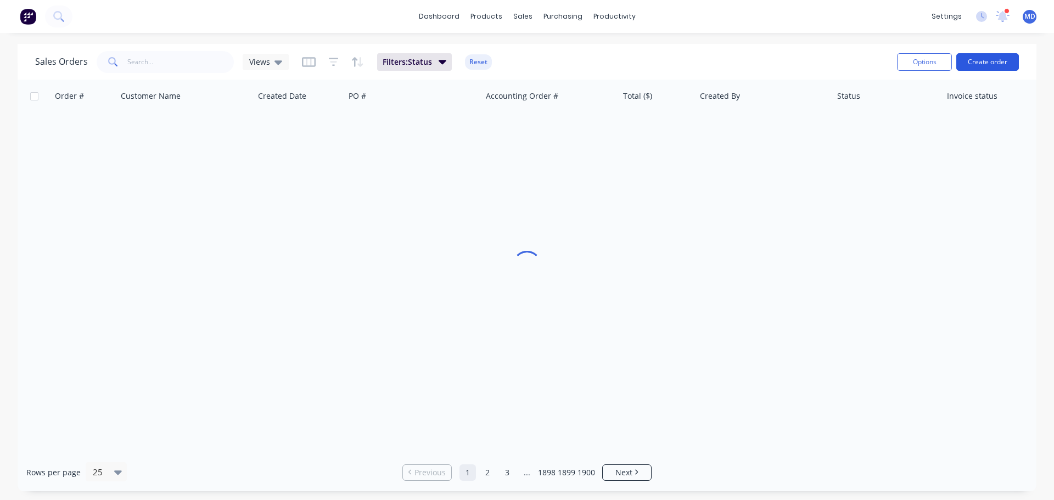
click at [971, 61] on button "Create order" at bounding box center [987, 62] width 63 height 18
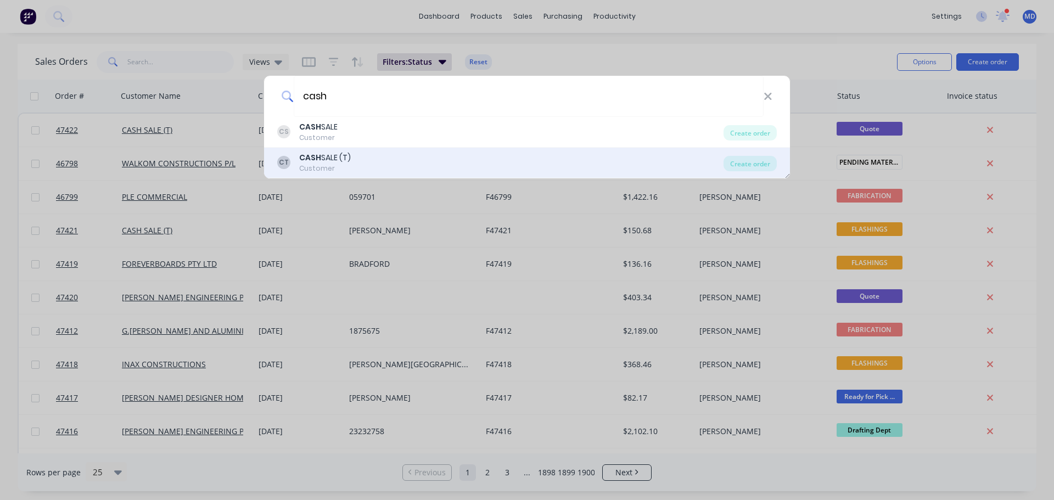
type input "cash"
click at [372, 155] on div "CT CASH SALE (T) Customer" at bounding box center [500, 162] width 446 height 21
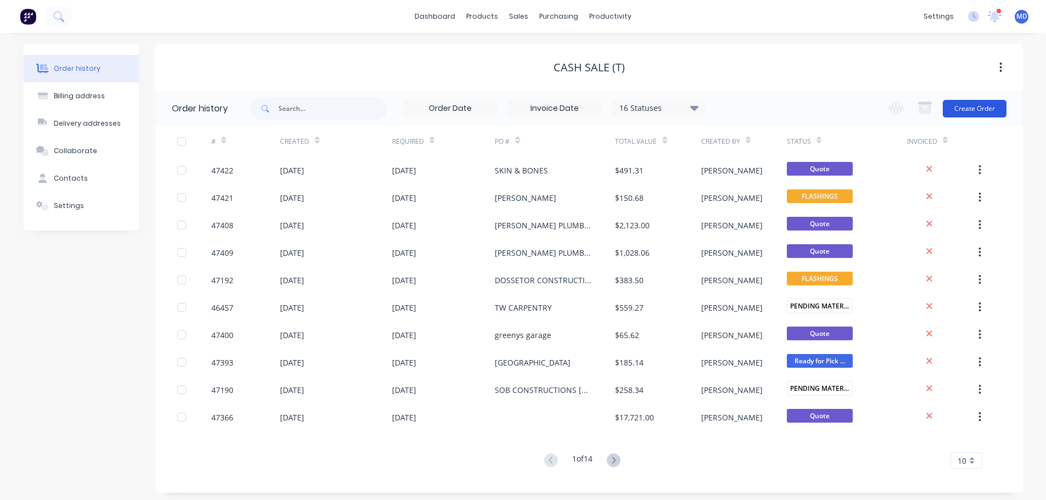
click at [974, 110] on button "Create Order" at bounding box center [974, 109] width 64 height 18
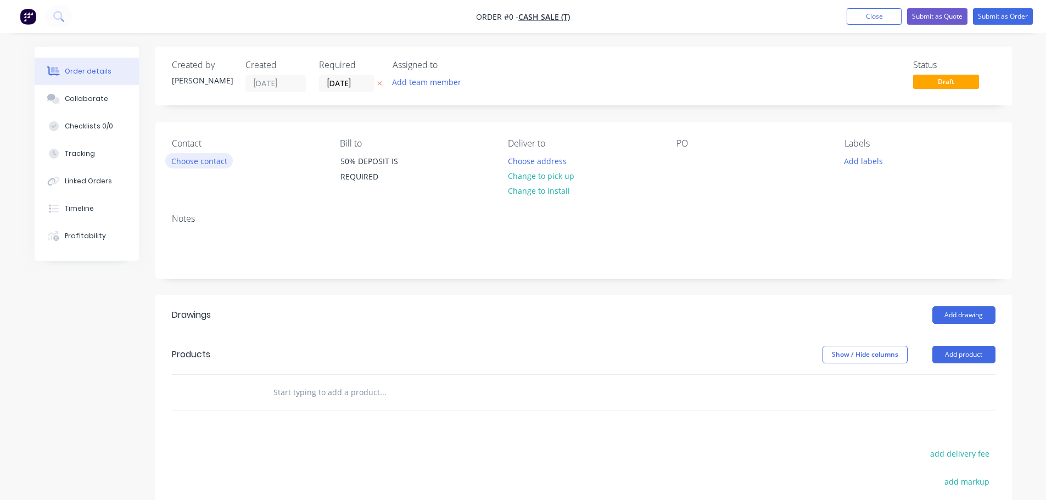
click at [177, 165] on button "Choose contact" at bounding box center [199, 160] width 68 height 15
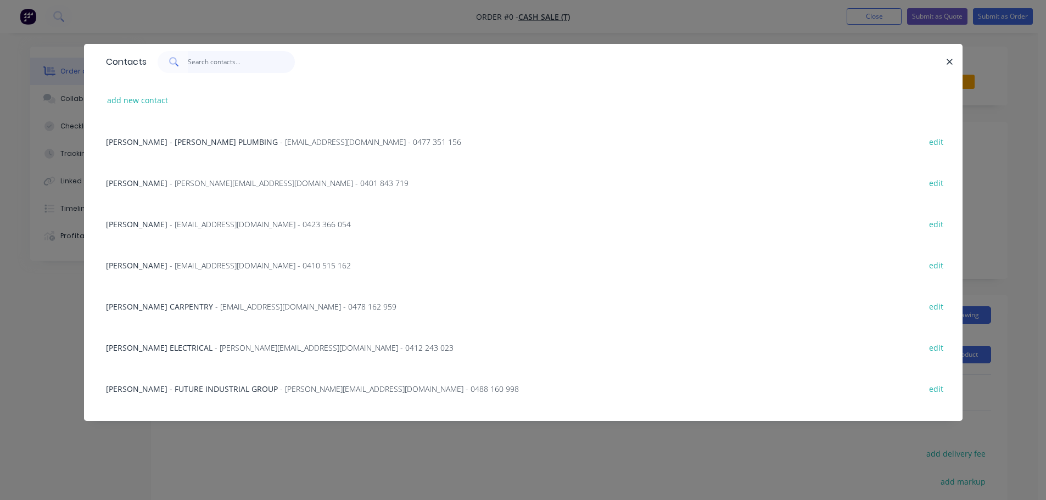
click at [237, 63] on input "text" at bounding box center [241, 62] width 107 height 22
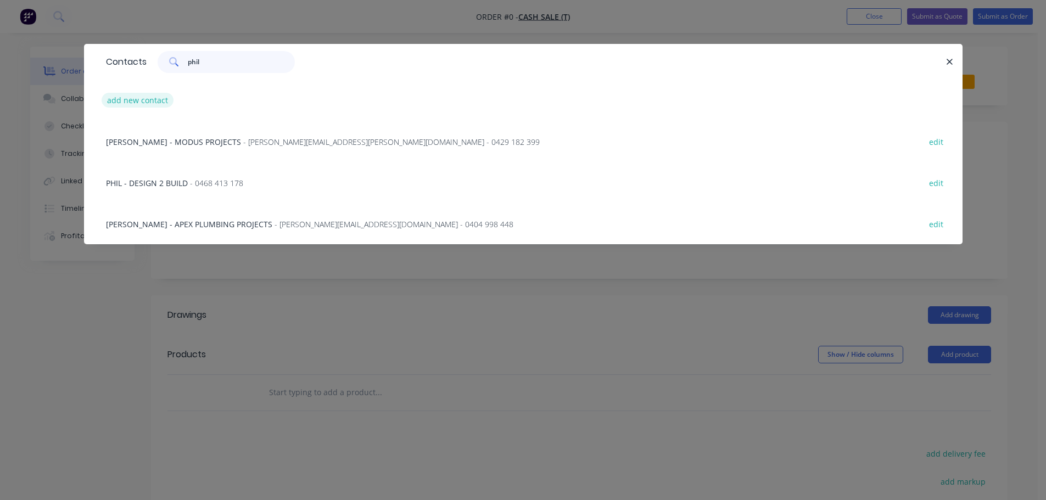
type input "phil"
click at [140, 97] on button "add new contact" at bounding box center [138, 100] width 72 height 15
select select "AU"
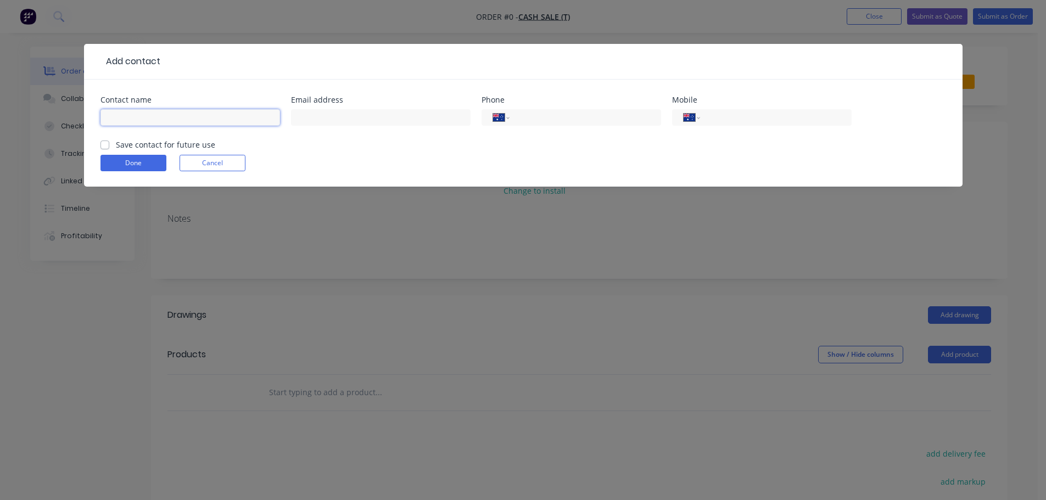
click at [139, 117] on input "text" at bounding box center [189, 117] width 179 height 16
type input "PHIL"
type input "0457 560 676"
click at [116, 147] on label "Save contact for future use" at bounding box center [165, 145] width 99 height 12
click at [105, 147] on input "Save contact for future use" at bounding box center [104, 144] width 9 height 10
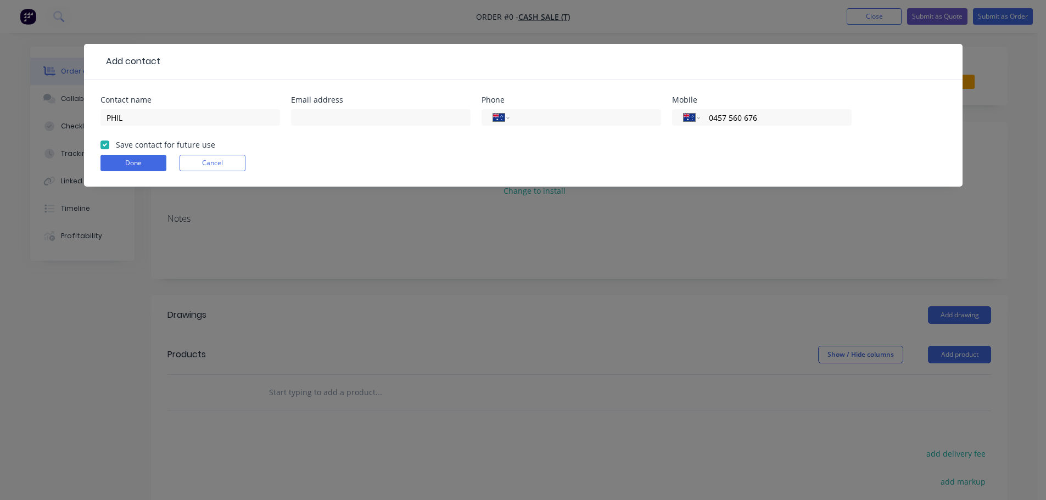
checkbox input "true"
click at [120, 164] on button "Done" at bounding box center [133, 163] width 66 height 16
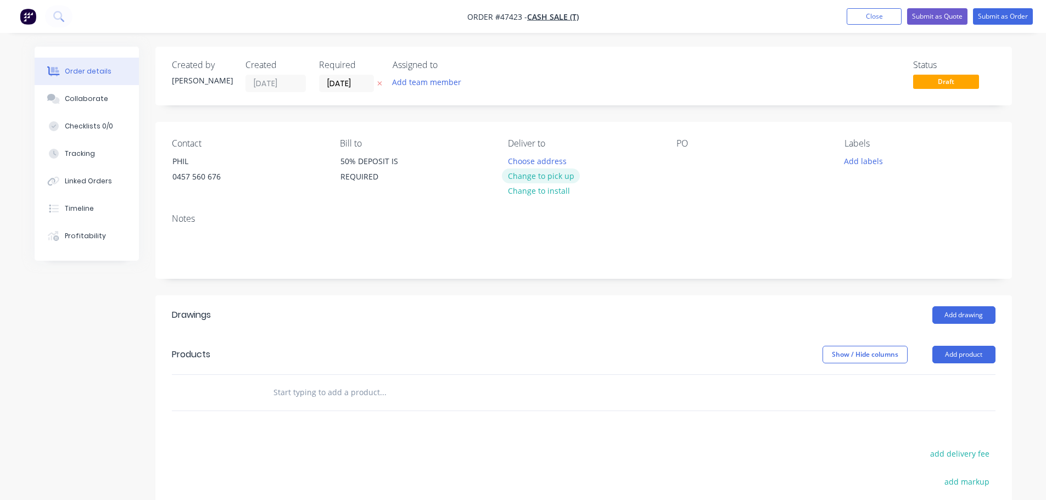
click at [515, 176] on button "Change to pick up" at bounding box center [541, 176] width 78 height 15
click at [682, 160] on div at bounding box center [685, 161] width 18 height 16
click at [959, 316] on button "Add drawing" at bounding box center [963, 315] width 63 height 18
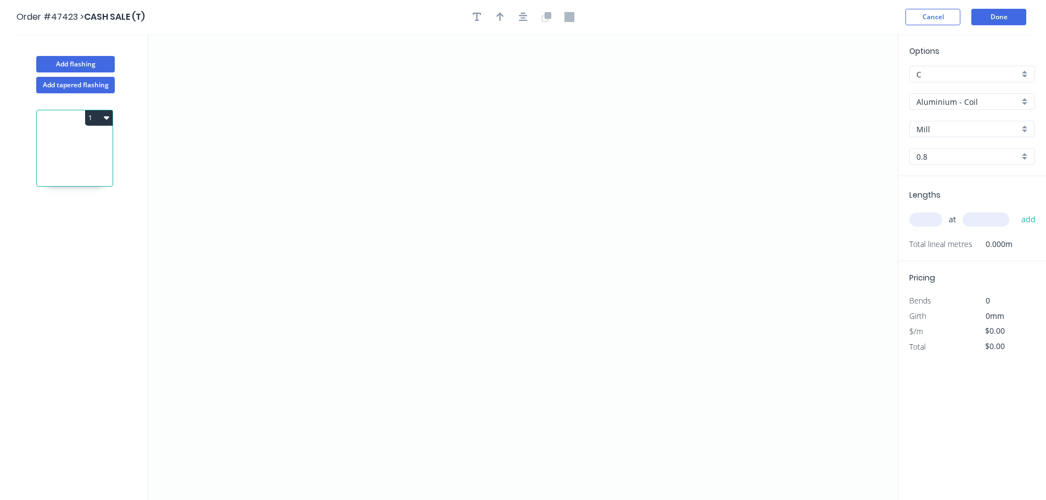
click at [951, 99] on input "Aluminium - Coil" at bounding box center [967, 102] width 103 height 12
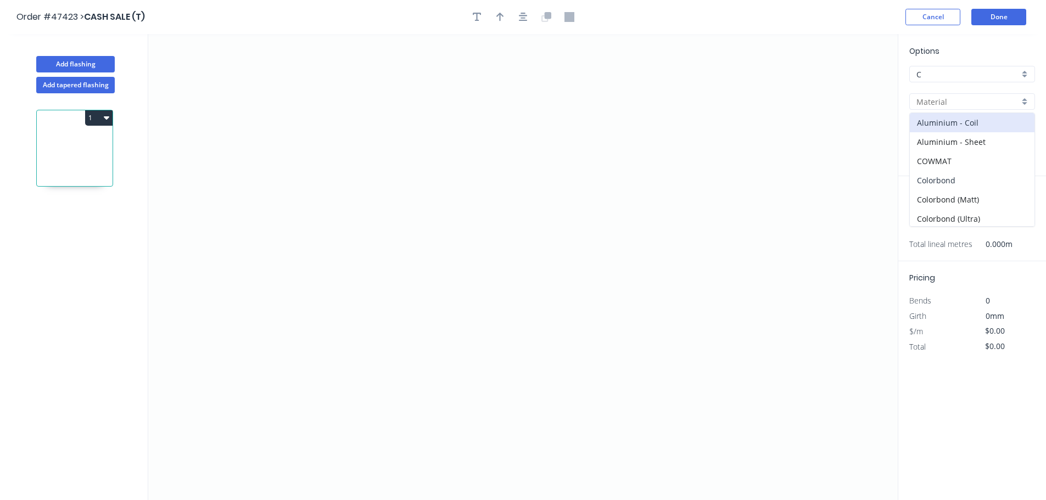
click at [933, 181] on div "Colorbond" at bounding box center [971, 180] width 125 height 19
type input "Colorbond"
type input "Basalt"
type input "0.55"
click at [933, 132] on input "Basalt" at bounding box center [967, 129] width 103 height 12
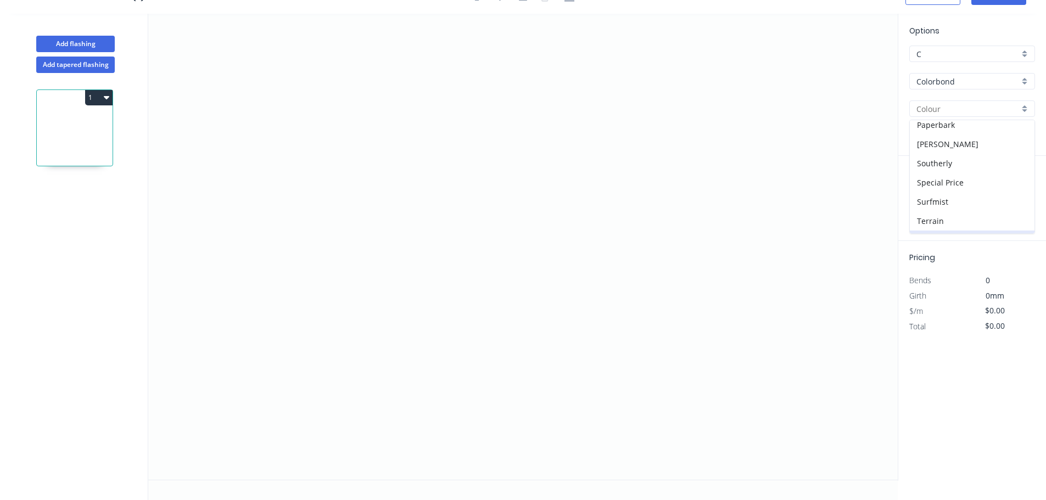
scroll to position [384, 0]
click at [941, 156] on div "Surfmist" at bounding box center [971, 148] width 125 height 19
type input "Surfmist"
click at [608, 121] on icon "0" at bounding box center [522, 247] width 749 height 466
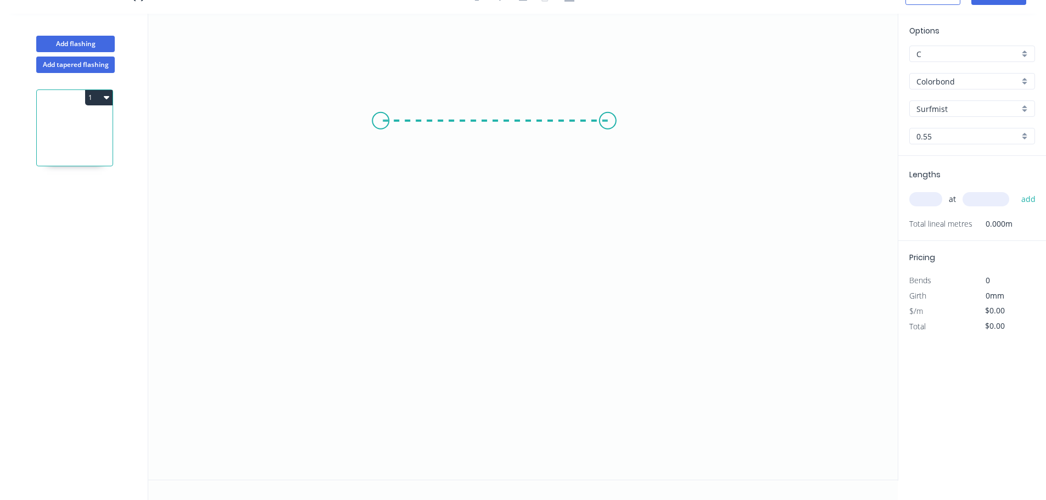
click at [380, 120] on icon "0" at bounding box center [522, 247] width 749 height 466
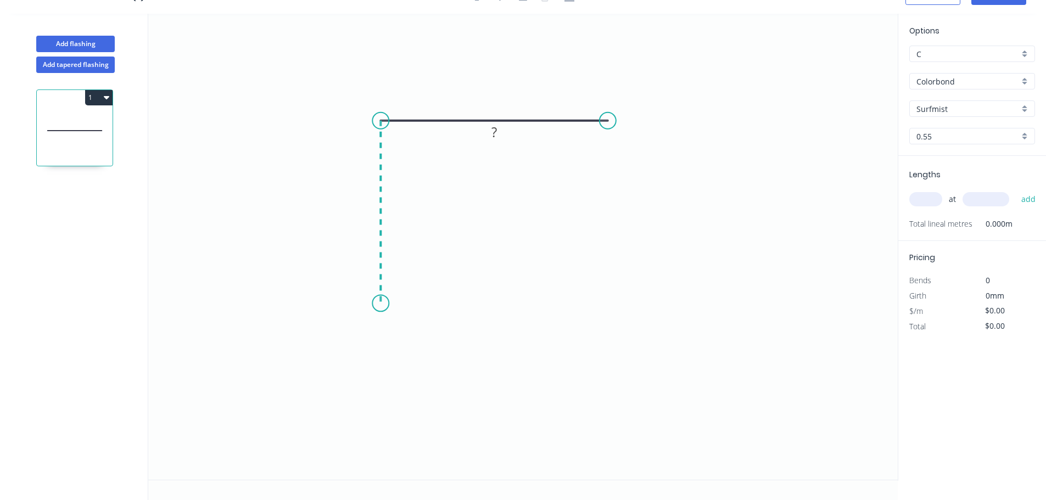
click at [373, 305] on icon "0 ?" at bounding box center [522, 247] width 749 height 466
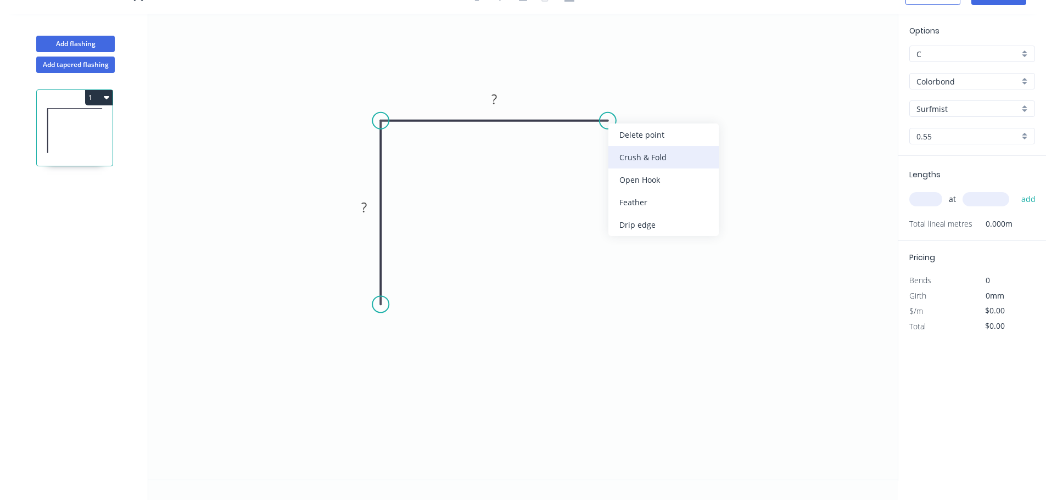
click at [631, 162] on div "Crush & Fold" at bounding box center [663, 157] width 110 height 23
click at [614, 158] on div "Flip bend" at bounding box center [661, 159] width 110 height 23
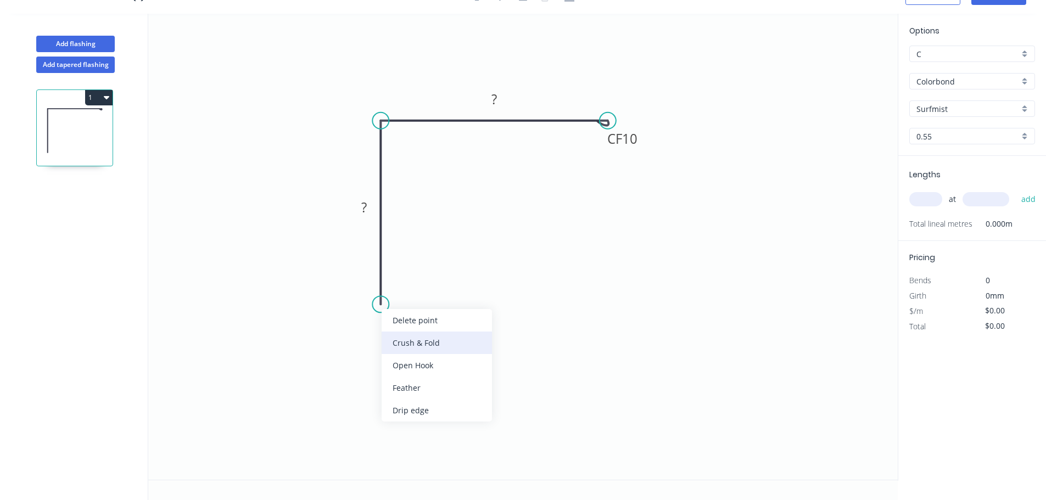
click at [398, 344] on div "Crush & Fold" at bounding box center [436, 343] width 110 height 23
click at [365, 285] on tspan "10" at bounding box center [364, 285] width 15 height 18
type input "$10.61"
click at [612, 62] on icon "0 CF 15 50 CF 15 50" at bounding box center [522, 247] width 749 height 466
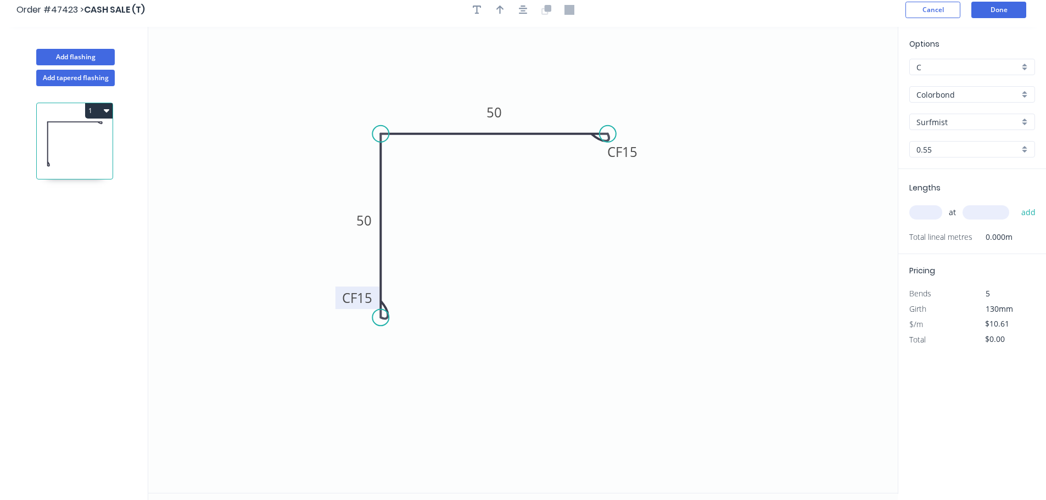
scroll to position [0, 0]
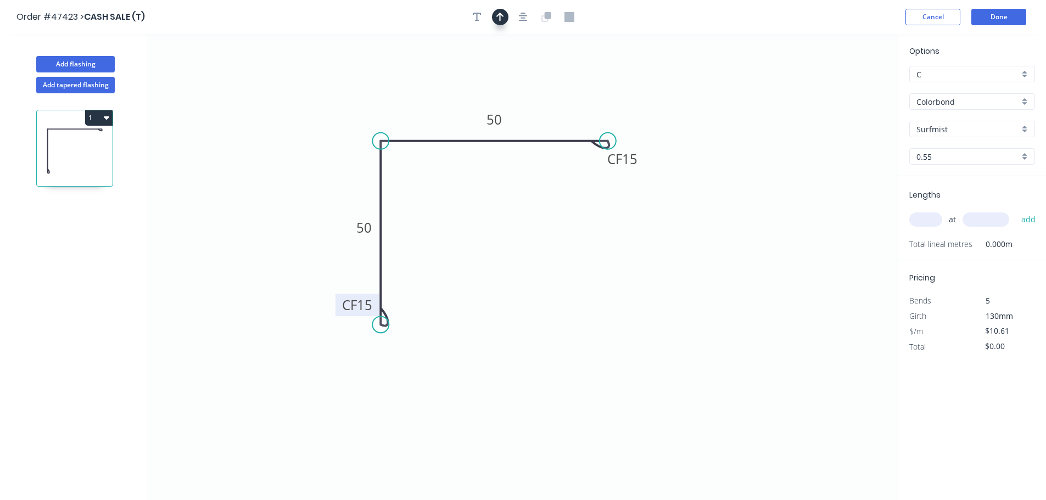
click at [499, 15] on icon "button" at bounding box center [500, 17] width 8 height 9
drag, startPoint x: 840, startPoint y: 85, endPoint x: 446, endPoint y: 127, distance: 395.7
click at [446, 127] on icon at bounding box center [446, 114] width 10 height 35
click at [922, 213] on input "text" at bounding box center [925, 219] width 33 height 14
type input "1"
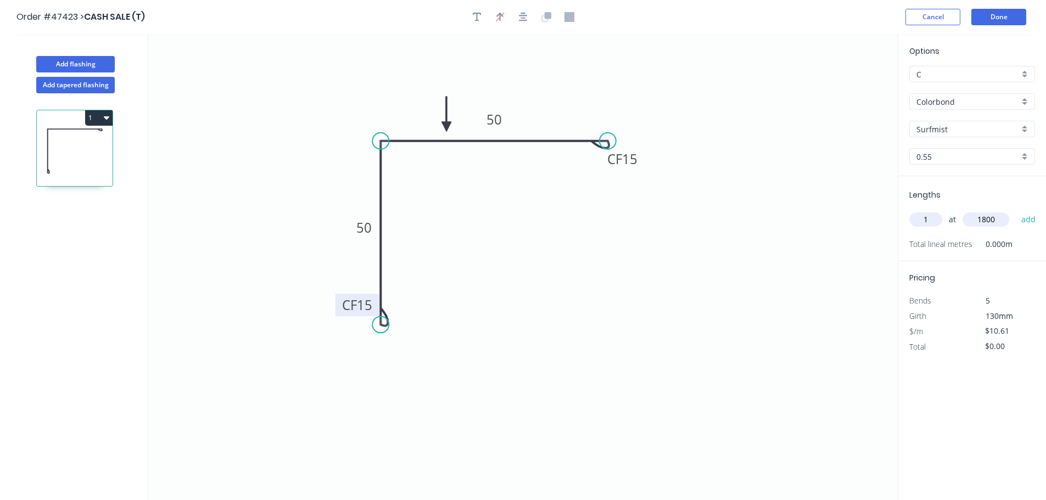
type input "1800"
click at [1015, 210] on button "add" at bounding box center [1028, 219] width 26 height 19
click at [85, 116] on button "1" at bounding box center [98, 117] width 27 height 15
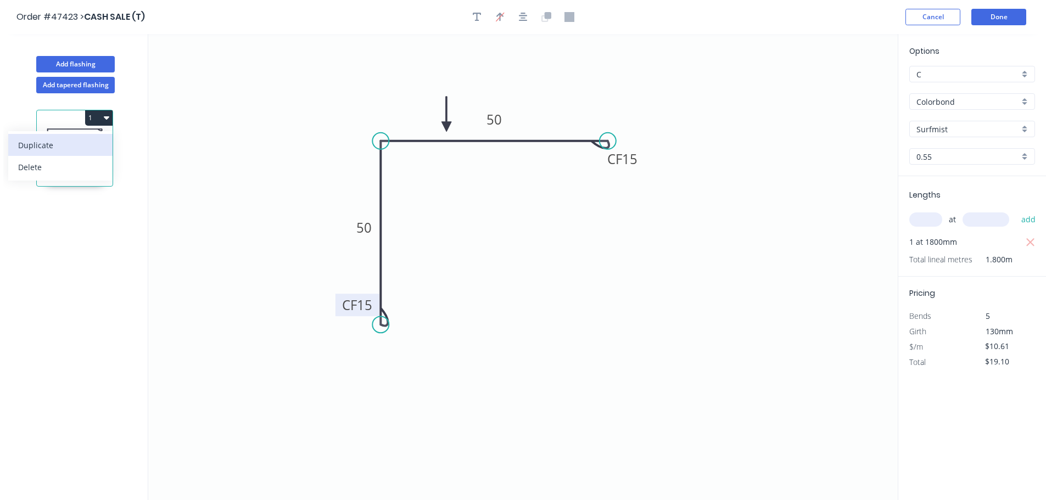
click at [67, 151] on div "Duplicate" at bounding box center [60, 145] width 85 height 16
type input "$0.00"
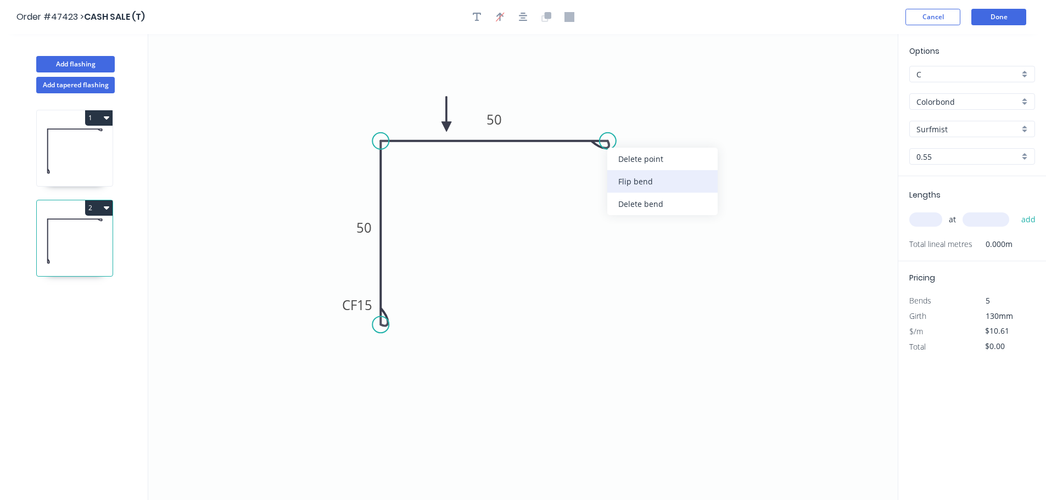
click at [620, 178] on div "Flip bend" at bounding box center [662, 181] width 110 height 23
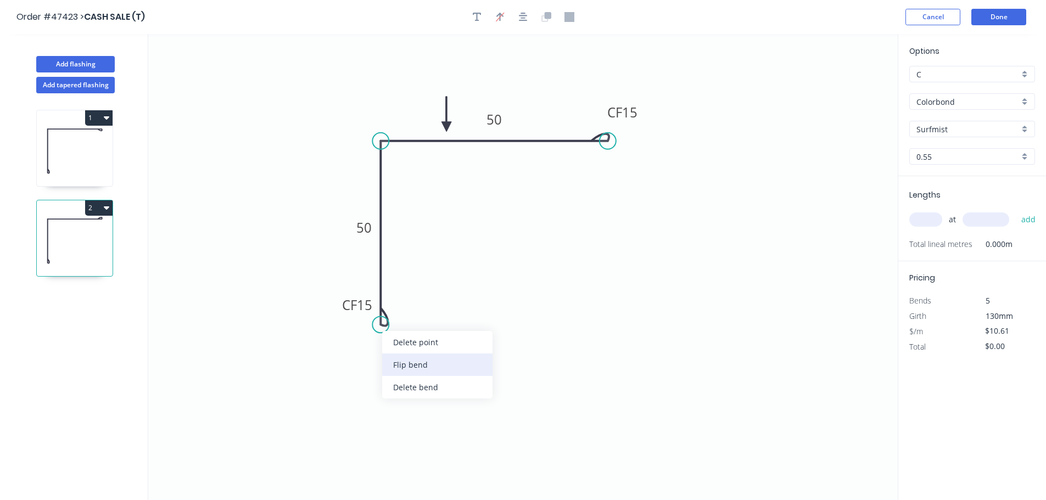
click at [422, 361] on div "Flip bend" at bounding box center [437, 364] width 110 height 23
drag, startPoint x: 445, startPoint y: 124, endPoint x: 441, endPoint y: 191, distance: 67.1
click at [441, 189] on icon at bounding box center [441, 171] width 10 height 35
click at [441, 191] on icon at bounding box center [441, 178] width 10 height 35
click at [441, 191] on icon at bounding box center [450, 182] width 32 height 32
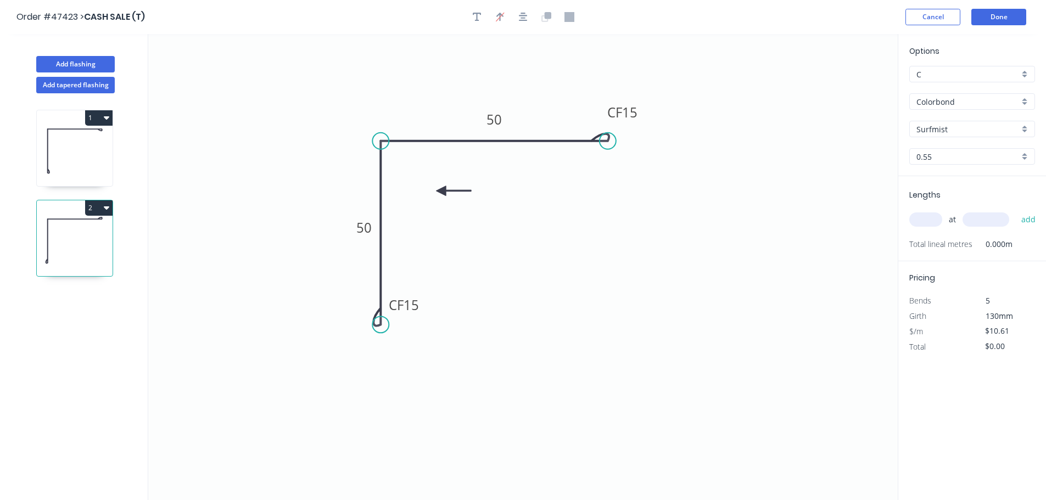
click at [441, 191] on icon at bounding box center [453, 191] width 35 height 10
click at [924, 222] on input "text" at bounding box center [925, 219] width 33 height 14
type input "1"
type input "1800"
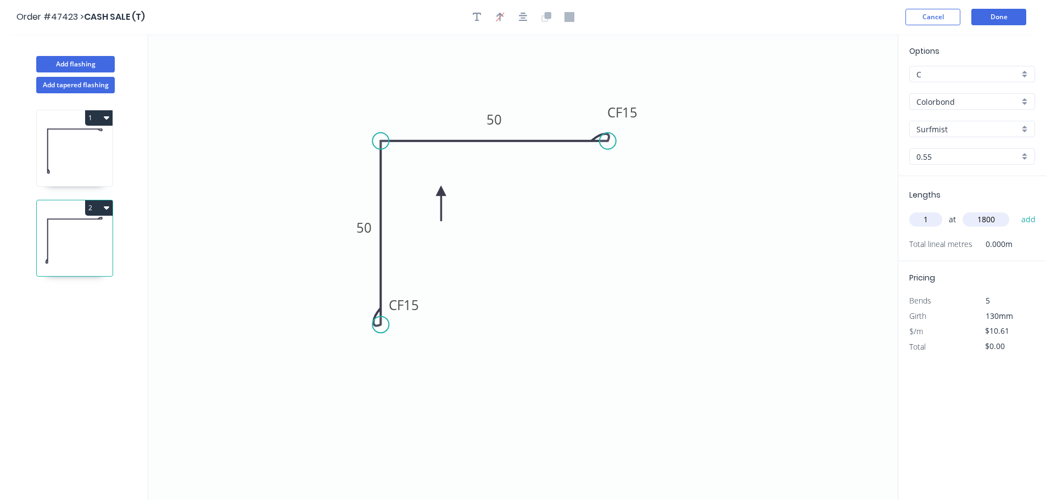
click at [1015, 210] on button "add" at bounding box center [1028, 219] width 26 height 19
type input "$19.10"
click at [1009, 18] on button "Done" at bounding box center [998, 17] width 55 height 16
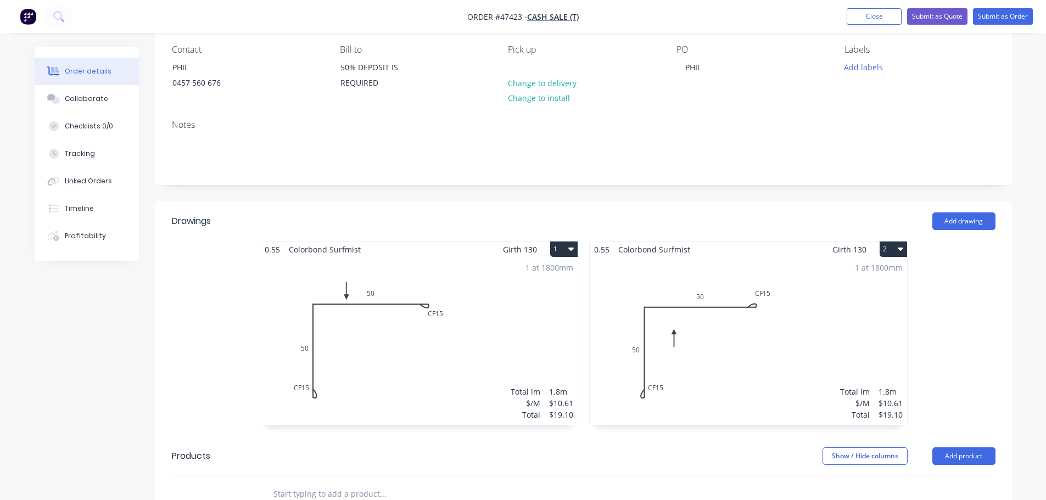
scroll to position [362, 0]
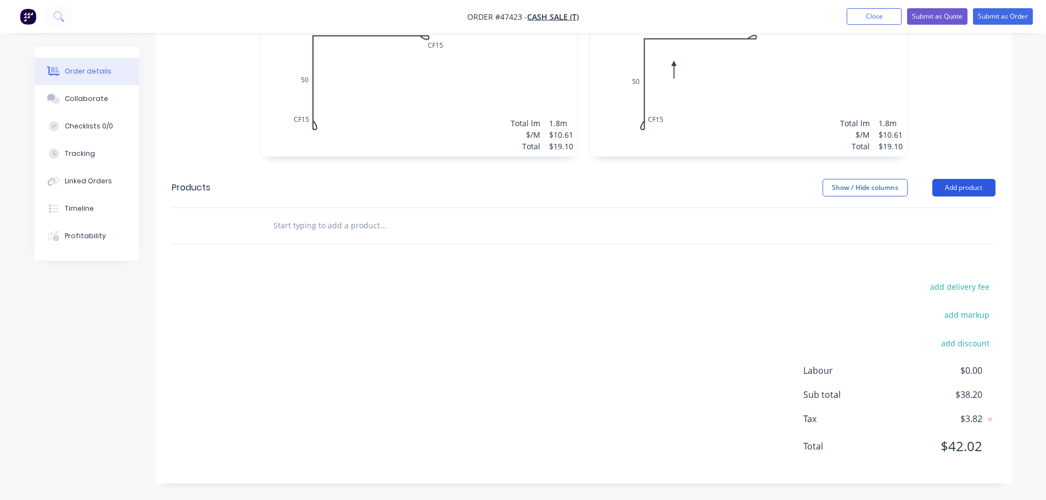
click at [958, 192] on button "Add product" at bounding box center [963, 188] width 63 height 18
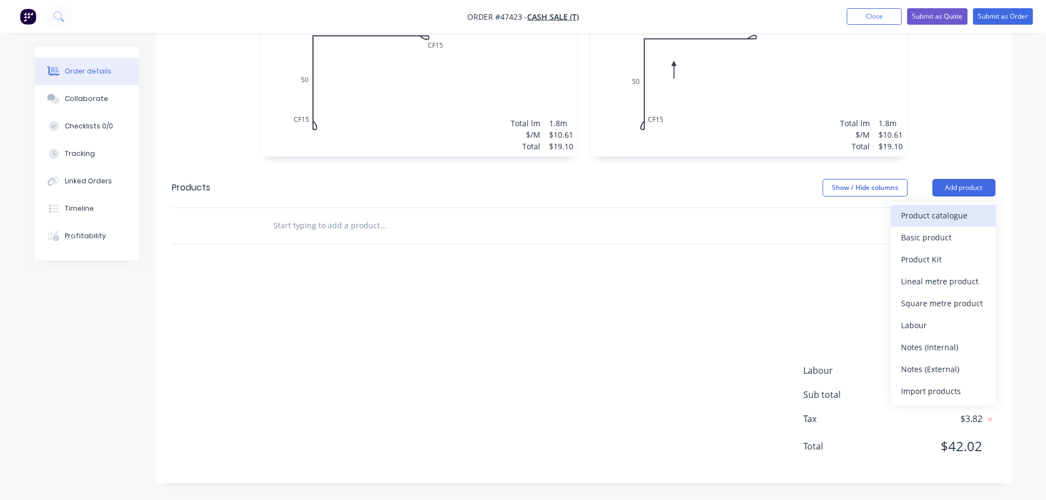
click at [952, 215] on div "Product catalogue" at bounding box center [943, 215] width 85 height 16
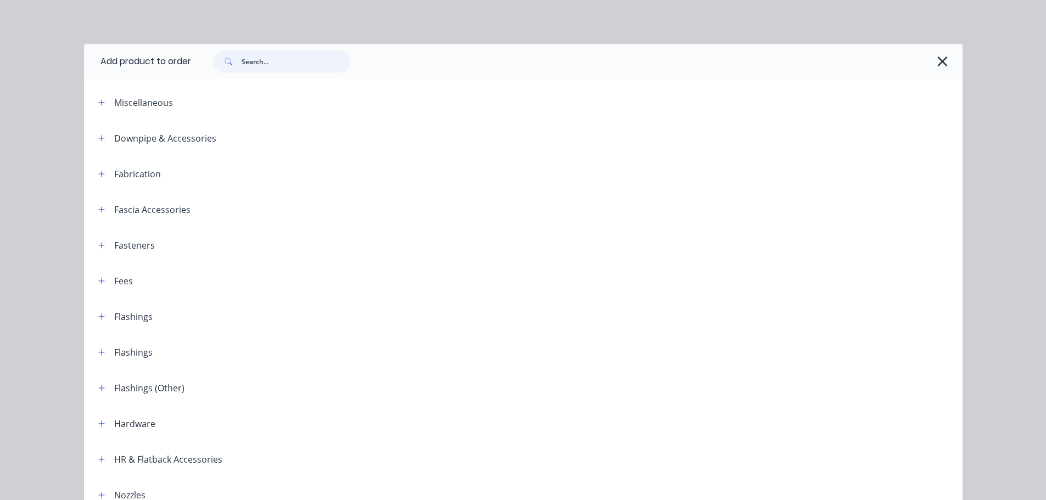
click at [261, 69] on input "text" at bounding box center [295, 61] width 109 height 22
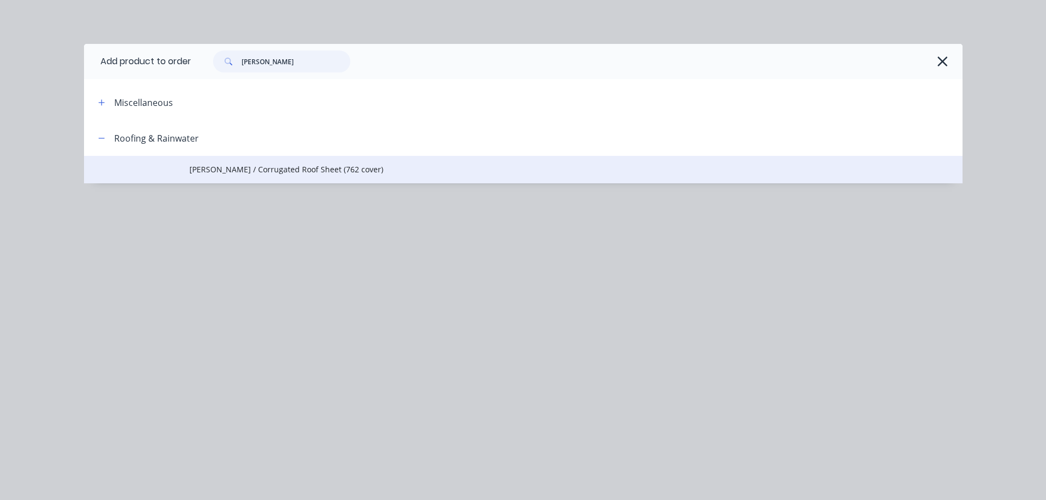
type input "[PERSON_NAME]"
click at [216, 172] on span "[PERSON_NAME] / Corrugated Roof Sheet (762 cover)" at bounding box center [498, 170] width 618 height 12
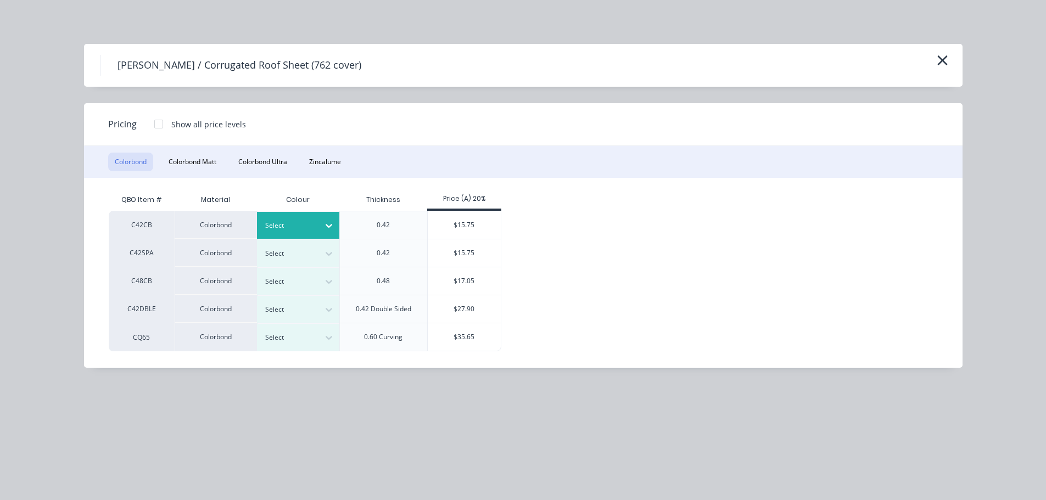
click at [311, 220] on div at bounding box center [289, 226] width 49 height 12
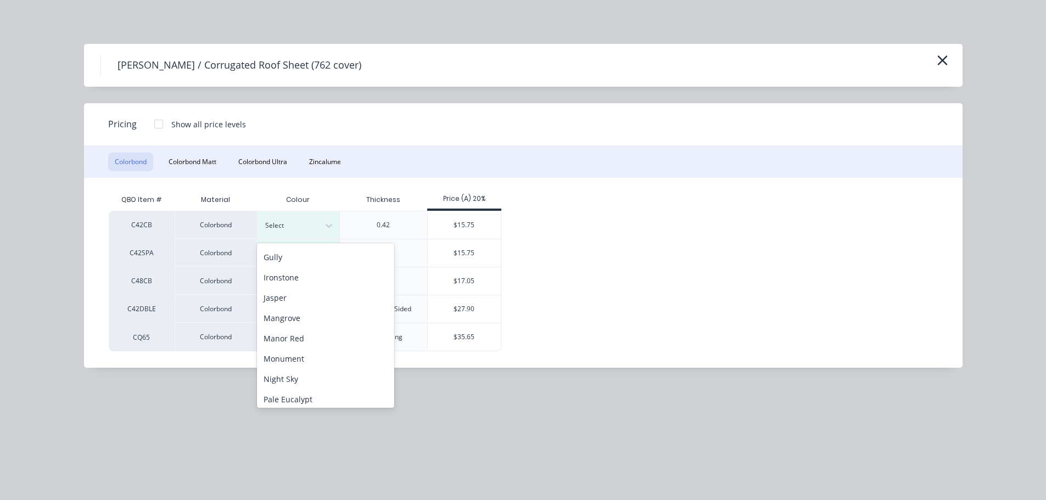
scroll to position [329, 0]
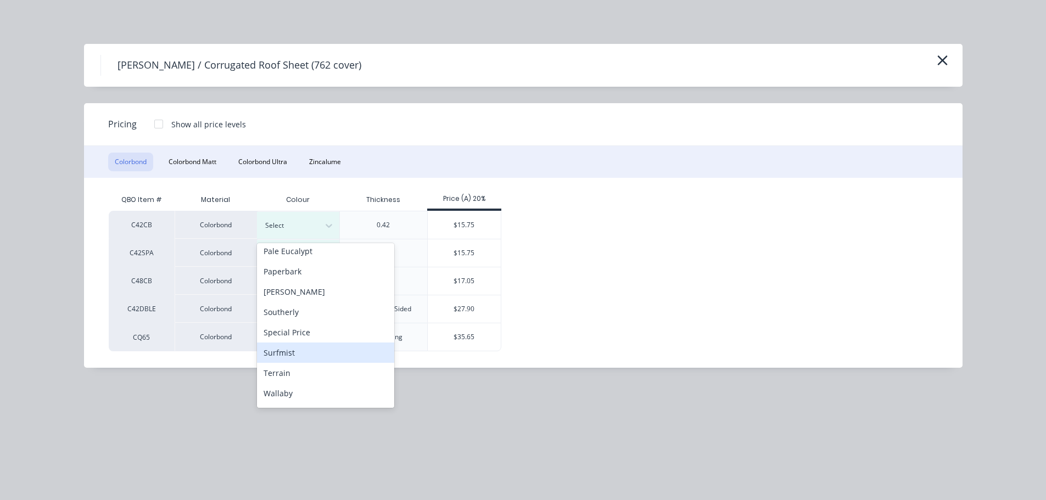
click at [272, 357] on div "Surfmist" at bounding box center [325, 352] width 137 height 20
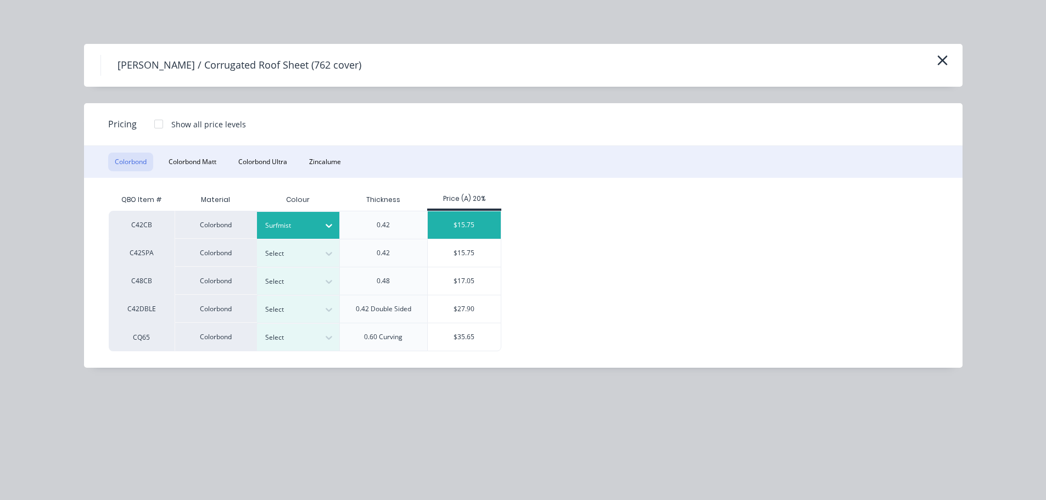
click at [473, 228] on div "$15.75" at bounding box center [464, 224] width 73 height 27
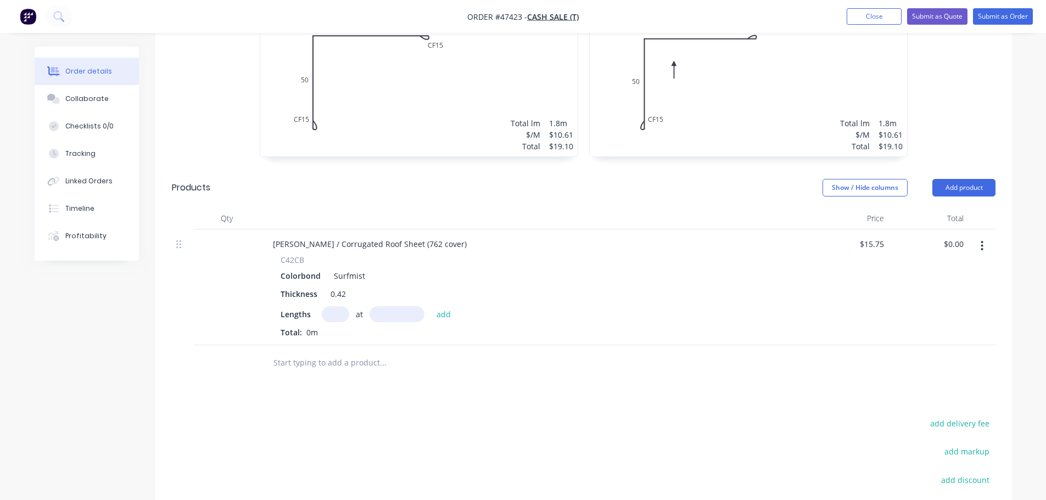
click at [330, 319] on input "text" at bounding box center [335, 314] width 27 height 16
type input "3"
type input "4290"
click at [431, 306] on button "add" at bounding box center [444, 313] width 26 height 15
type input "$202.70"
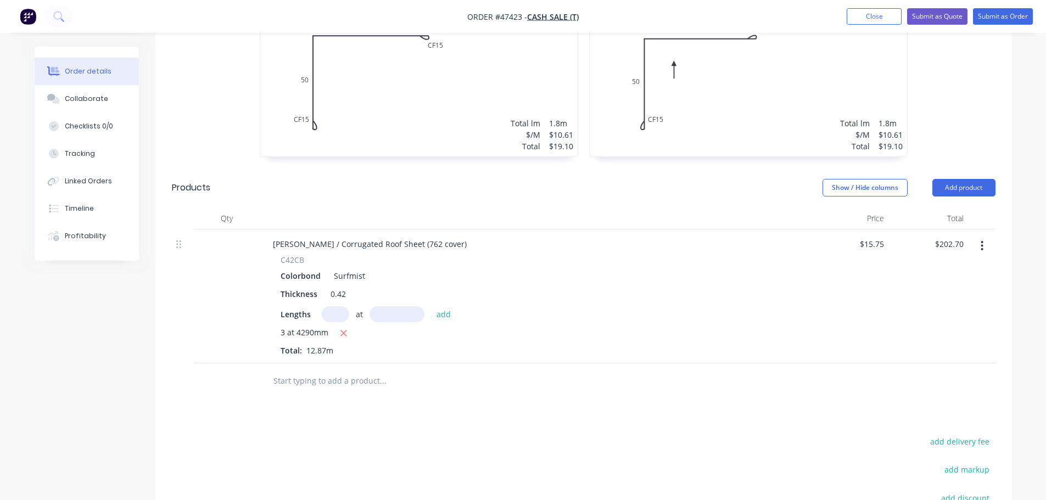
type input "4"
type input "3"
type input "4200"
click at [431, 306] on button "add" at bounding box center [444, 313] width 26 height 15
type input "$401.15"
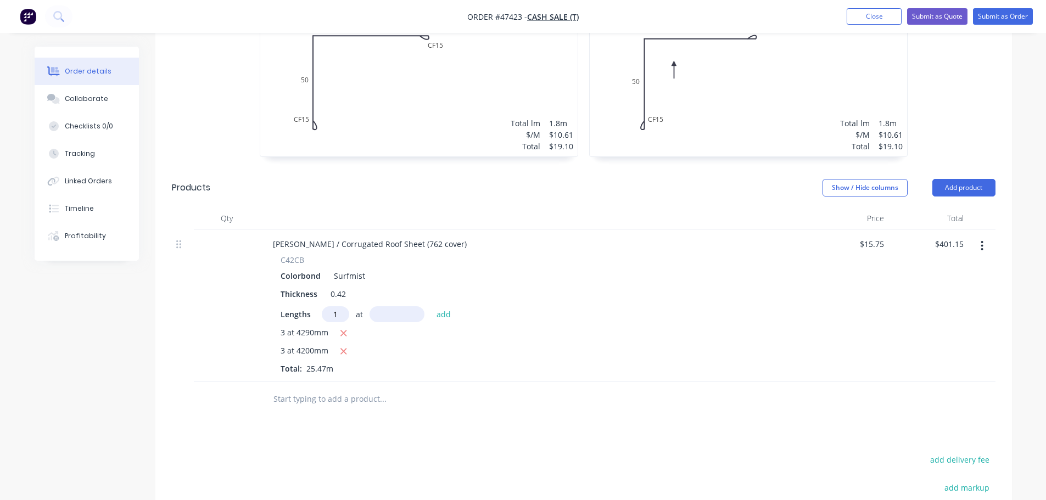
type input "1"
type input "1800"
click at [431, 306] on button "add" at bounding box center [444, 313] width 26 height 15
type input "$429.50"
click at [984, 188] on button "Add product" at bounding box center [963, 188] width 63 height 18
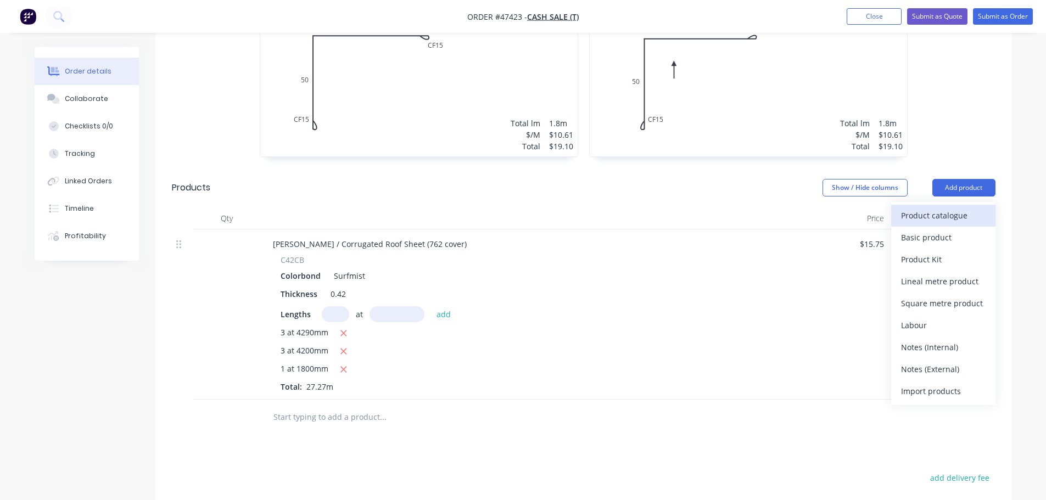
click at [957, 208] on div "Product catalogue" at bounding box center [943, 215] width 85 height 16
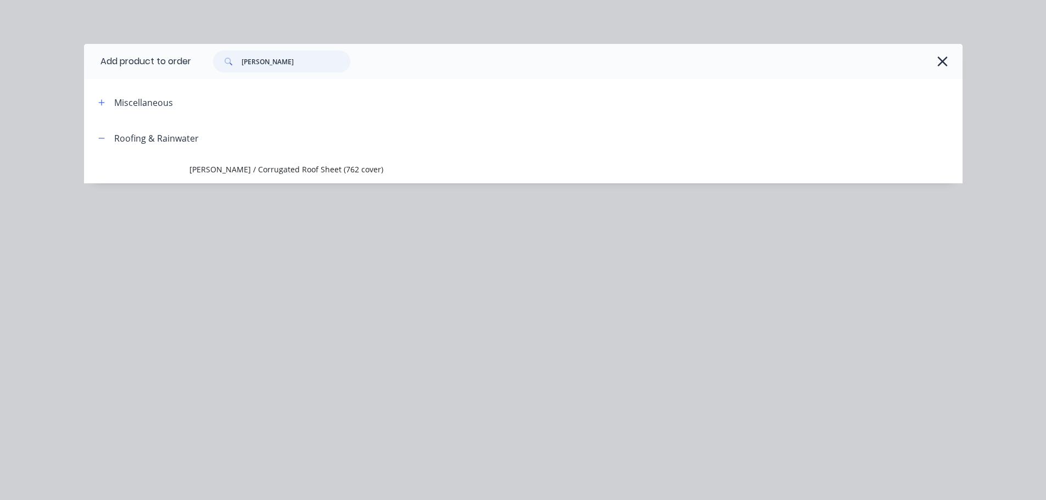
drag, startPoint x: 302, startPoint y: 71, endPoint x: 178, endPoint y: 69, distance: 124.1
click at [178, 69] on header "Add product to order [PERSON_NAME]" at bounding box center [523, 61] width 878 height 35
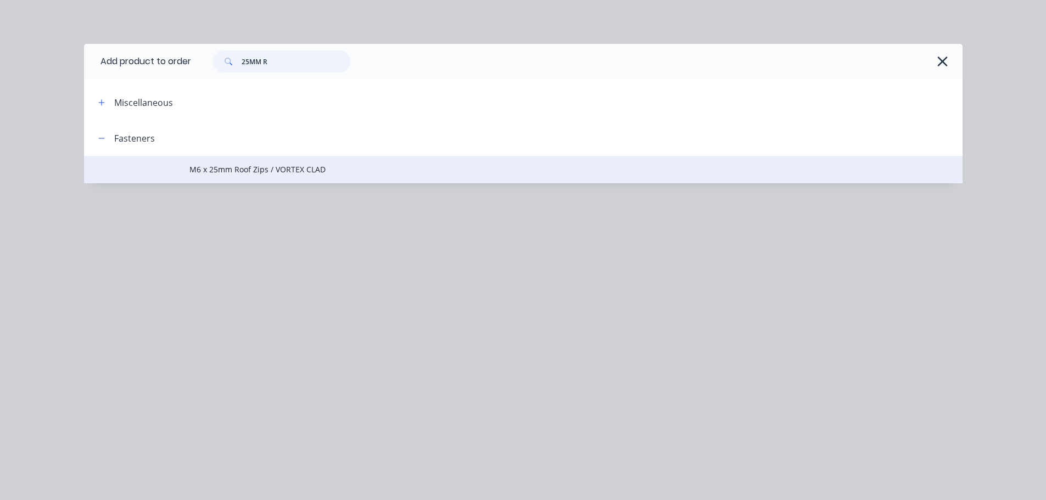
type input "25MM R"
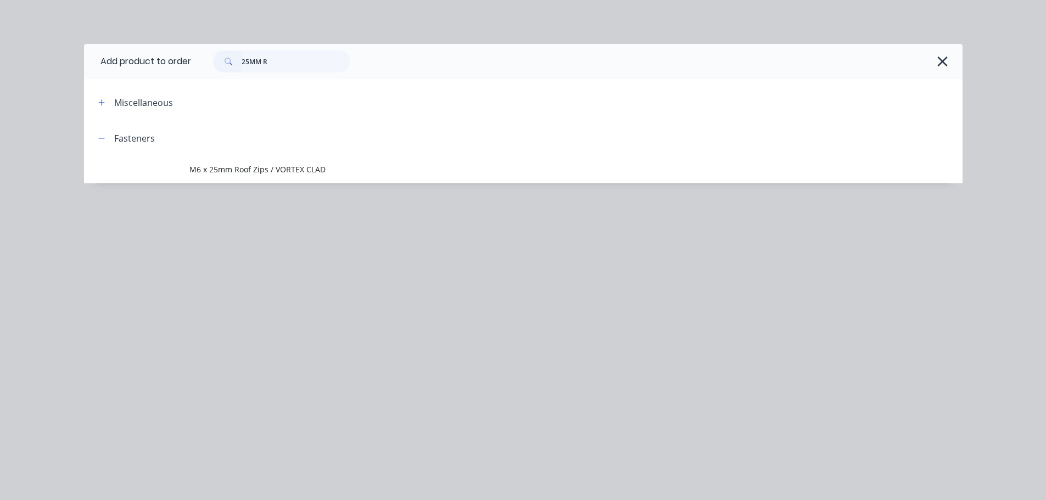
click at [224, 165] on span "M6 x 25mm Roof Zips / VORTEX CLAD" at bounding box center [498, 170] width 618 height 12
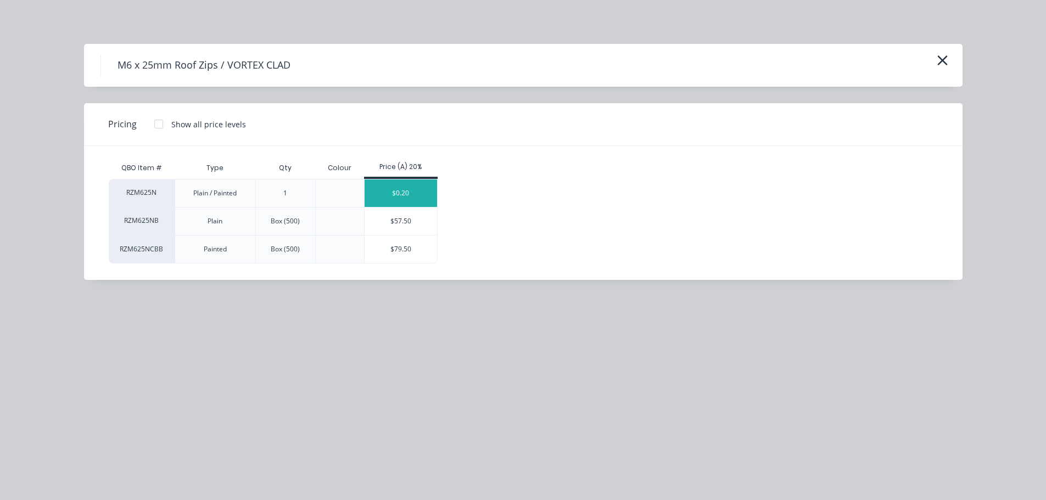
click at [404, 194] on div "$0.20" at bounding box center [400, 192] width 73 height 27
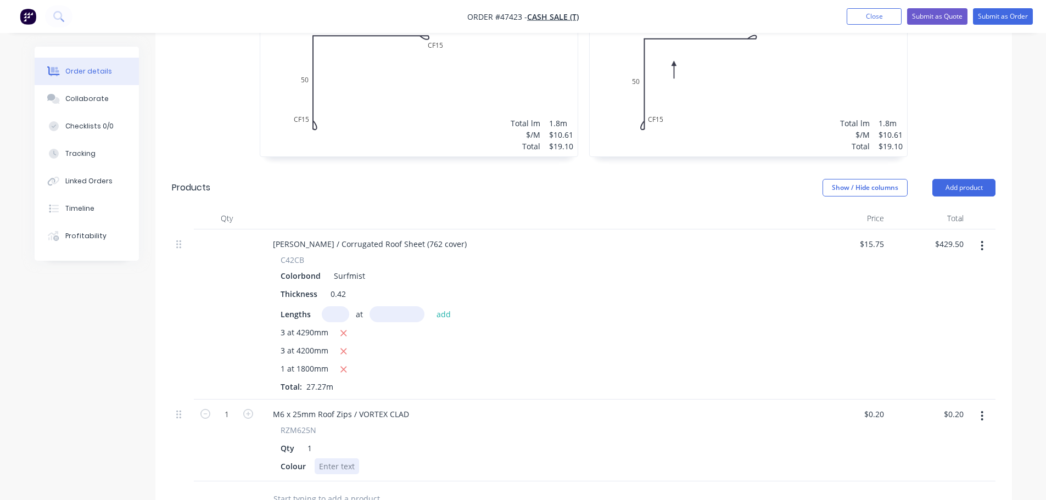
click at [338, 466] on div at bounding box center [336, 466] width 44 height 16
click at [233, 418] on input "1" at bounding box center [226, 414] width 29 height 16
type input "150"
type input "$30.00"
click at [451, 431] on div "RZM625N" at bounding box center [533, 430] width 507 height 12
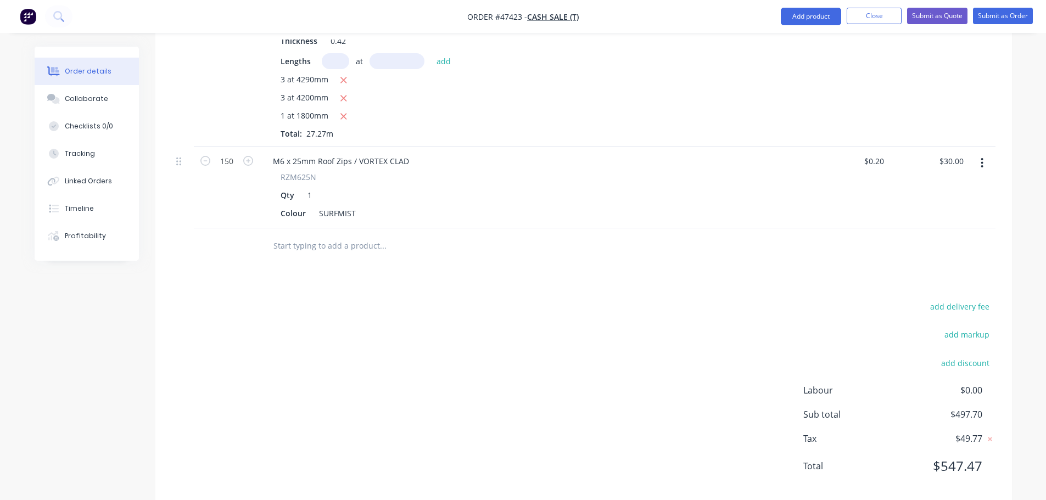
scroll to position [580, 0]
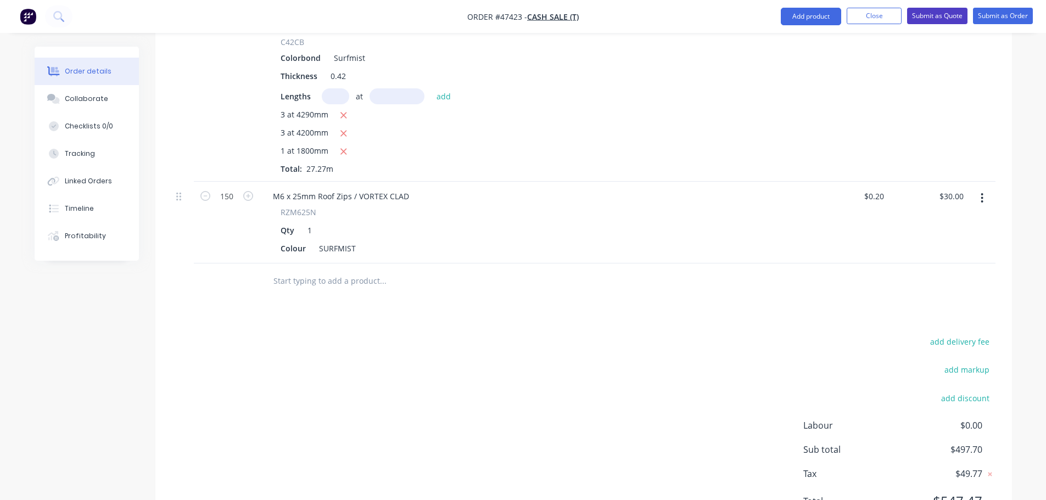
click at [931, 21] on button "Submit as Quote" at bounding box center [937, 16] width 60 height 16
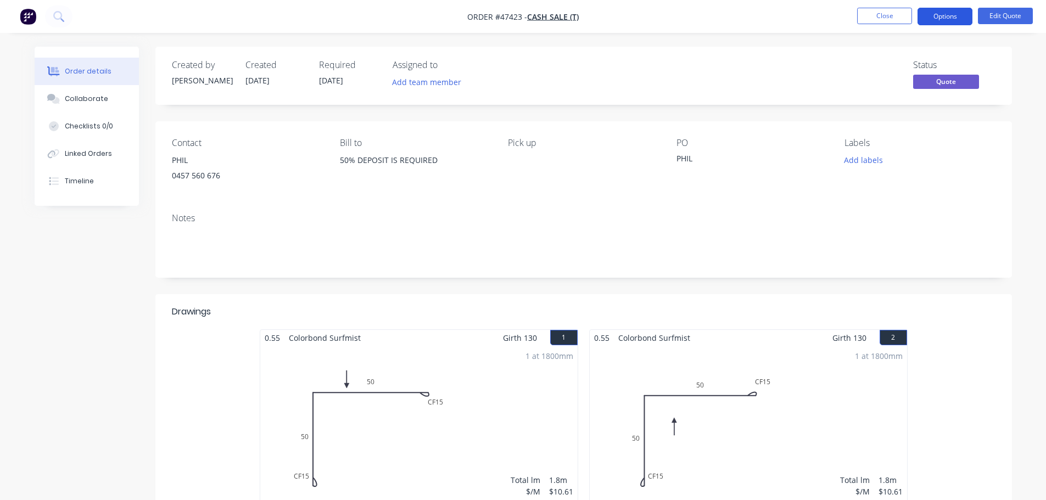
click at [952, 14] on button "Options" at bounding box center [944, 17] width 55 height 18
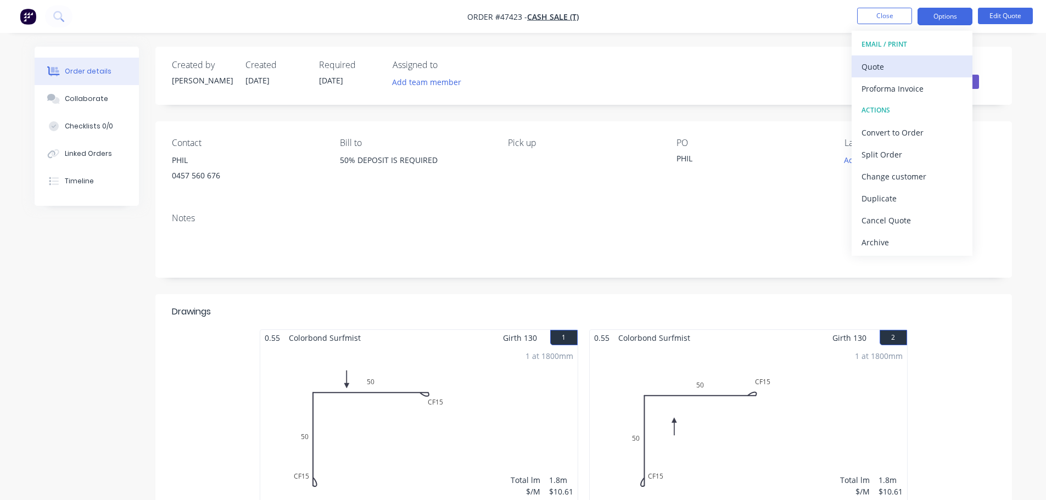
click at [908, 63] on div "Quote" at bounding box center [911, 67] width 101 height 16
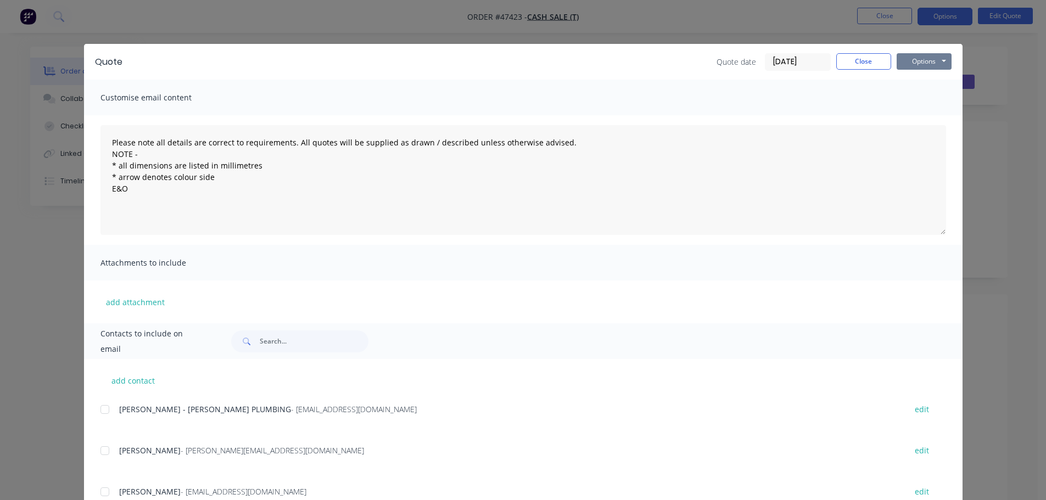
click at [912, 61] on button "Options" at bounding box center [923, 61] width 55 height 16
click at [902, 102] on button "Print" at bounding box center [931, 99] width 70 height 18
click at [871, 60] on button "Close" at bounding box center [863, 61] width 55 height 16
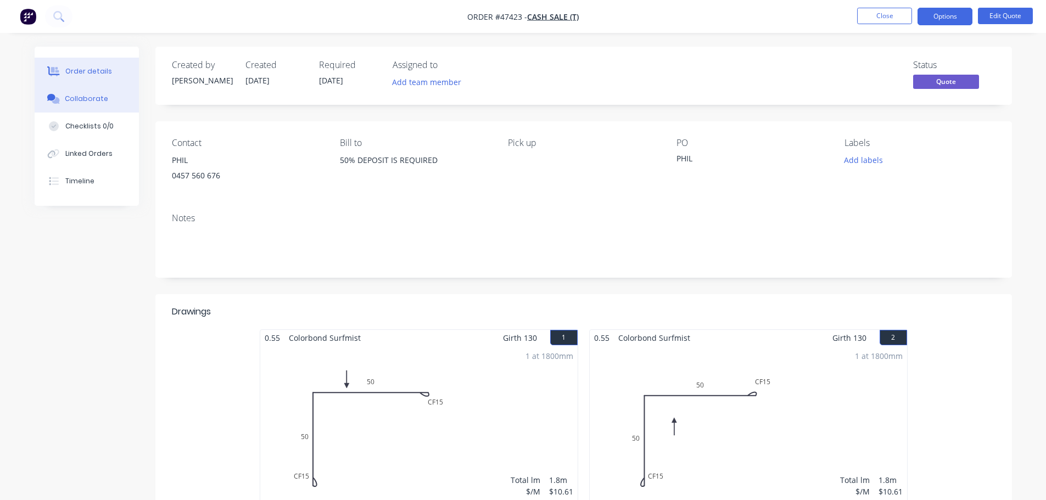
click at [93, 102] on div "Collaborate" at bounding box center [86, 99] width 43 height 10
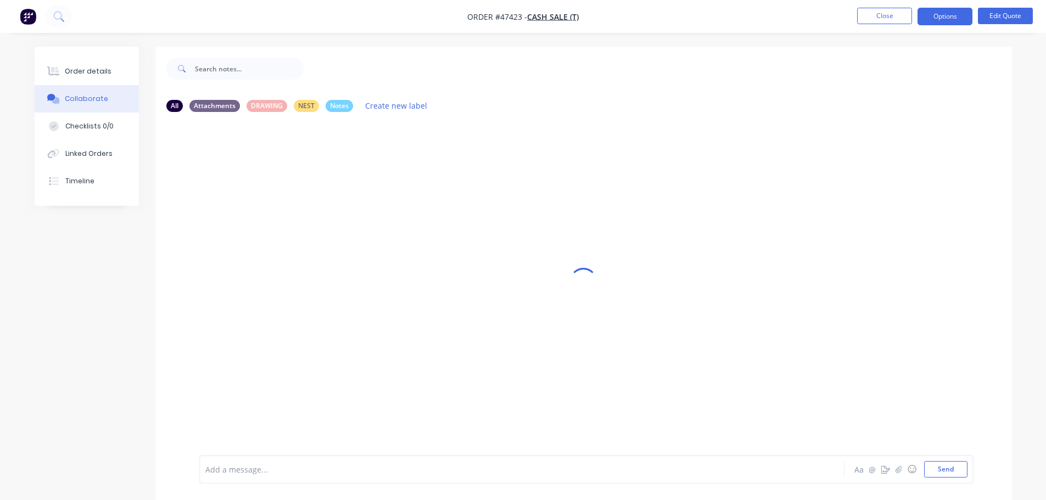
click at [302, 470] on div at bounding box center [491, 470] width 571 height 12
click at [933, 470] on button "Send" at bounding box center [945, 469] width 43 height 16
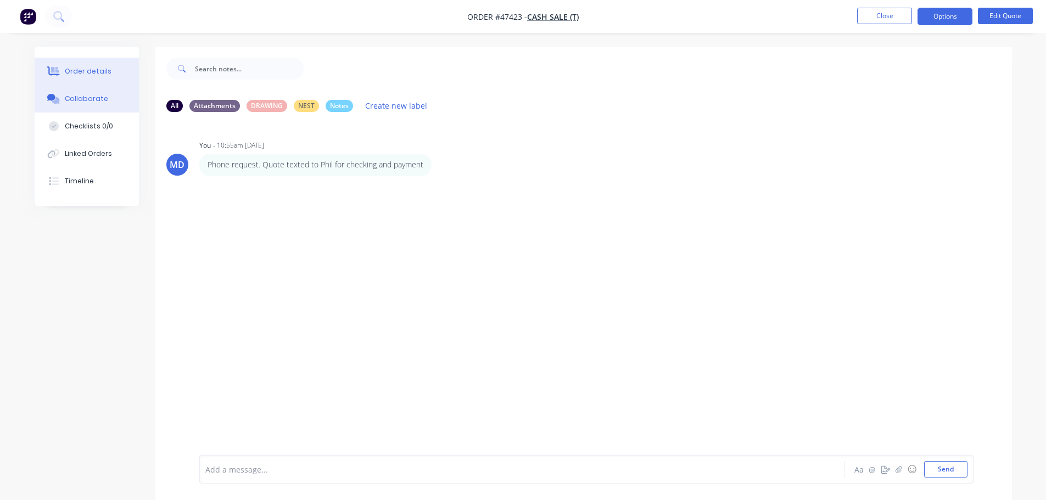
click at [96, 71] on div "Order details" at bounding box center [88, 71] width 47 height 10
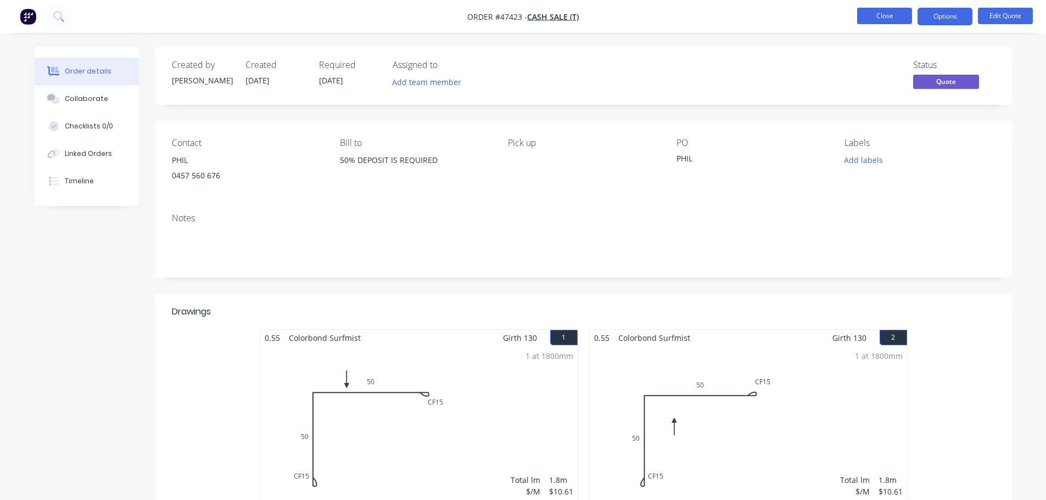
click at [889, 16] on button "Close" at bounding box center [884, 16] width 55 height 16
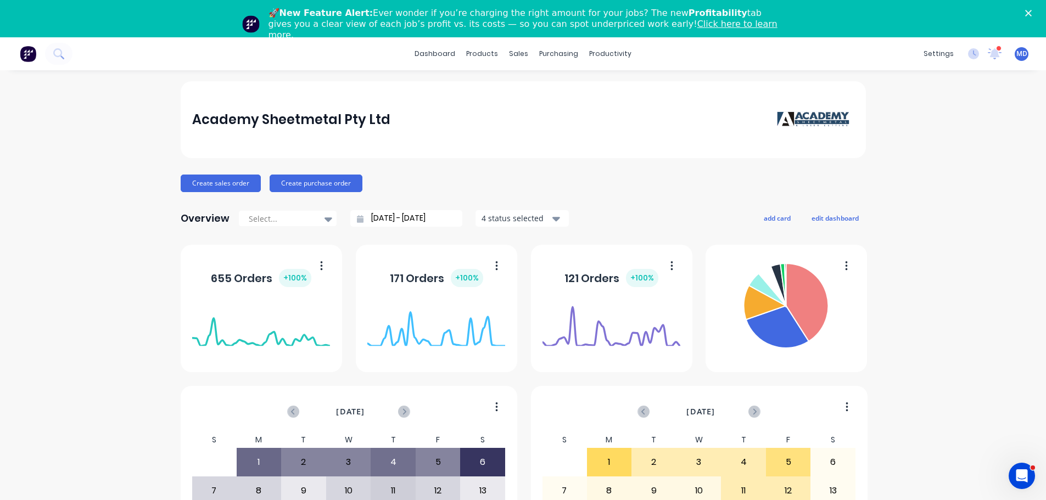
click at [1032, 13] on div "🚀 New Feature Alert: Ever wonder if you’re charging the right amount for your j…" at bounding box center [523, 24] width 1046 height 40
click at [1031, 13] on icon "Close" at bounding box center [1028, 13] width 7 height 7
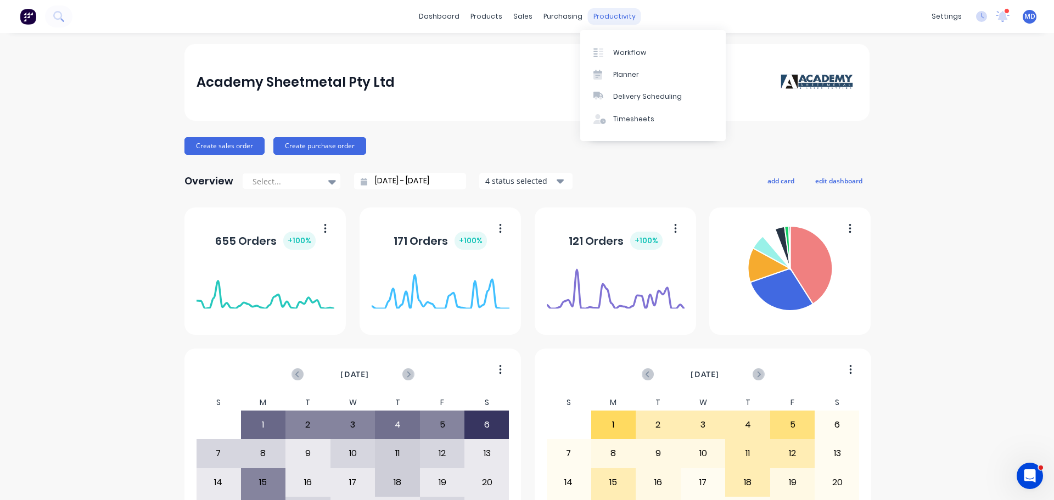
click at [611, 21] on div "productivity" at bounding box center [614, 16] width 53 height 16
click at [620, 98] on div "Delivery Scheduling" at bounding box center [647, 97] width 69 height 10
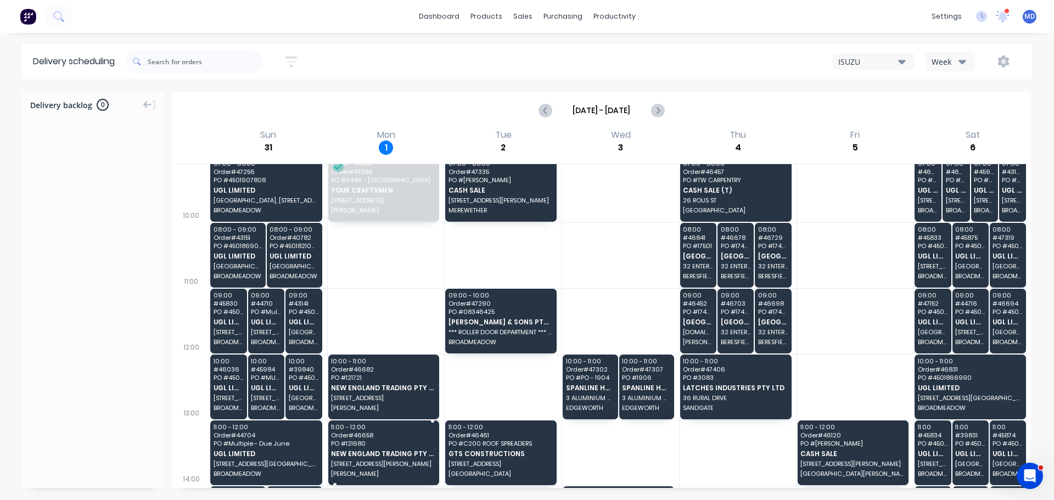
scroll to position [220, 0]
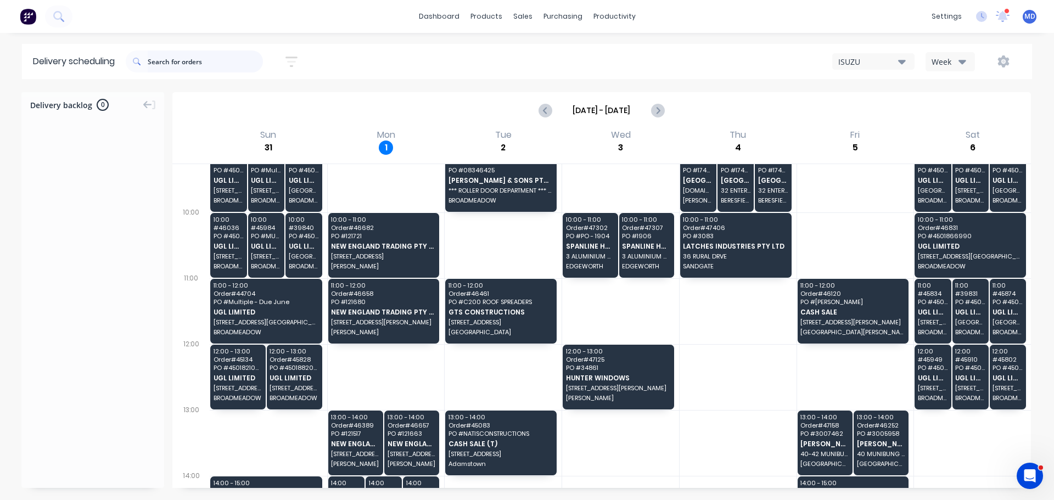
click at [187, 67] on input "text" at bounding box center [205, 61] width 115 height 22
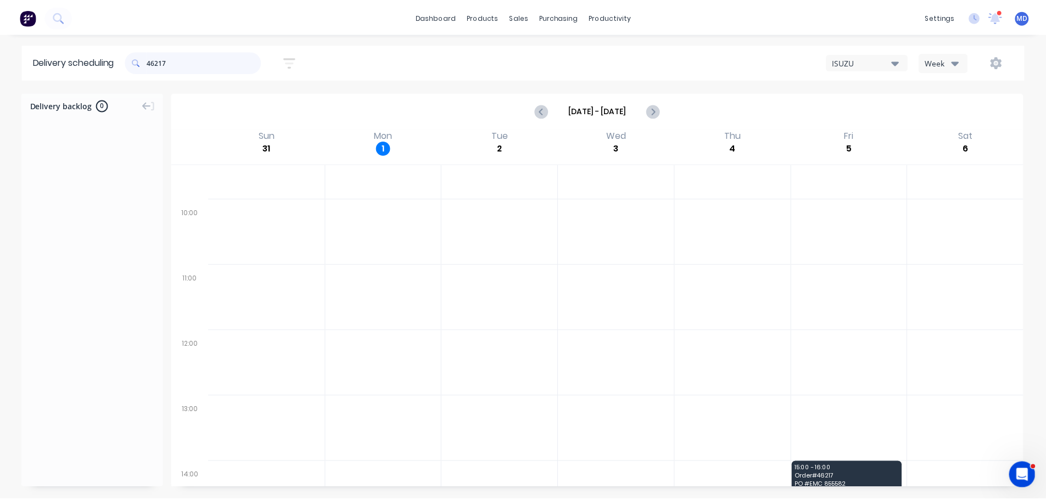
scroll to position [409, 0]
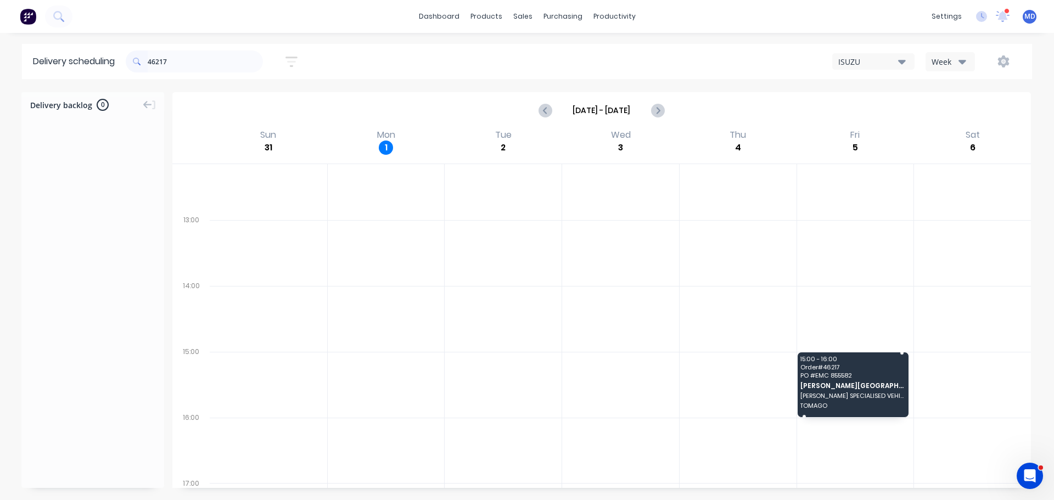
click at [845, 408] on span "TOMAGO" at bounding box center [852, 405] width 104 height 7
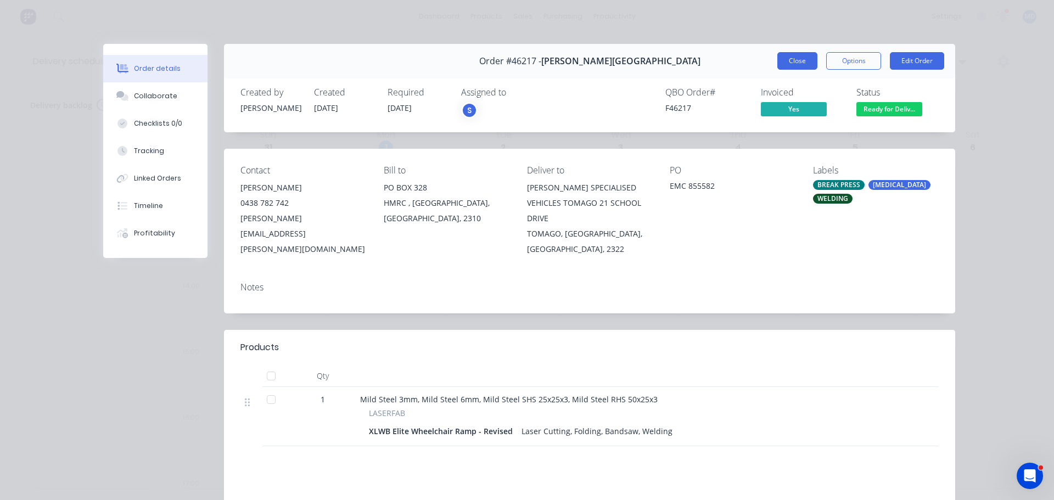
click at [798, 58] on button "Close" at bounding box center [797, 61] width 40 height 18
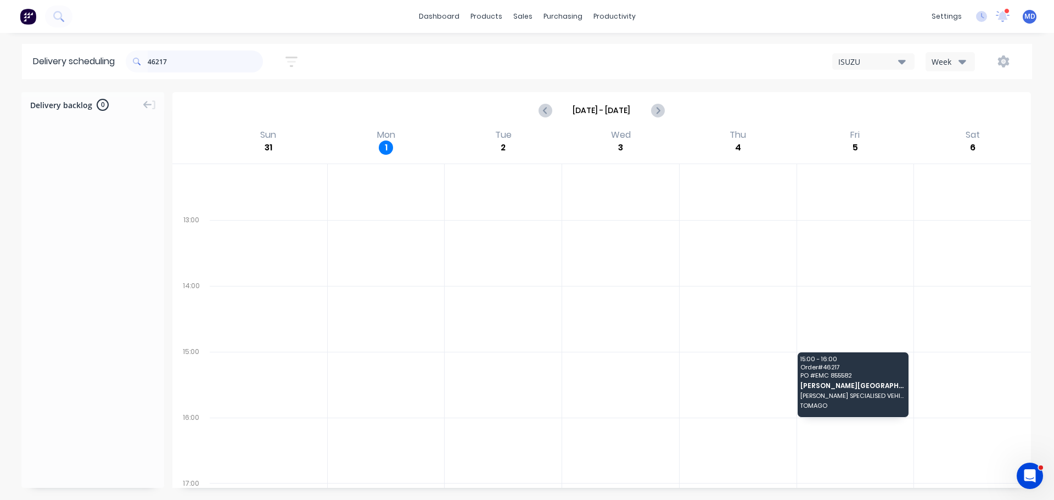
click at [191, 54] on input "46217" at bounding box center [205, 61] width 115 height 22
type input "4"
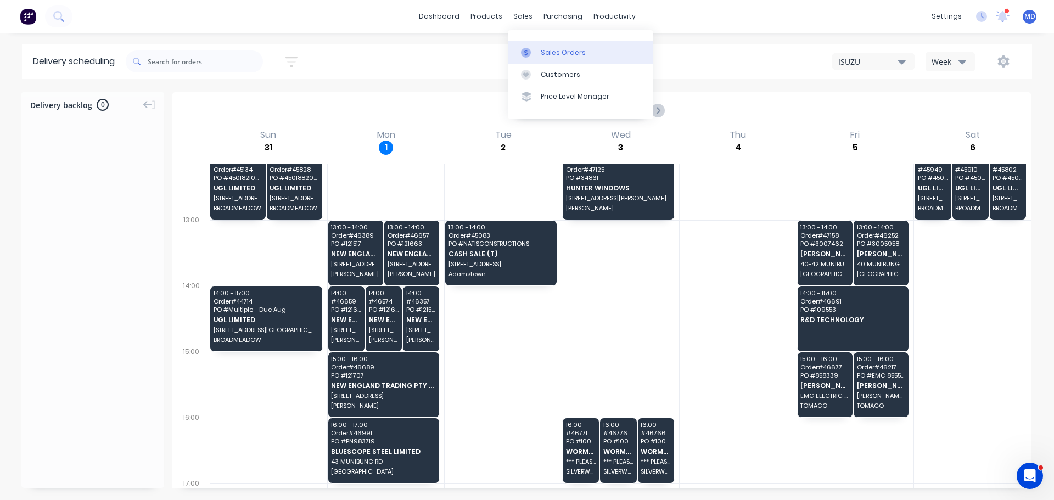
click at [532, 53] on div at bounding box center [529, 53] width 16 height 10
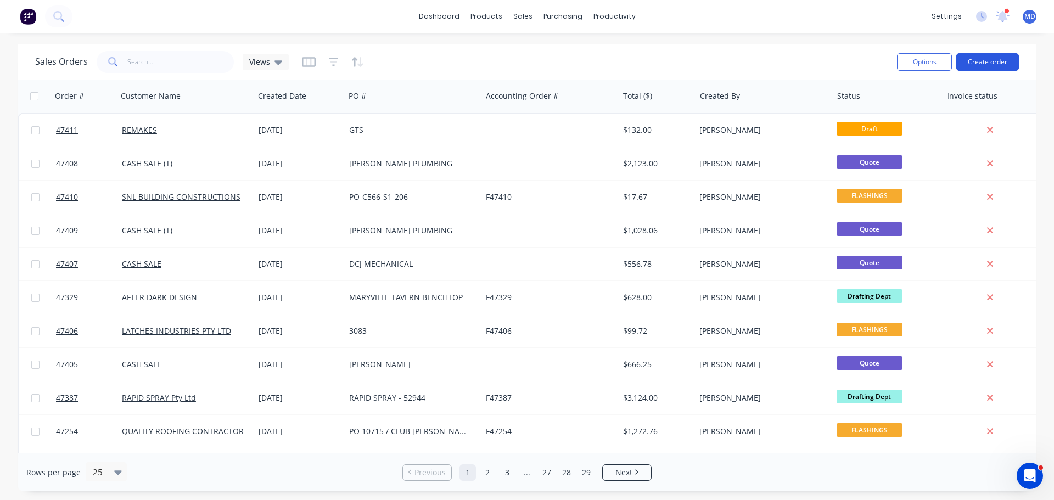
click at [965, 58] on button "Create order" at bounding box center [987, 62] width 63 height 18
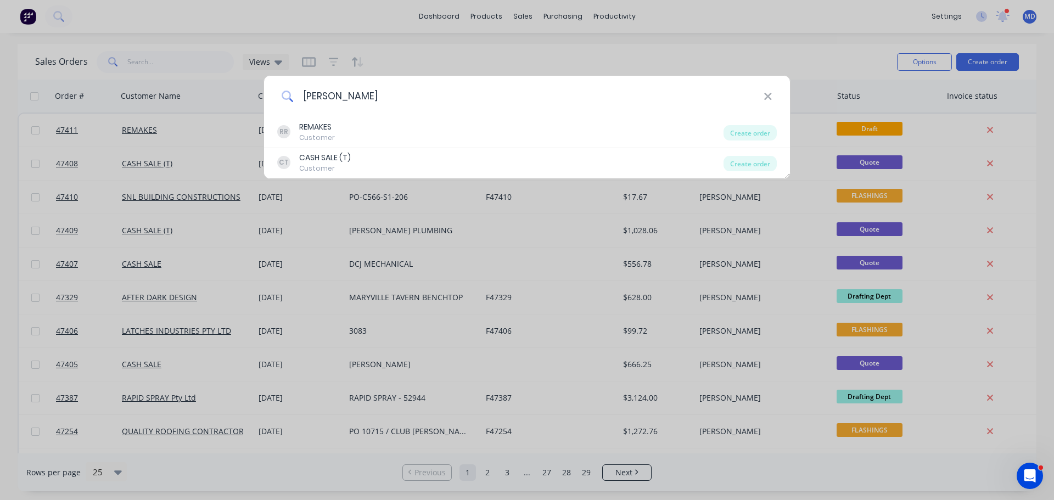
click at [313, 98] on input "g james" at bounding box center [529, 96] width 470 height 41
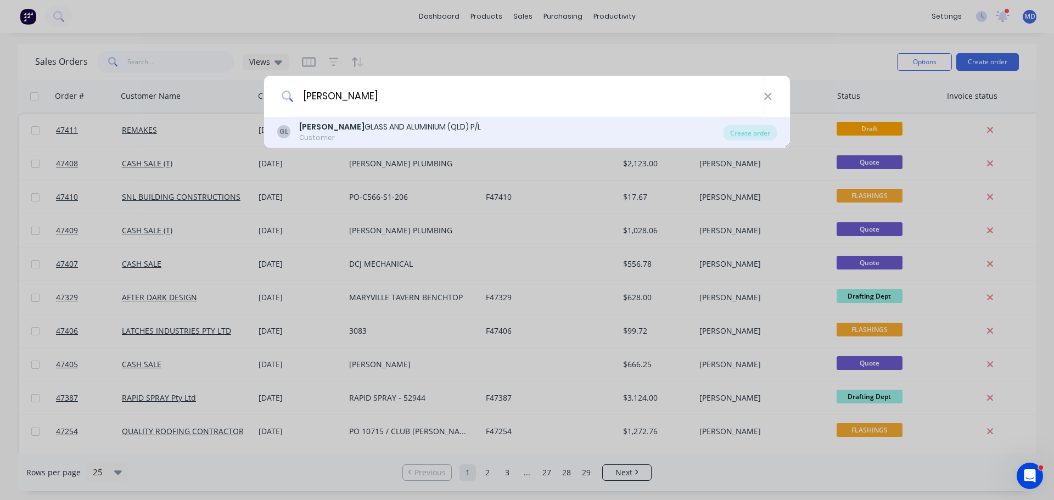
type input "g.james"
click at [338, 131] on div "G.JAMES GLASS AND ALUMINIUM (QLD) P/L" at bounding box center [390, 127] width 182 height 12
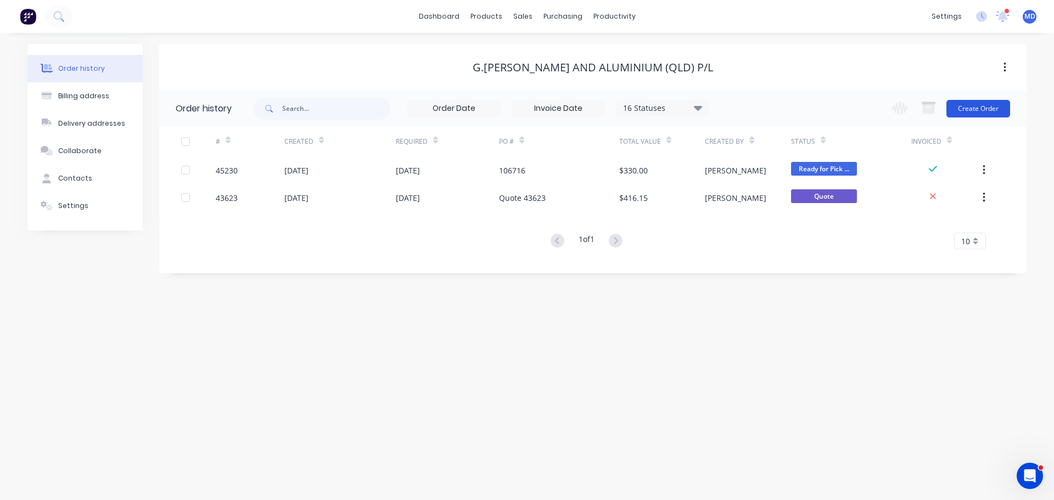
click at [979, 105] on button "Create Order" at bounding box center [978, 109] width 64 height 18
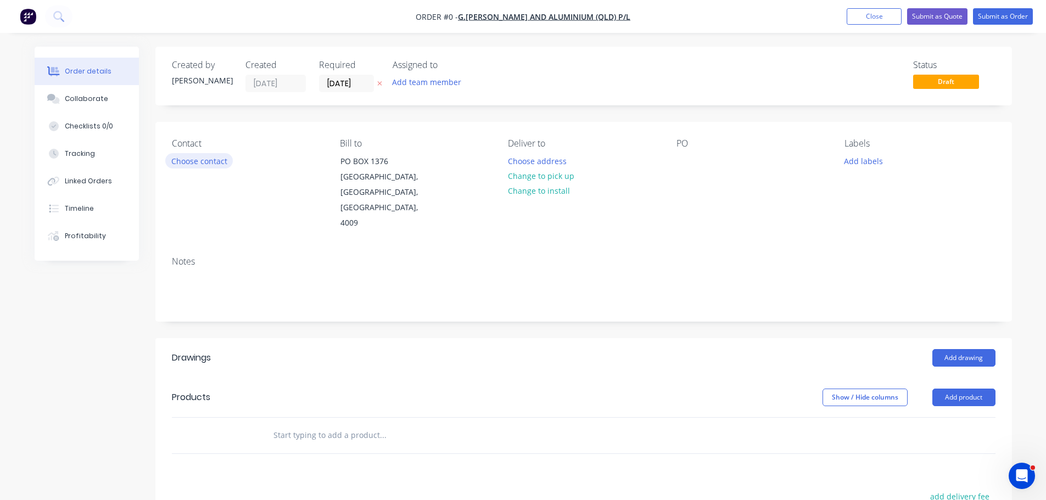
click at [211, 164] on button "Choose contact" at bounding box center [199, 160] width 68 height 15
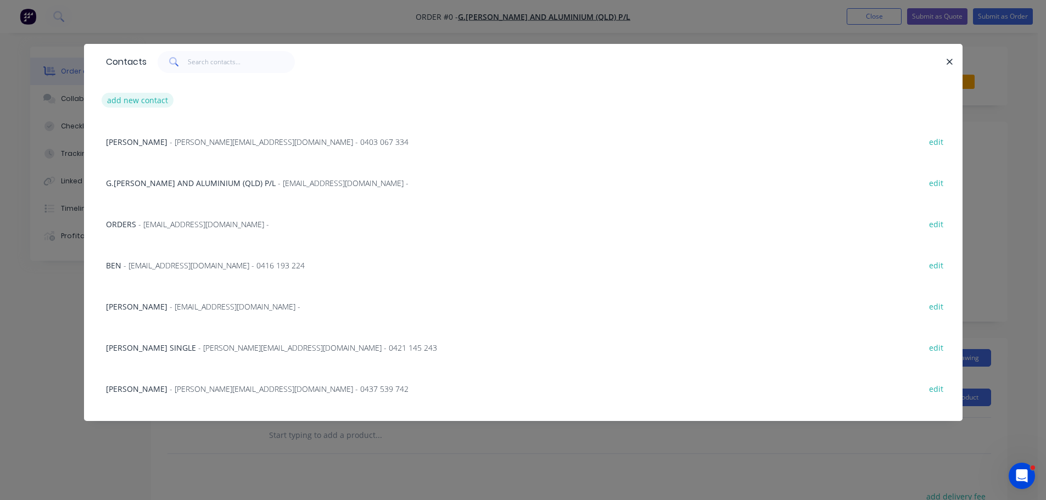
click at [127, 99] on button "add new contact" at bounding box center [138, 100] width 72 height 15
select select "AU"
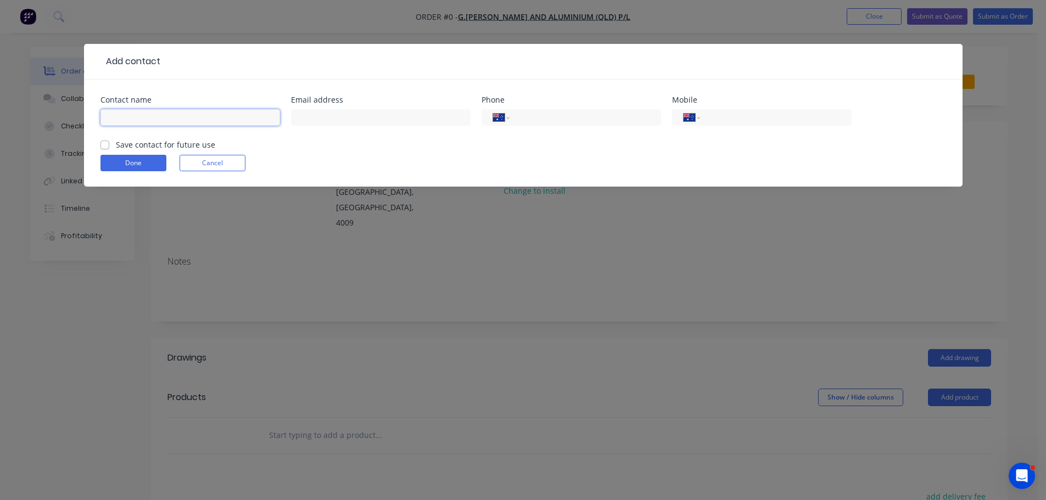
click at [140, 120] on input "text" at bounding box center [189, 117] width 179 height 16
type input "DAVID"
click at [718, 116] on input "tel" at bounding box center [773, 117] width 132 height 13
type input "0401 956 055"
click at [116, 143] on label "Save contact for future use" at bounding box center [165, 145] width 99 height 12
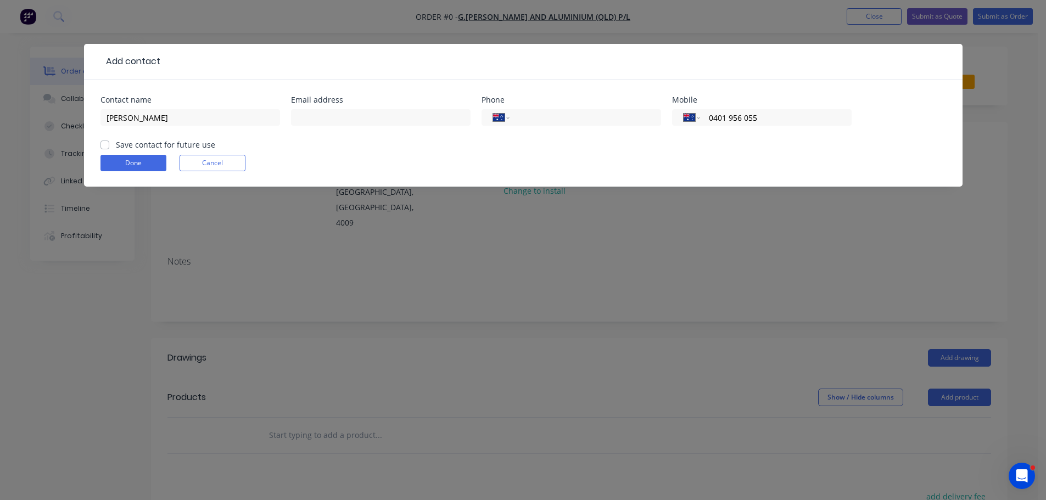
click at [103, 143] on input "Save contact for future use" at bounding box center [104, 144] width 9 height 10
checkbox input "true"
click at [128, 163] on button "Done" at bounding box center [133, 163] width 66 height 16
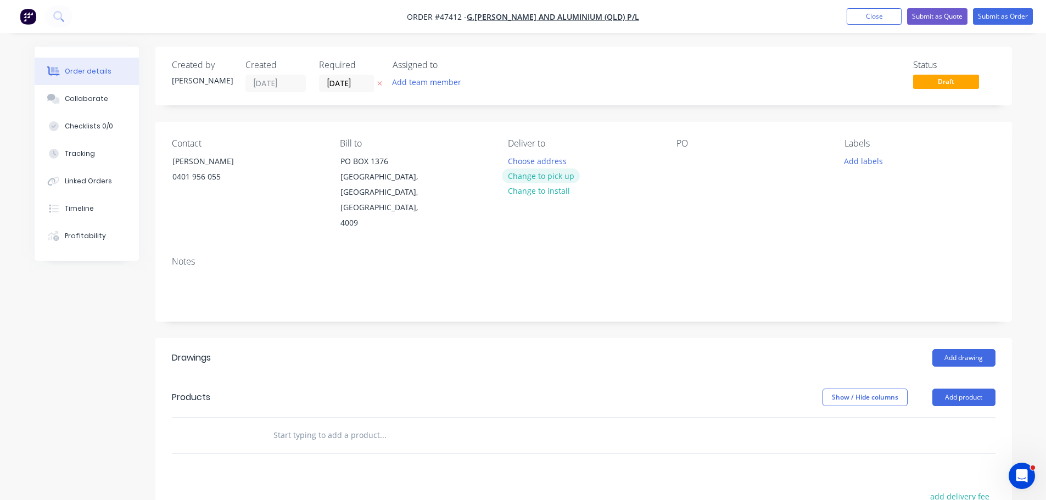
click at [513, 178] on button "Change to pick up" at bounding box center [541, 176] width 78 height 15
click at [683, 161] on div at bounding box center [685, 161] width 18 height 16
click at [949, 389] on button "Add product" at bounding box center [963, 398] width 63 height 18
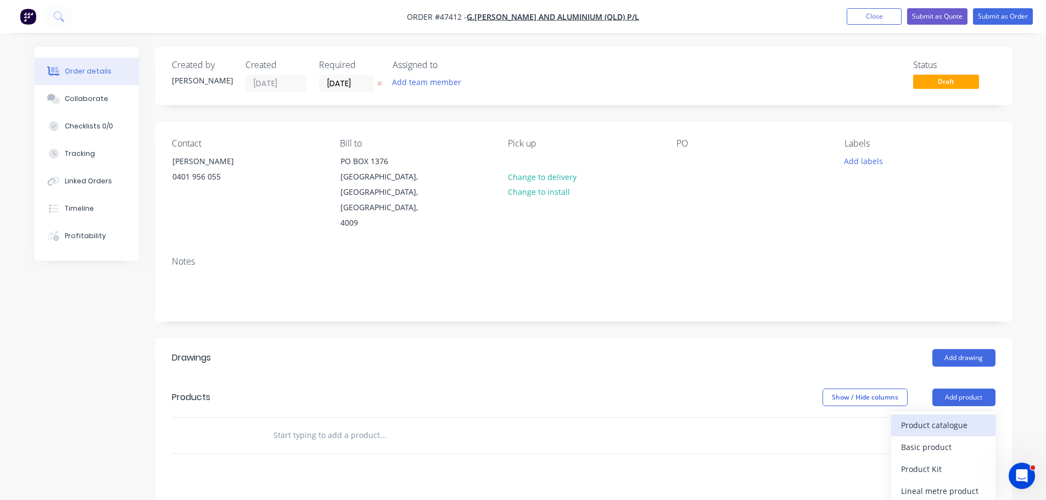
click at [911, 417] on div "Product catalogue" at bounding box center [943, 425] width 85 height 16
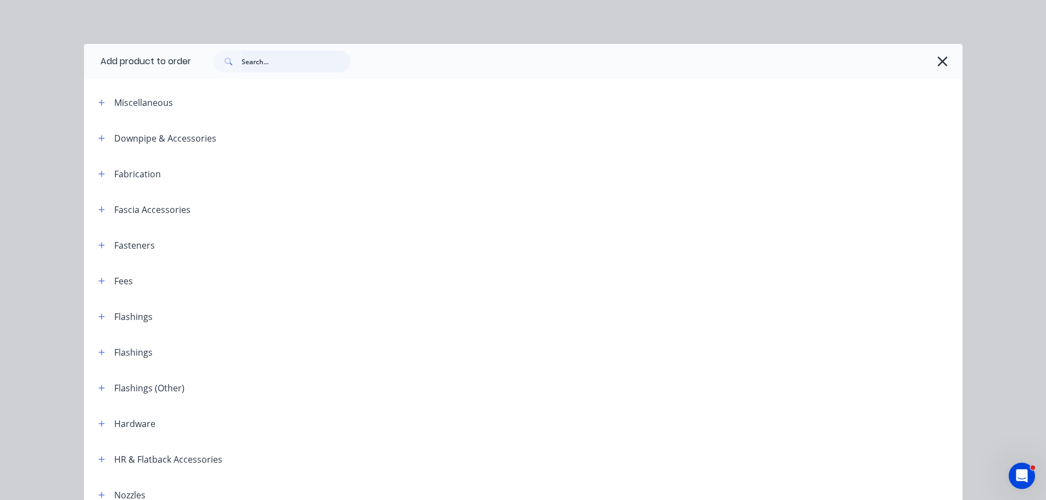
click at [256, 65] on input "text" at bounding box center [295, 61] width 109 height 22
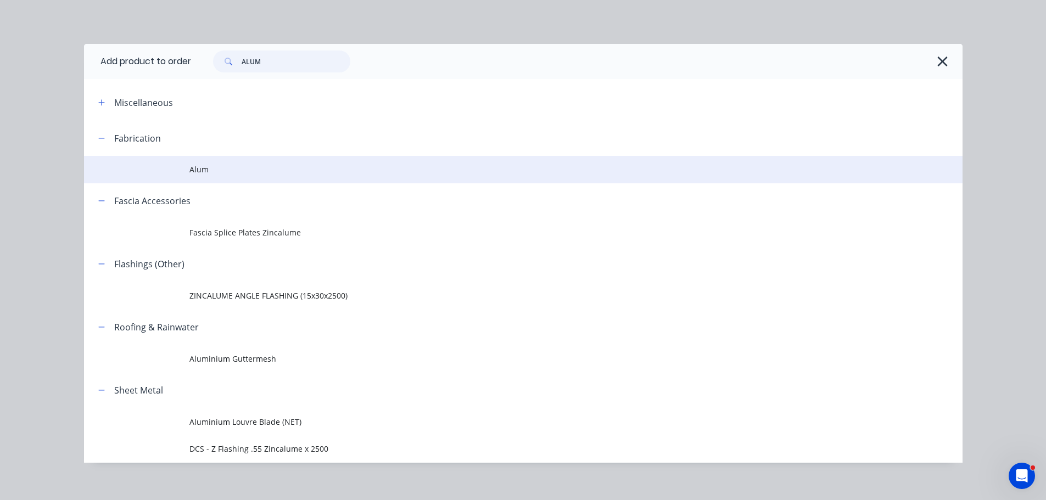
type input "ALUM"
click at [199, 169] on span "Alum" at bounding box center [498, 170] width 618 height 12
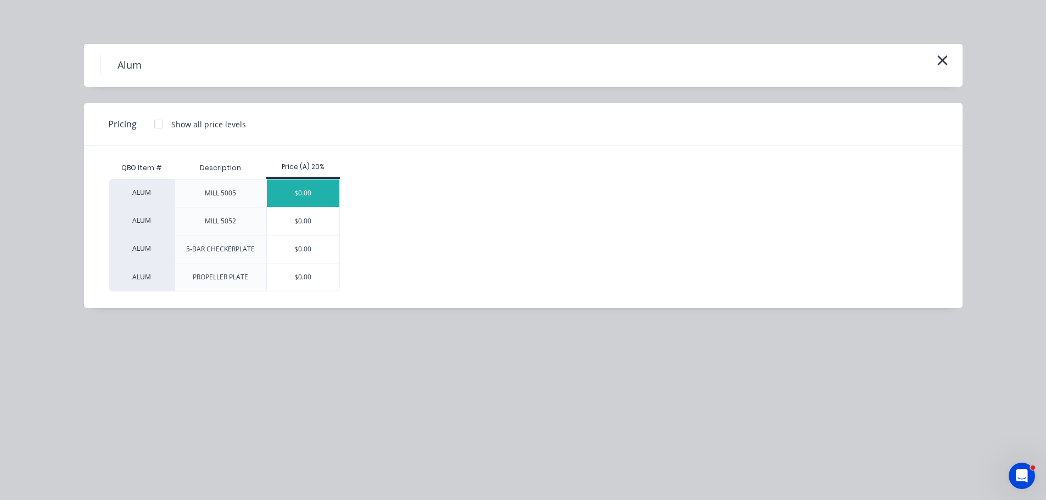
click at [287, 185] on div "$0.00" at bounding box center [303, 192] width 73 height 27
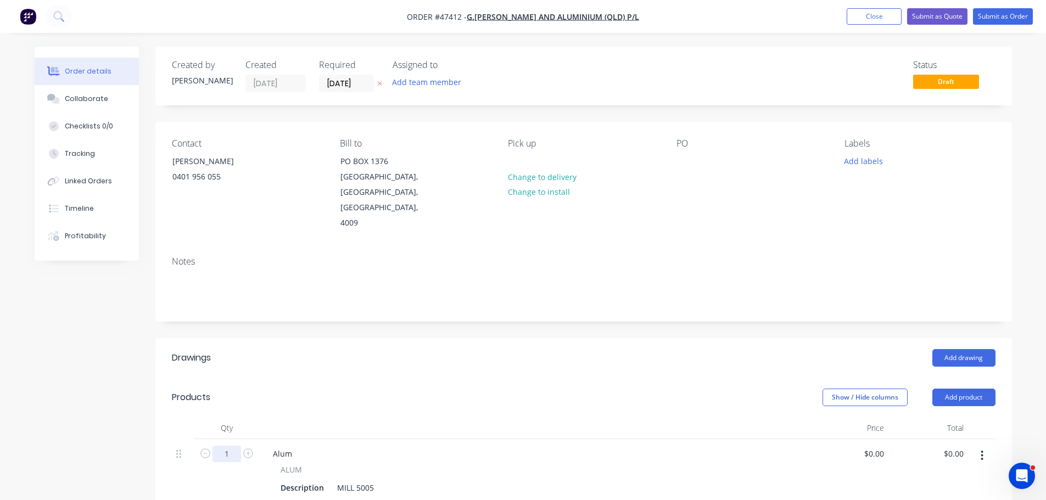
click at [232, 446] on input "1" at bounding box center [226, 454] width 29 height 16
type input "10"
click at [294, 446] on div "Alum" at bounding box center [282, 454] width 37 height 16
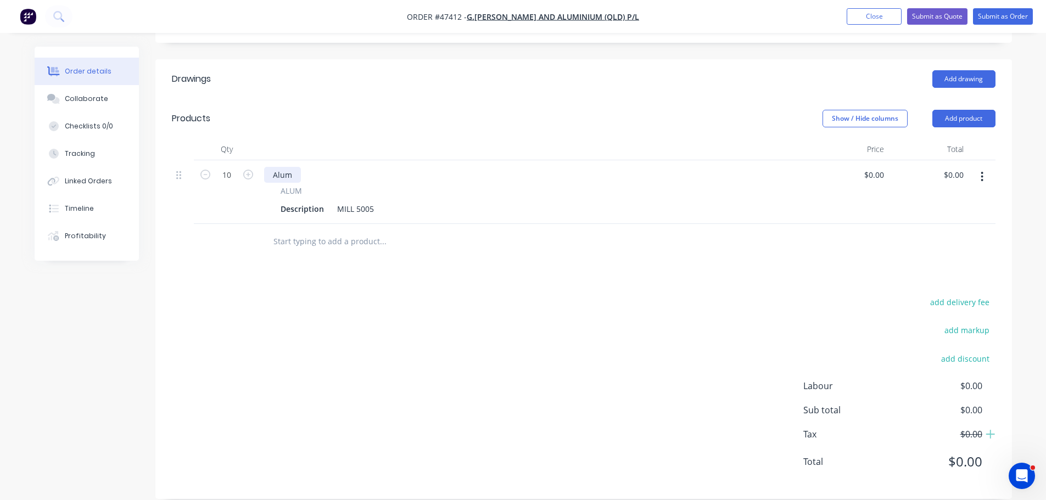
click at [289, 167] on div "Alum" at bounding box center [282, 175] width 37 height 16
click at [323, 201] on div "Description" at bounding box center [302, 209] width 52 height 16
click at [324, 201] on div "Description" at bounding box center [302, 209] width 52 height 16
click at [680, 201] on div "1200X3000 MILL 5005" at bounding box center [532, 209] width 512 height 16
click at [870, 160] on div "0 0" at bounding box center [848, 192] width 80 height 64
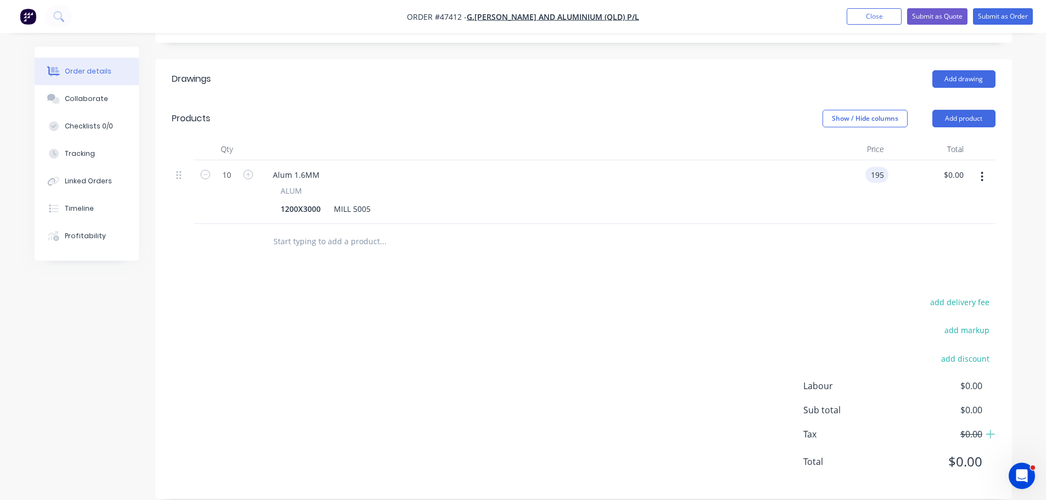
type input "$195.00"
type input "$1,950.00"
click at [829, 191] on div "$195.00 $195.00" at bounding box center [848, 192] width 80 height 64
click at [290, 201] on div "1200X3000" at bounding box center [300, 209] width 49 height 16
click at [373, 185] on div "ALUM" at bounding box center [533, 191] width 507 height 12
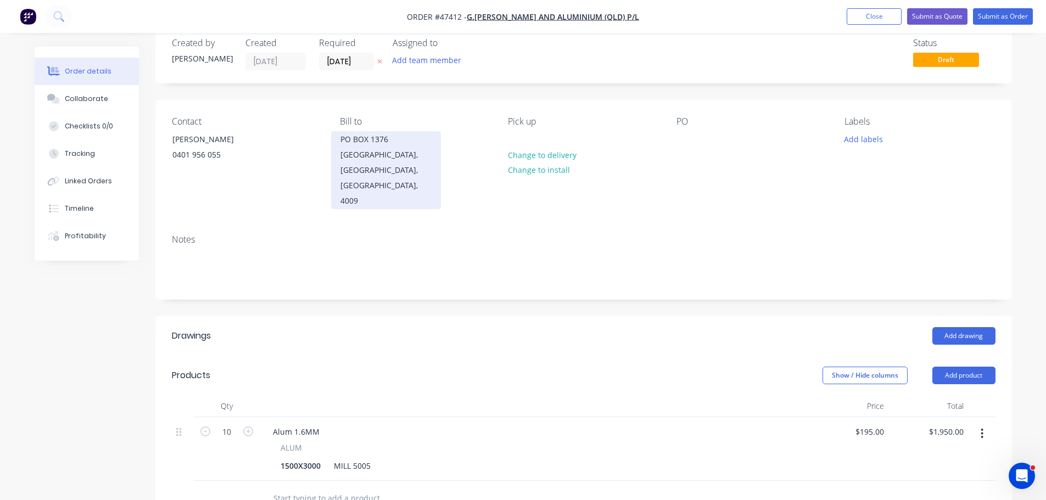
scroll to position [4, 0]
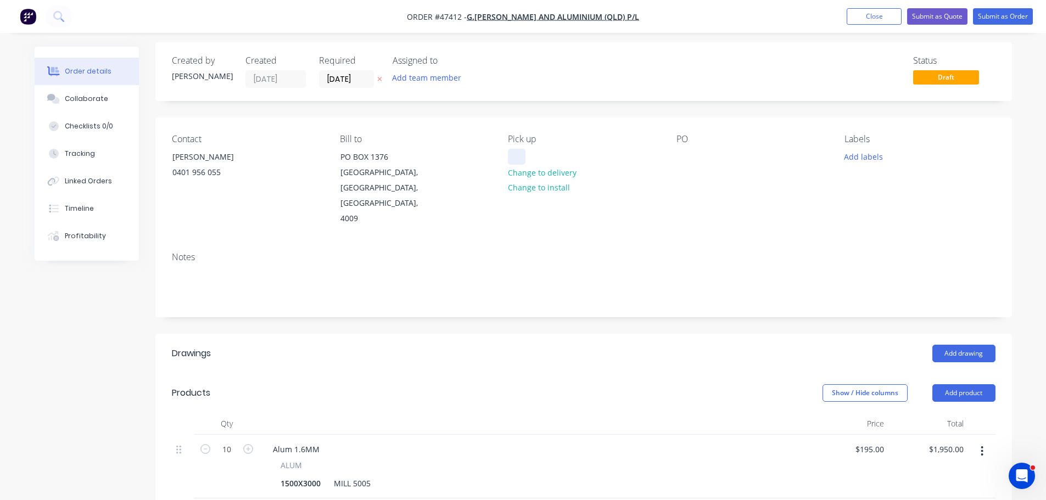
click at [520, 155] on div at bounding box center [517, 157] width 18 height 16
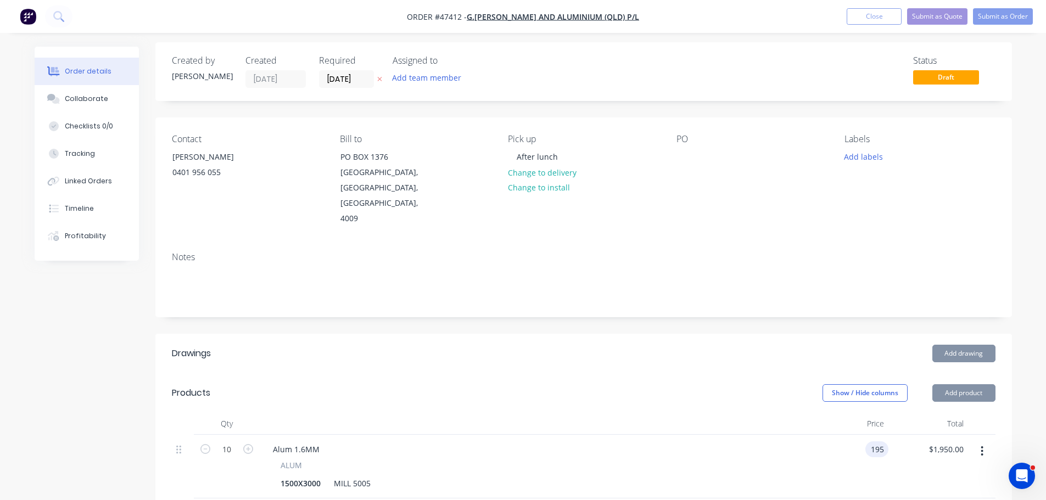
click at [872, 441] on input "195" at bounding box center [878, 449] width 19 height 16
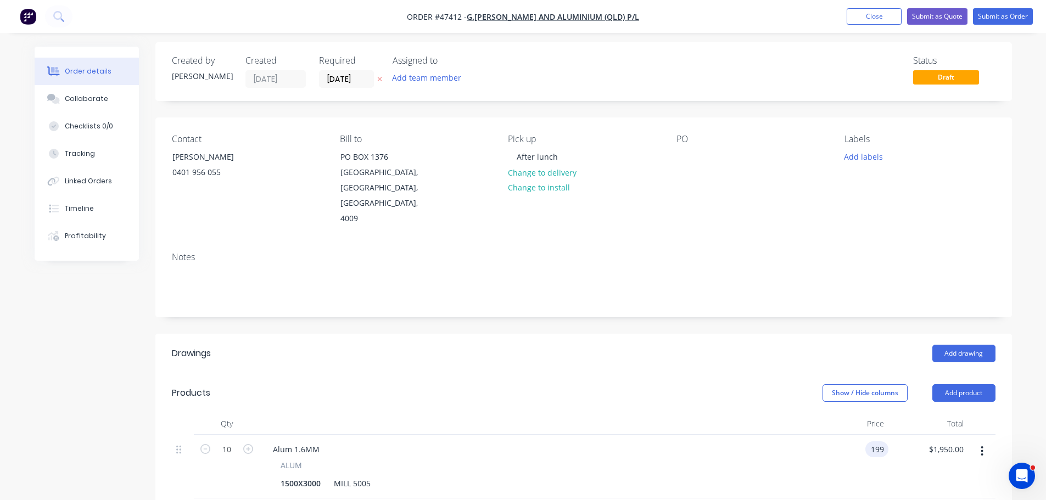
type input "$199.00"
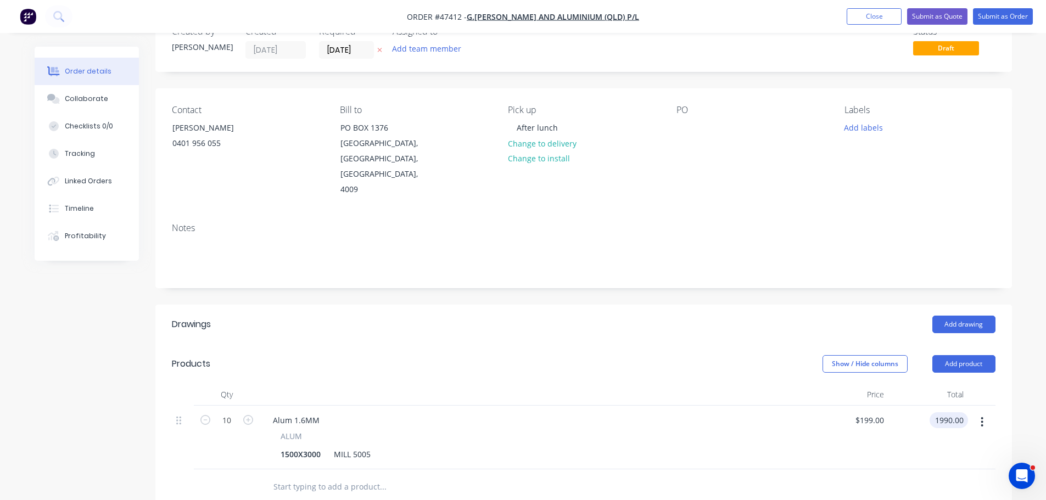
scroll to position [279, 0]
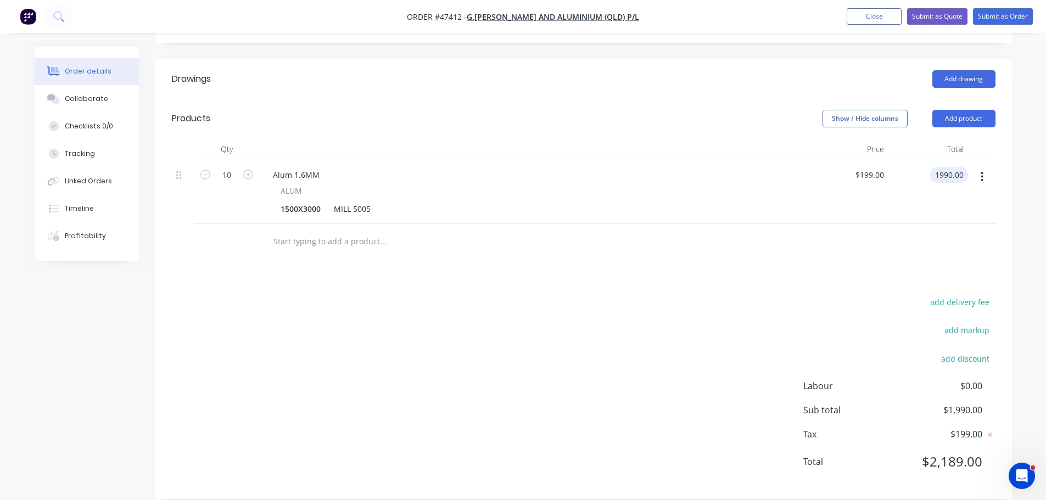
type input "$1,990.00"
click at [692, 244] on div at bounding box center [583, 242] width 823 height 36
click at [872, 20] on button "Close" at bounding box center [873, 16] width 55 height 16
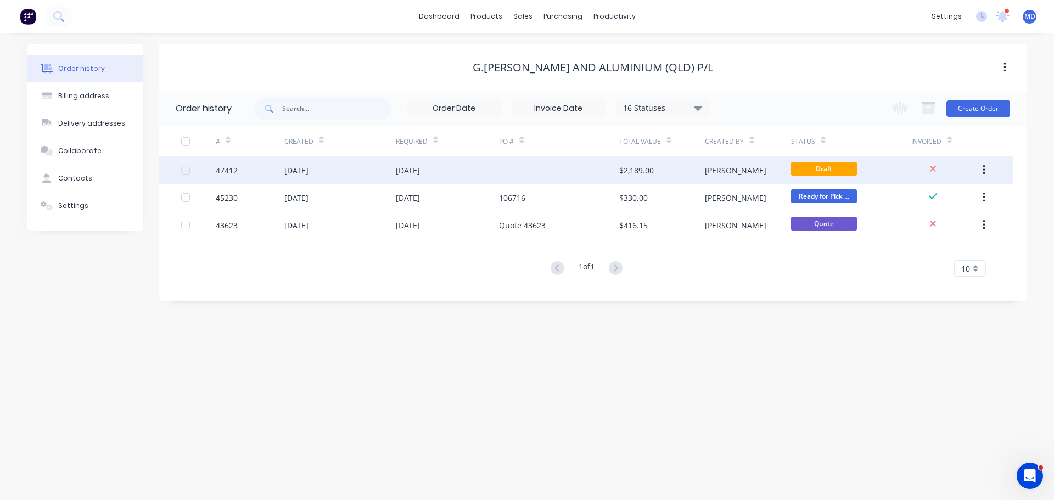
click at [364, 178] on div "[DATE]" at bounding box center [339, 169] width 111 height 27
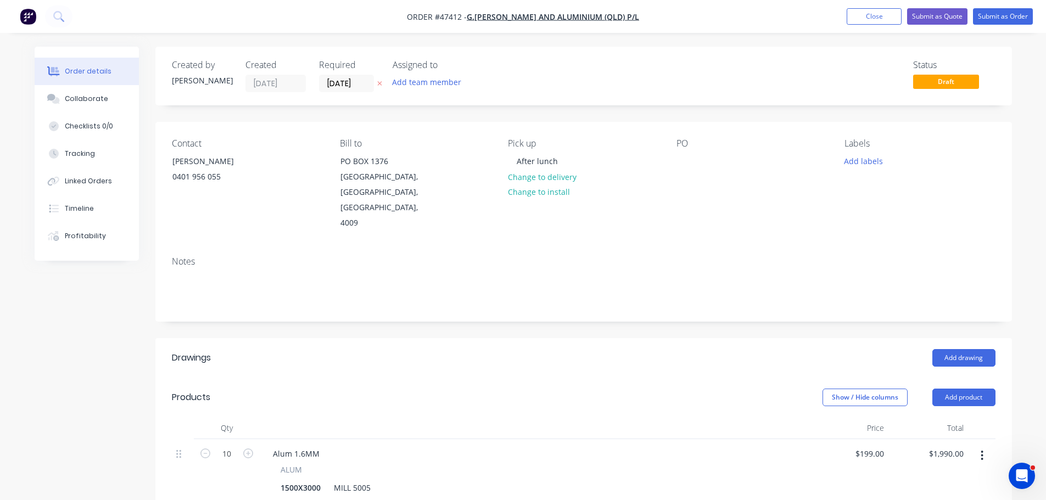
click at [695, 157] on div "PO" at bounding box center [751, 184] width 150 height 93
click at [689, 159] on div at bounding box center [685, 161] width 18 height 16
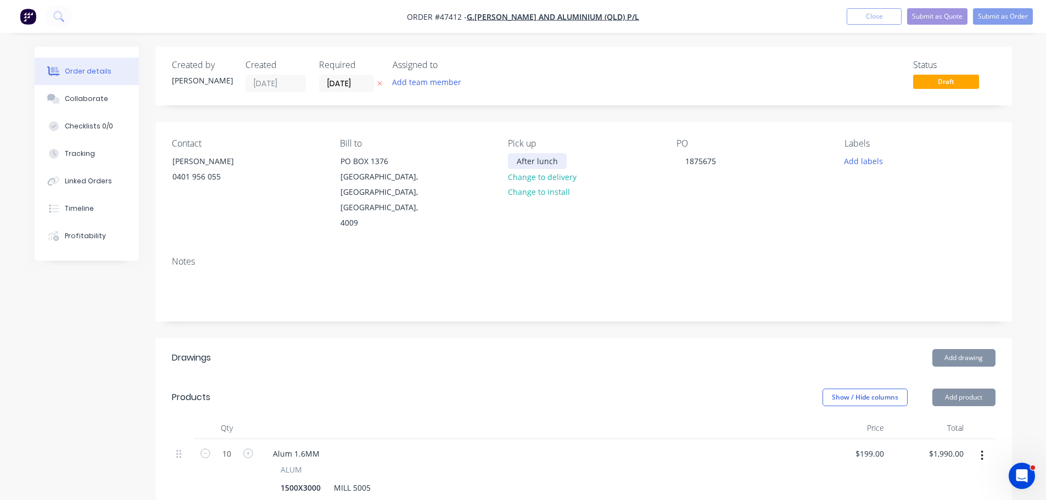
click at [561, 160] on div "After lunch" at bounding box center [537, 161] width 59 height 16
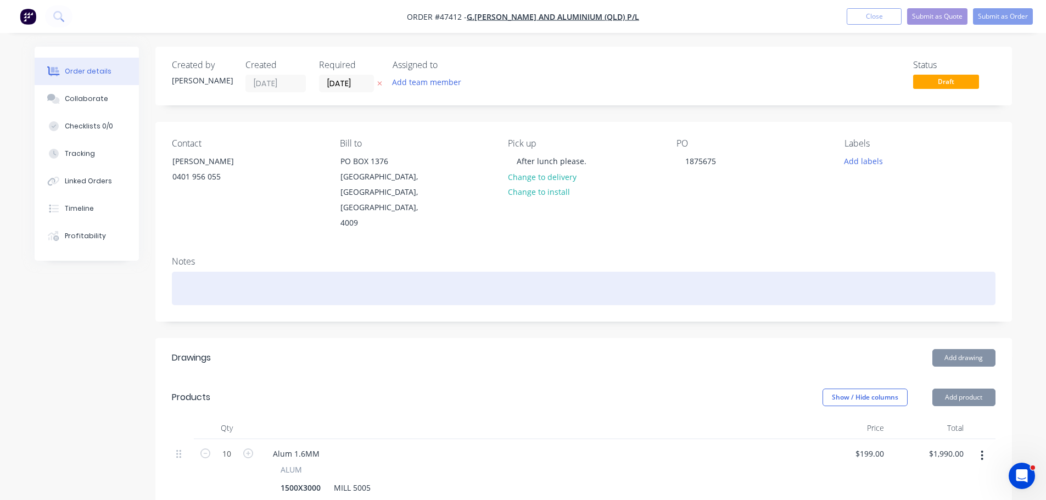
click at [350, 272] on div at bounding box center [583, 288] width 823 height 33
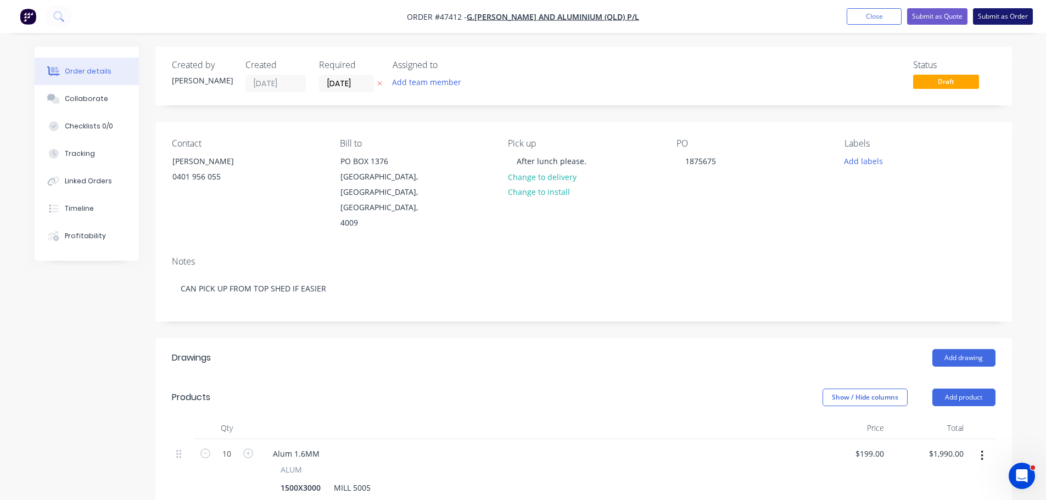
click at [1001, 18] on button "Submit as Order" at bounding box center [1003, 16] width 60 height 16
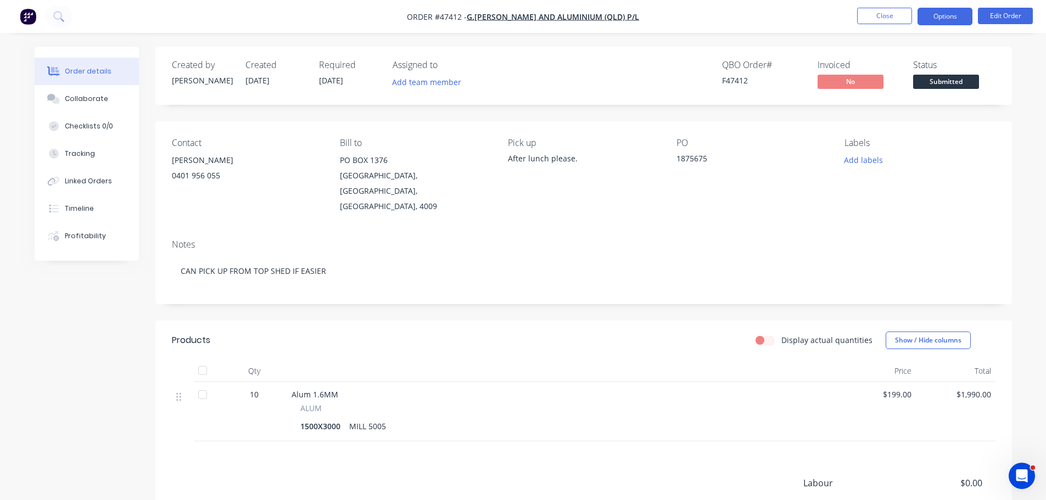
click at [937, 11] on button "Options" at bounding box center [944, 17] width 55 height 18
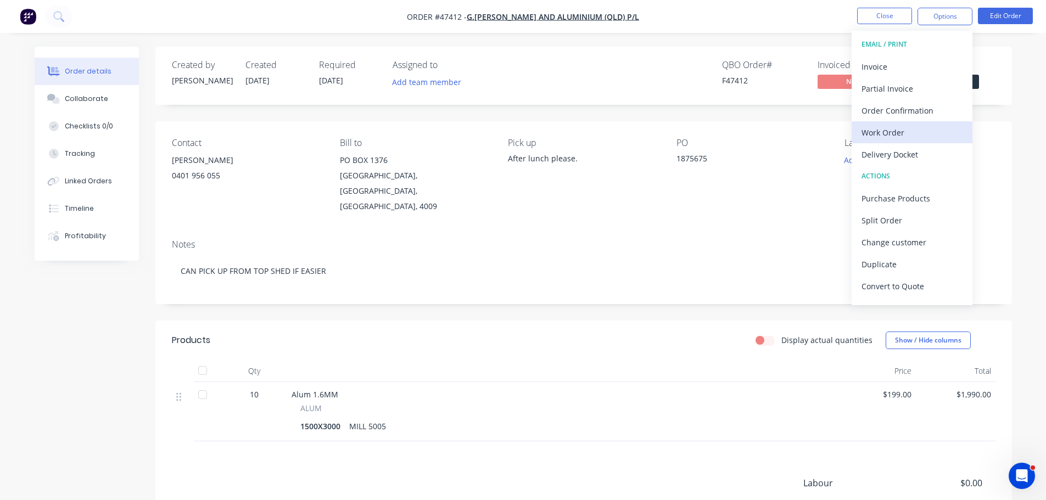
click at [901, 130] on div "Work Order" at bounding box center [911, 133] width 101 height 16
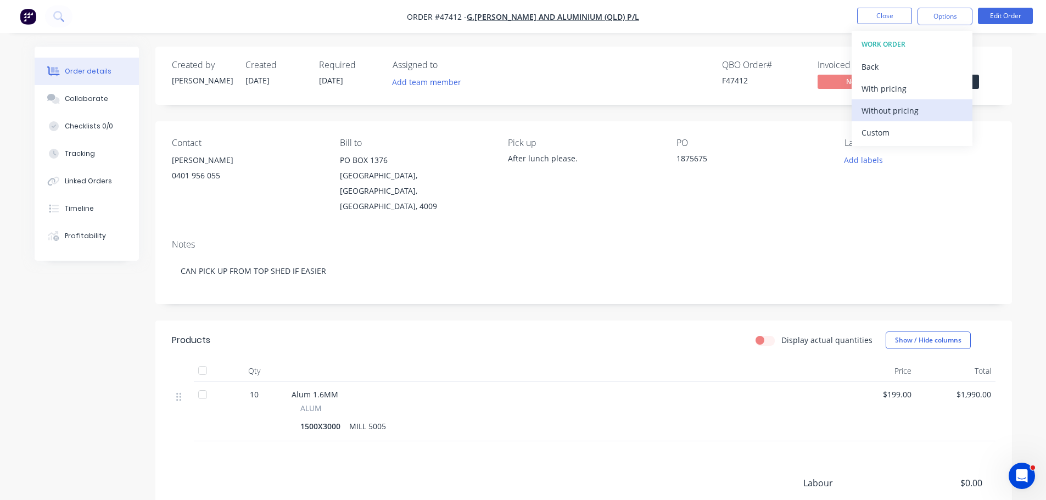
drag, startPoint x: 901, startPoint y: 130, endPoint x: 894, endPoint y: 113, distance: 17.9
click at [900, 114] on div "Without pricing" at bounding box center [911, 111] width 101 height 16
click at [979, 120] on div "Created by Mel Created 01/09/25 Required 01/09/25 Assigned to Add team member Q…" at bounding box center [583, 321] width 856 height 549
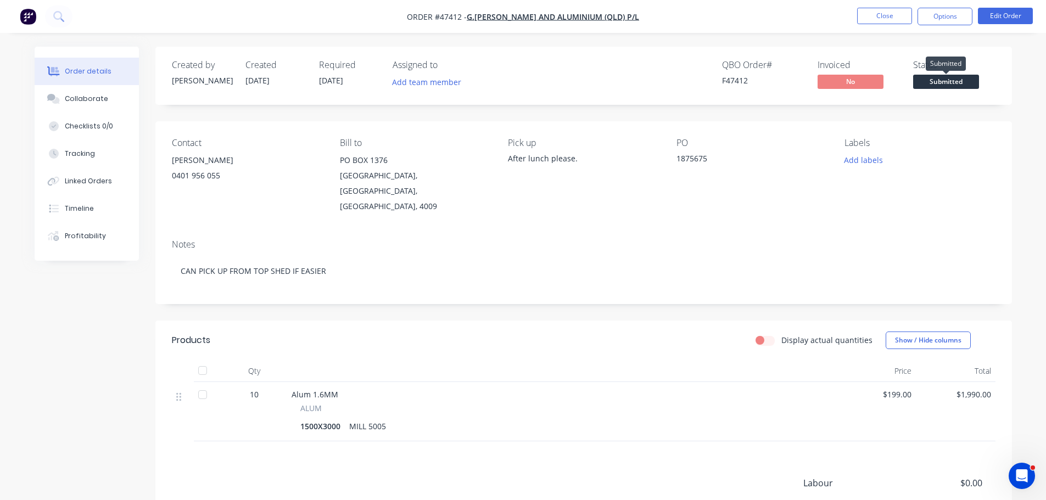
click at [973, 84] on span "Submitted" at bounding box center [946, 82] width 66 height 14
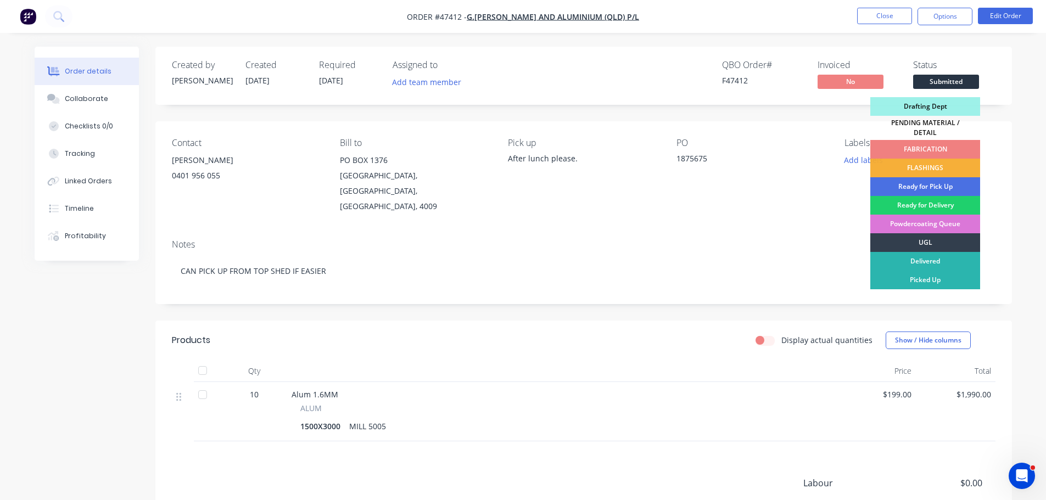
click at [949, 140] on div "FABRICATION" at bounding box center [925, 149] width 110 height 19
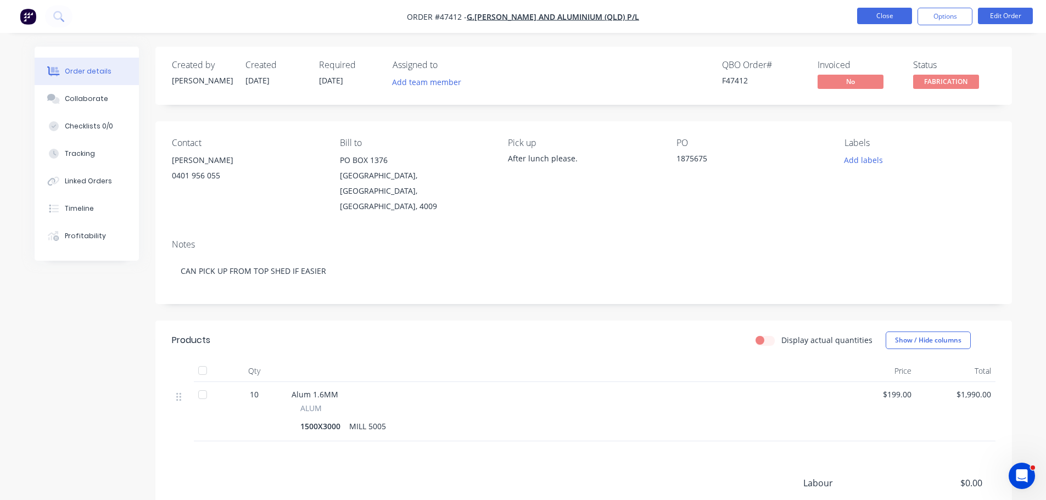
click at [884, 18] on button "Close" at bounding box center [884, 16] width 55 height 16
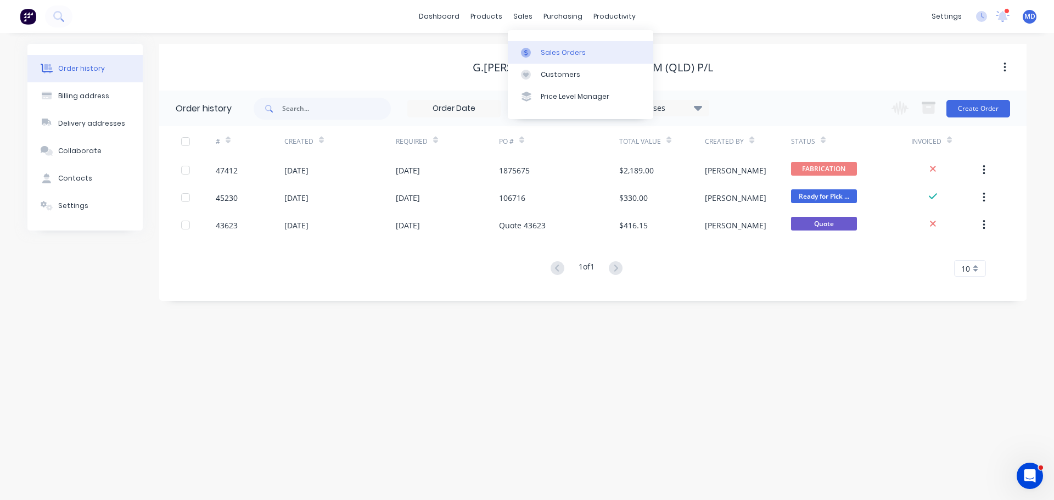
click at [533, 53] on div at bounding box center [529, 53] width 16 height 10
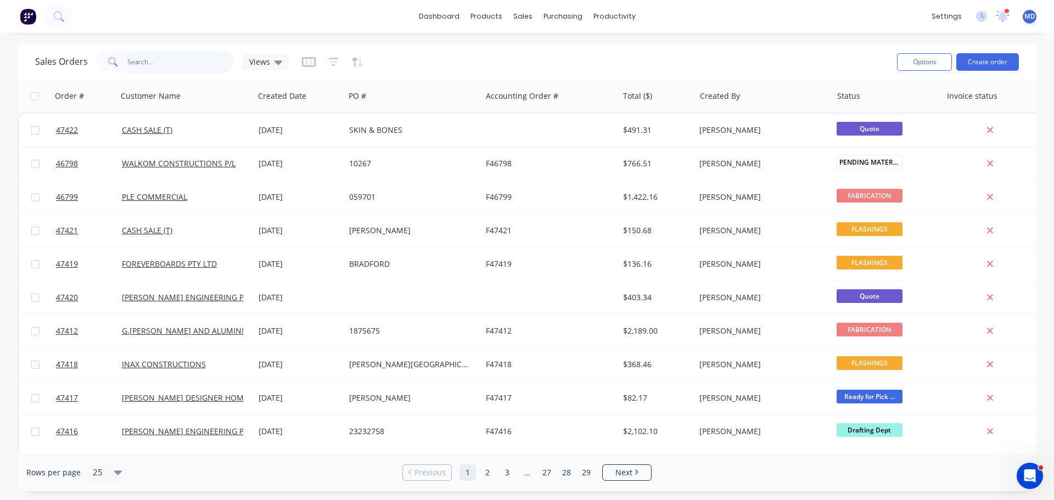
click at [154, 61] on input "text" at bounding box center [180, 62] width 107 height 22
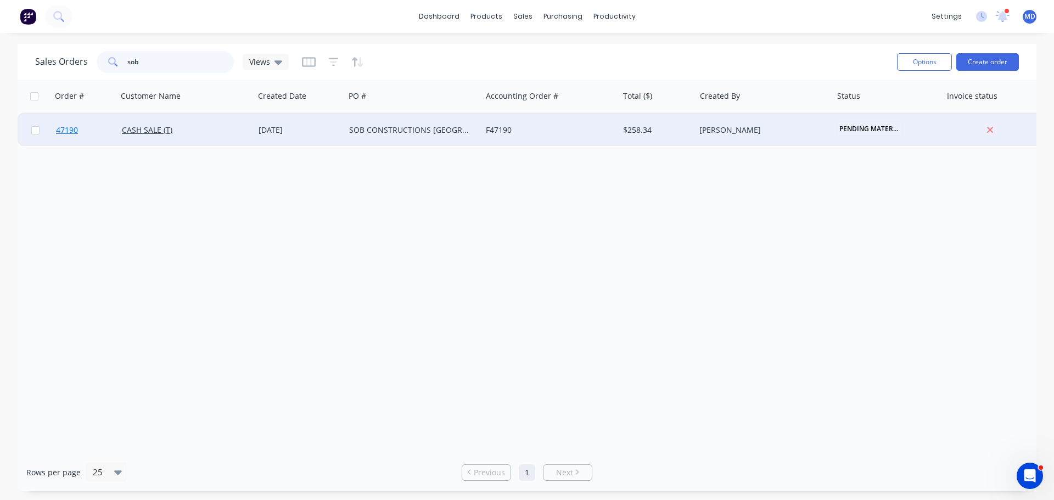
type input "sob"
click at [71, 132] on span "47190" at bounding box center [67, 130] width 22 height 11
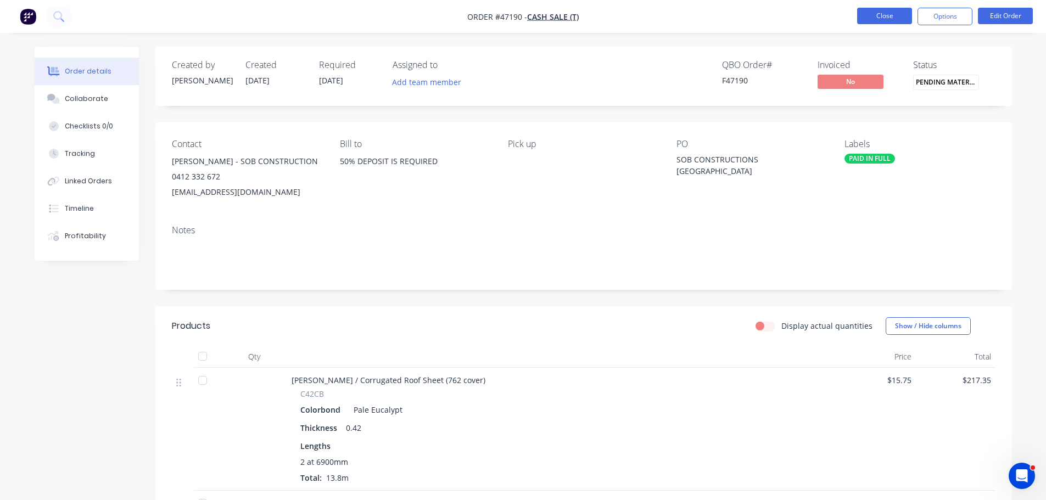
click at [879, 13] on button "Close" at bounding box center [884, 16] width 55 height 16
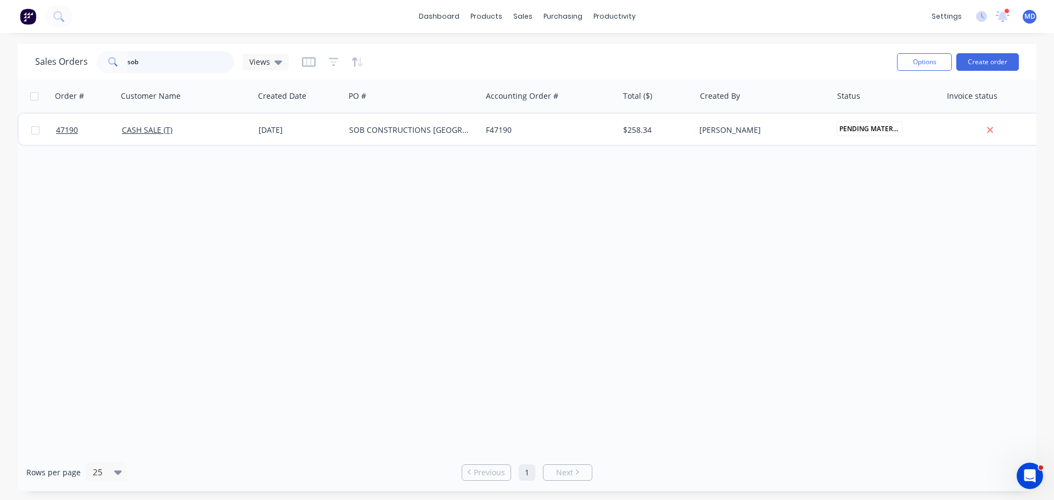
drag, startPoint x: 156, startPoint y: 63, endPoint x: -26, endPoint y: 55, distance: 183.0
click at [0, 55] on html "dashboard products sales purchasing productivity dashboard products Product Cat…" at bounding box center [527, 250] width 1054 height 500
type input "0457560676"
click at [326, 60] on div at bounding box center [333, 62] width 62 height 18
click at [329, 63] on icon "button" at bounding box center [334, 62] width 10 height 11
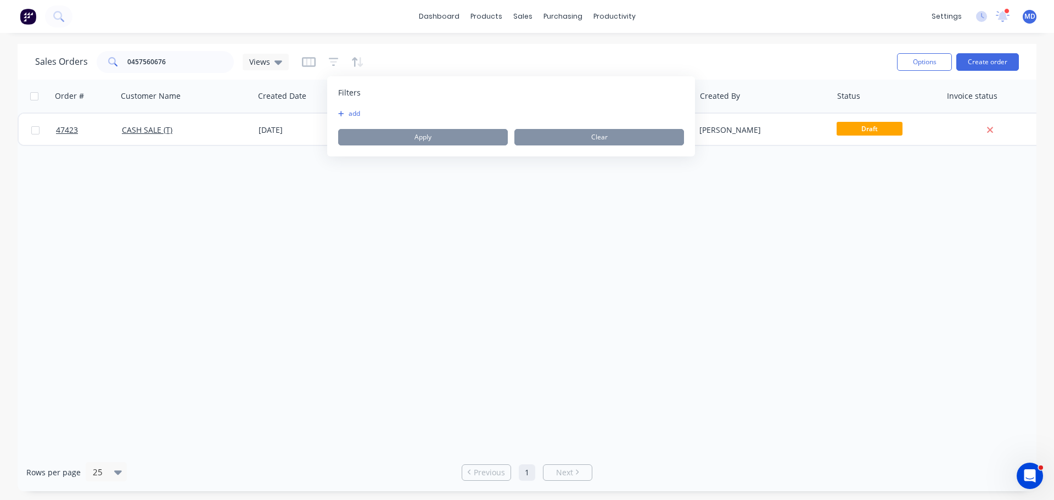
click at [346, 117] on button "add" at bounding box center [351, 113] width 27 height 9
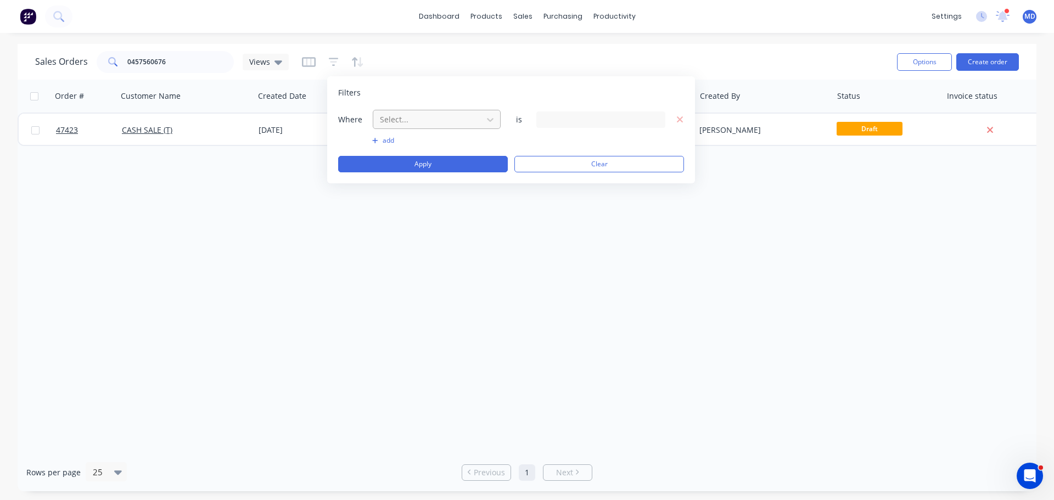
click at [398, 116] on div at bounding box center [428, 120] width 98 height 14
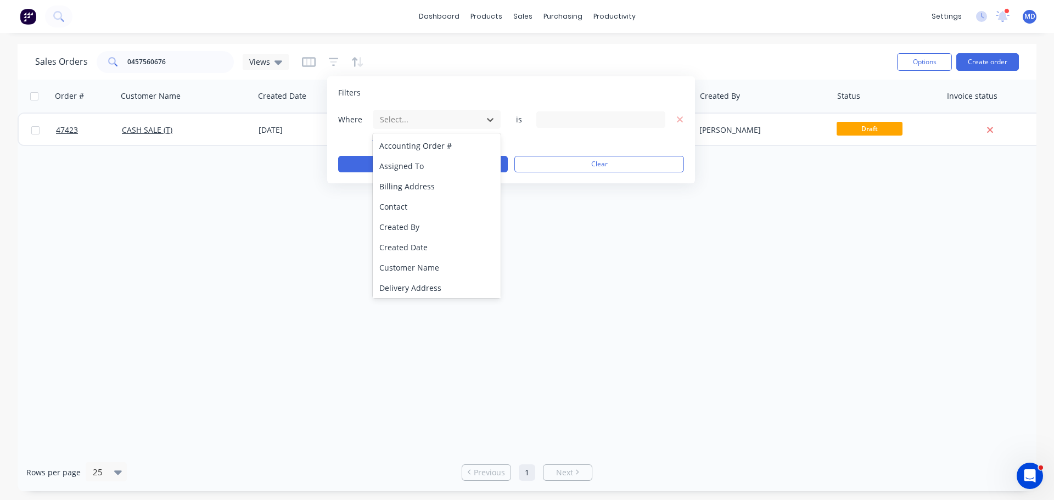
scroll to position [266, 0]
drag, startPoint x: 413, startPoint y: 283, endPoint x: 559, endPoint y: 152, distance: 196.3
click at [415, 280] on div "Status" at bounding box center [437, 286] width 128 height 20
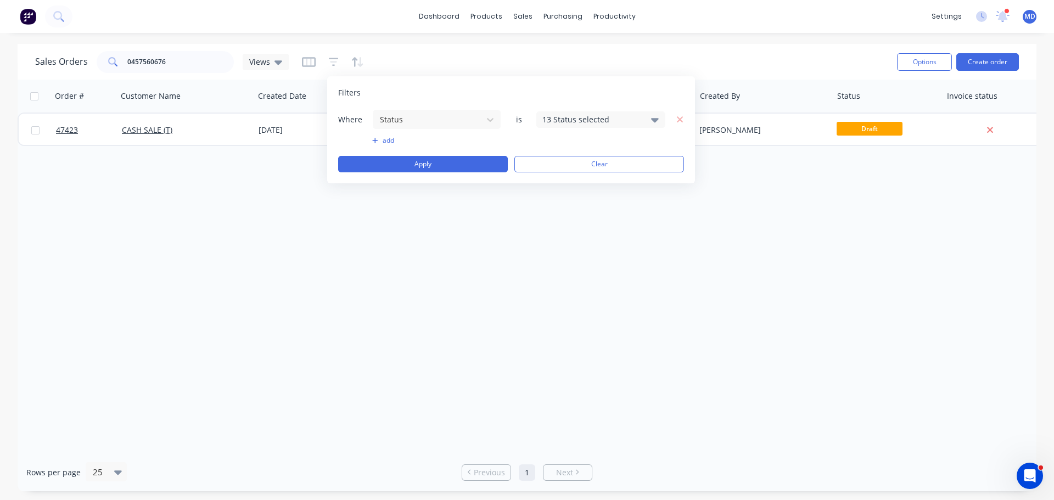
click at [581, 116] on div "13 Status selected" at bounding box center [591, 120] width 99 height 12
click at [554, 176] on div at bounding box center [554, 180] width 22 height 22
click at [436, 149] on div "Where Status is 14 Status selected add Apply Clear" at bounding box center [511, 140] width 346 height 63
click at [431, 156] on button "Apply" at bounding box center [423, 164] width 170 height 16
